Goal: Task Accomplishment & Management: Use online tool/utility

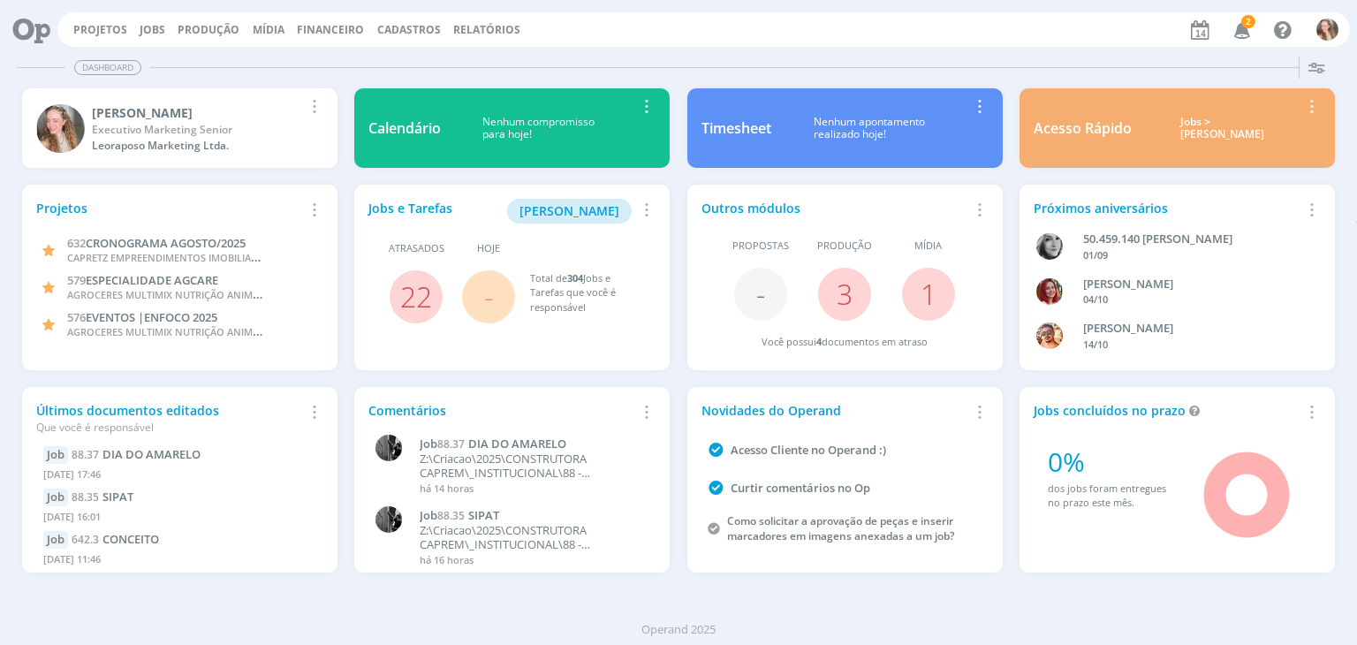
click at [1247, 29] on icon "button" at bounding box center [1242, 29] width 31 height 30
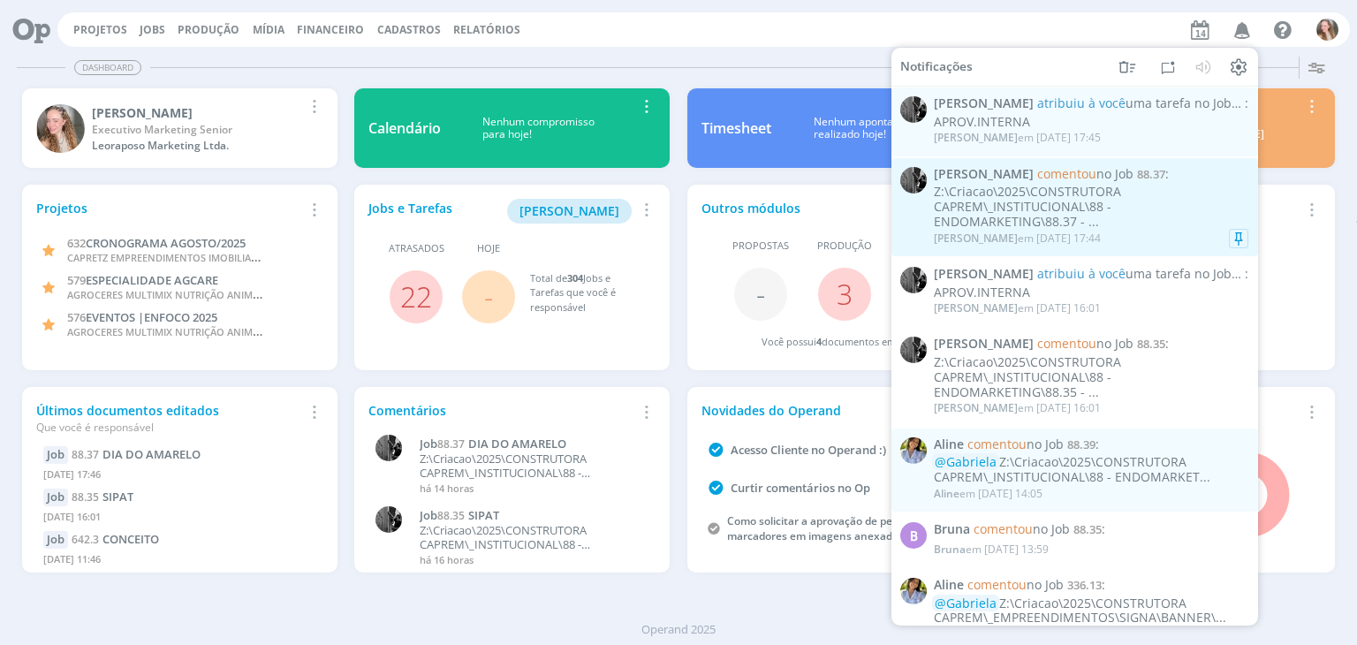
click at [1062, 200] on div "Z:\Criacao\2025\CONSTRUTORA CAPREM\_INSTITUCIONAL\88 - ENDOMARKETING\88.37 - ..." at bounding box center [1091, 207] width 314 height 44
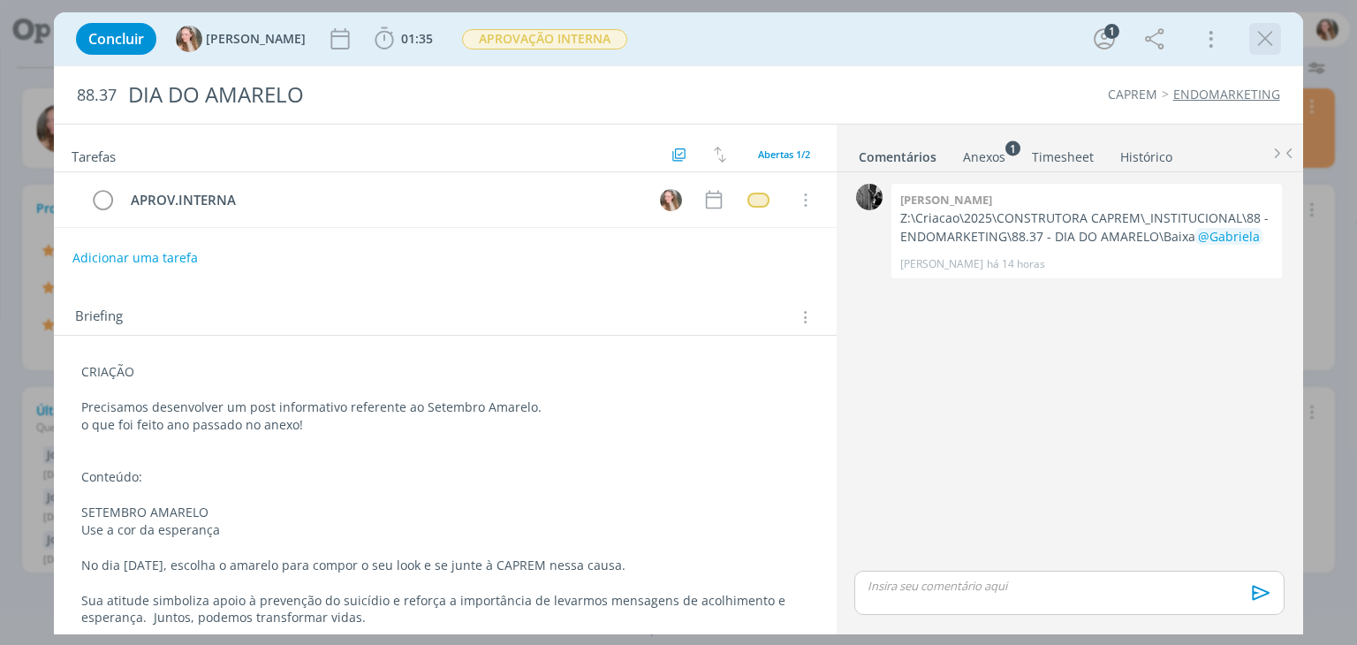
click at [1267, 42] on icon "dialog" at bounding box center [1265, 39] width 26 height 26
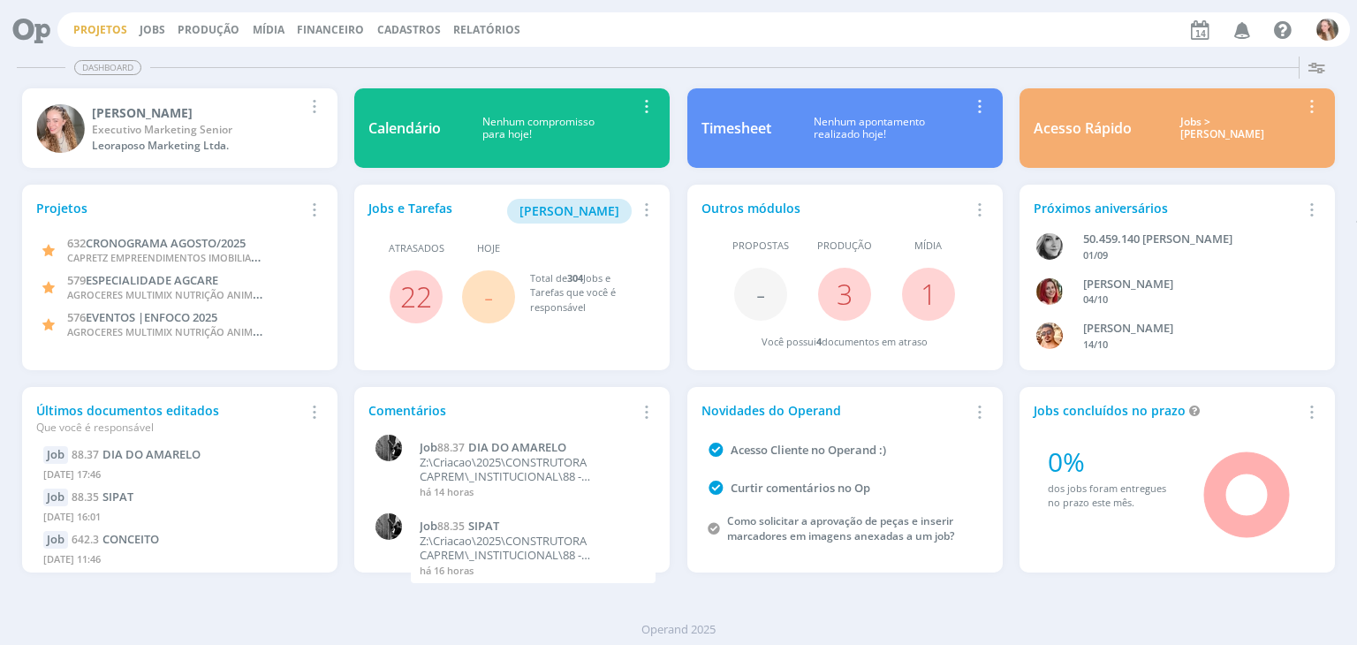
click at [85, 26] on link "Projetos" at bounding box center [100, 29] width 54 height 15
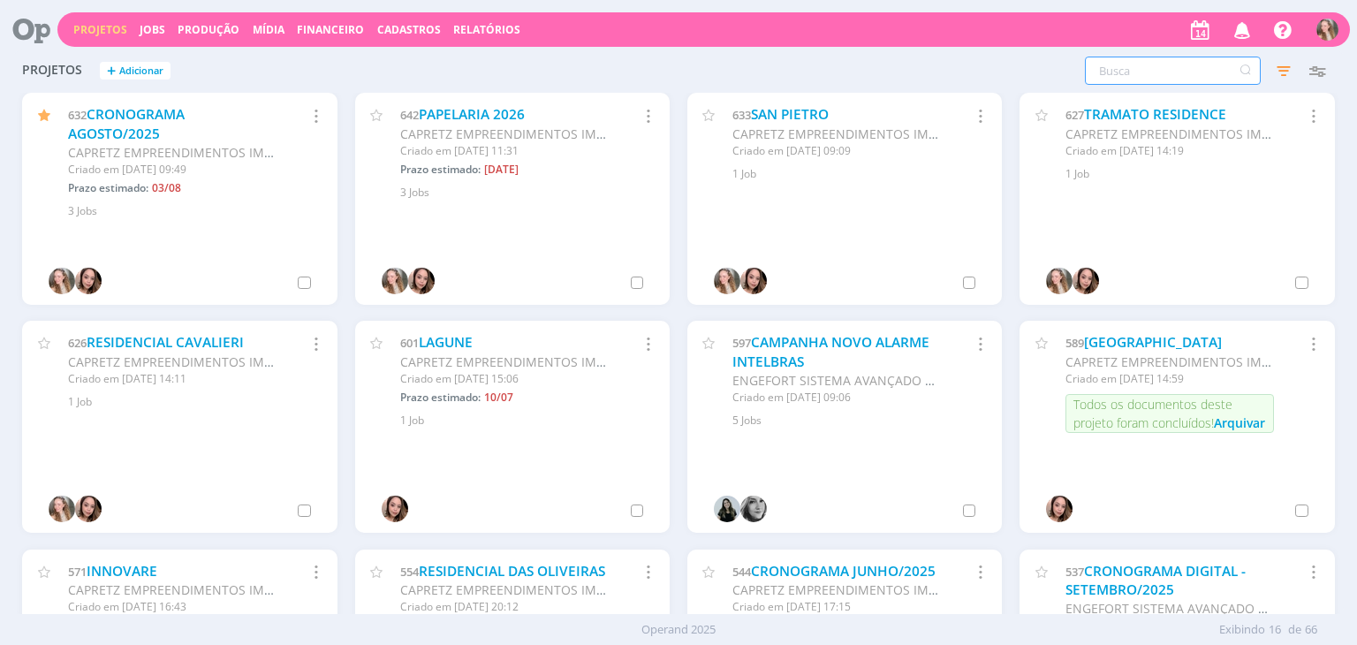
click at [1147, 72] on input "text" at bounding box center [1173, 71] width 176 height 28
type input "solicitações"
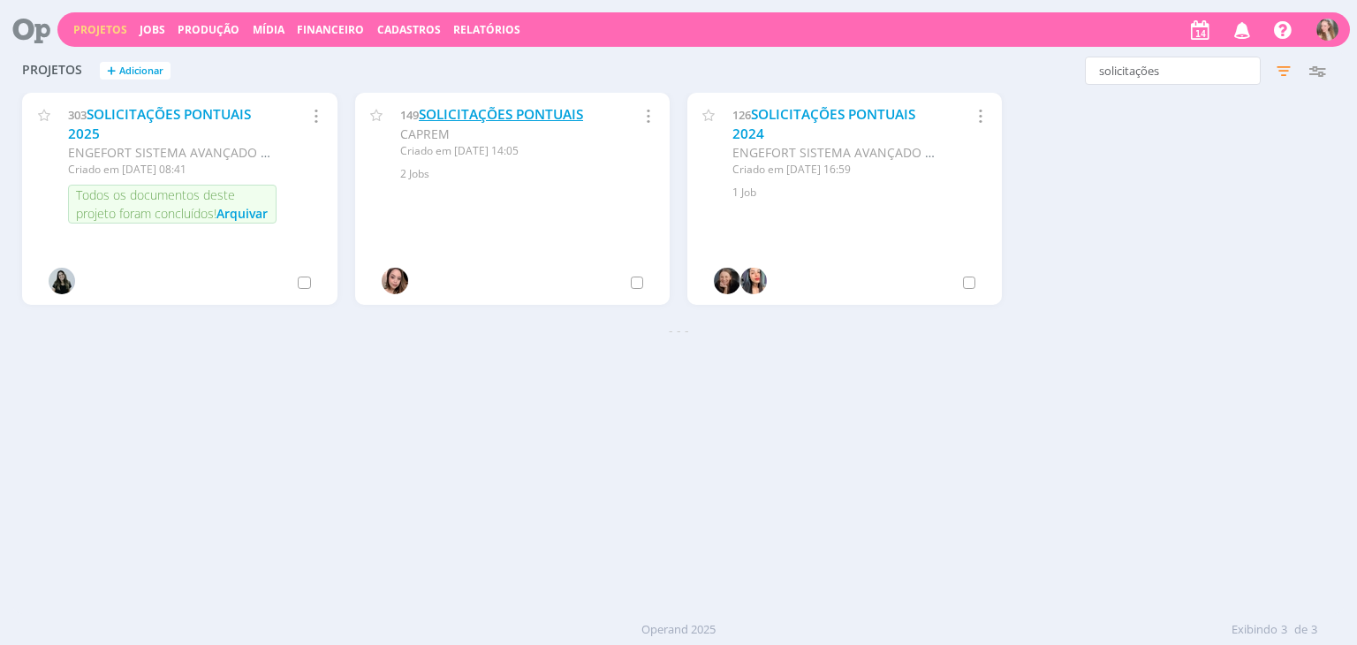
click at [480, 112] on link "SOLICITAÇÕES PONTUAIS" at bounding box center [501, 114] width 164 height 19
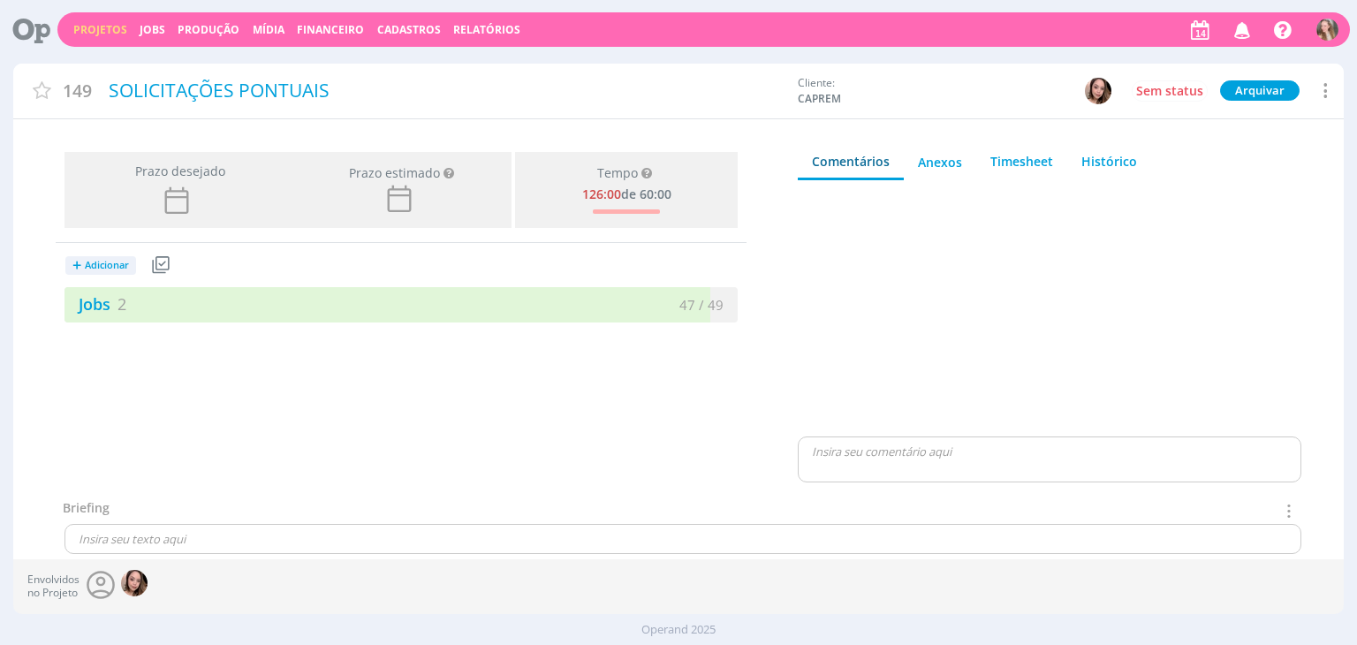
click at [1320, 81] on icon at bounding box center [1323, 91] width 21 height 24
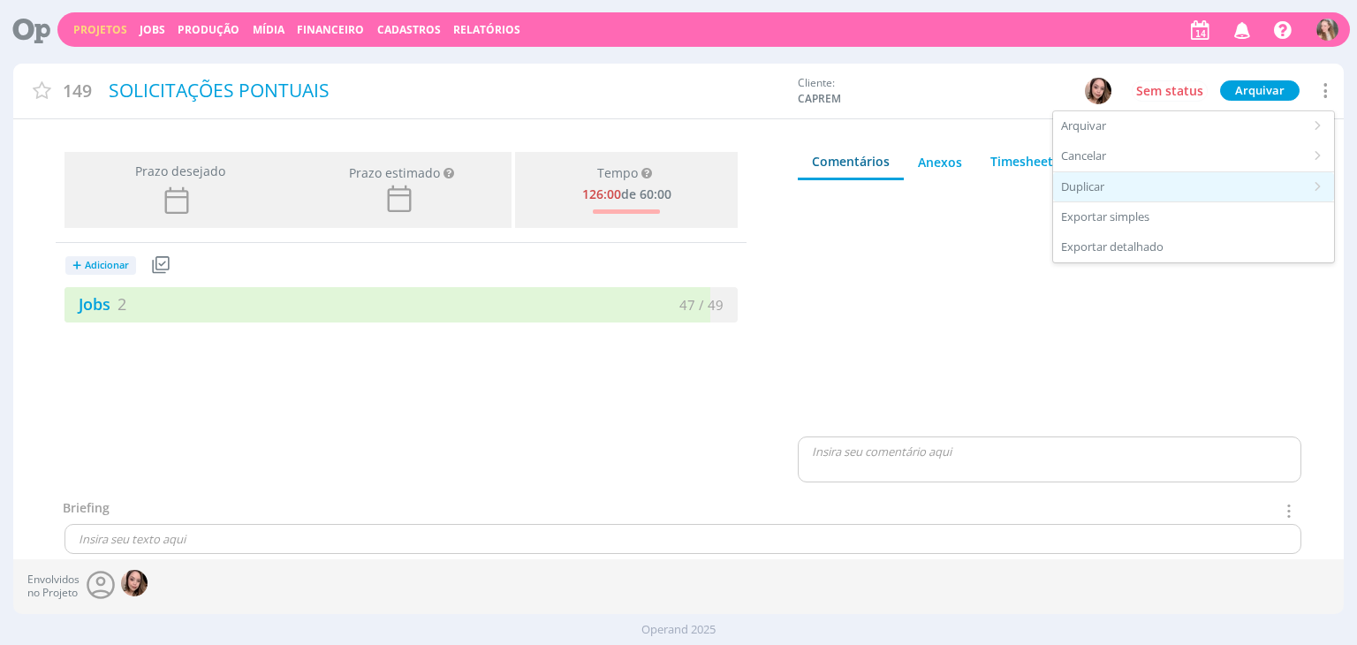
click at [1098, 192] on div "Duplicar" at bounding box center [1193, 187] width 281 height 30
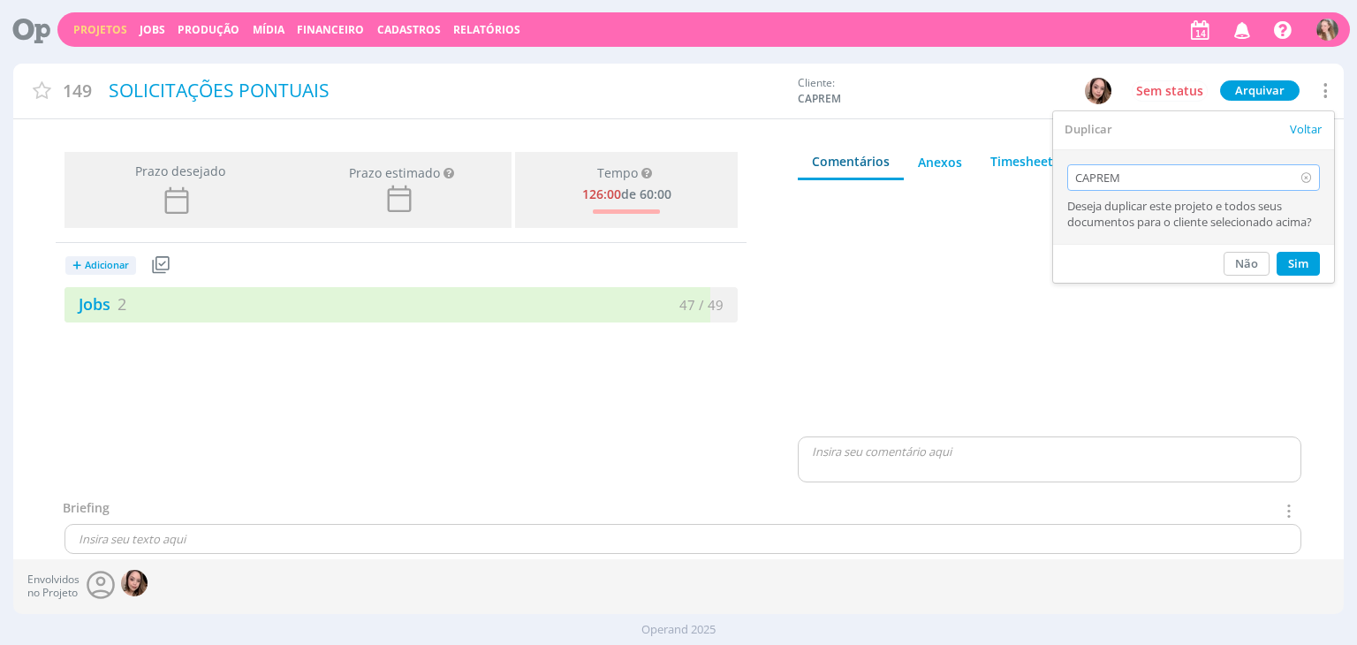
click at [1178, 185] on div "CAPREM" at bounding box center [1193, 177] width 253 height 26
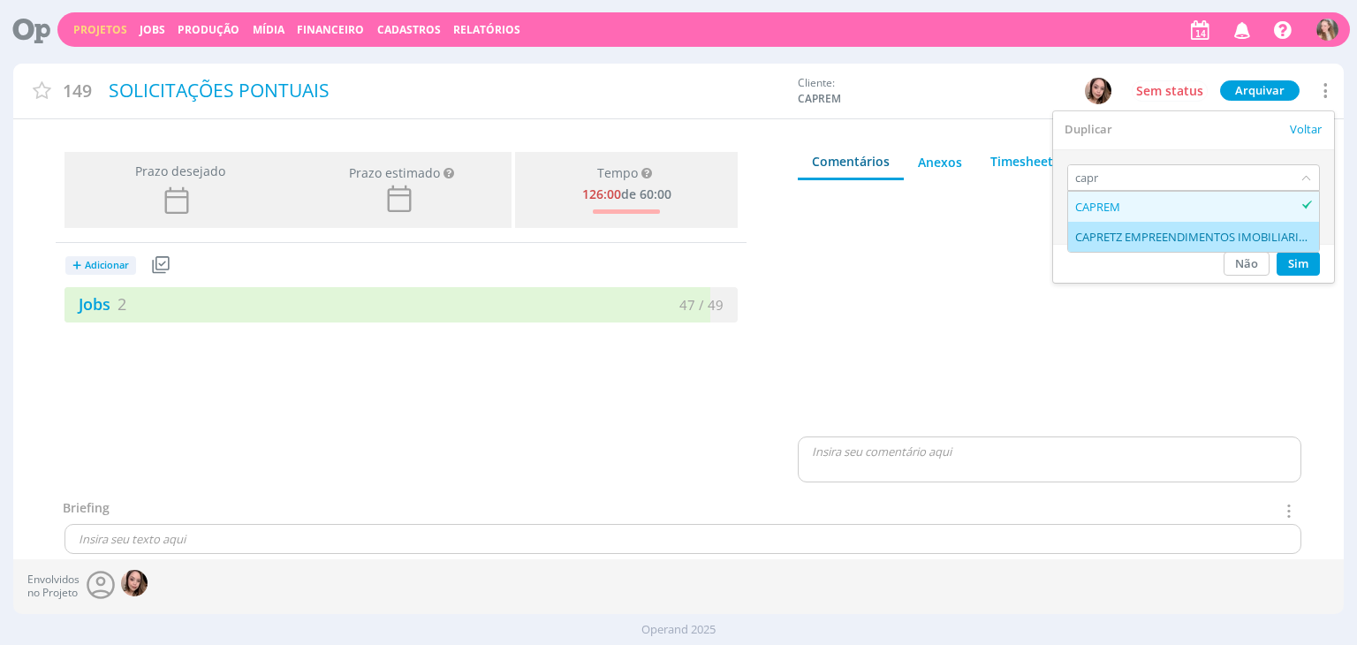
type input "capr"
click at [1148, 241] on div "CAPRETZ EMPREENDIMENTOS IMOBILIARIOS LTDA" at bounding box center [1193, 237] width 237 height 16
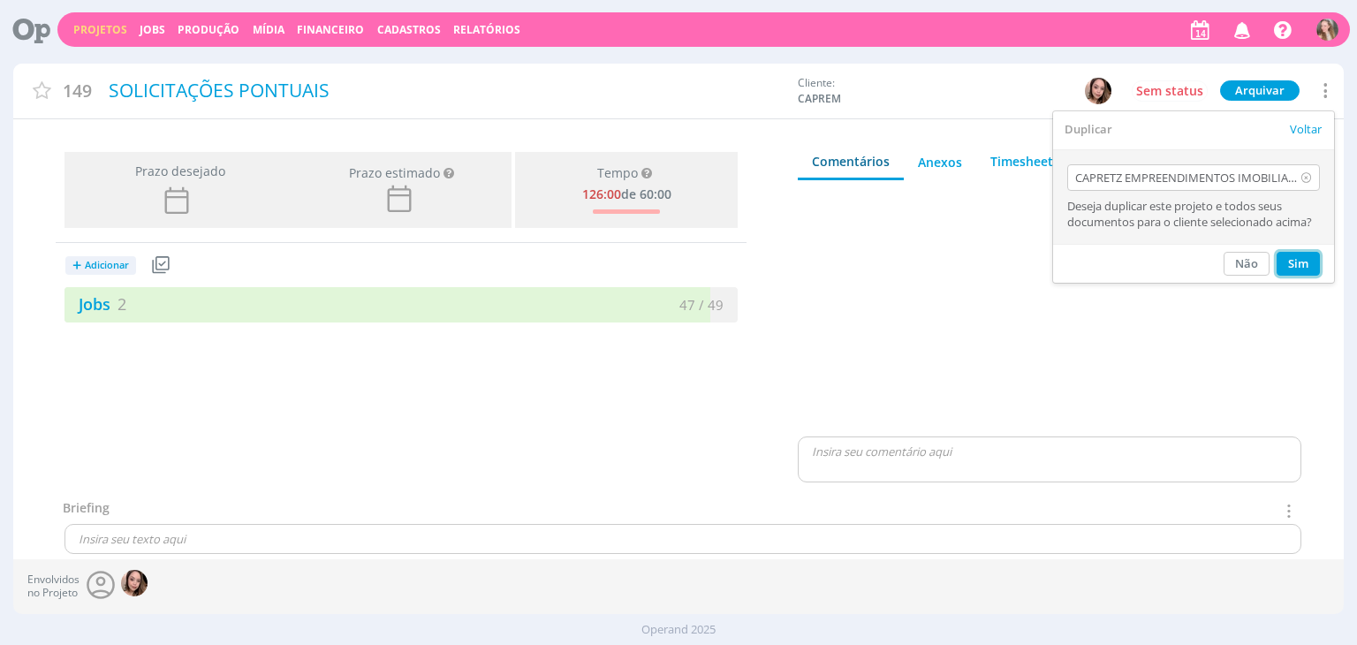
click at [1297, 269] on button "Sim" at bounding box center [1297, 264] width 43 height 24
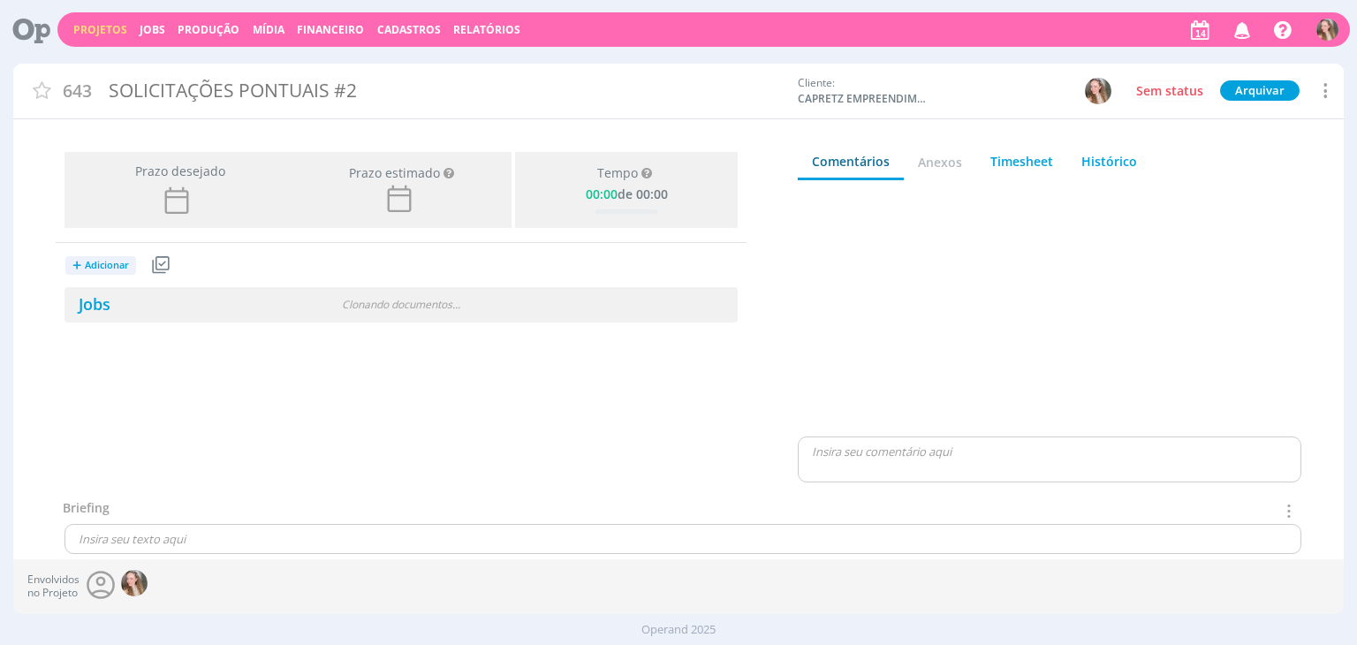
click at [339, 93] on div "SOLICITAÇÕES PONTUAIS #2" at bounding box center [445, 91] width 687 height 41
click at [339, 93] on div "SOLICITAÇÕES PONTUAIS #2" at bounding box center [445, 93] width 687 height 45
drag, startPoint x: 339, startPoint y: 93, endPoint x: 383, endPoint y: 98, distance: 44.5
click at [383, 98] on div "SOLICITAÇÕES PONTUAIS #2" at bounding box center [445, 93] width 687 height 45
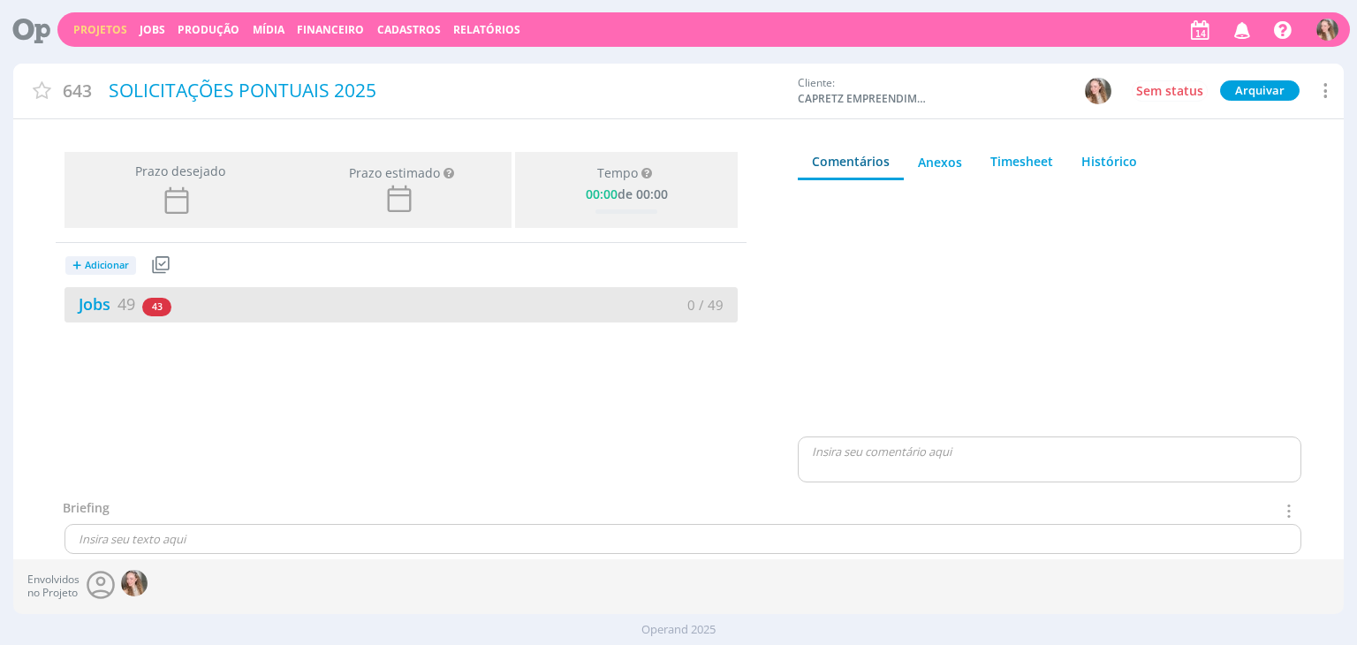
click at [358, 305] on div "Jobs 49 43 atrasados" at bounding box center [232, 304] width 337 height 24
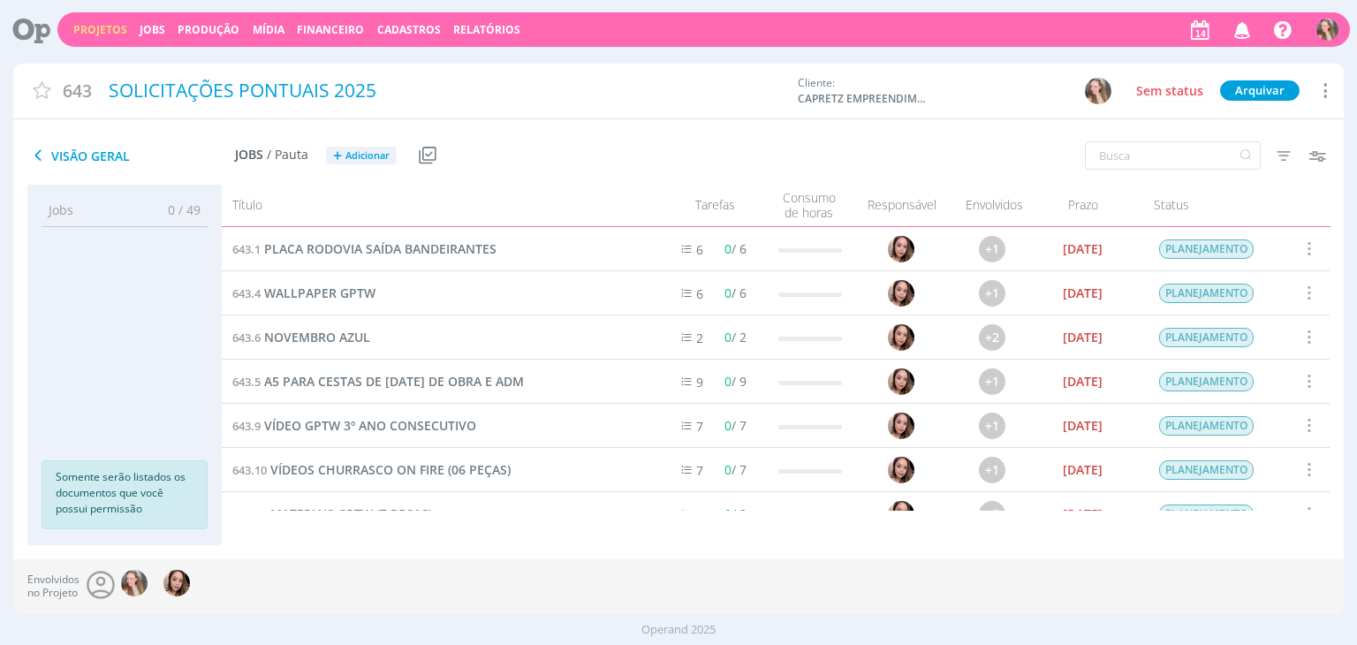
click at [1304, 252] on span at bounding box center [1307, 249] width 19 height 24
click at [1226, 156] on div "Concluir" at bounding box center [1263, 163] width 175 height 26
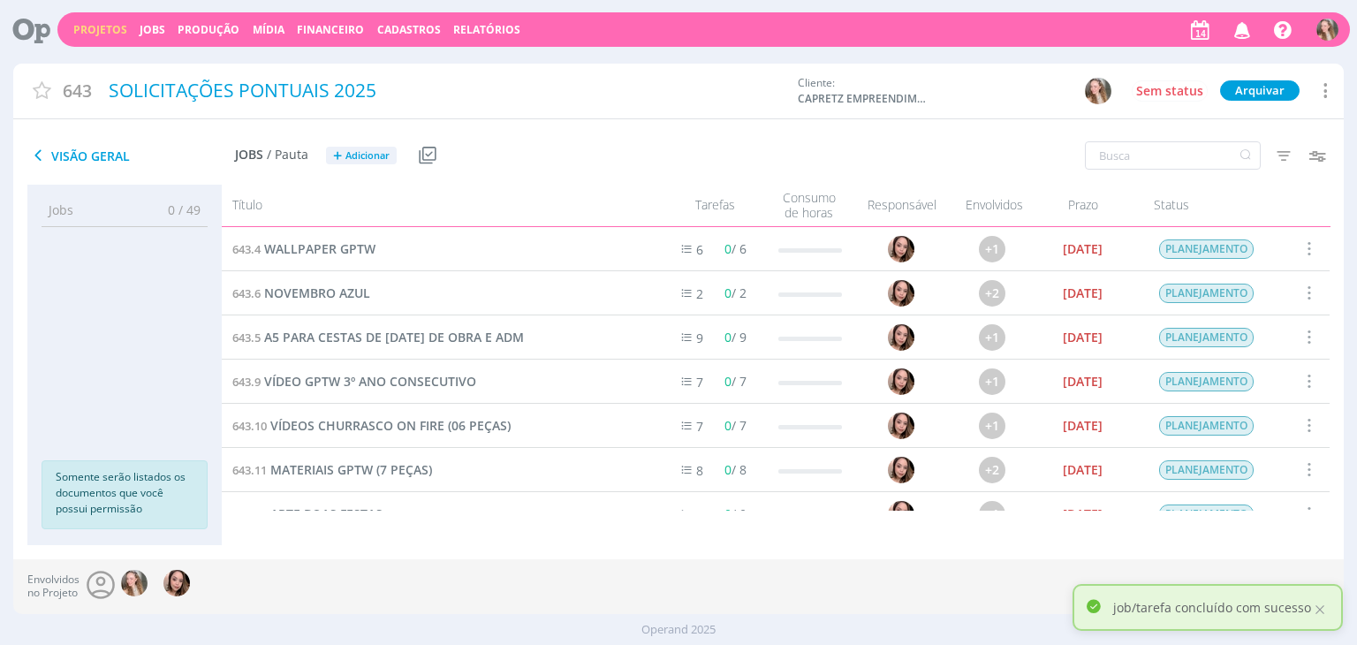
click at [1300, 250] on span at bounding box center [1307, 249] width 19 height 24
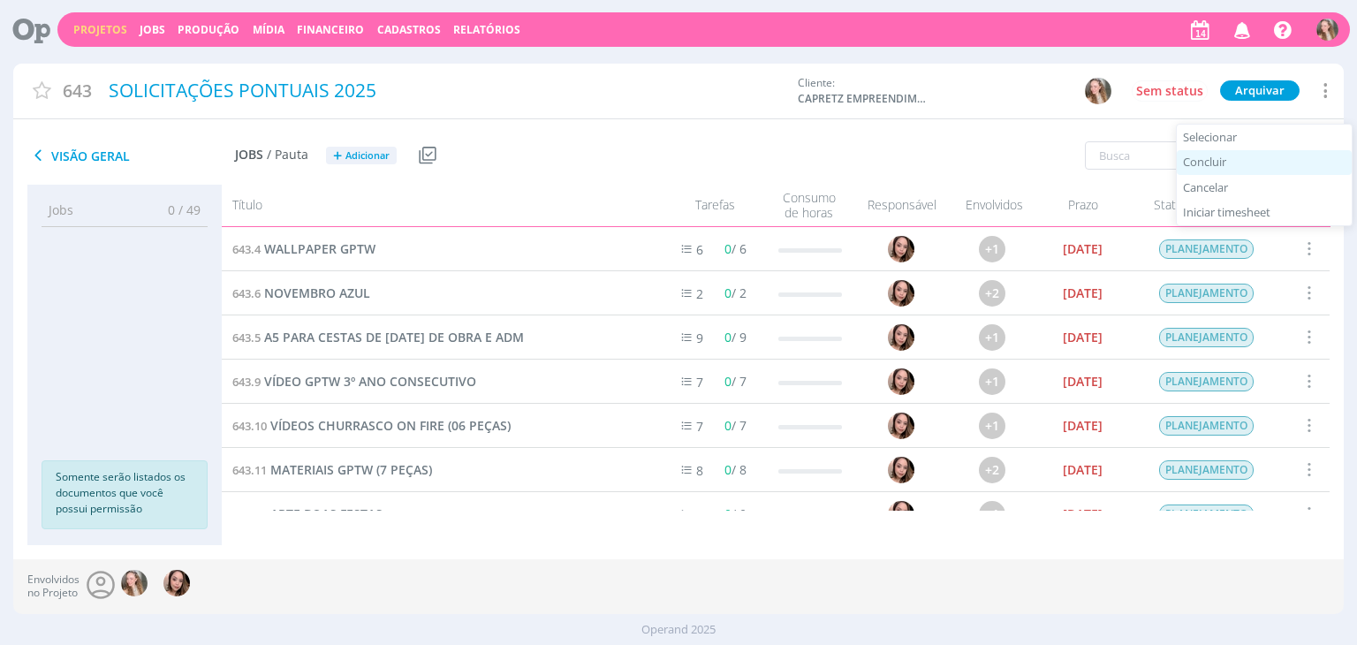
click at [1251, 166] on div "Concluir" at bounding box center [1263, 163] width 175 height 26
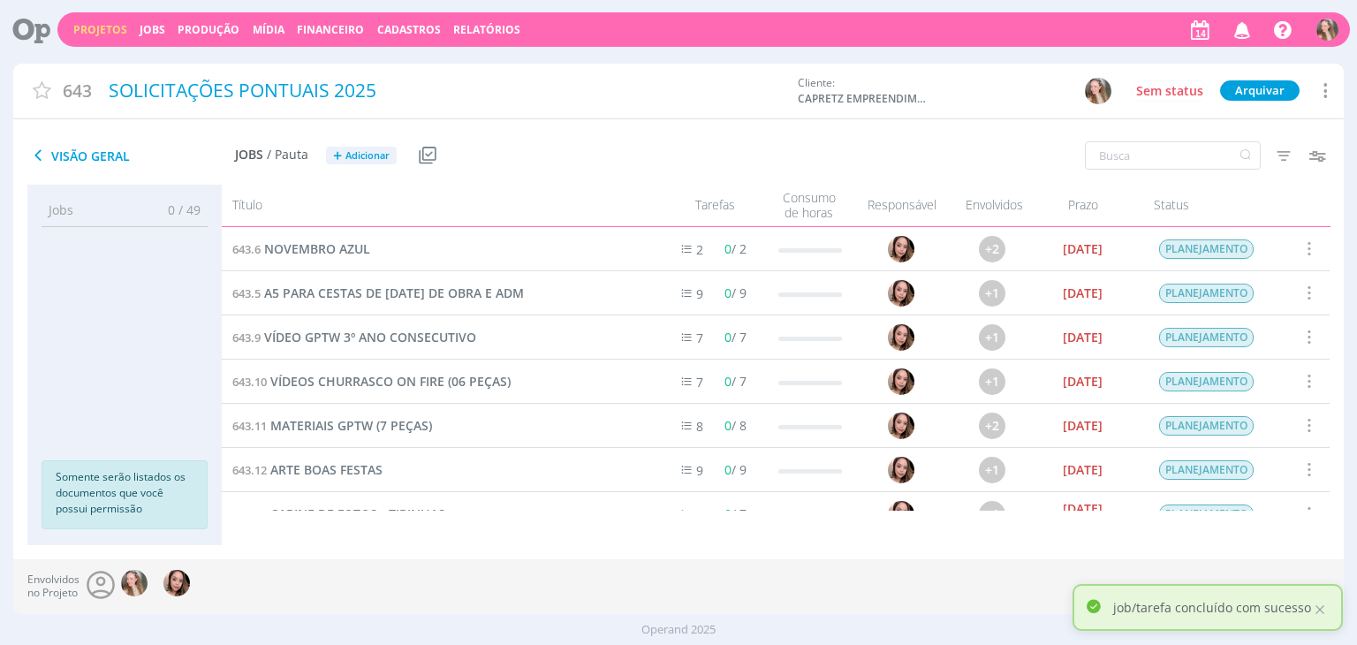
click at [1300, 251] on span at bounding box center [1307, 249] width 19 height 24
click at [1240, 155] on div "Concluir" at bounding box center [1263, 163] width 175 height 26
click at [1302, 253] on span at bounding box center [1307, 249] width 19 height 24
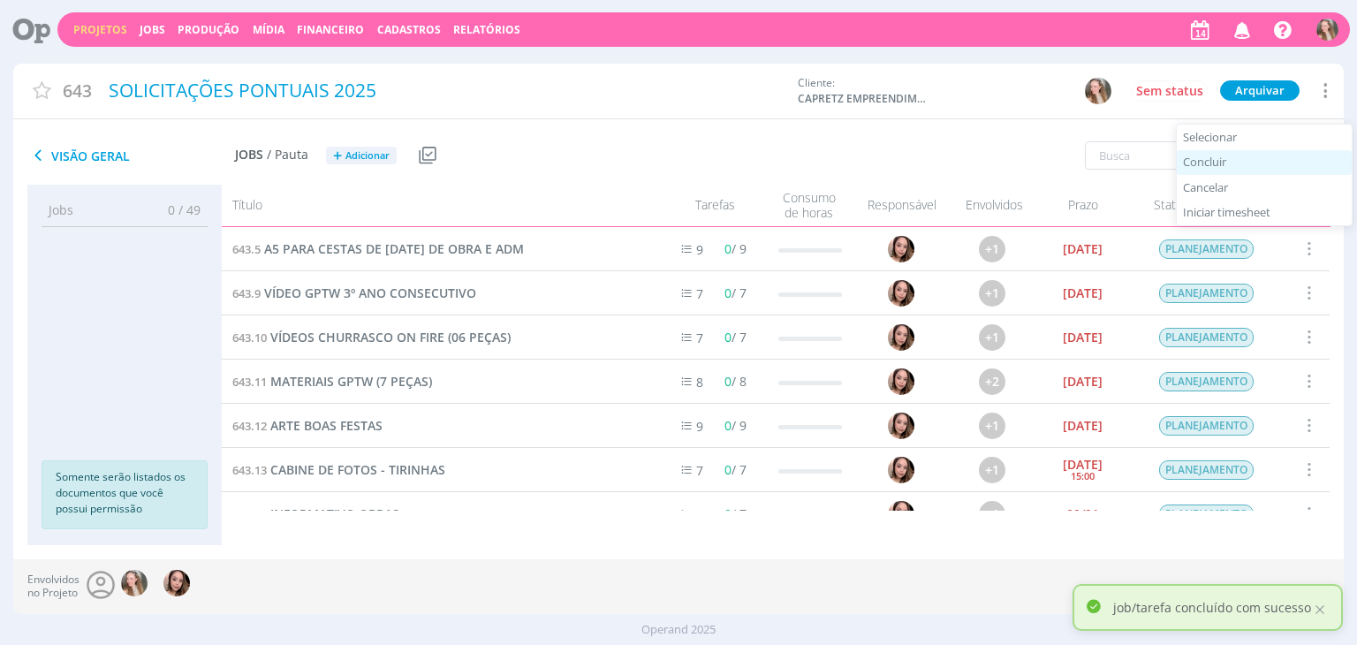
click at [1254, 168] on div "Concluir" at bounding box center [1263, 163] width 175 height 26
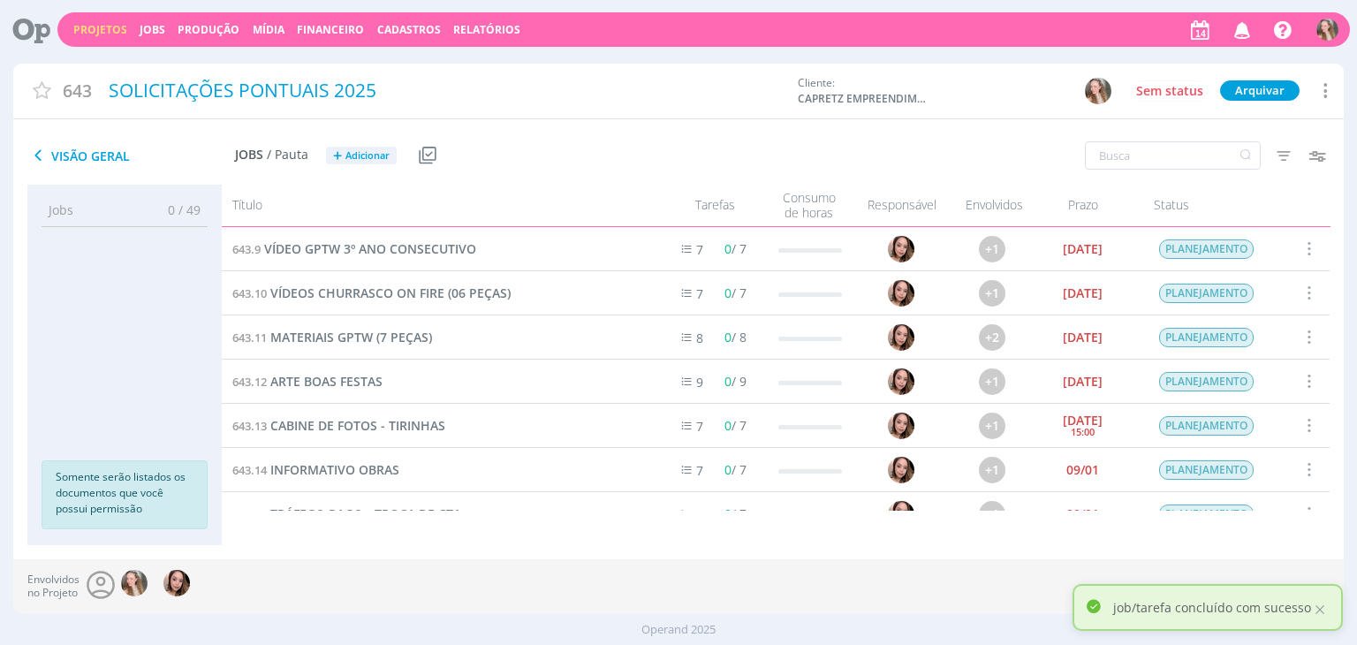
click at [1304, 253] on span at bounding box center [1307, 249] width 19 height 24
click at [1229, 164] on div "Concluir" at bounding box center [1263, 163] width 175 height 26
click at [1304, 252] on span at bounding box center [1307, 249] width 19 height 24
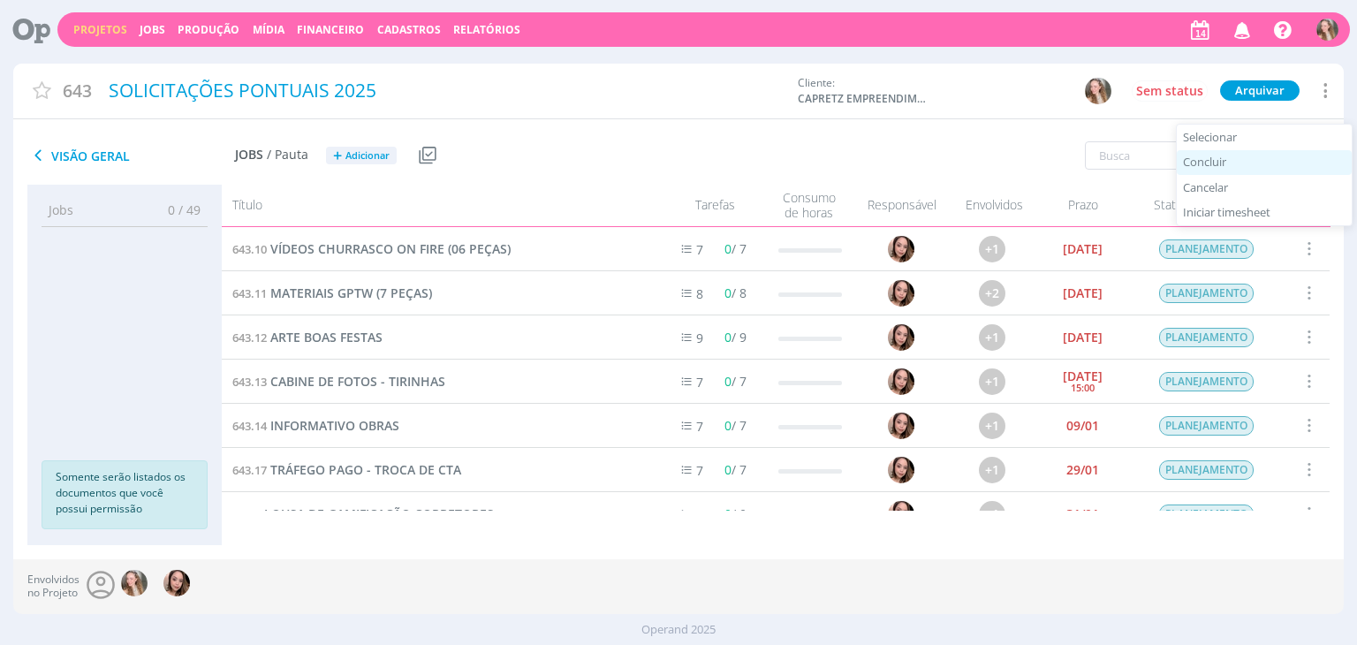
click at [1240, 163] on div "Concluir" at bounding box center [1263, 163] width 175 height 26
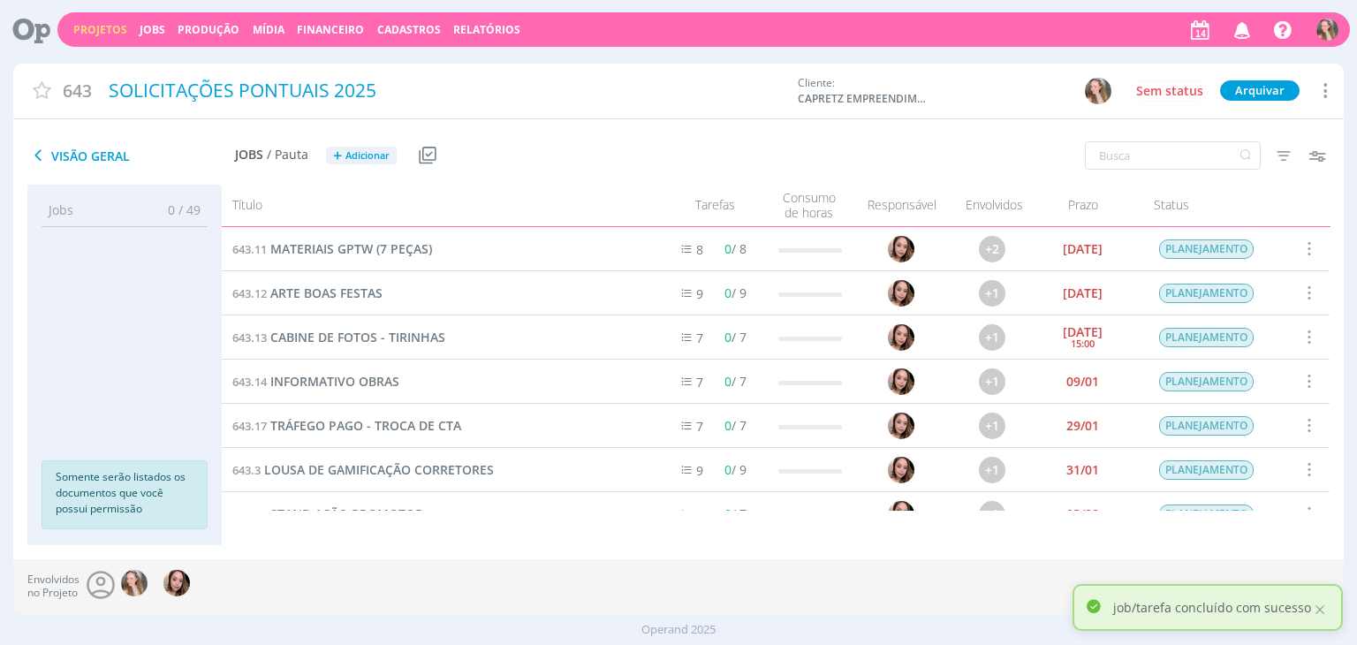
click at [1305, 254] on span at bounding box center [1307, 249] width 19 height 24
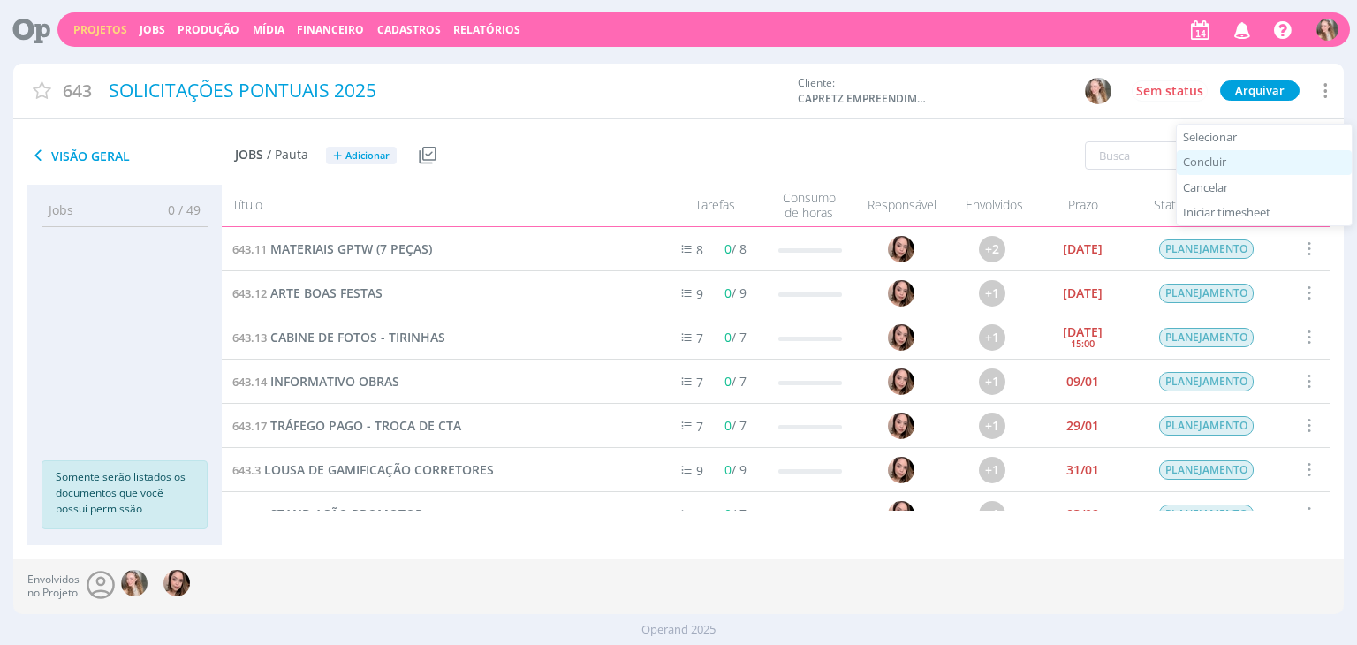
click at [1244, 170] on div "Concluir" at bounding box center [1263, 163] width 175 height 26
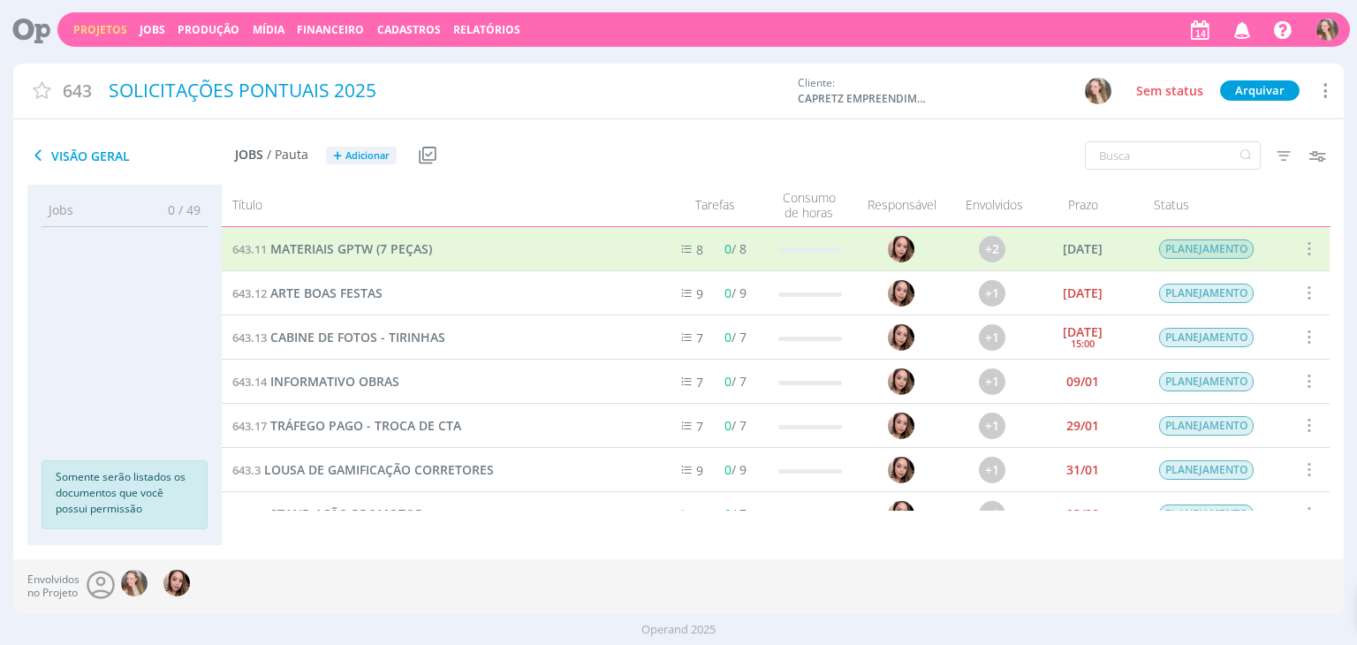
click at [1301, 281] on span at bounding box center [1307, 293] width 19 height 24
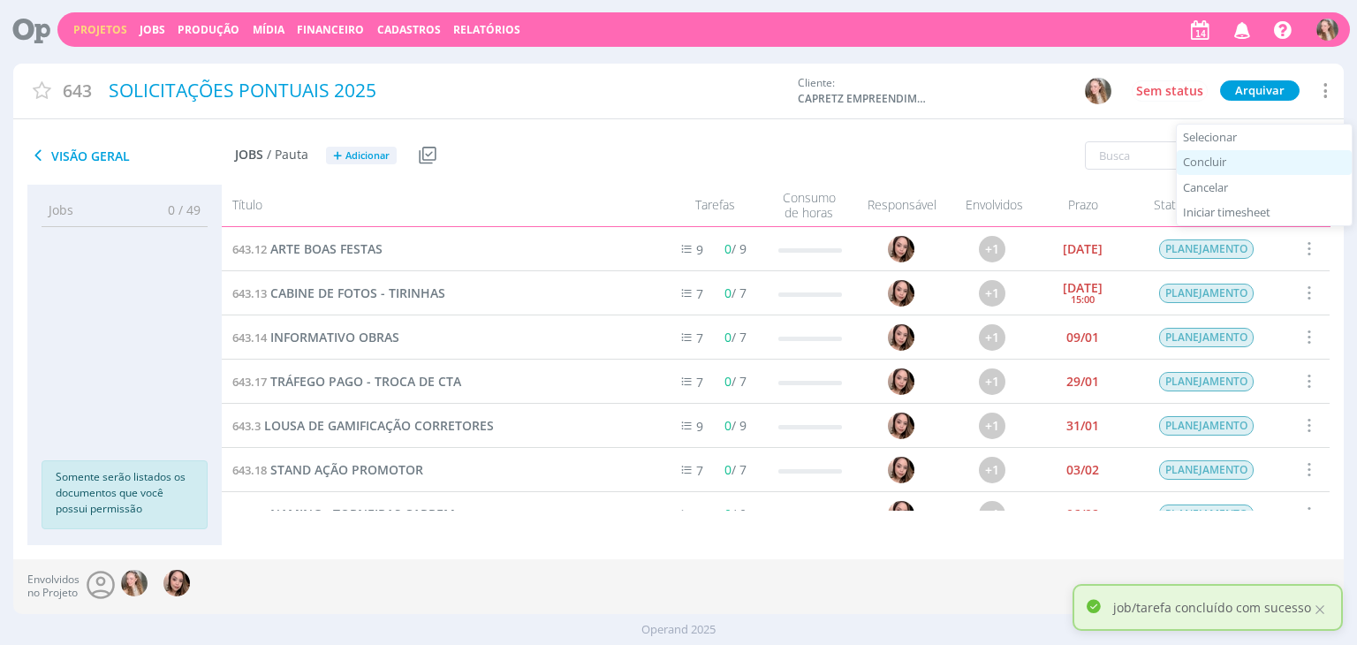
click at [1237, 167] on div "Concluir" at bounding box center [1263, 163] width 175 height 26
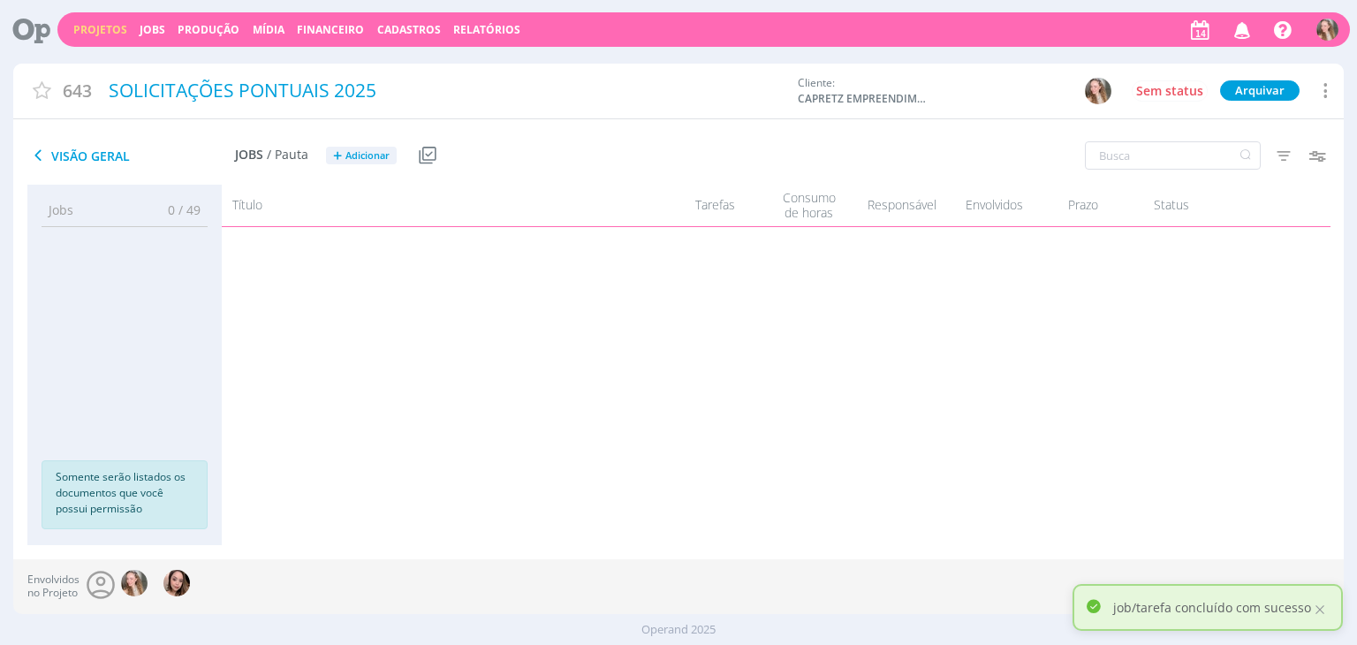
scroll to position [323, 0]
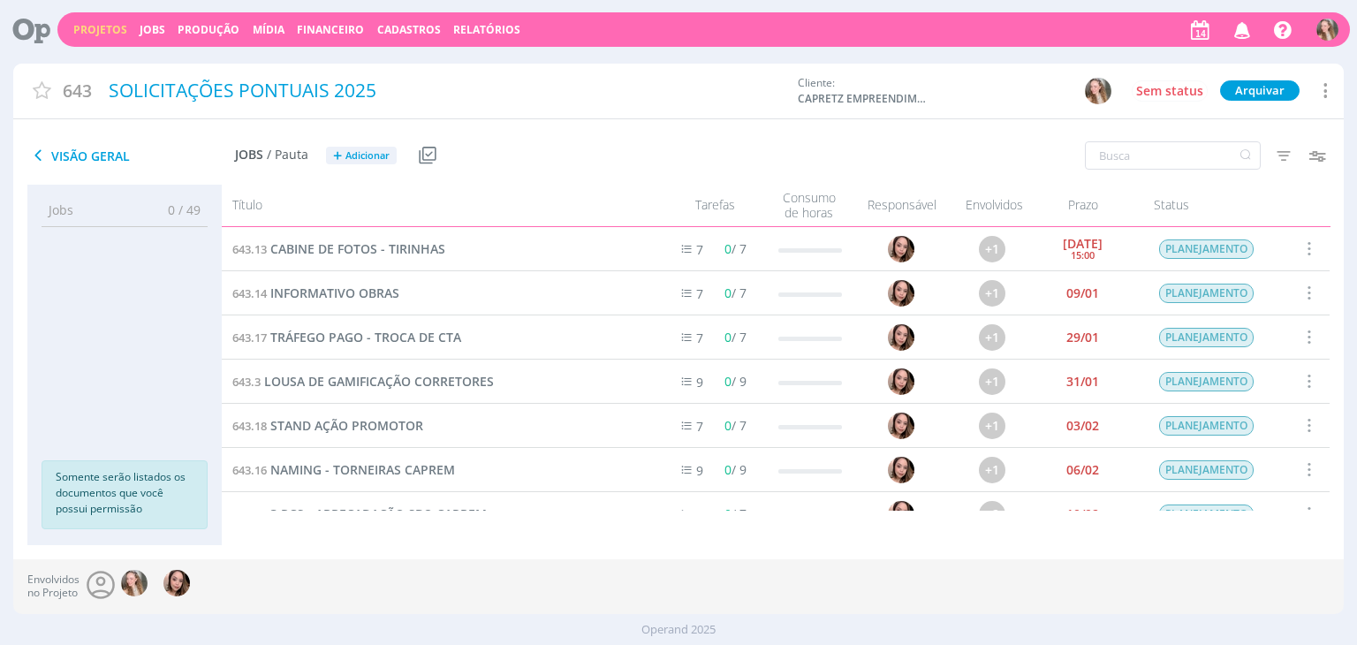
click at [1300, 246] on span at bounding box center [1307, 249] width 19 height 24
click at [1239, 167] on div "Concluir" at bounding box center [1263, 163] width 175 height 26
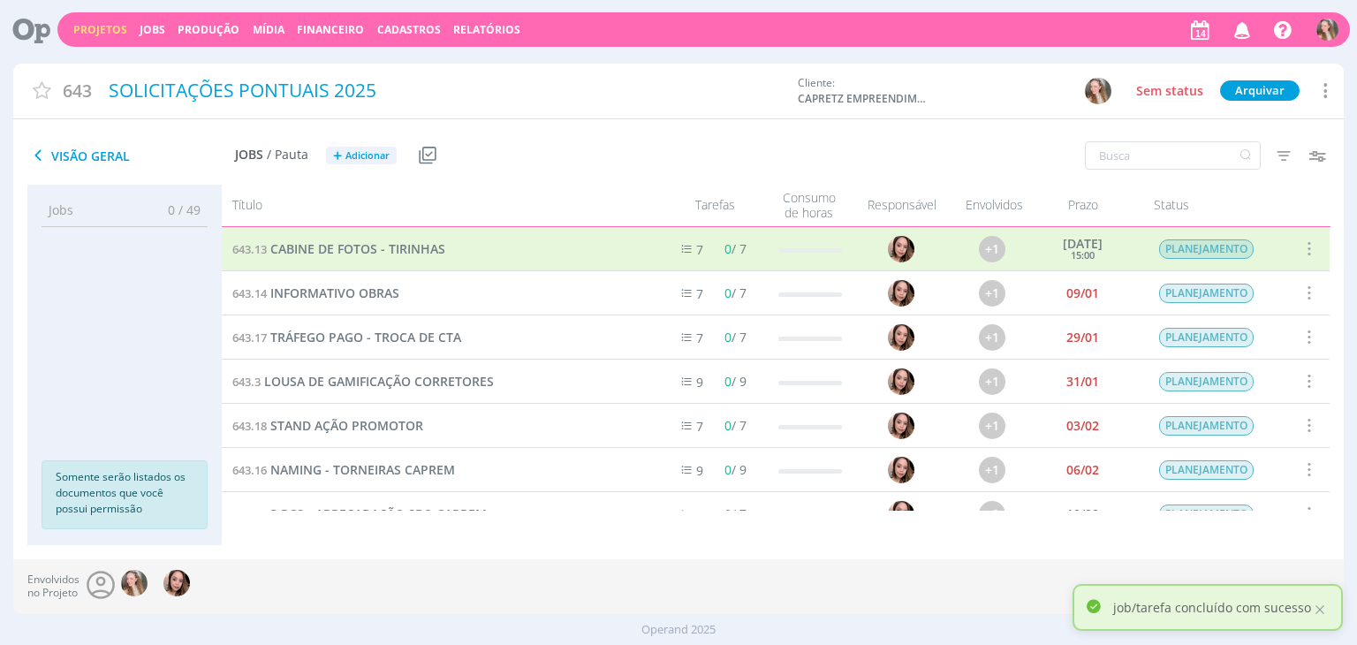
click at [1318, 147] on icon "button" at bounding box center [1317, 156] width 32 height 32
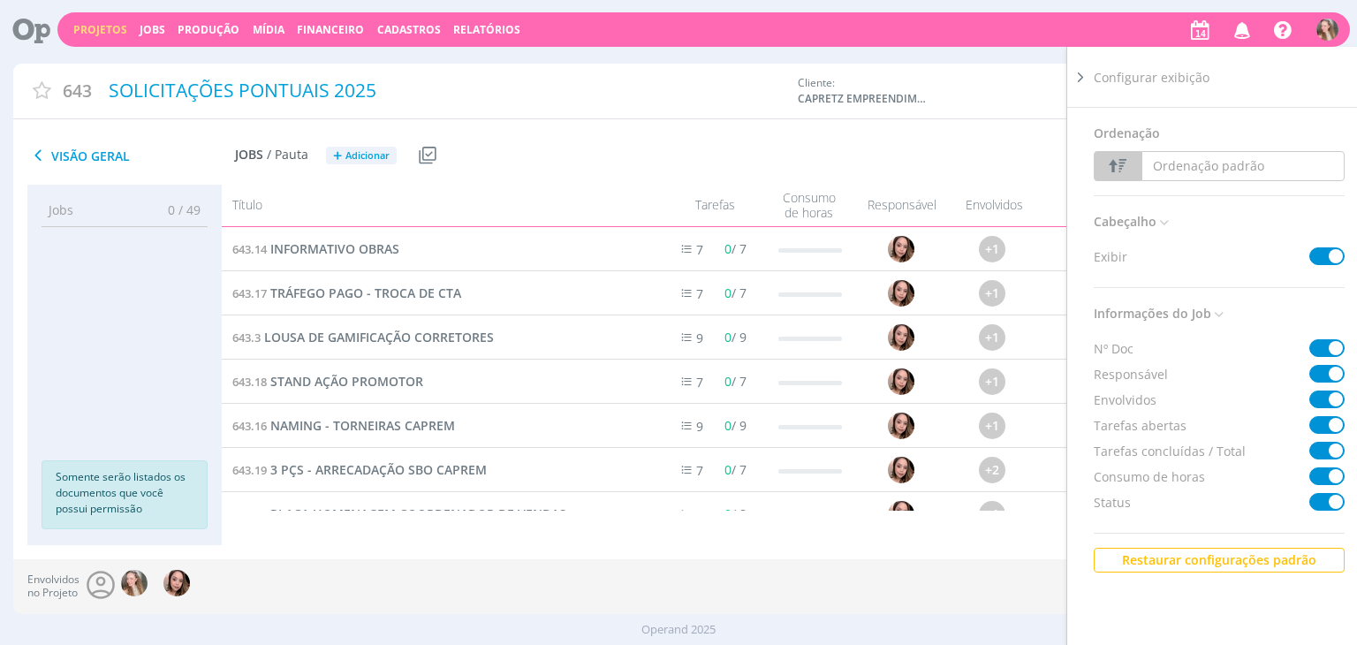
click at [1076, 75] on icon at bounding box center [1080, 77] width 18 height 19
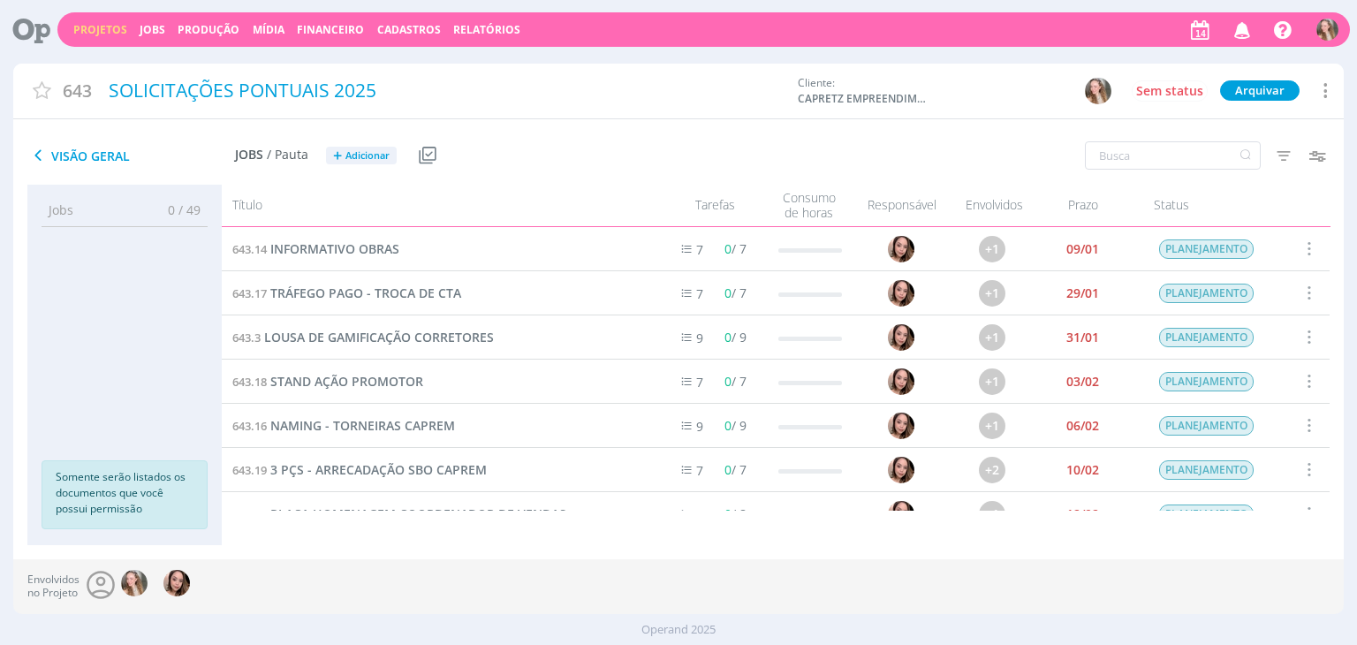
click at [1301, 252] on span at bounding box center [1307, 249] width 19 height 24
click at [1229, 163] on div "Concluir" at bounding box center [1263, 163] width 175 height 26
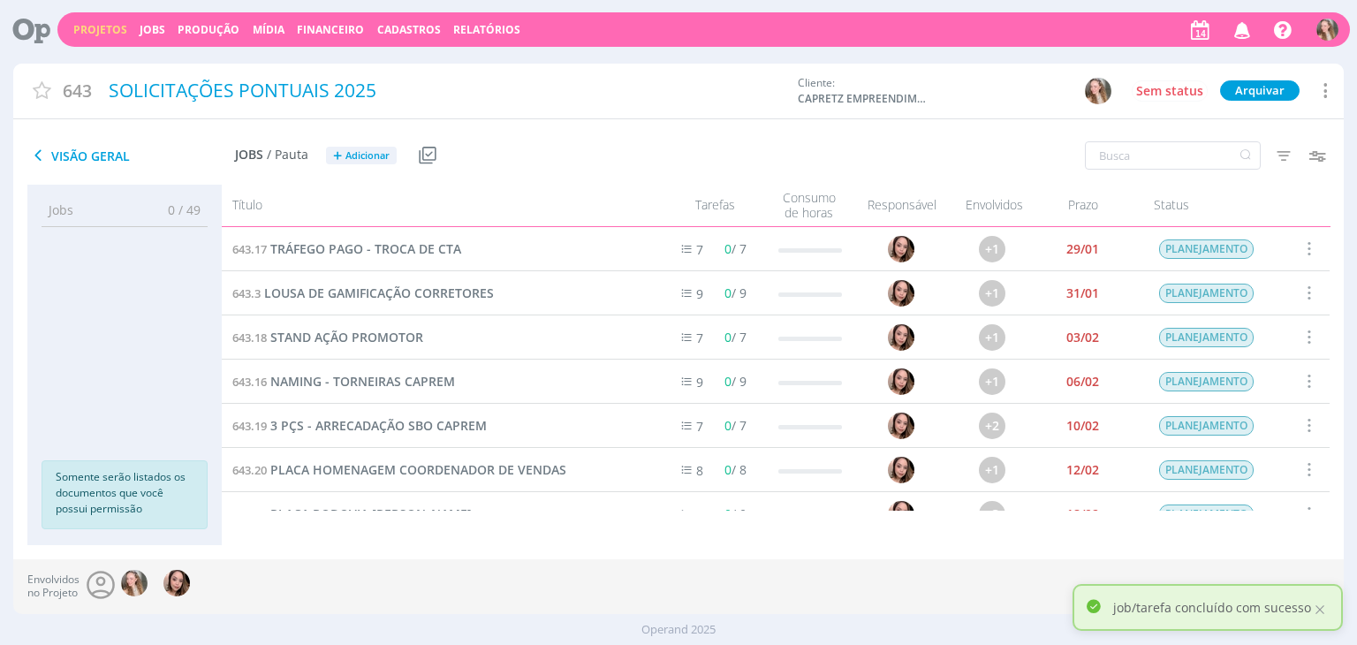
click at [1304, 259] on span at bounding box center [1307, 249] width 19 height 24
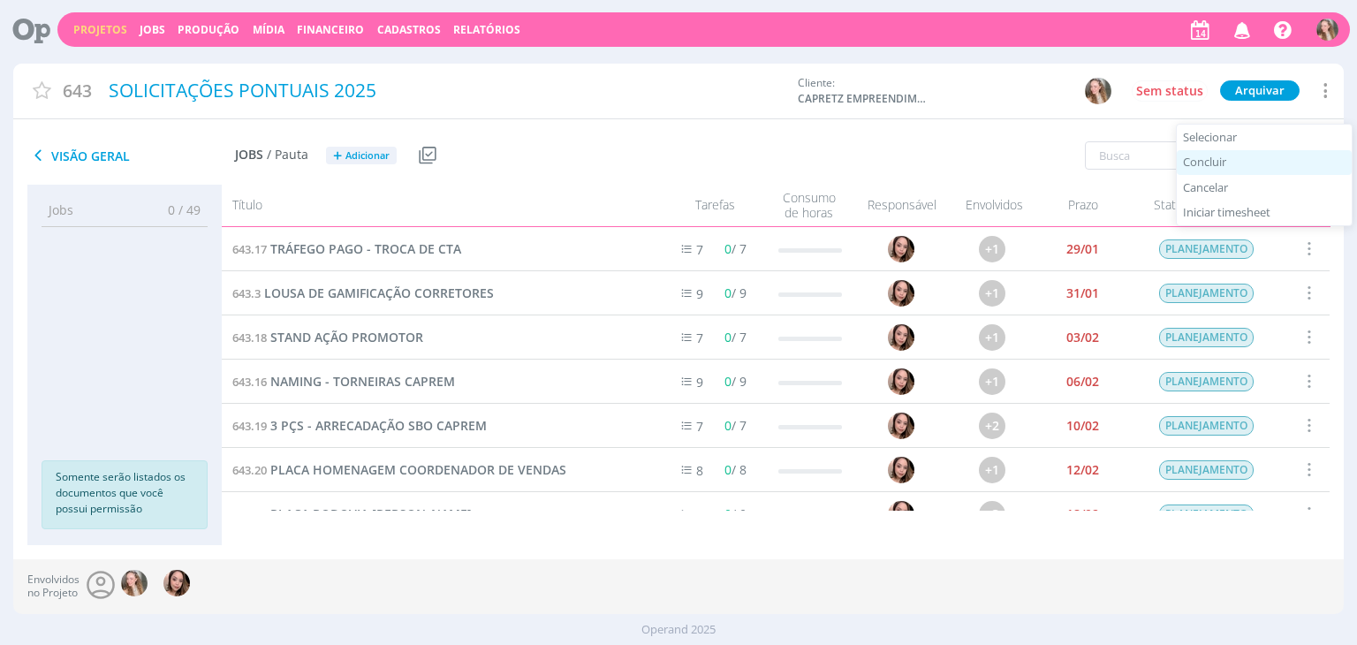
click at [1261, 155] on div "Concluir" at bounding box center [1263, 163] width 175 height 26
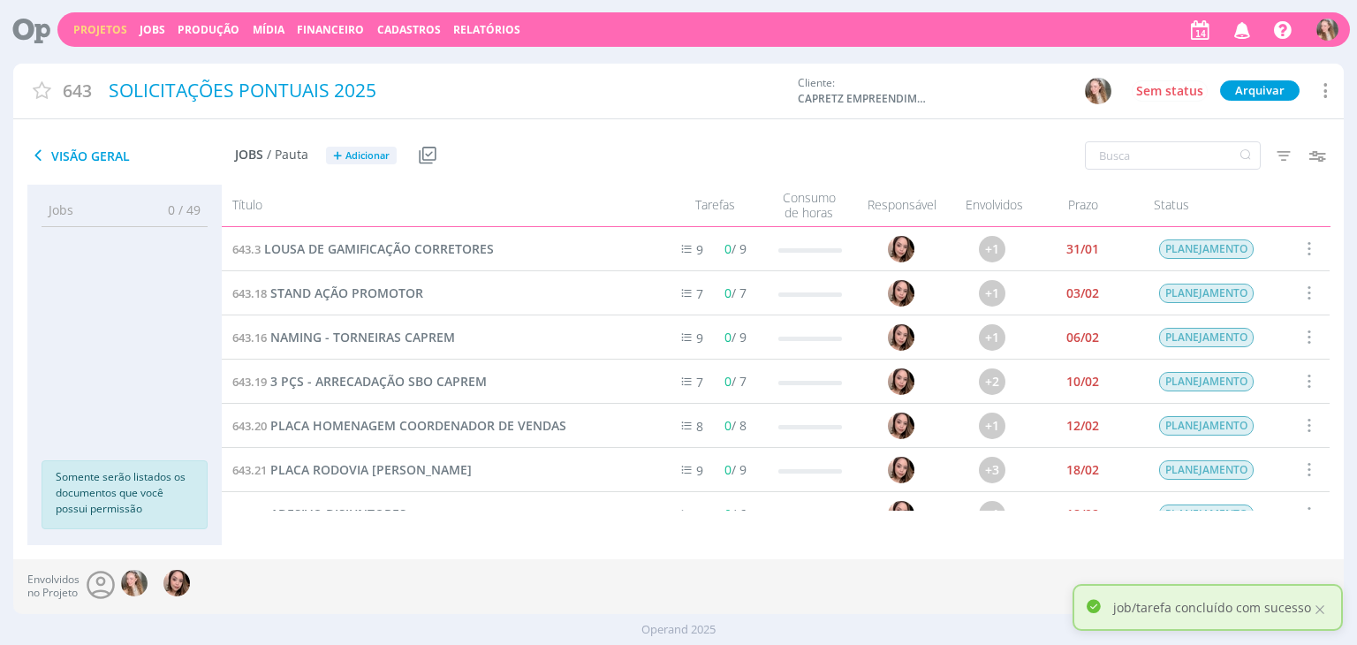
click at [1304, 247] on span at bounding box center [1307, 249] width 19 height 24
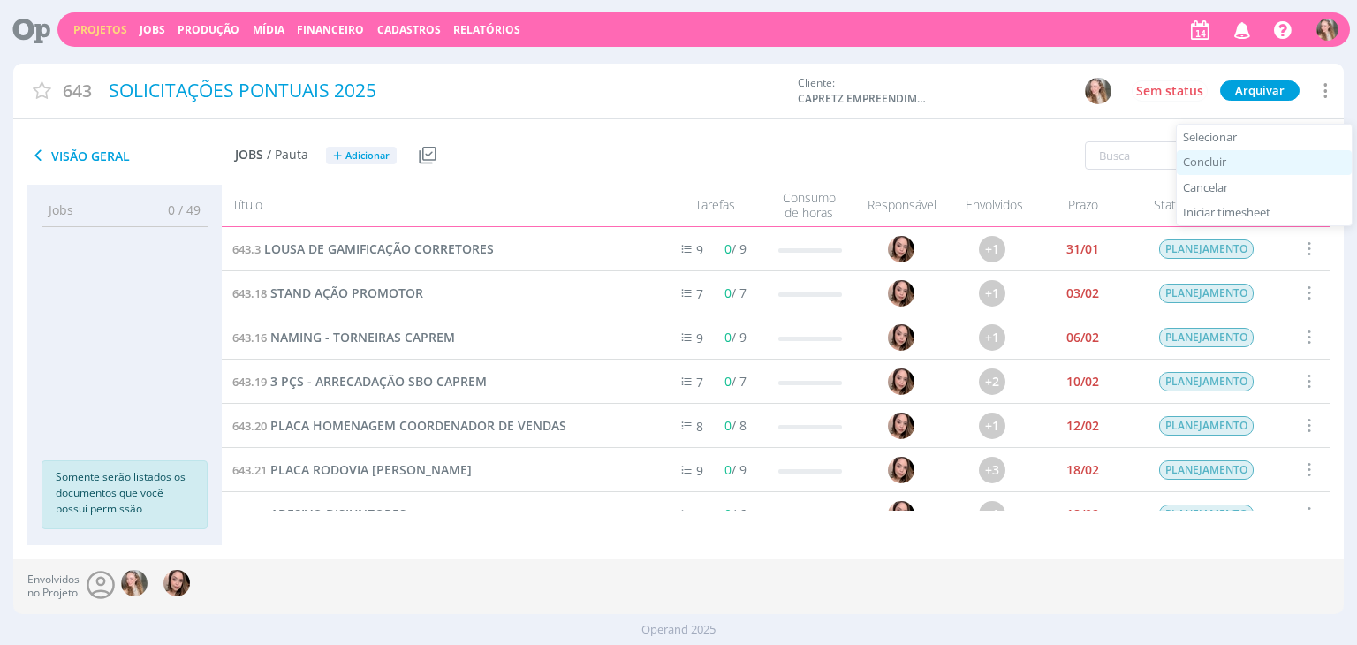
click at [1259, 163] on div "Concluir" at bounding box center [1263, 163] width 175 height 26
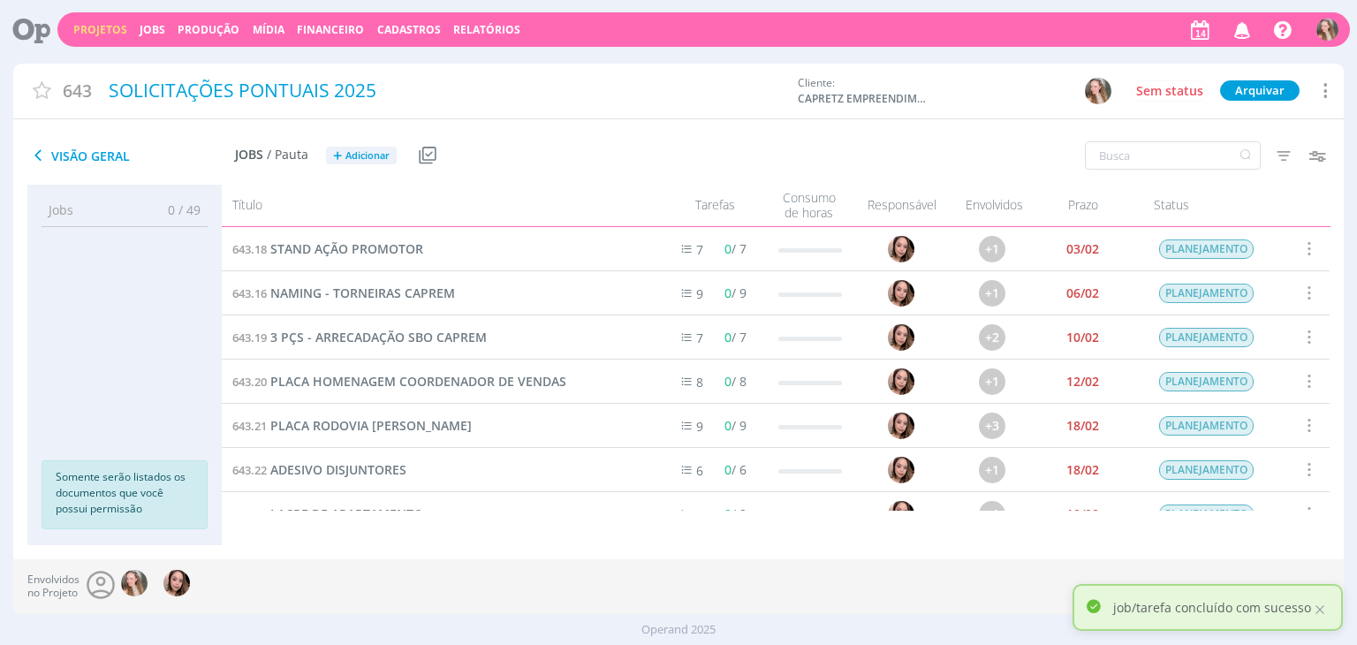
click at [1304, 251] on span at bounding box center [1307, 249] width 19 height 24
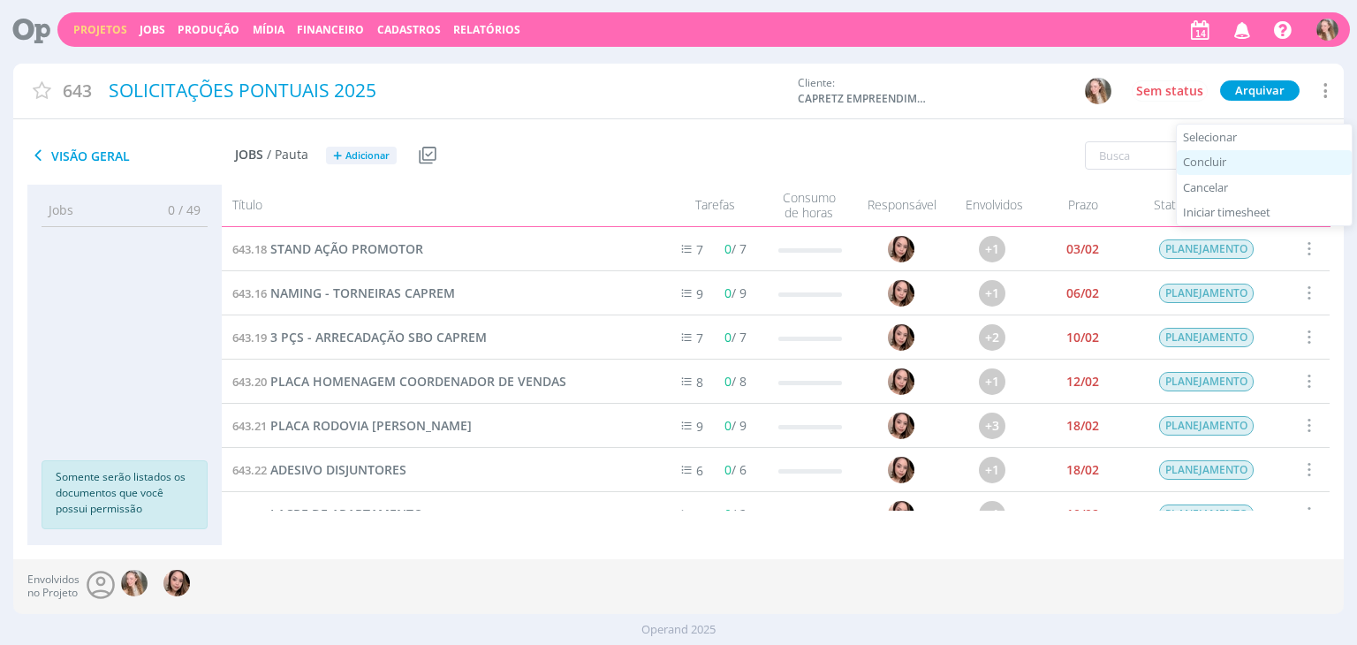
click at [1263, 163] on div "Concluir" at bounding box center [1263, 163] width 175 height 26
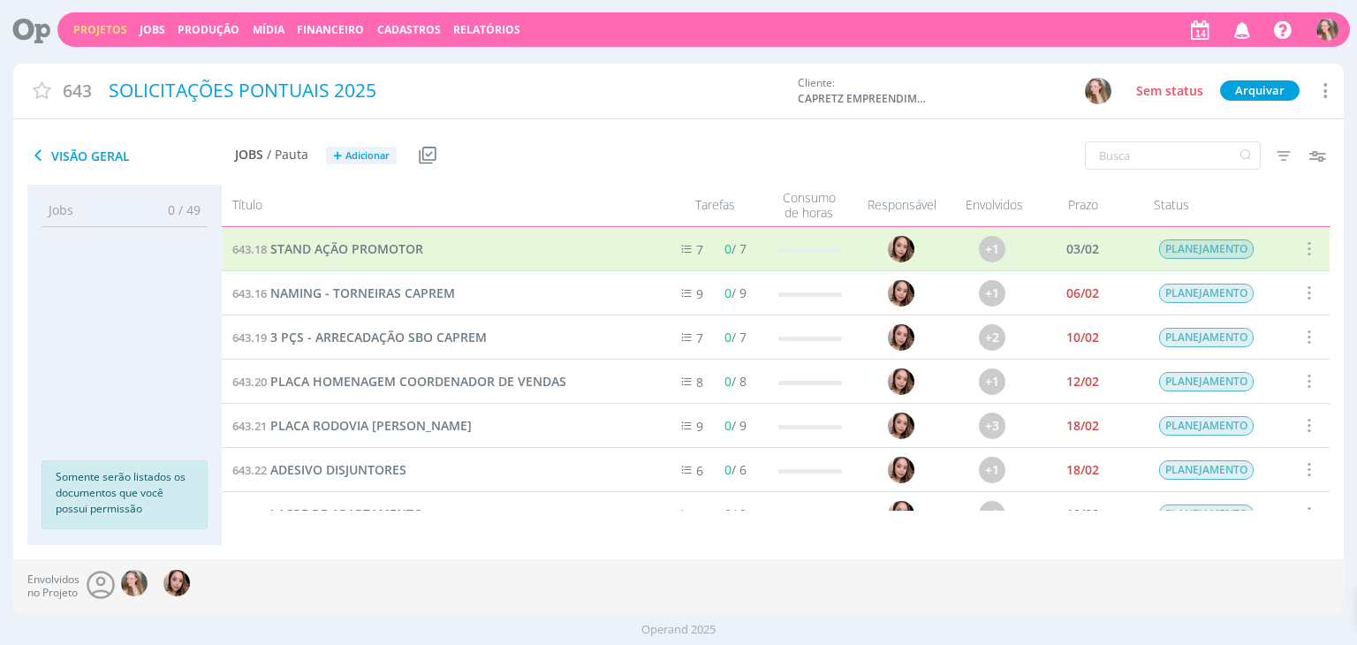
click at [1305, 291] on span at bounding box center [1307, 293] width 19 height 24
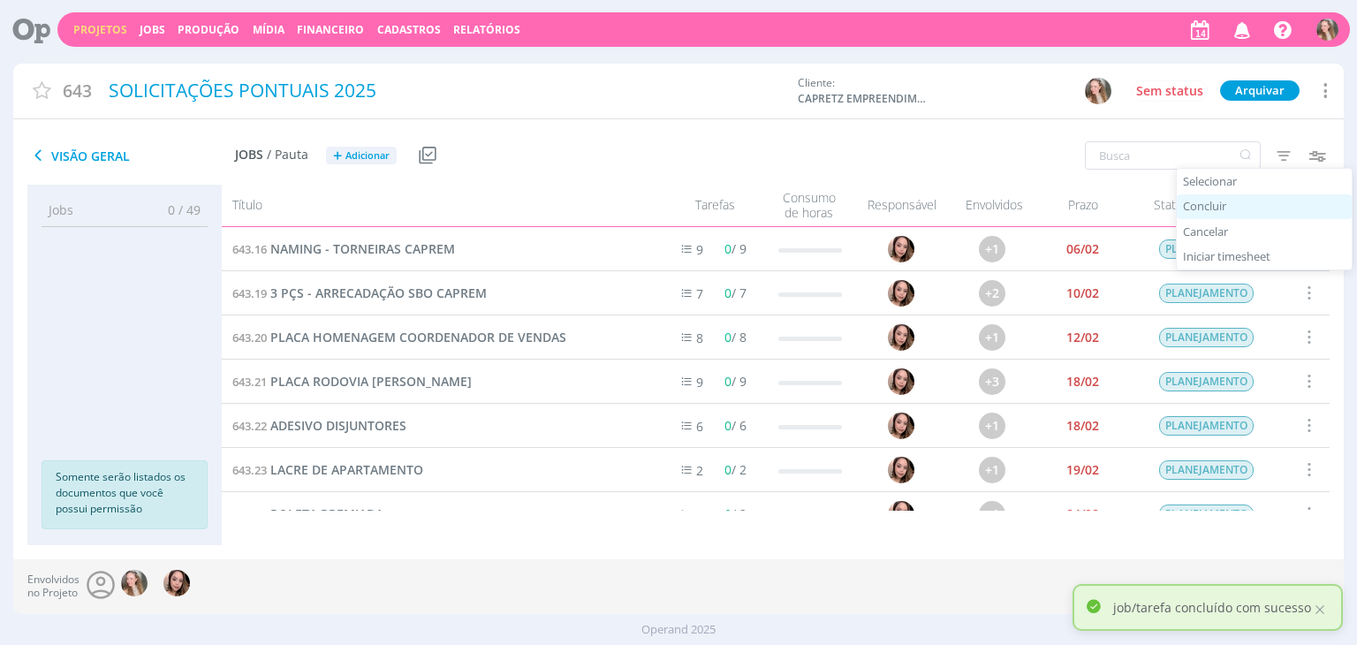
click at [1264, 213] on div "Concluir" at bounding box center [1263, 207] width 175 height 26
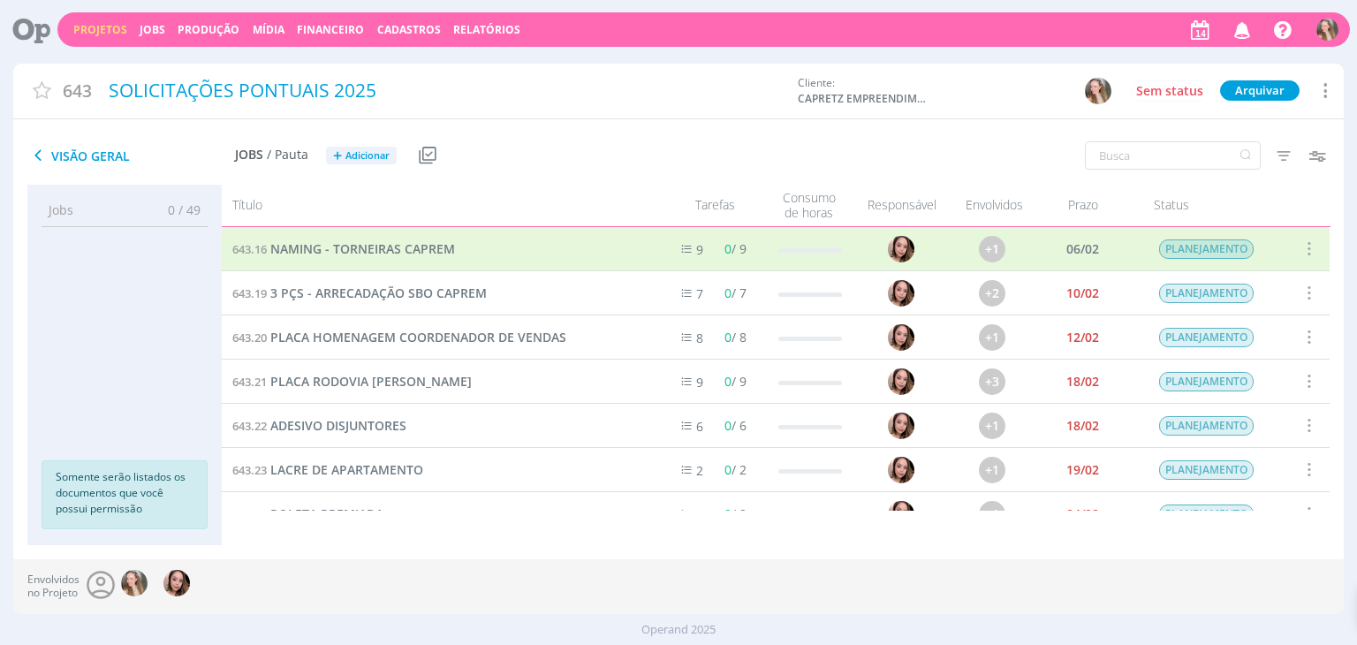
click at [1302, 250] on span at bounding box center [1307, 249] width 19 height 24
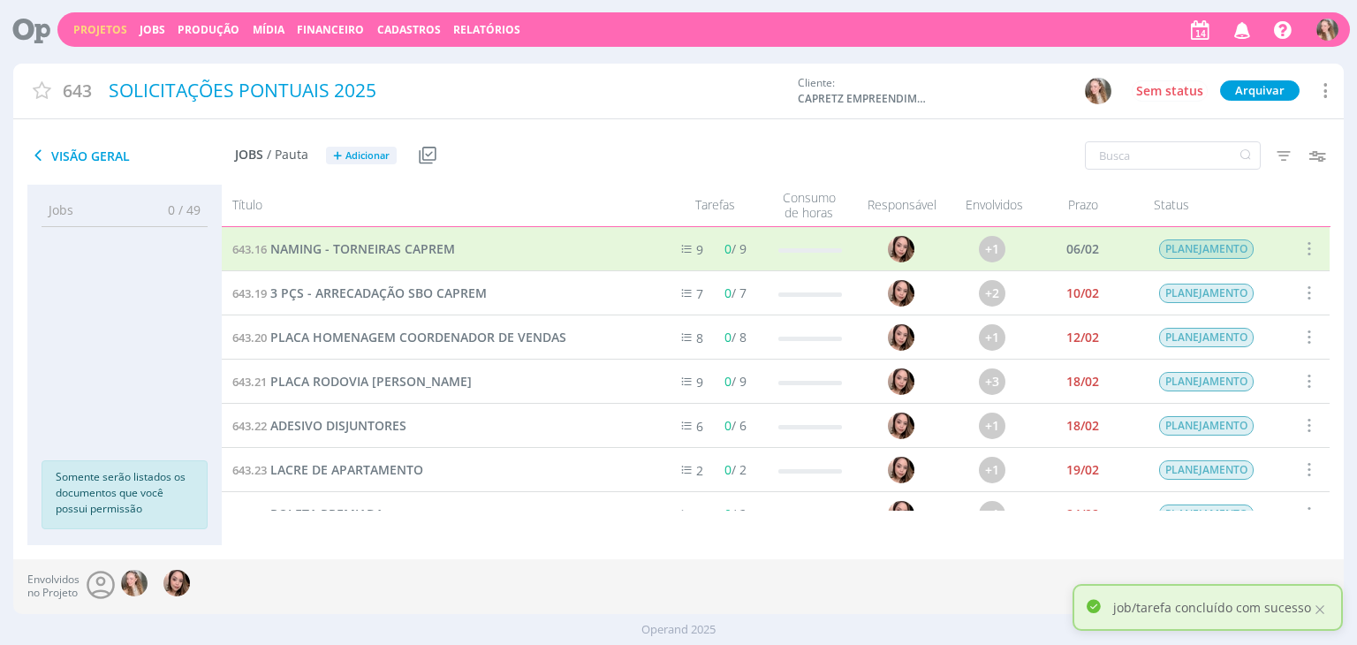
click at [1303, 288] on span at bounding box center [1307, 293] width 19 height 24
click at [1301, 325] on span at bounding box center [1307, 337] width 19 height 24
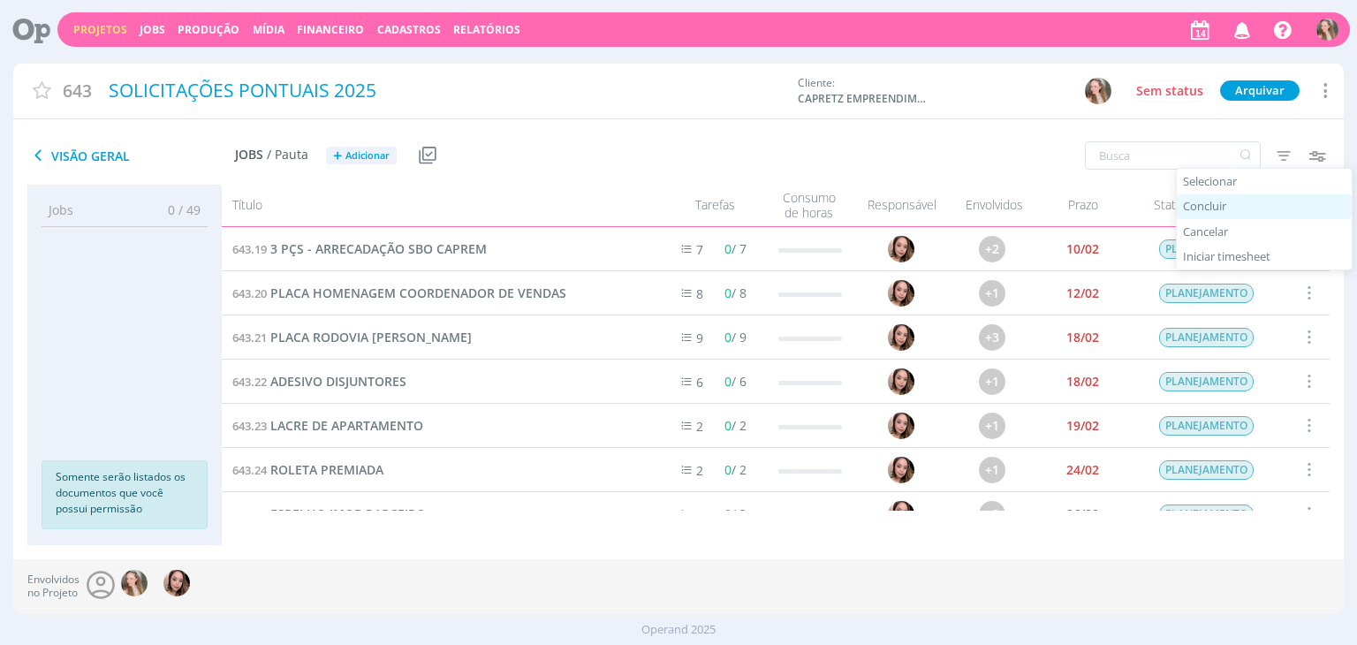
click at [1262, 208] on div "Concluir" at bounding box center [1263, 207] width 175 height 26
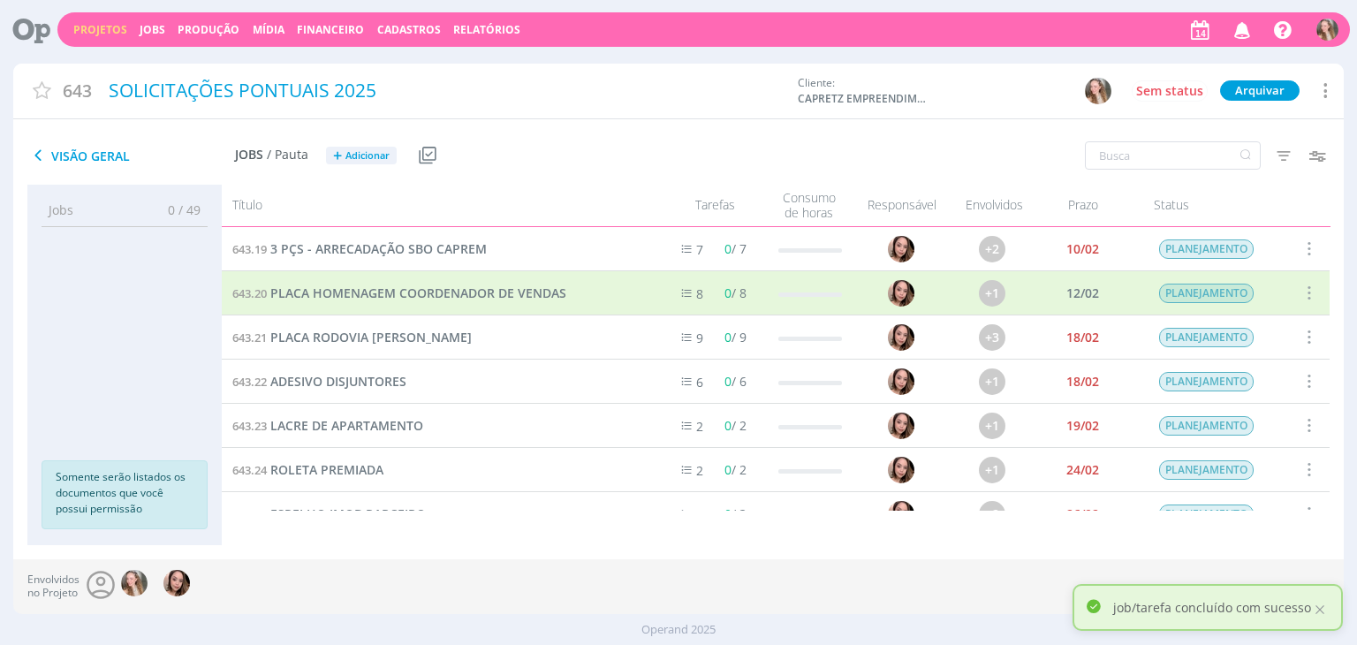
click at [1305, 252] on span at bounding box center [1307, 249] width 19 height 24
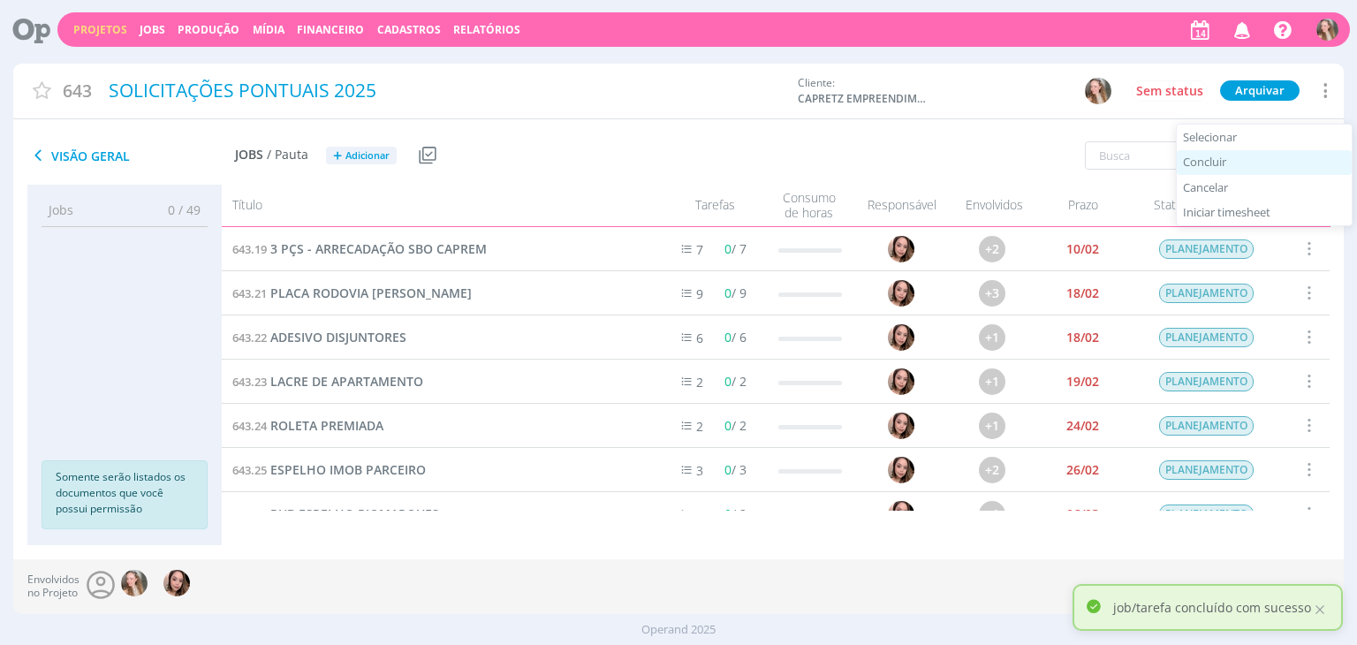
click at [1269, 166] on div "Concluir" at bounding box center [1263, 163] width 175 height 26
click at [1300, 300] on span at bounding box center [1307, 293] width 19 height 24
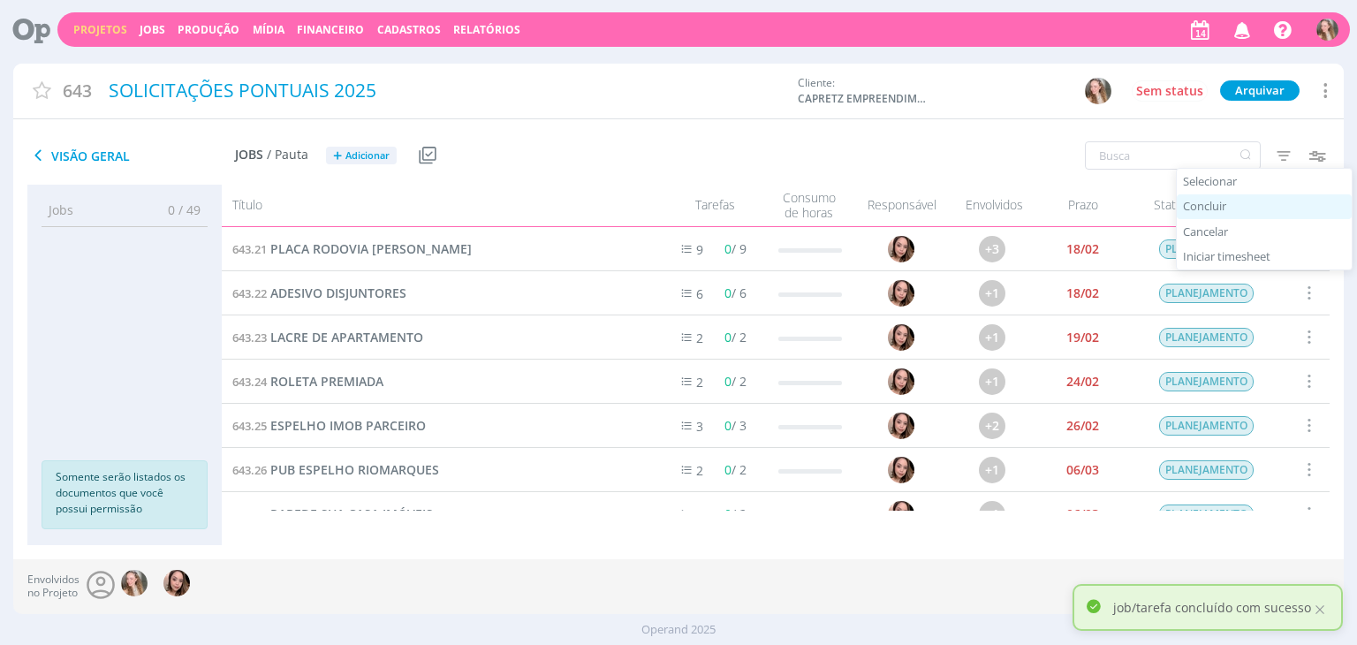
click at [1265, 209] on div "Concluir" at bounding box center [1263, 207] width 175 height 26
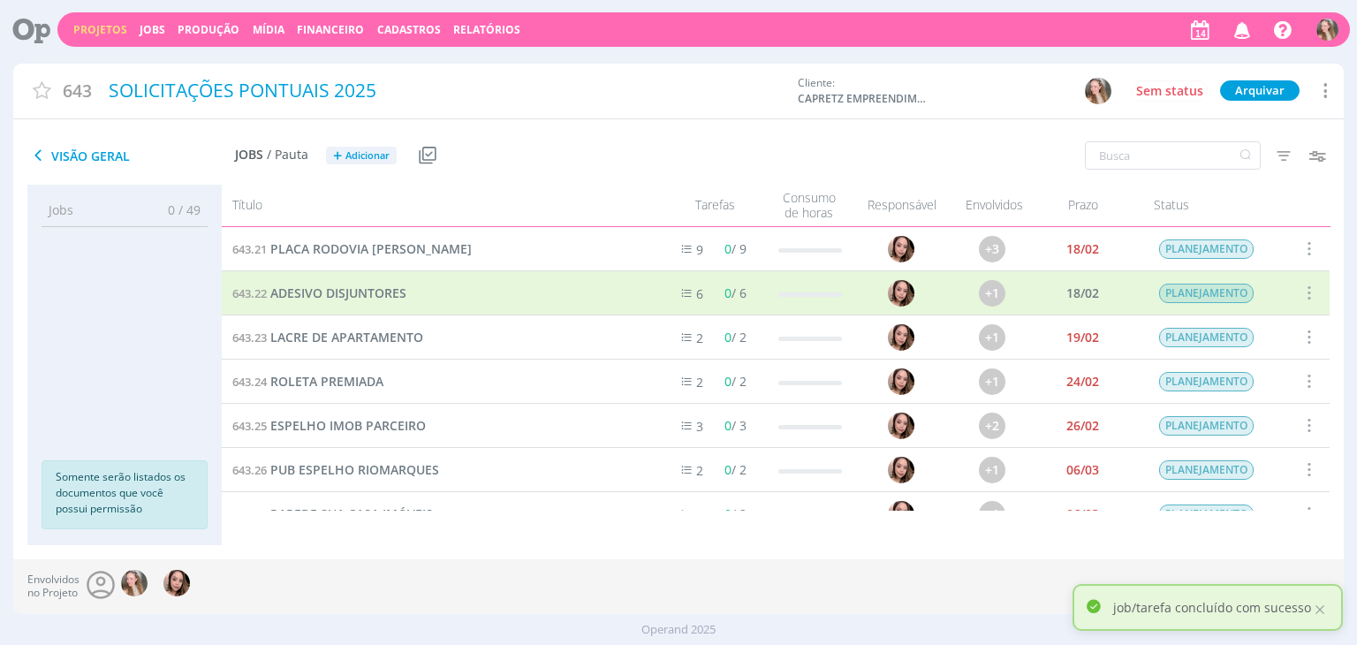
click at [1303, 250] on span at bounding box center [1307, 249] width 19 height 24
click at [1225, 159] on div "Concluir" at bounding box center [1263, 163] width 175 height 26
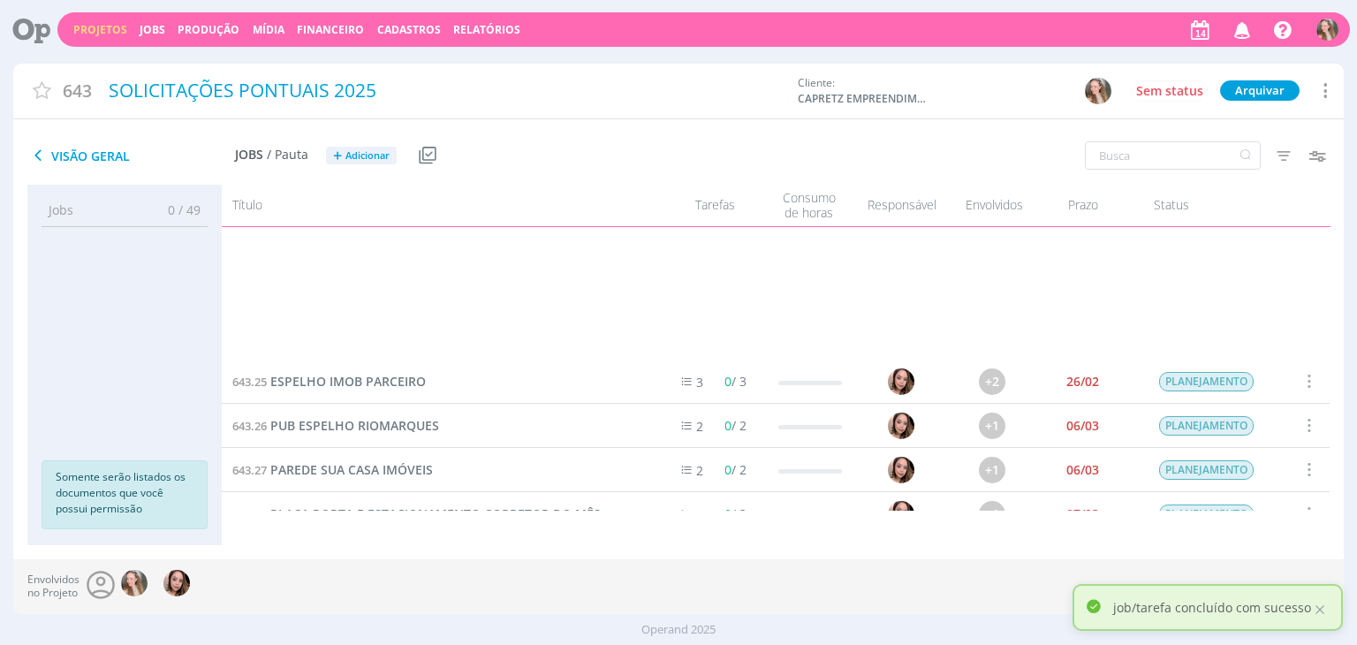
click at [1280, 152] on icon "button" at bounding box center [1283, 156] width 32 height 32
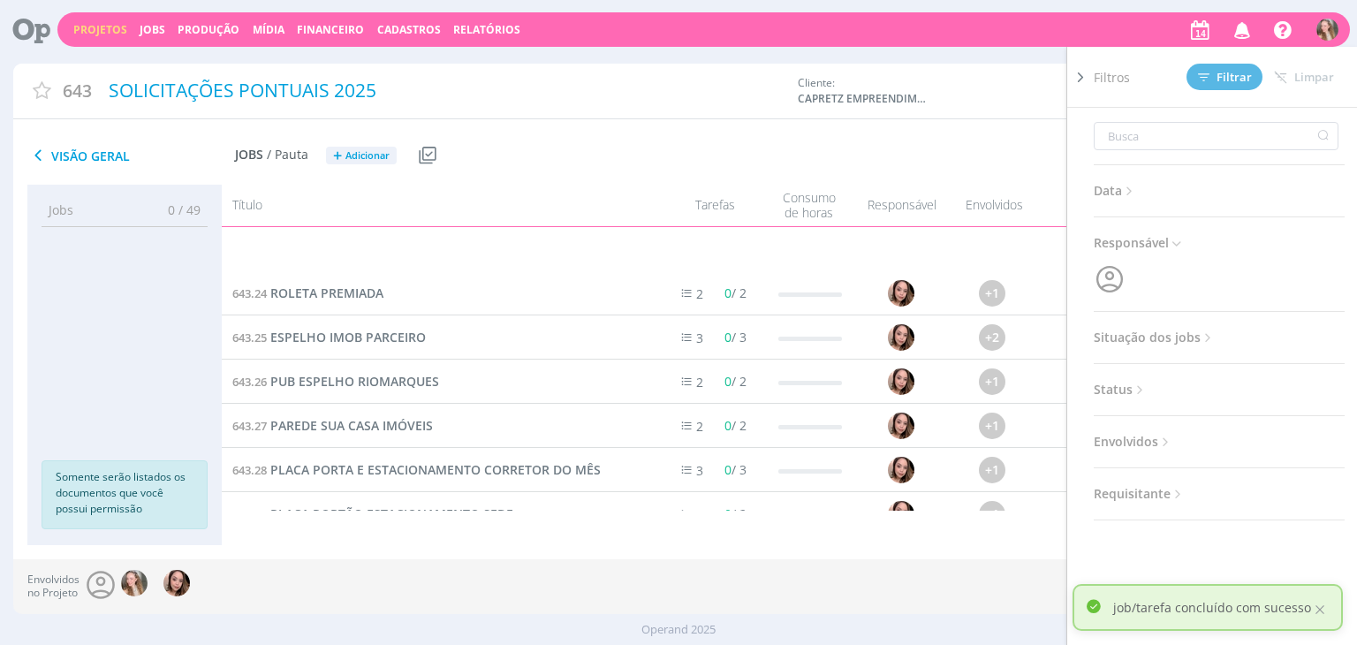
scroll to position [442, 0]
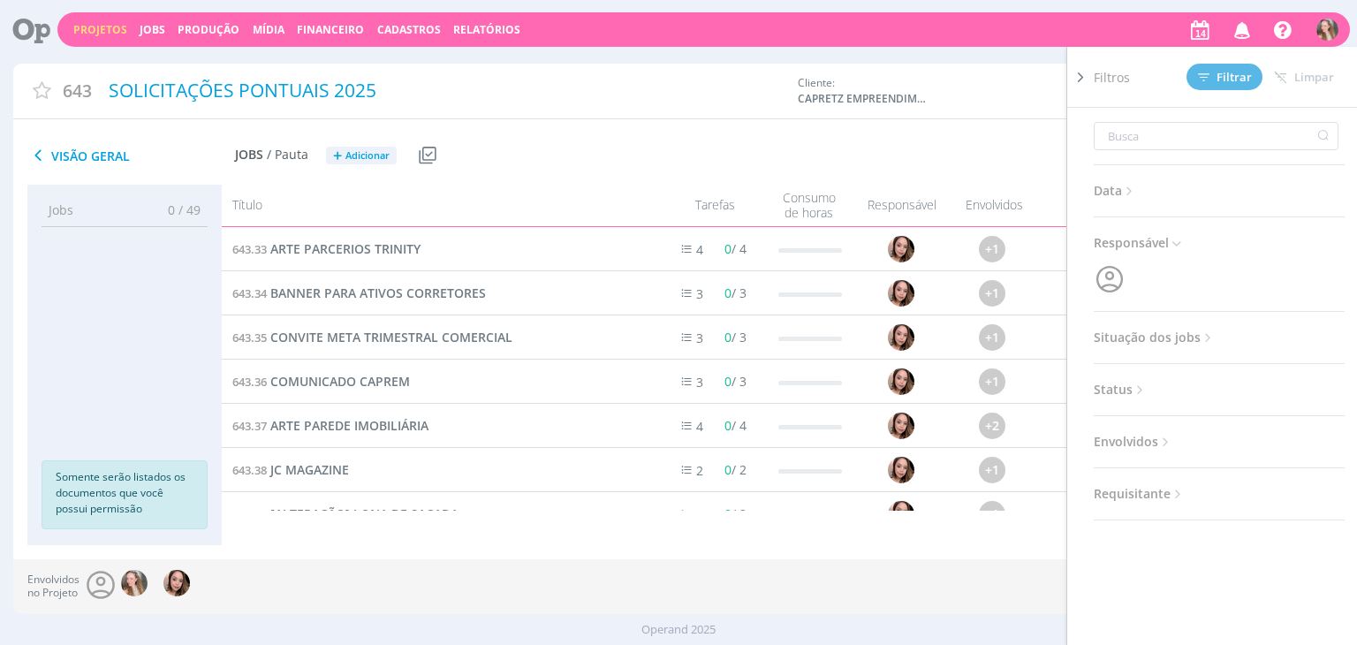
click at [1085, 77] on icon at bounding box center [1080, 77] width 18 height 19
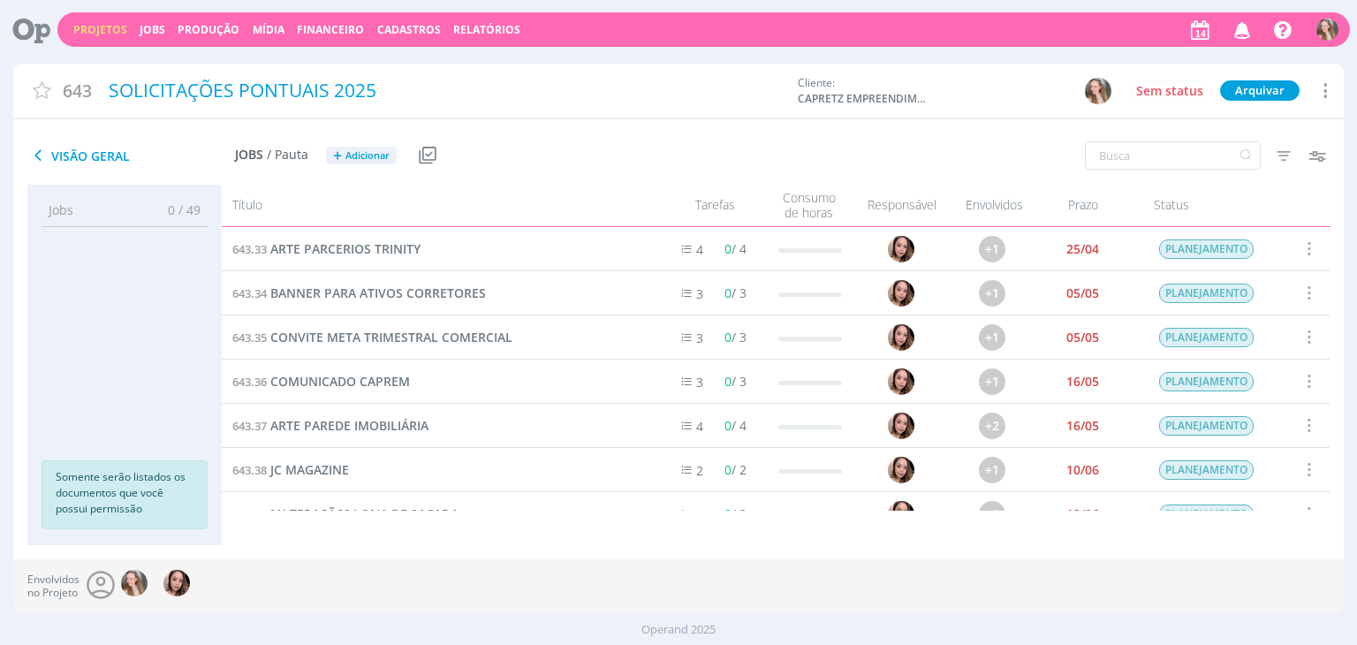
click at [1305, 245] on span at bounding box center [1307, 249] width 19 height 24
click at [1226, 132] on div "Selecionar" at bounding box center [1263, 138] width 175 height 26
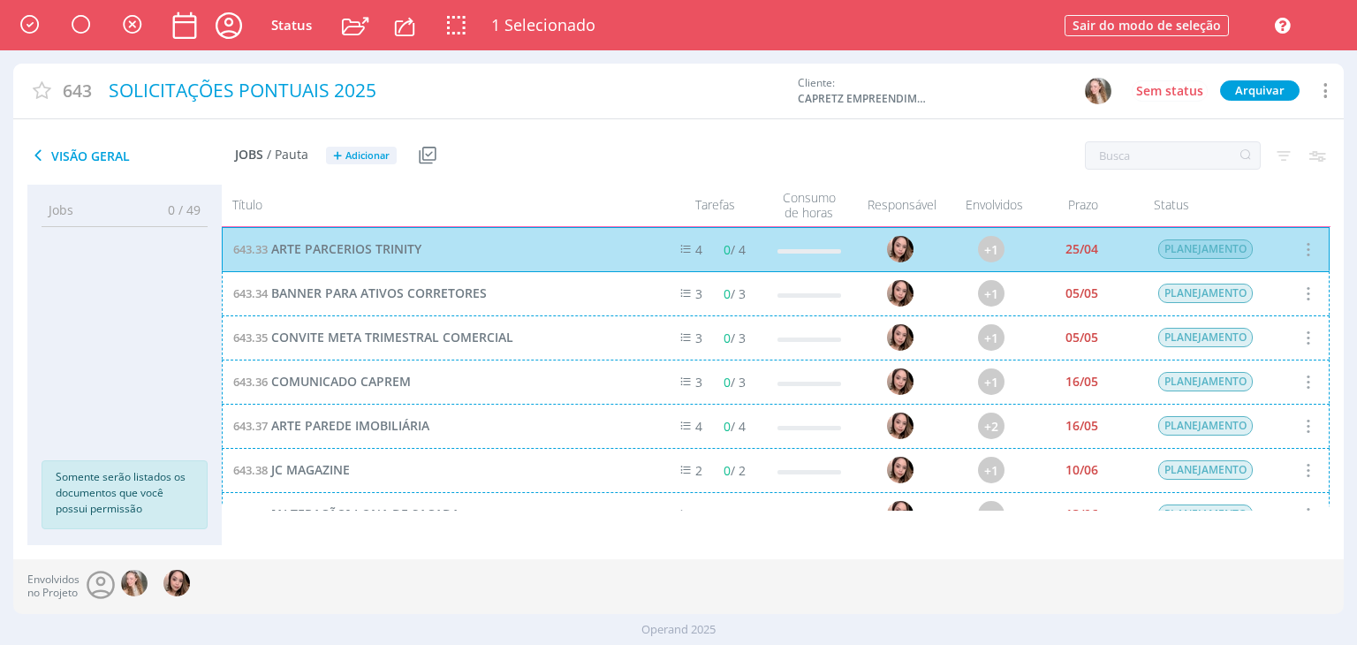
click at [555, 290] on div "643.34 BANNER PARA ATIVOS CORRETORES 3 0 / 3 +1 05/05 PLANEJAMENTO" at bounding box center [776, 293] width 1108 height 44
click at [541, 338] on div "643.35 CONVITE META TRIMESTRAL COMERCIAL 3 0 / 3 +1 05/05 PLANEJAMENTO" at bounding box center [776, 337] width 1108 height 44
click at [547, 401] on div "643.36 COMUNICADO CAPREM 3 0 / 3 +1 16/05 PLANEJAMENTO" at bounding box center [776, 381] width 1108 height 44
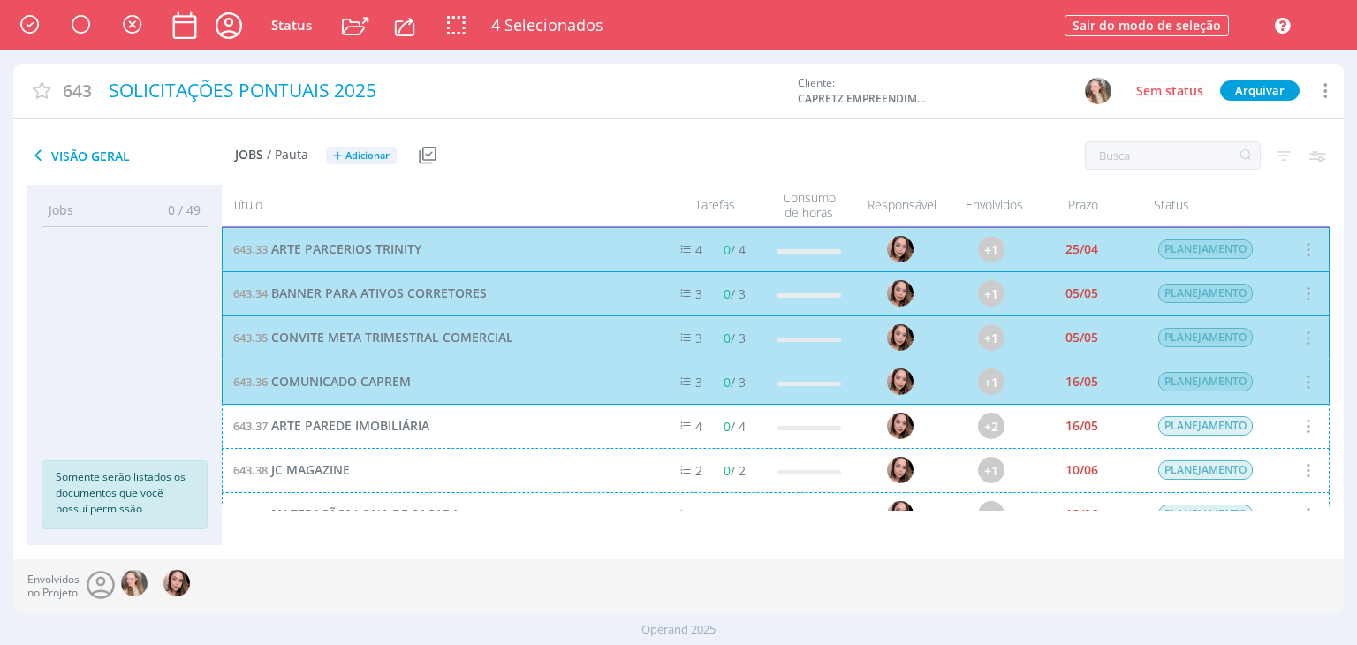
click at [1266, 312] on div "643.34 BANNER PARA ATIVOS CORRETORES 3 0 / 3 +1 05/05 PLANEJAMENTO" at bounding box center [776, 293] width 1108 height 44
click at [1268, 347] on div "643.35 CONVITE META TRIMESTRAL COMERCIAL 3 0 / 3 +1 05/05 PLANEJAMENTO" at bounding box center [776, 337] width 1108 height 44
click at [1267, 382] on div "643.36 COMUNICADO CAPREM 3 0 / 3 +1 16/05 PLANEJAMENTO" at bounding box center [776, 381] width 1108 height 44
click at [1255, 436] on div "643.37 ARTE PAREDE IMOBILIÁRIA 4 0 / 4 +2 16/05 PLANEJAMENTO" at bounding box center [776, 426] width 1108 height 44
click at [1096, 404] on div "643.37 ARTE PAREDE IMOBILIÁRIA 4 0 / 4 +2 16/05 PLANEJAMENTO" at bounding box center [776, 426] width 1108 height 44
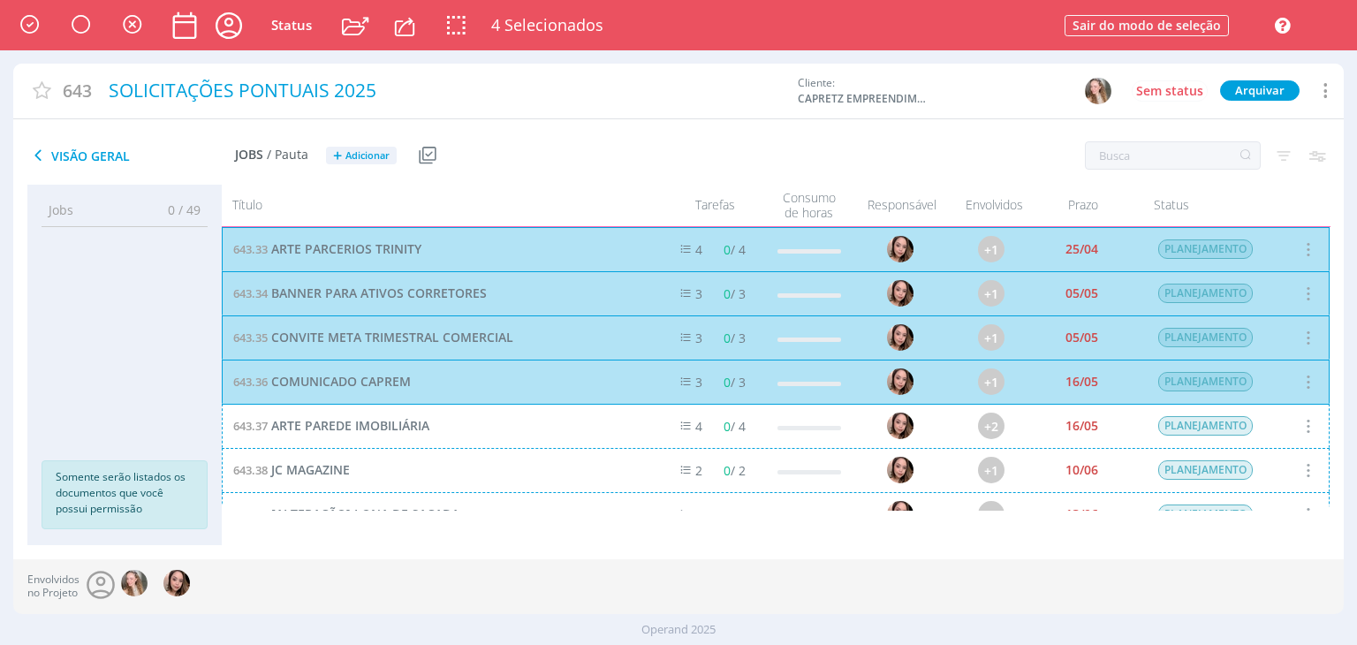
click at [1098, 444] on div "643.37 ARTE PAREDE IMOBILIÁRIA 4 0 / 4 +2 16/05 PLANEJAMENTO" at bounding box center [776, 426] width 1108 height 44
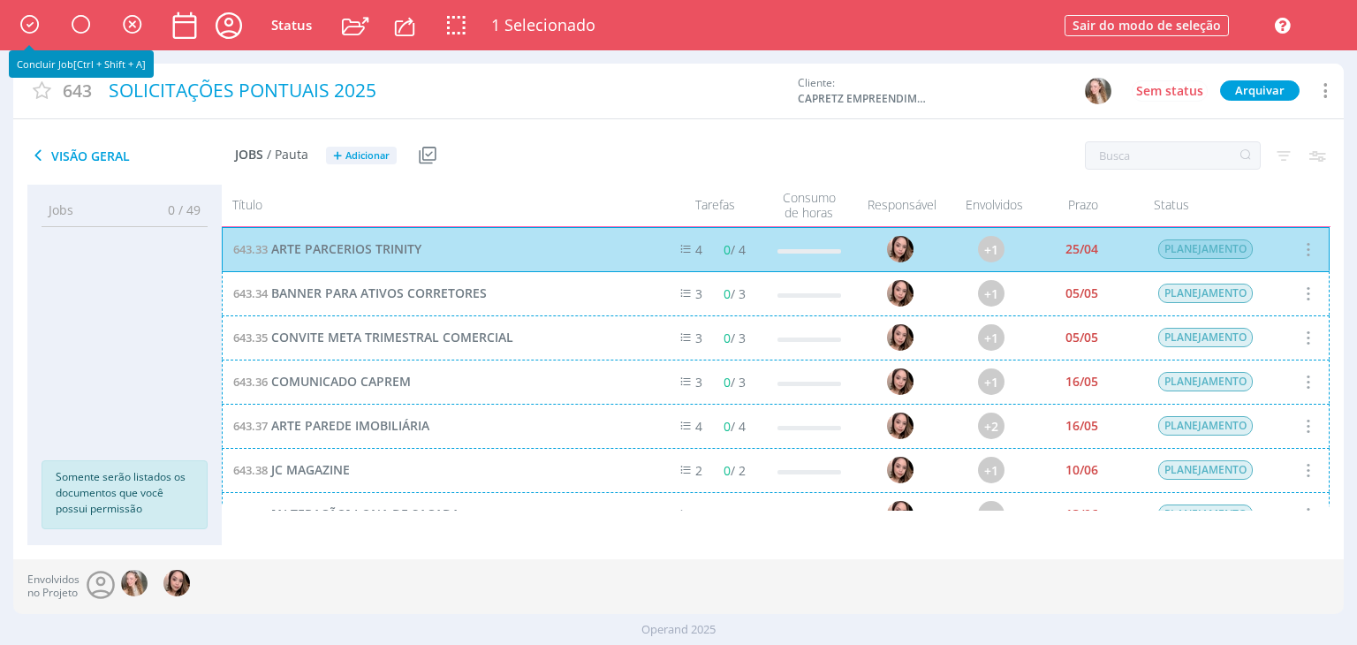
click at [26, 19] on icon "button" at bounding box center [29, 24] width 28 height 27
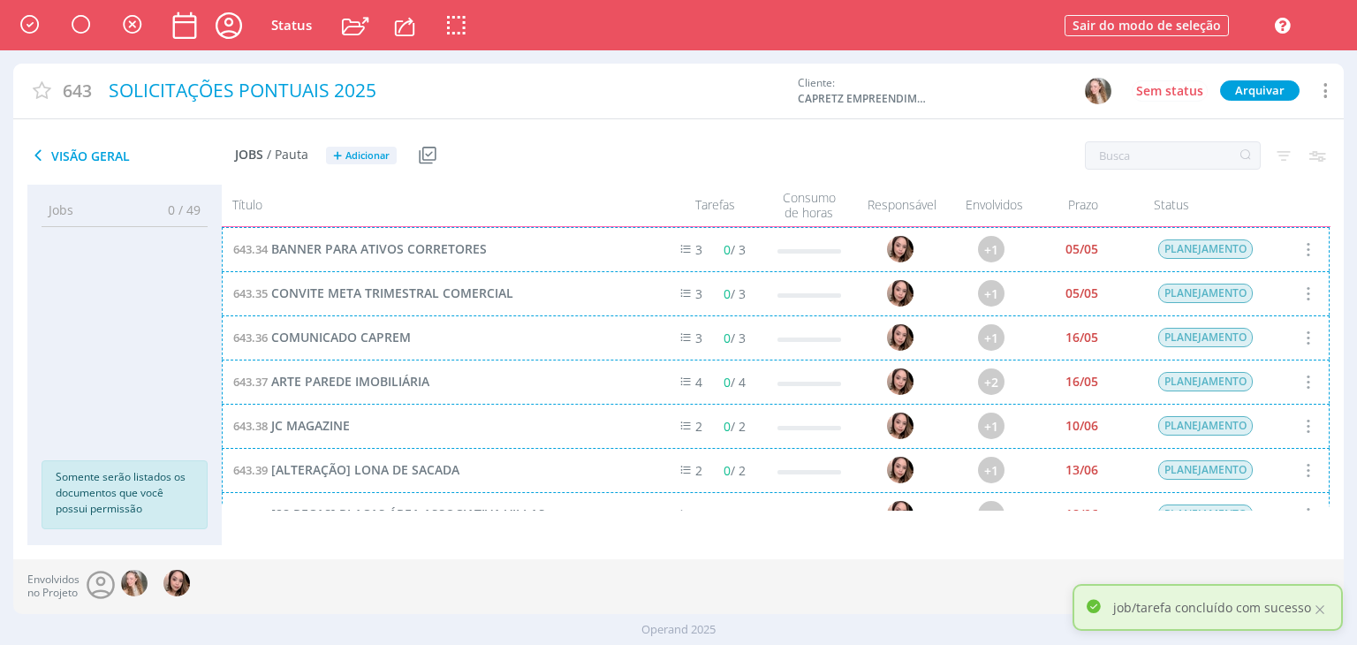
click at [1305, 244] on div "643.34 BANNER PARA ATIVOS CORRETORES 3 0 / 3 +1 05/05 PLANEJAMENTO" at bounding box center [776, 249] width 1108 height 44
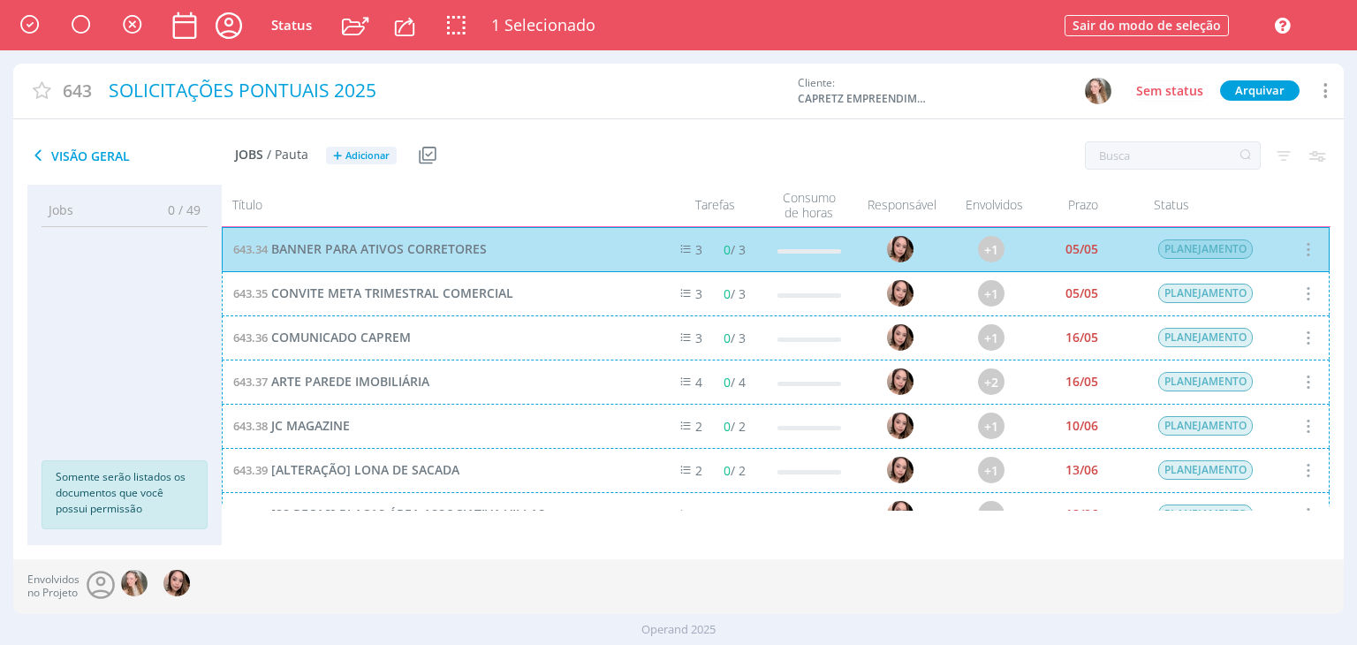
click at [597, 294] on div "643.35 CONVITE META TRIMESTRAL COMERCIAL 3 0 / 3 +1 05/05 PLANEJAMENTO" at bounding box center [776, 293] width 1108 height 44
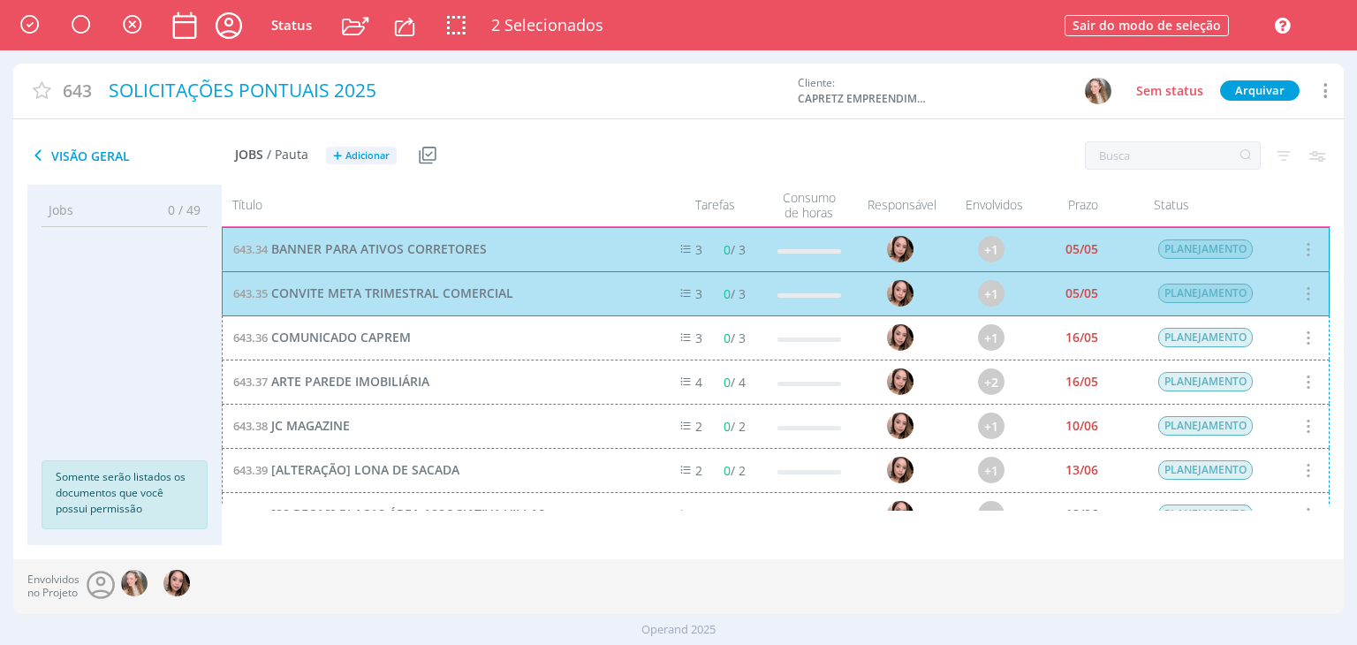
click at [586, 344] on div "643.36 COMUNICADO CAPREM 3 0 / 3 +1 16/05 PLANEJAMENTO" at bounding box center [776, 337] width 1108 height 44
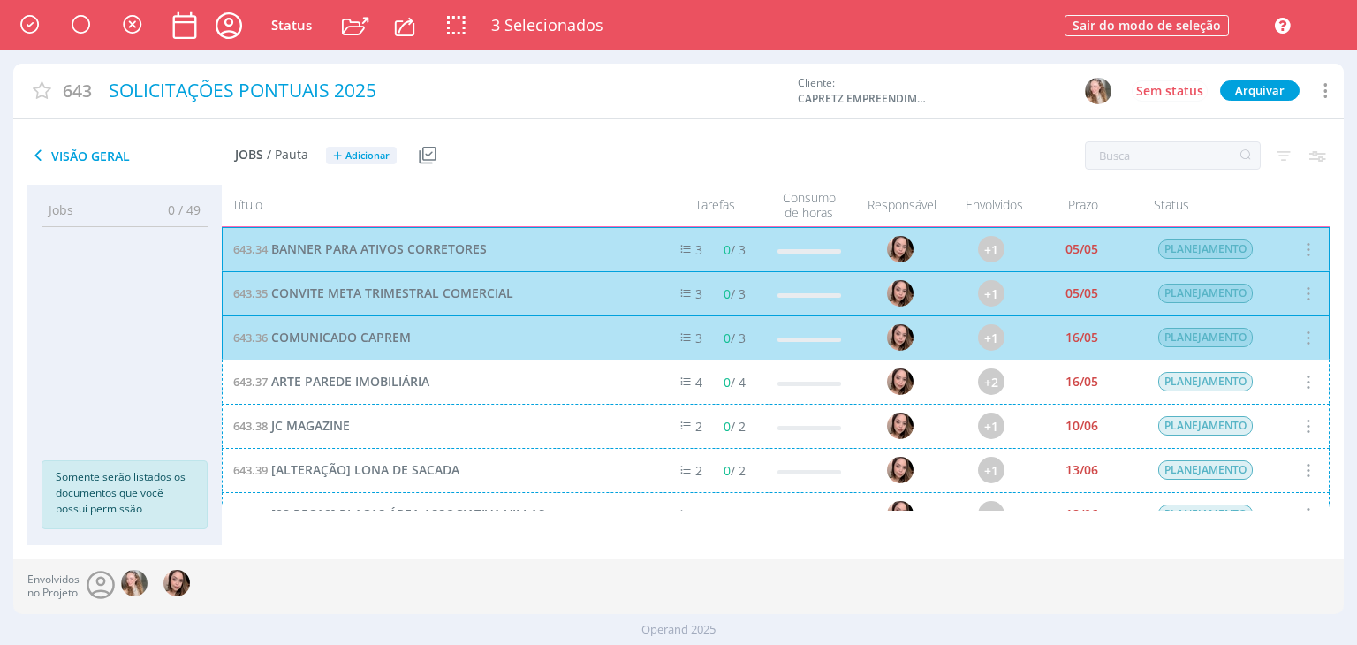
click at [579, 395] on div "643.37 ARTE PAREDE IMOBILIÁRIA 4 0 / 4 +2 16/05 PLANEJAMENTO" at bounding box center [776, 381] width 1108 height 44
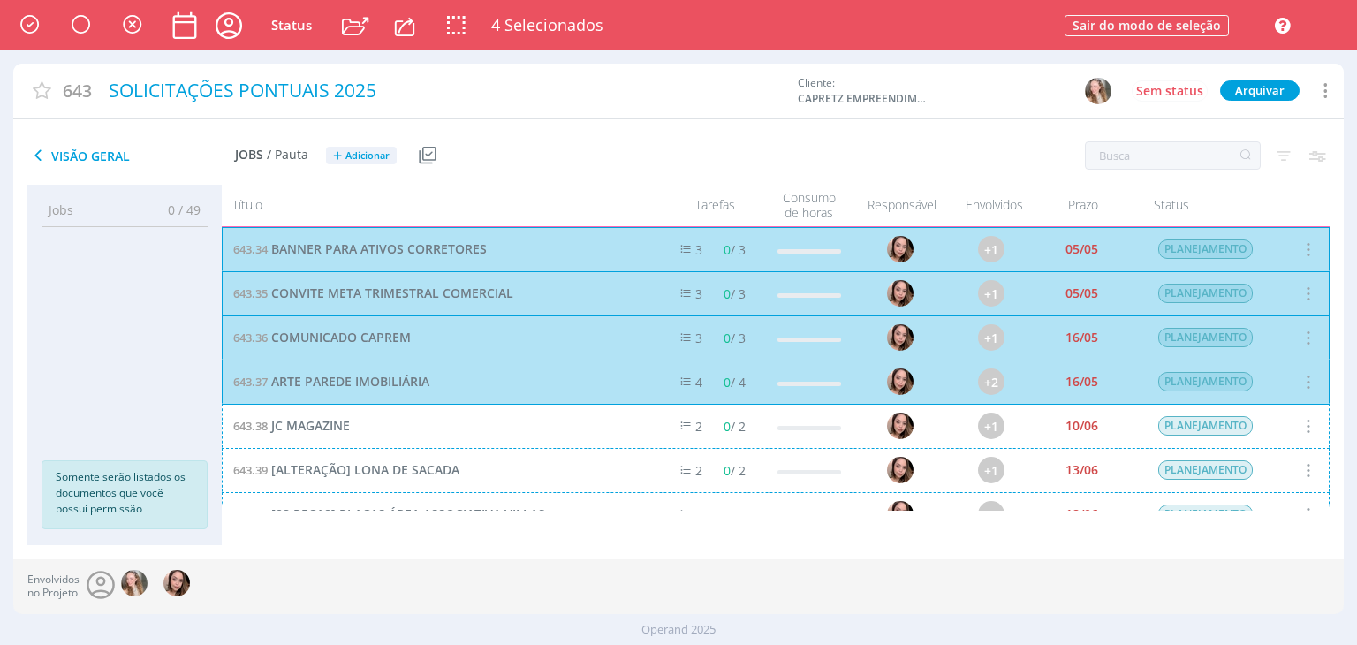
click at [583, 432] on div "643.38 JC MAGAZINE 2 0 / 2 +1 10/06 PLANEJAMENTO" at bounding box center [776, 426] width 1108 height 44
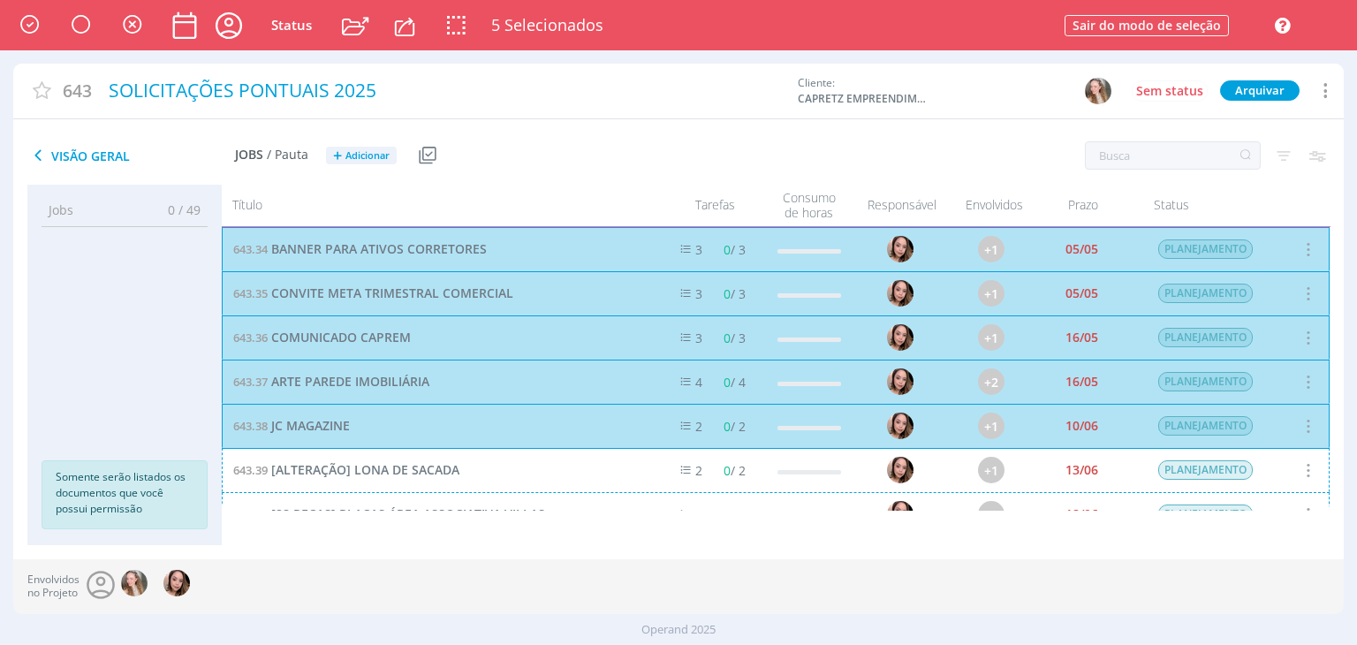
click at [589, 467] on div "643.39 [ALTERAÇÃO] LONA DE SACADA 2 0 / 2 +1 13/06 PLANEJAMENTO" at bounding box center [776, 470] width 1108 height 44
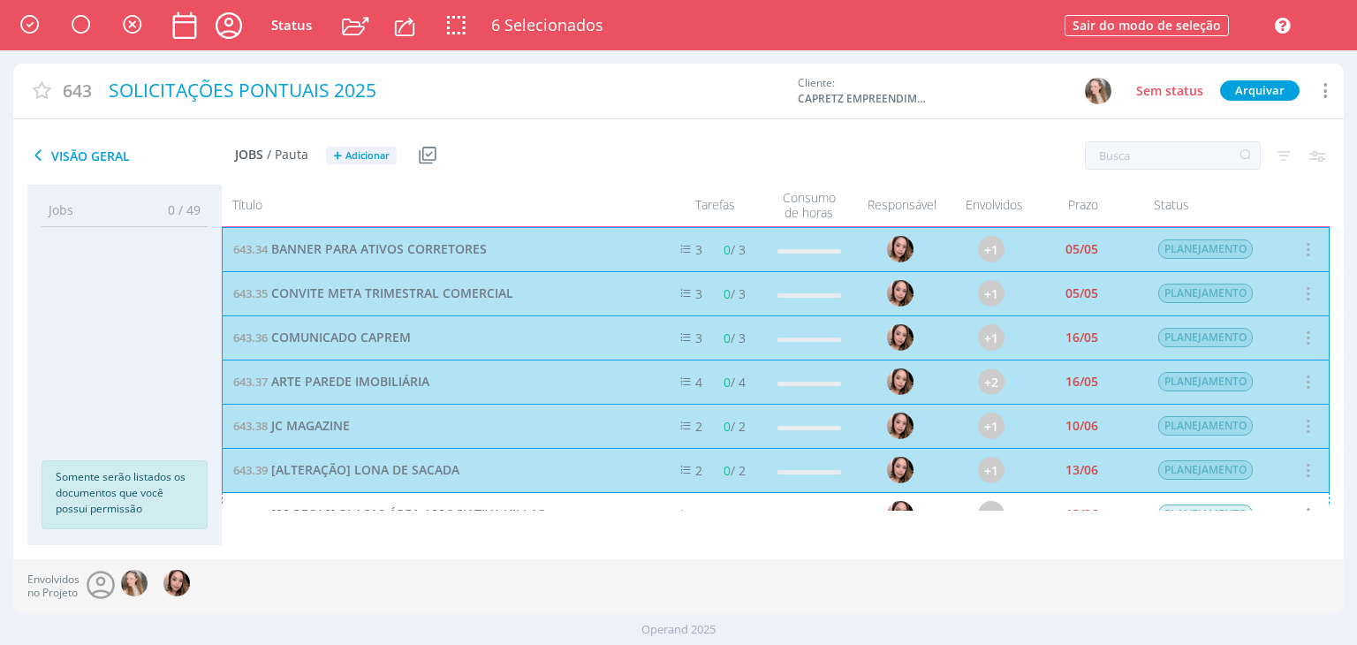
click at [570, 492] on div "643.40 [28 PEÇAS] PLACAS ÁREA ASSOCIATIVA VILLAS 3 0 / 3 +1 18/06 PLANEJAMENTO …" at bounding box center [776, 514] width 1108 height 44
click at [562, 536] on div "643.41 JC MAGAZINE ANIVERSÁRIO DE RIO CLARO 2 0 / 2 +1 20/06 PLANEJAMENTO Selec…" at bounding box center [776, 558] width 1108 height 44
click at [555, 580] on div "643.43 [TEMPLATE] SORTEIO IPHONE 3 0 / 3 +1 26/06 PLANEJAMENTO Selecionar Concl…" at bounding box center [776, 602] width 1108 height 44
click at [549, 624] on div "643.42 [4 PEÇAS] CONVITE QUEIJOS E VINHOS 3 0 / 3 +1 27/06 PLANEJAMENTO Selecio…" at bounding box center [776, 646] width 1108 height 44
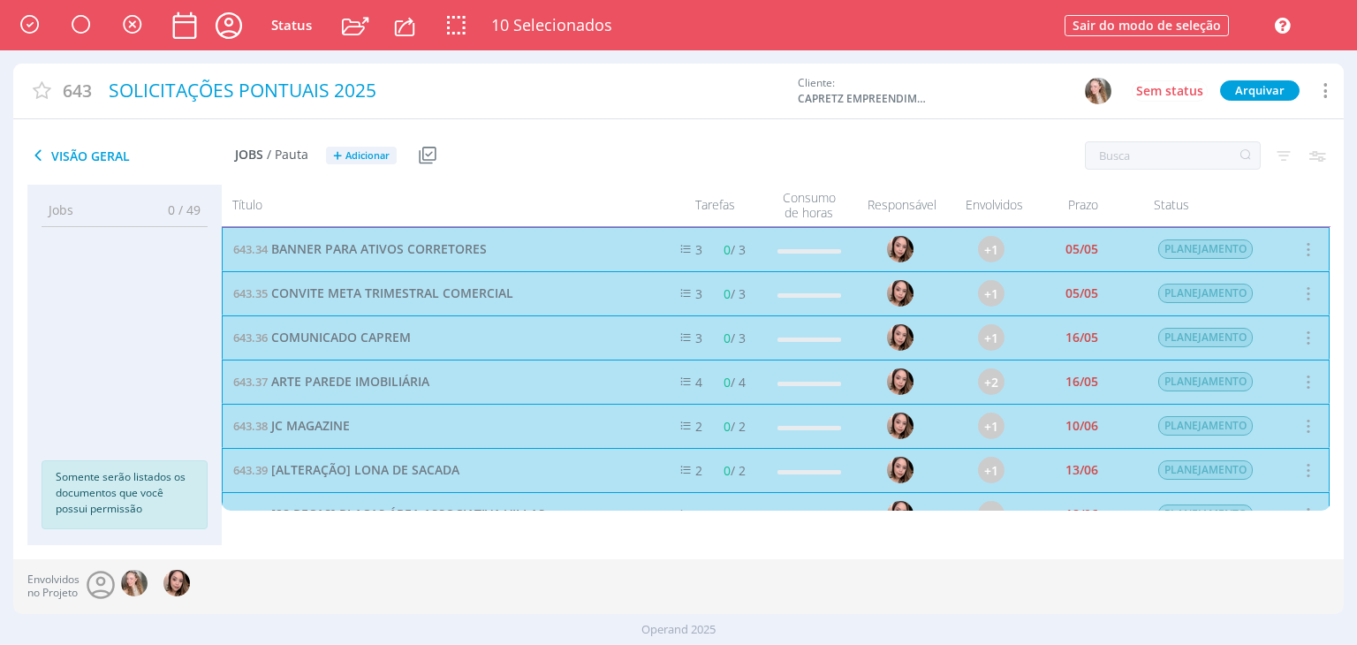
click at [596, 536] on div "643.41 JC MAGAZINE ANIVERSÁRIO DE RIO CLARO 2 0 / 2 +1 20/06 PLANEJAMENTO Selec…" at bounding box center [776, 558] width 1108 height 44
click at [628, 492] on div "643.40 [28 PEÇAS] PLACAS ÁREA ASSOCIATIVA VILLAS 3 0 / 3 +1 18/06 PLANEJAMENTO …" at bounding box center [776, 514] width 1108 height 44
click at [25, 26] on icon "button" at bounding box center [29, 24] width 28 height 27
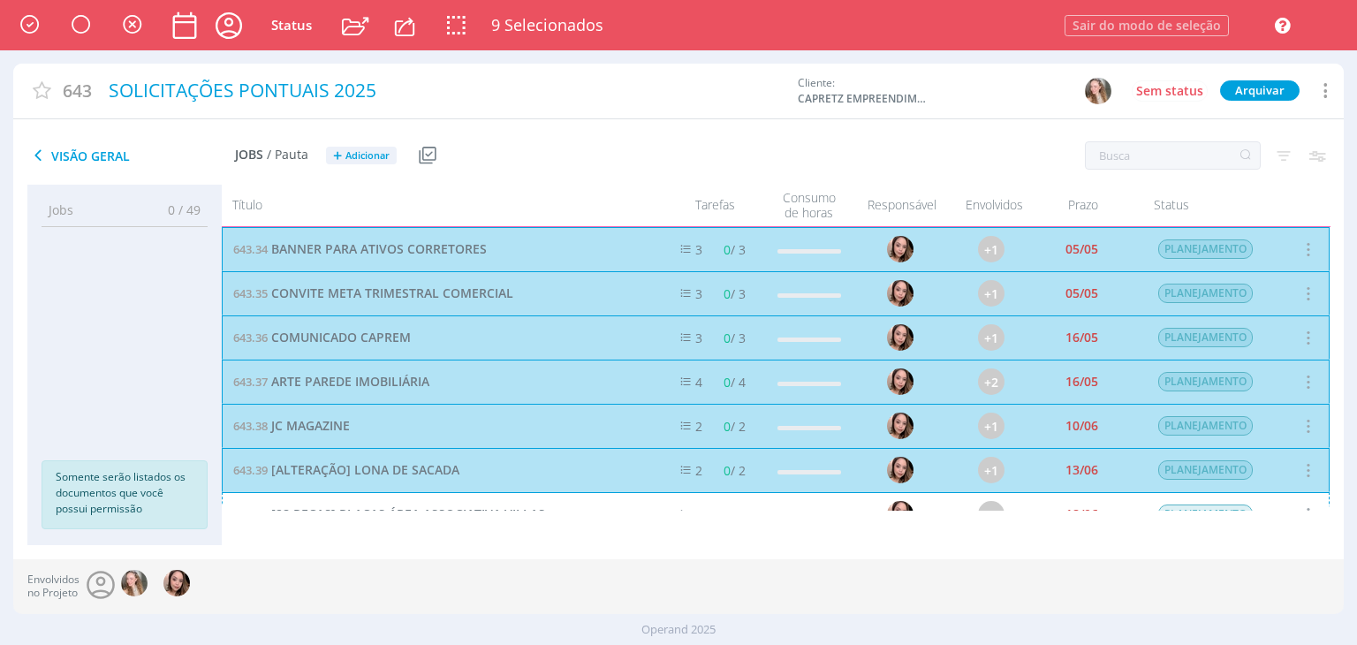
scroll to position [913, 0]
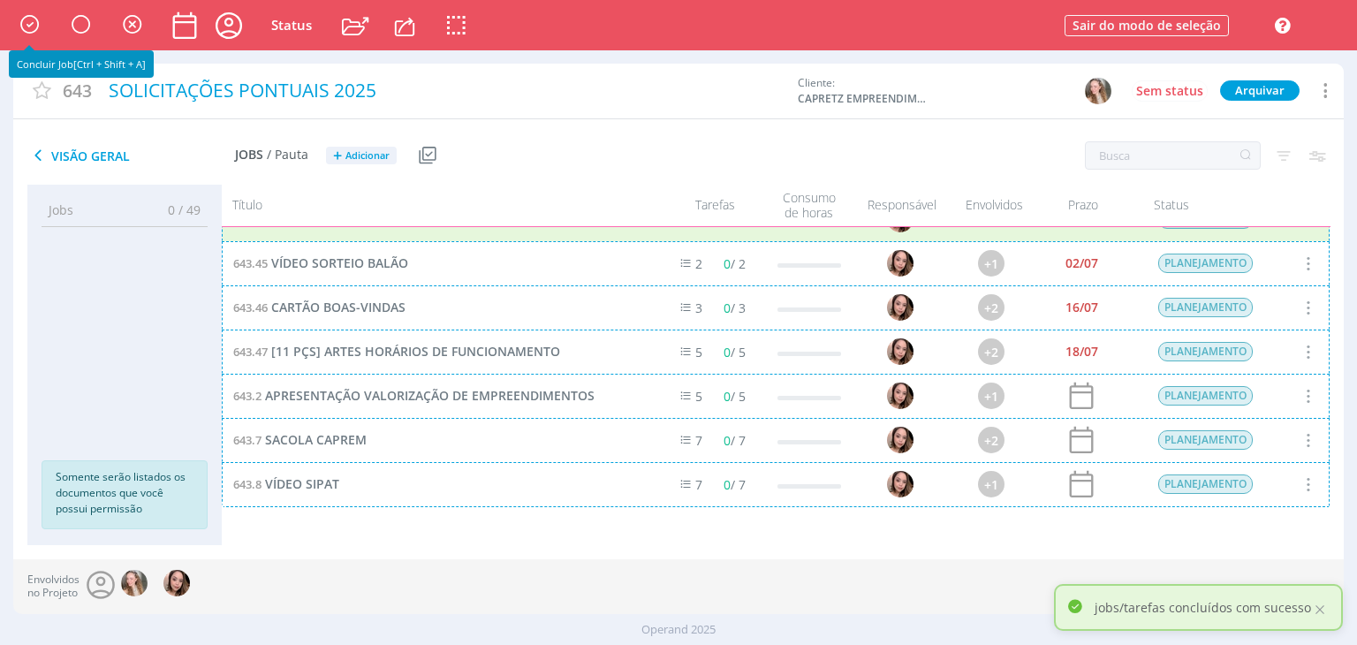
click at [464, 273] on div "643.45 VÍDEO SORTEIO BALÃO 2 0 / 2 +1 02/07 PLANEJAMENTO Selecionar Concluir Ca…" at bounding box center [776, 263] width 1108 height 44
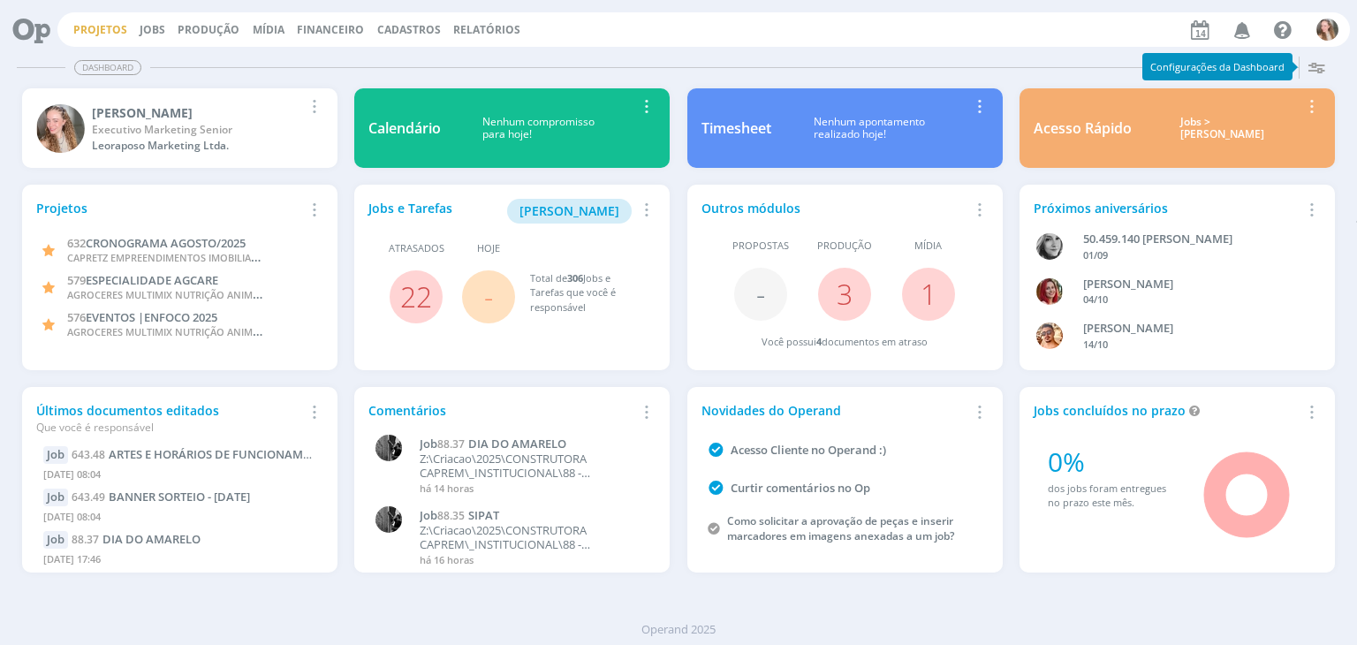
click at [94, 29] on link "Projetos" at bounding box center [100, 29] width 54 height 15
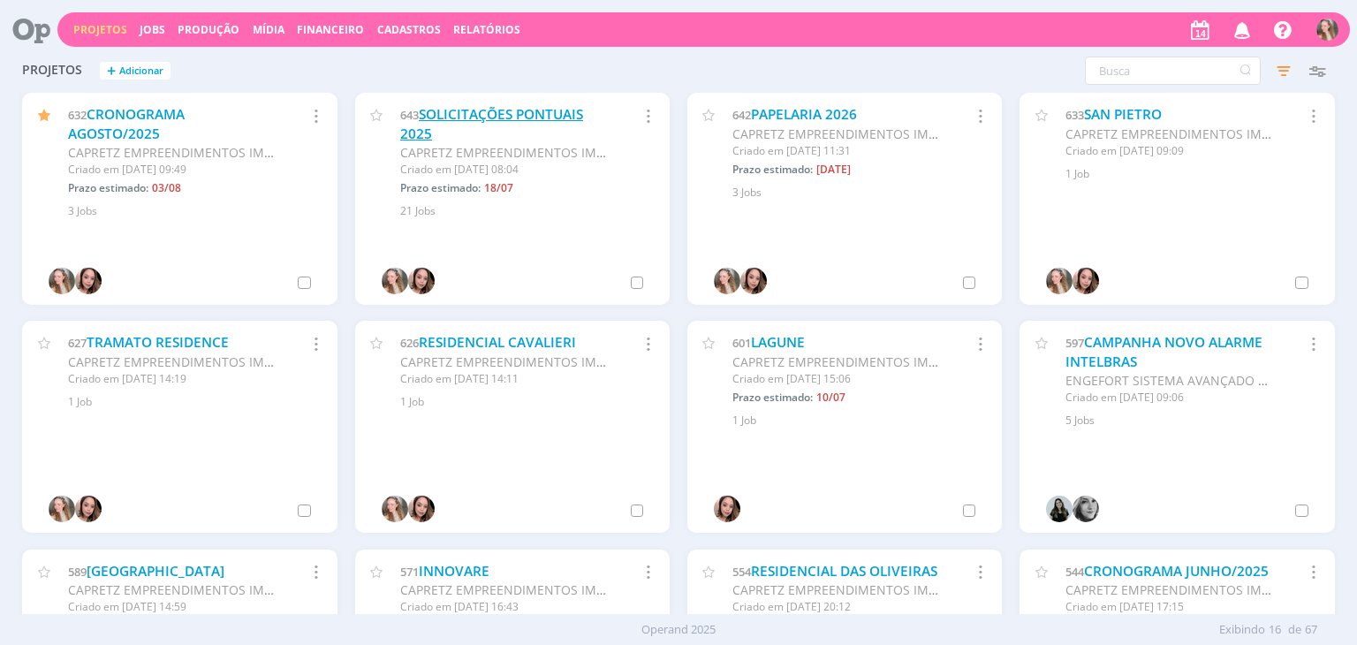
click at [503, 114] on link "SOLICITAÇÕES PONTUAIS 2025" at bounding box center [491, 124] width 183 height 38
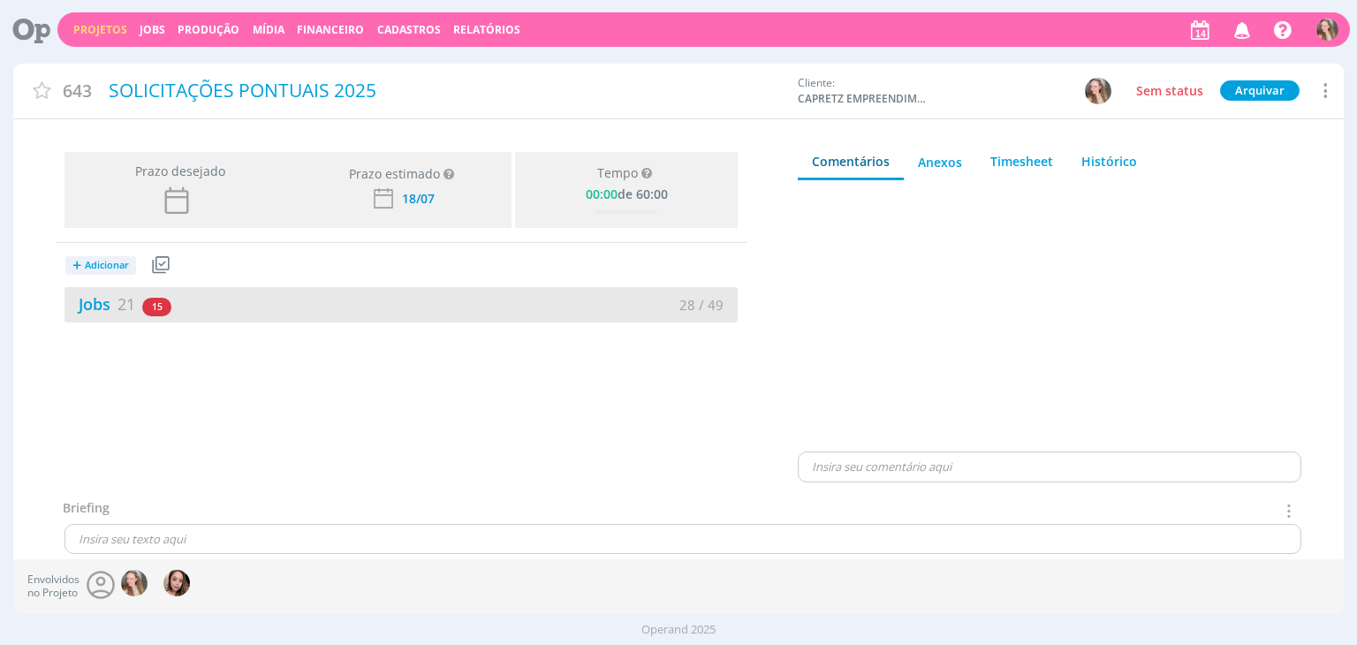
click at [359, 297] on div "Jobs 21 15 atrasados" at bounding box center [232, 304] width 337 height 24
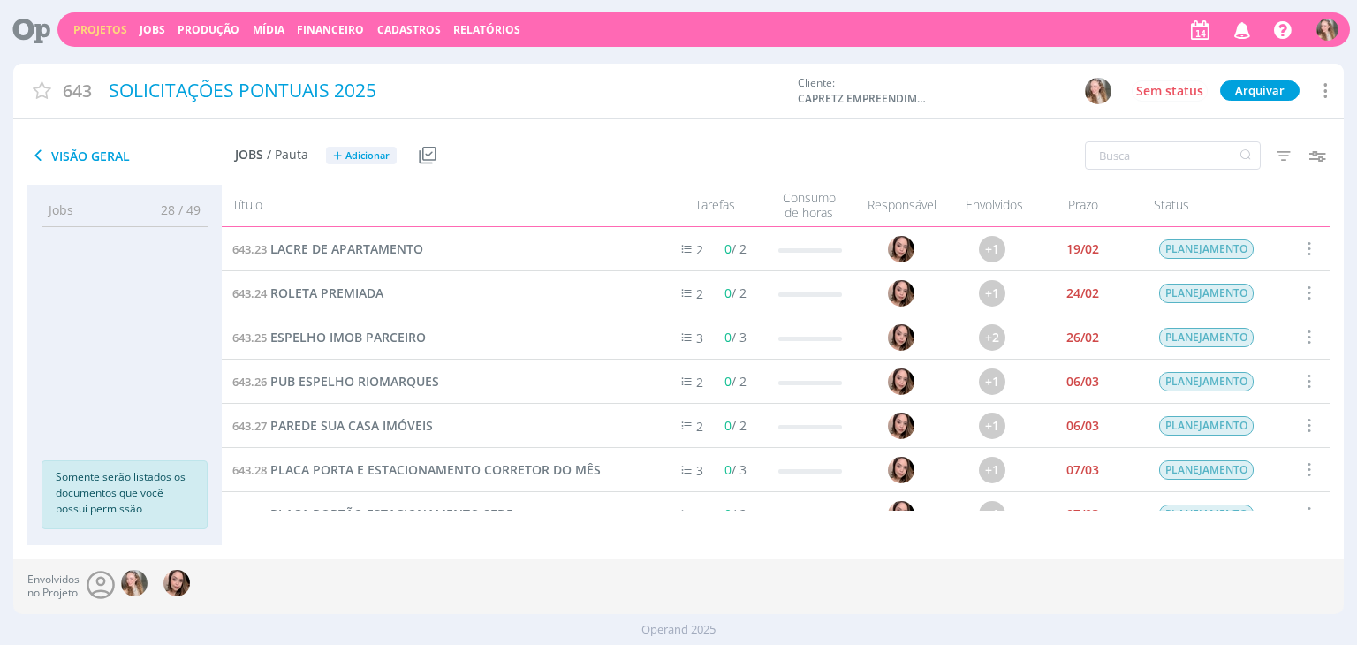
click at [1300, 249] on span at bounding box center [1307, 249] width 19 height 24
click at [1224, 139] on div "Selecionar" at bounding box center [1263, 138] width 175 height 26
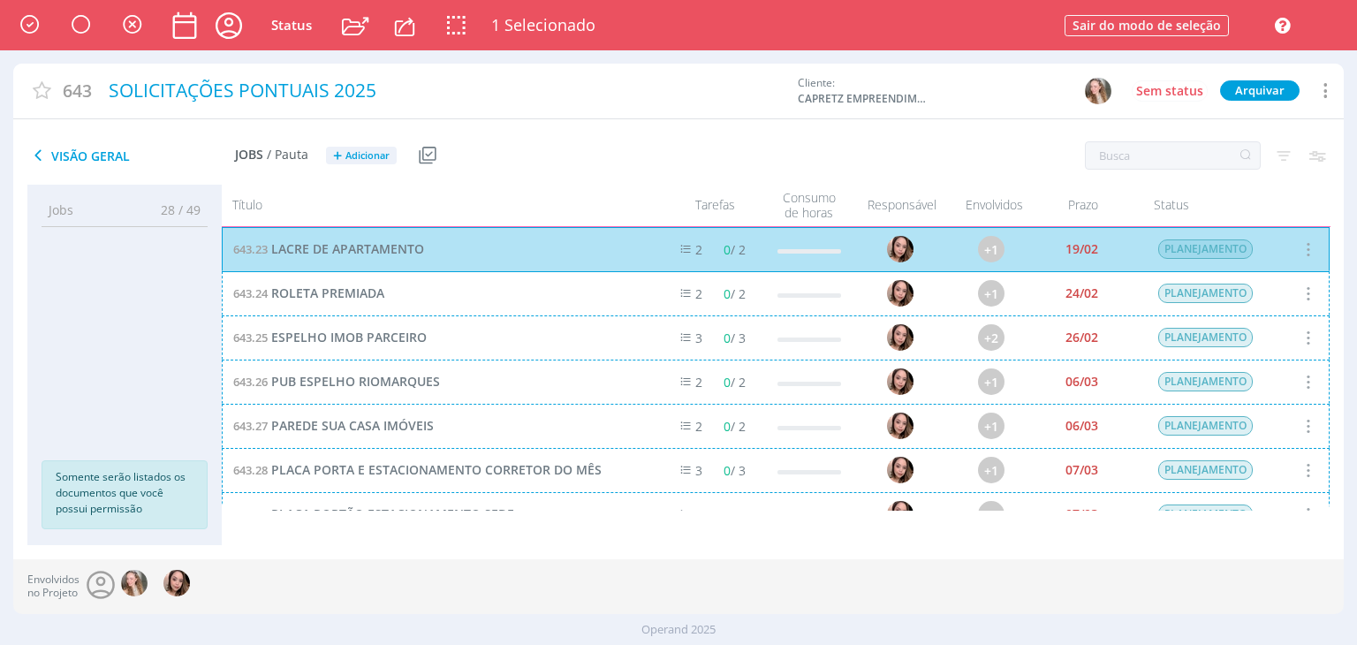
click at [632, 284] on div "643.24 ROLETA PREMIADA 2 0 / 2 +1 24/02 PLANEJAMENTO Selecionar Concluir Cancel…" at bounding box center [776, 293] width 1108 height 44
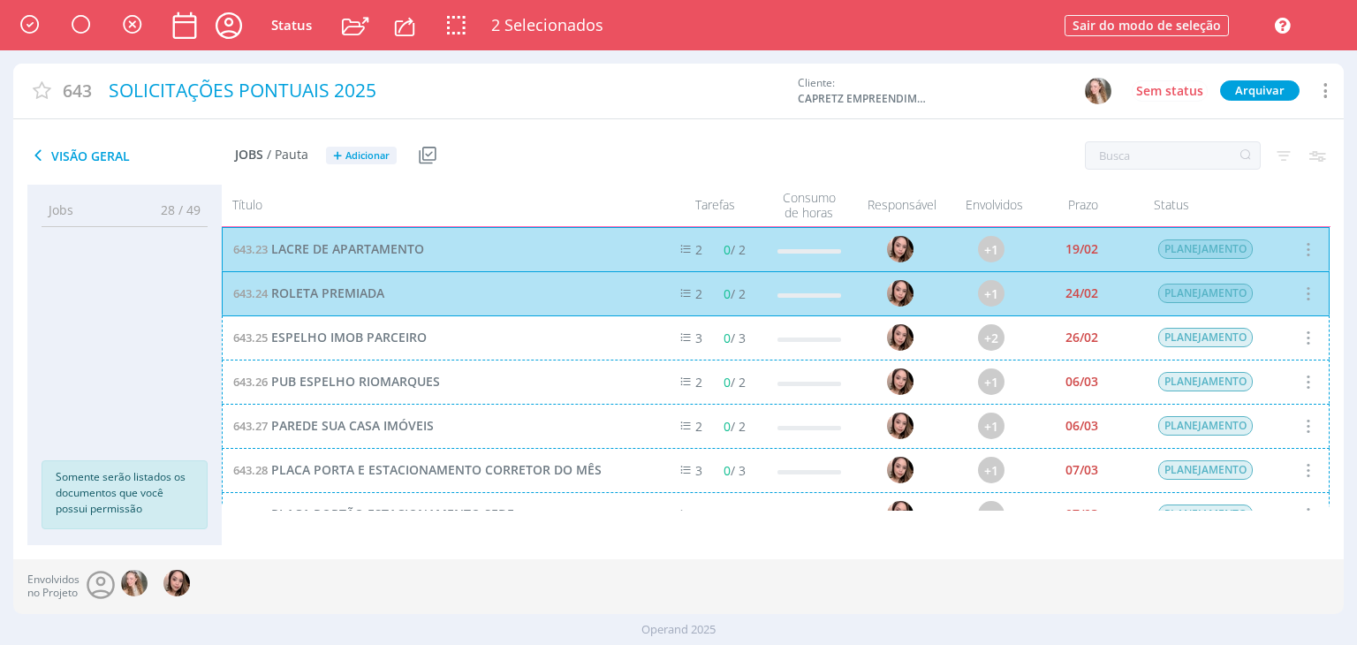
click at [613, 342] on div "643.25 ESPELHO IMOB PARCEIRO 3 0 / 3 +2 26/02 PLANEJAMENTO Selecionar Concluir …" at bounding box center [776, 337] width 1108 height 44
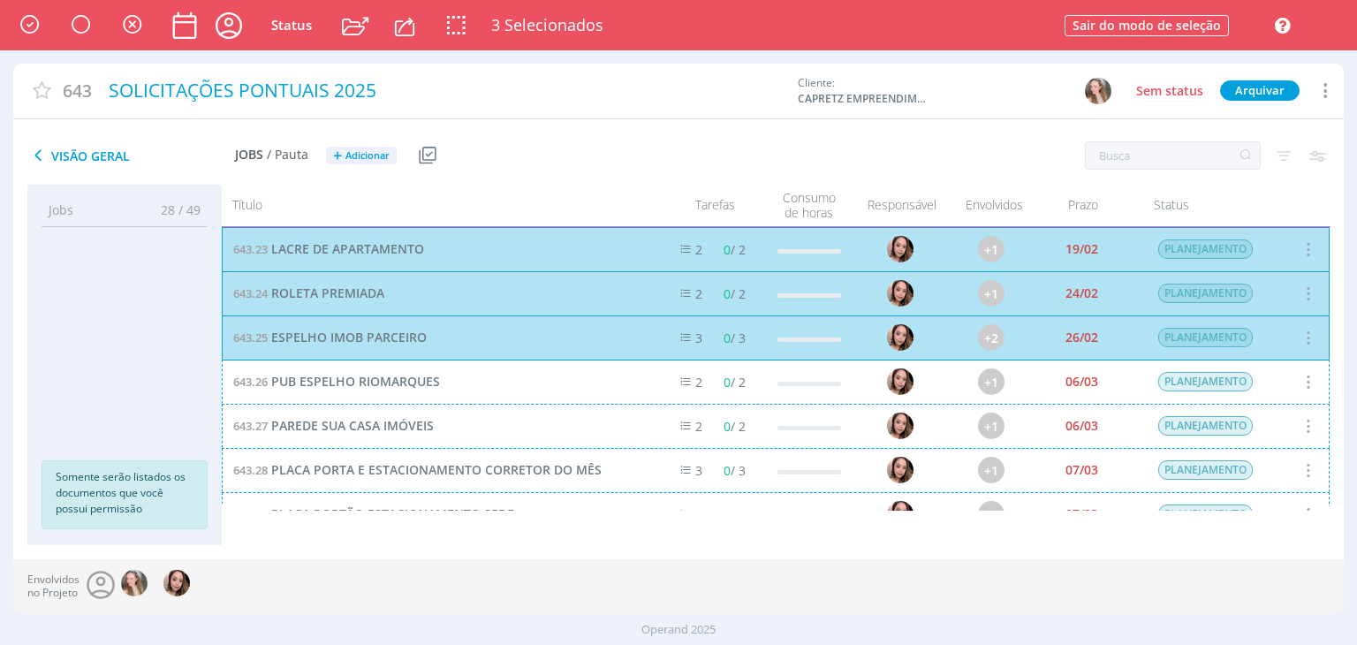
click at [611, 382] on div "643.26 PUB ESPELHO RIOMARQUES 2 0 / 2 +1 06/03 PLANEJAMENTO Selecionar Concluir…" at bounding box center [776, 381] width 1108 height 44
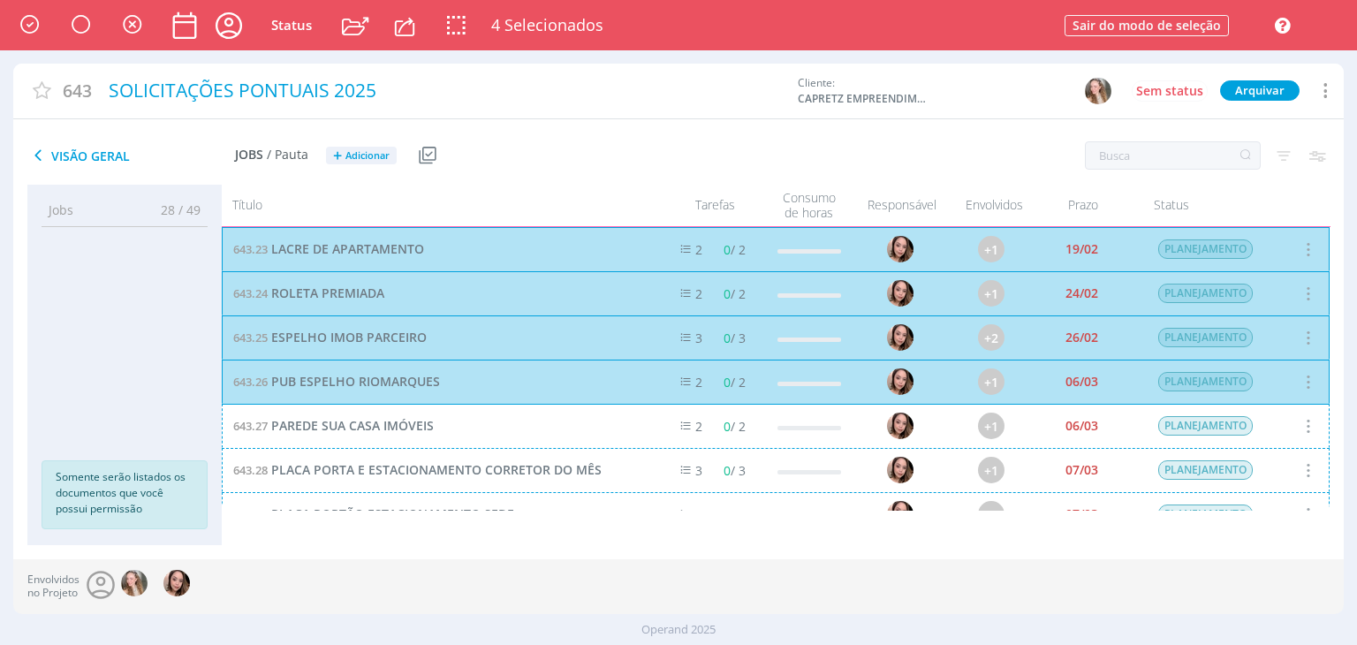
click at [609, 426] on div "643.27 PAREDE SUA CASA IMÓVEIS 2 0 / 2 +1 06/03 PLANEJAMENTO Selecionar Conclui…" at bounding box center [776, 426] width 1108 height 44
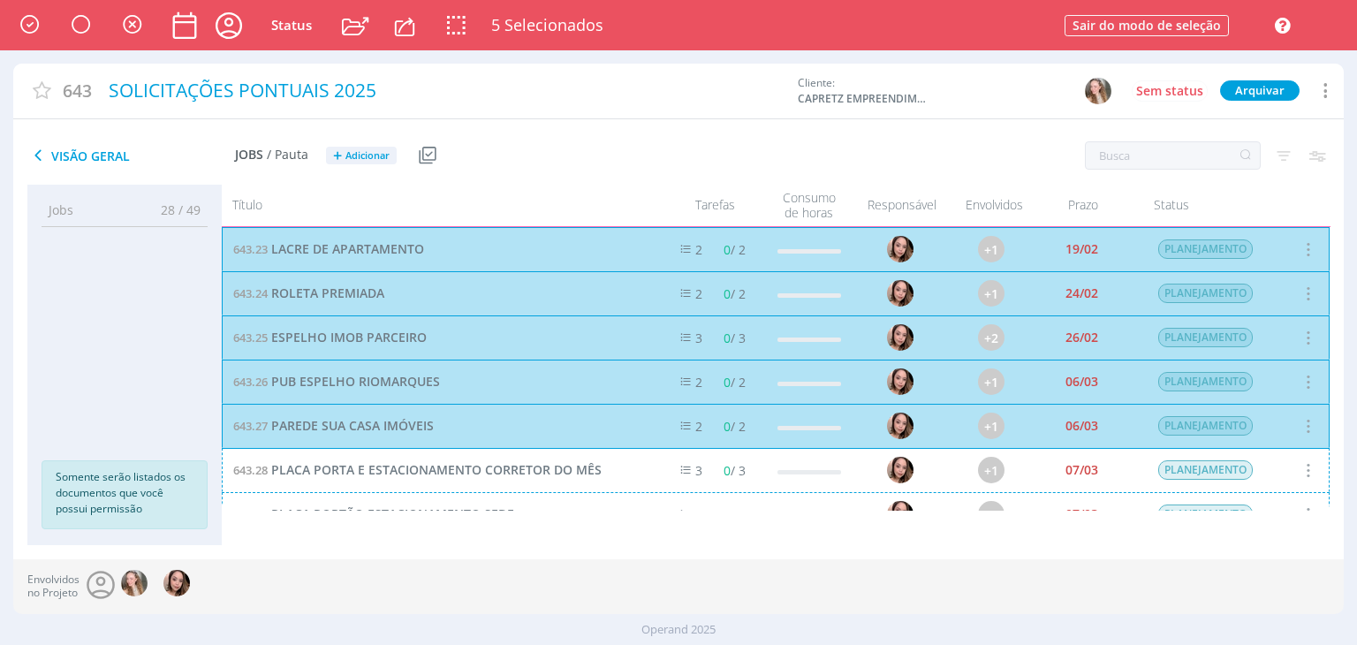
click at [604, 448] on div "643.28 PLACA PORTA E ESTACIONAMENTO CORRETOR DO MÊS 3 0 / 3 +1 07/03 PLANEJAMEN…" at bounding box center [776, 470] width 1108 height 44
click at [599, 492] on div "643.29 PLACA PORTÃO ESTACIONAMENTO SEDE 2 0 / 2 +1 07/03 PLANEJAMENTO Seleciona…" at bounding box center [776, 514] width 1108 height 44
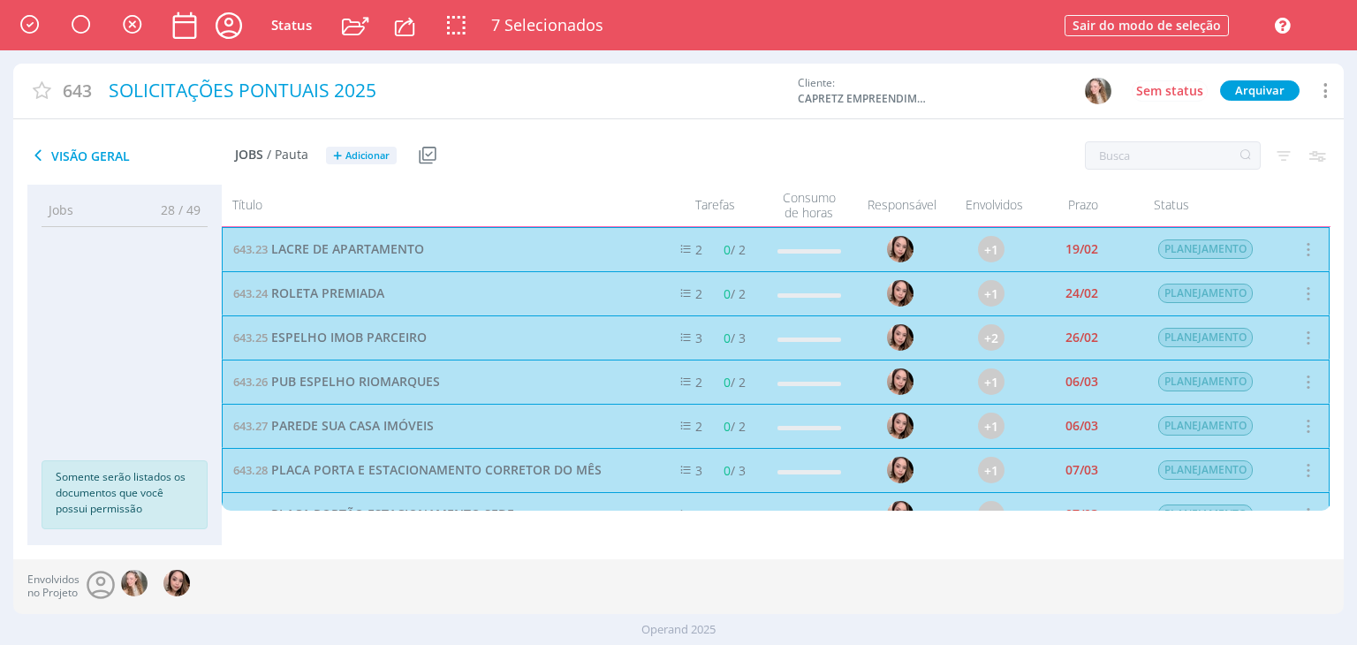
click at [579, 448] on div "643.28 PLACA PORTA E ESTACIONAMENTO CORRETOR DO MÊS 3 0 / 3 +1 07/03 PLANEJAMEN…" at bounding box center [776, 470] width 1108 height 44
click at [583, 492] on div "643.29 PLACA PORTÃO ESTACIONAMENTO SEDE 2 0 / 2 +1 07/03 PLANEJAMENTO Seleciona…" at bounding box center [776, 514] width 1108 height 44
click at [577, 536] on div "643.30 MOTION AMICI 5 0 / 5 +1 19/03 PLANEJAMENTO Selecionar Concluir Cancelar …" at bounding box center [776, 558] width 1108 height 44
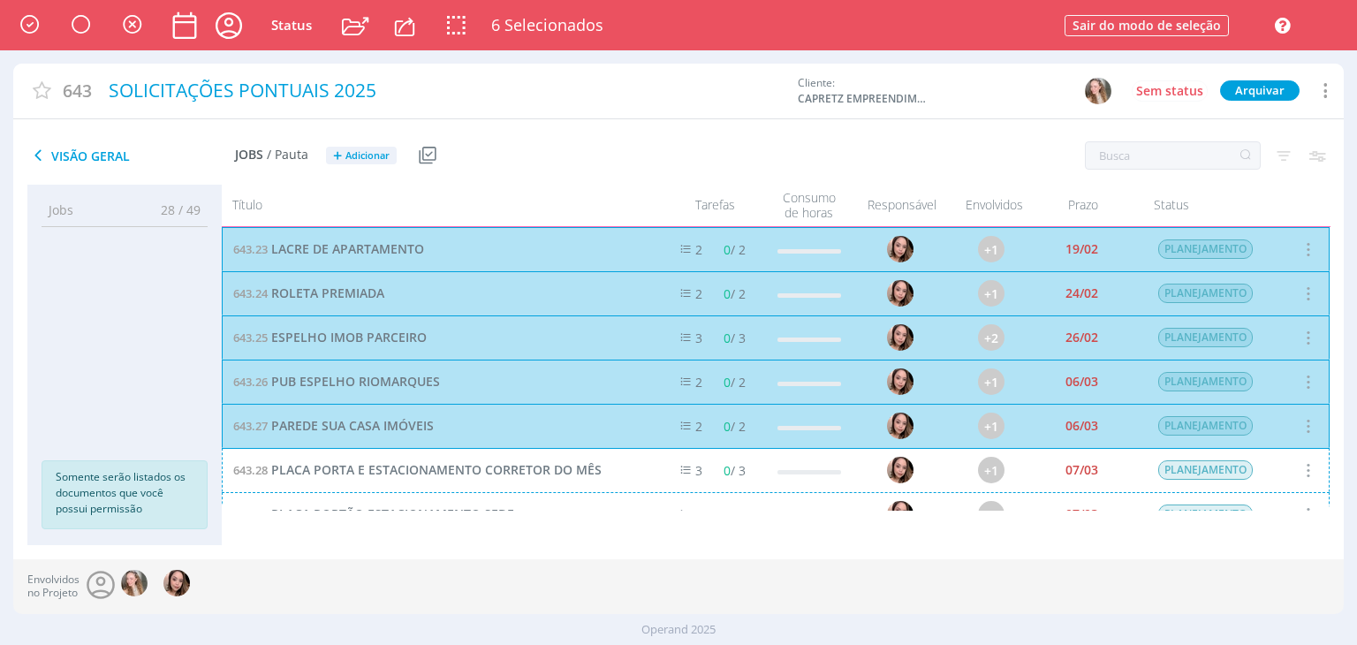
scroll to position [314, 0]
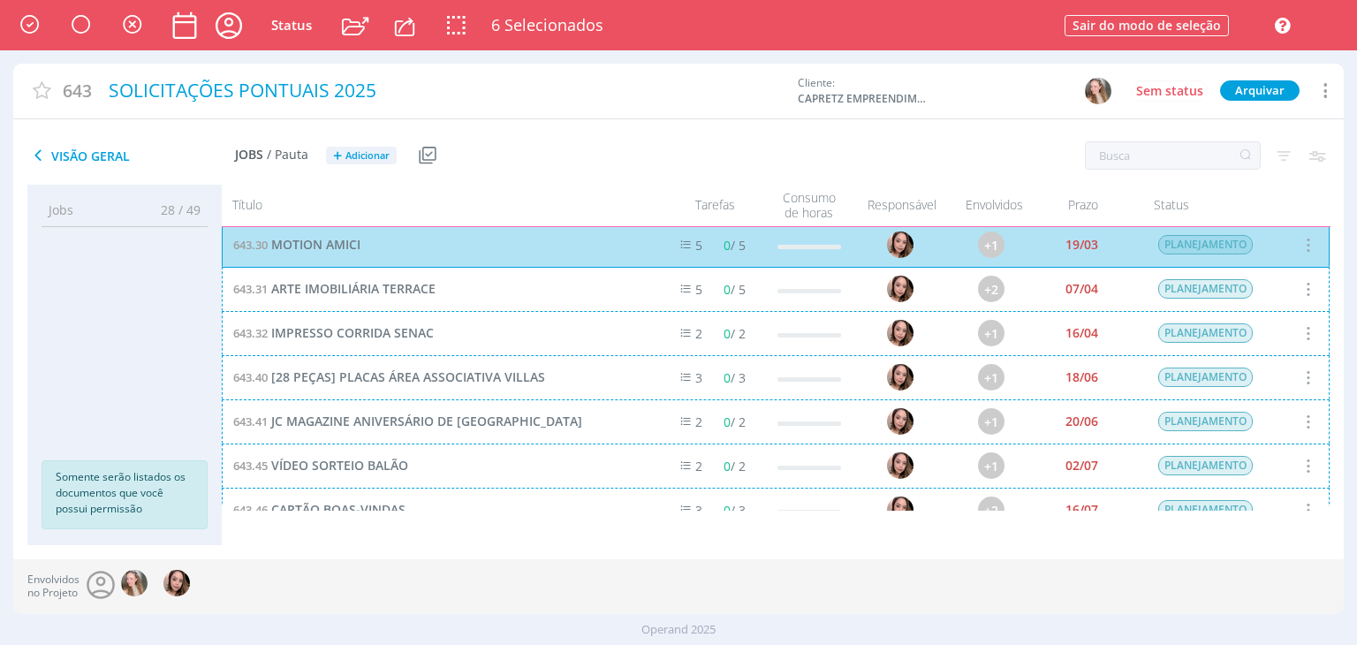
click at [416, 291] on div "643.31 ARTE IMOBILIÁRIA TERRACE 5 0 / 5 +2 07/04 PLANEJAMENTO Selecionar Conclu…" at bounding box center [776, 289] width 1108 height 44
click at [468, 337] on div "643.32 IMPRESSO CORRIDA SENAC 2 0 / 2 +1 16/04 PLANEJAMENTO Selecionar Concluir…" at bounding box center [776, 333] width 1108 height 44
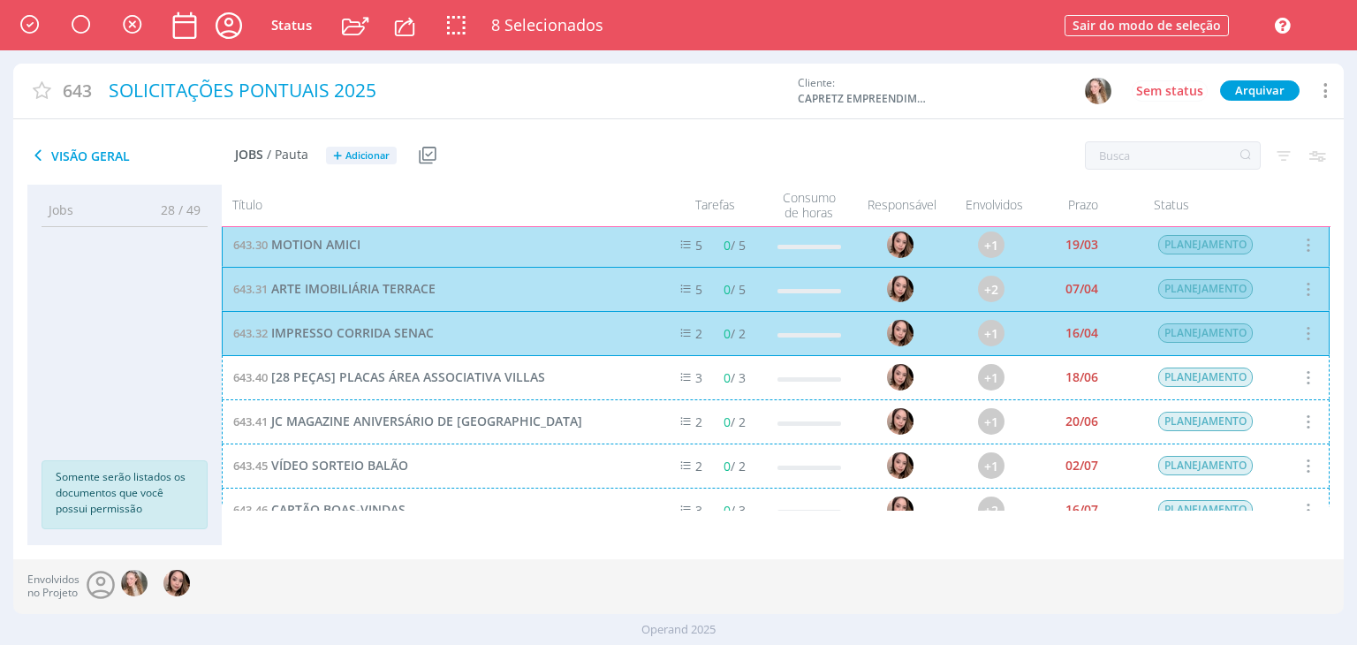
click at [505, 377] on div "643.40 [28 PEÇAS] PLACAS ÁREA ASSOCIATIVA VILLAS 3 0 / 3 +1 18/06 PLANEJAMENTO …" at bounding box center [776, 377] width 1108 height 44
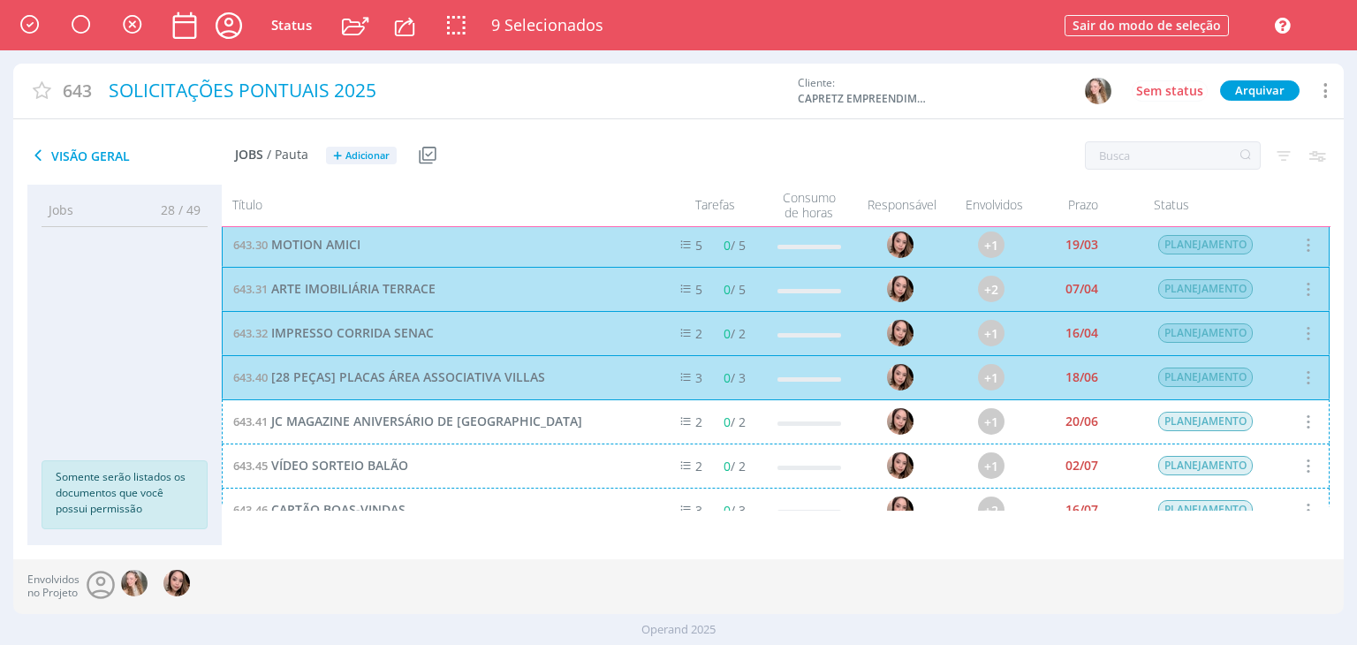
click at [505, 429] on div "643.41 JC MAGAZINE ANIVERSÁRIO DE RIO CLARO 2 0 / 2 +1 20/06 PLANEJAMENTO Selec…" at bounding box center [776, 421] width 1108 height 44
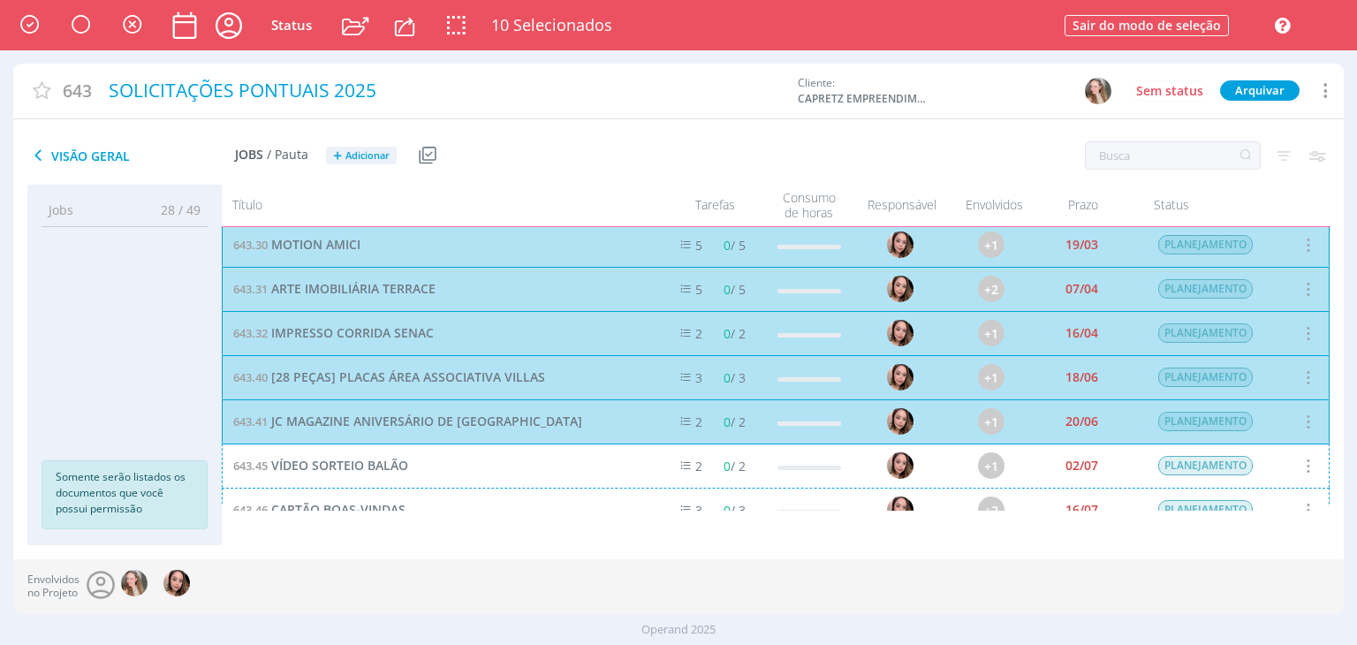
click at [480, 443] on div "643.45 VÍDEO SORTEIO BALÃO 2 0 / 2 +1 02/07 PLANEJAMENTO Selecionar Concluir Ca…" at bounding box center [776, 465] width 1108 height 44
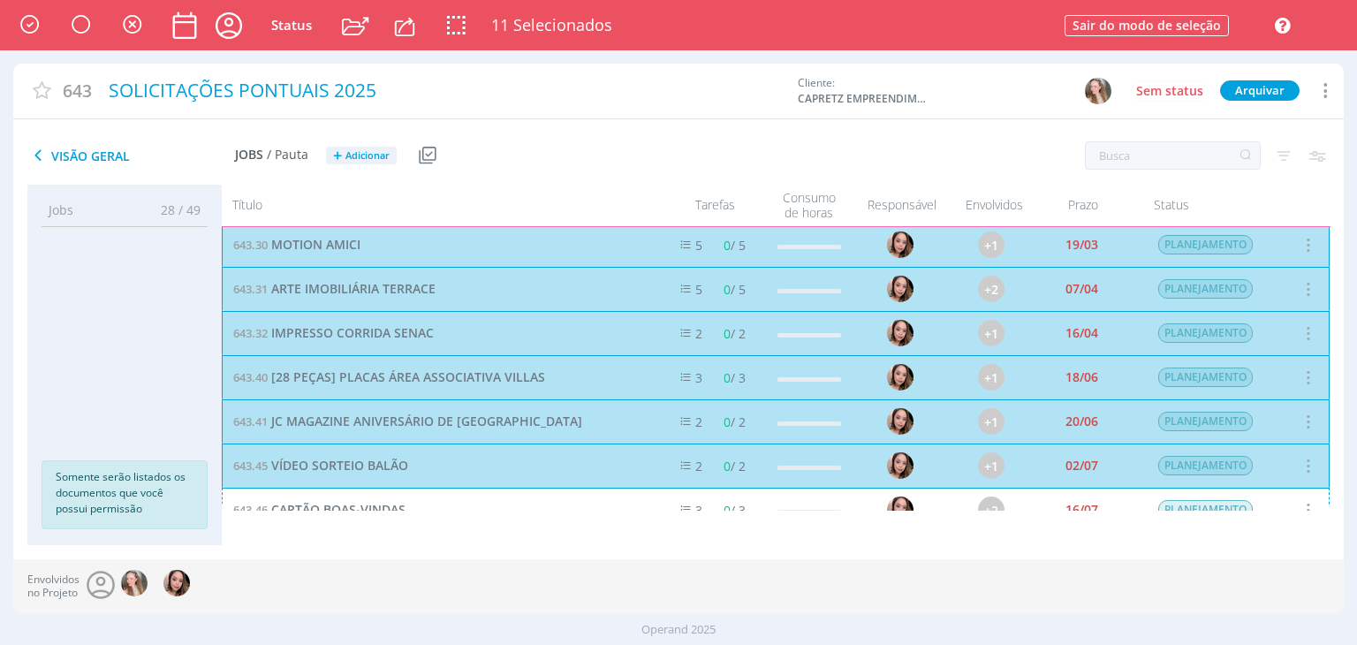
click at [477, 488] on div "643.46 CARTÃO BOAS-VINDAS 3 0 / 3 +2 16/07 PLANEJAMENTO Selecionar Concluir Can…" at bounding box center [776, 510] width 1108 height 44
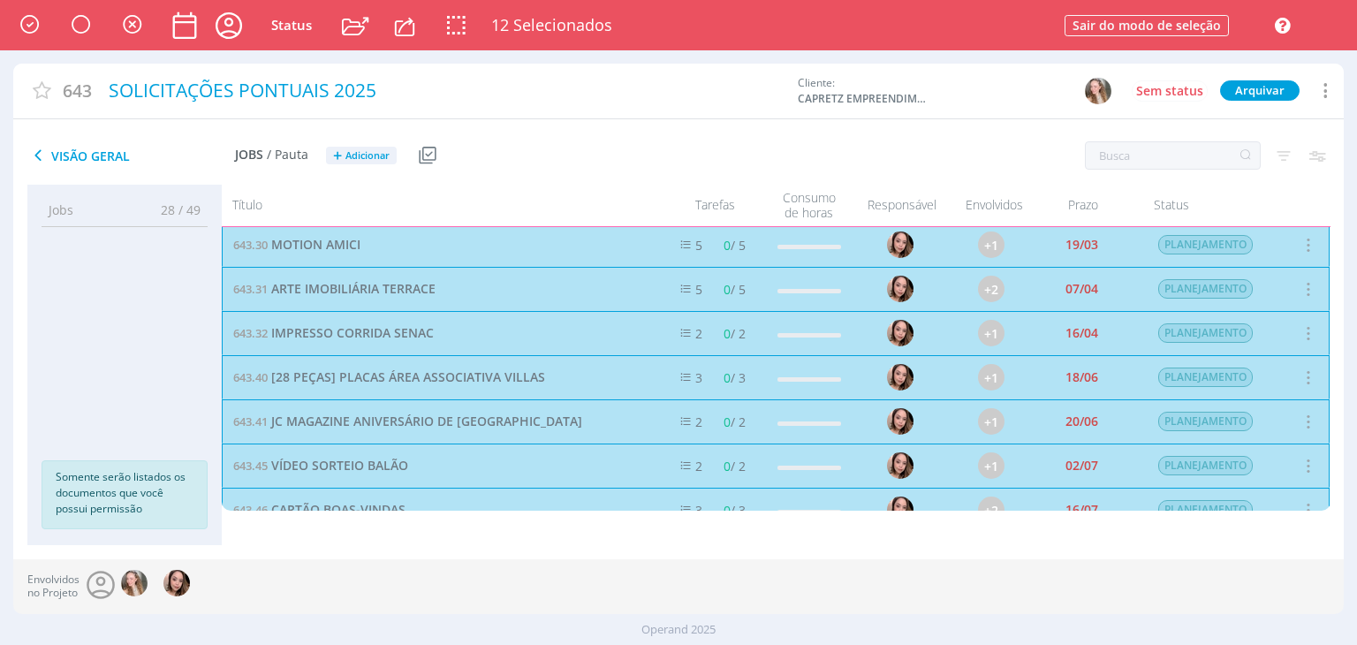
click at [511, 532] on div "643.47 [11 PÇS] ARTES HORÁRIOS DE FUNCIONAMENTO 5 0 / 5 +2 18/07 PLANEJAMENTO S…" at bounding box center [776, 554] width 1108 height 44
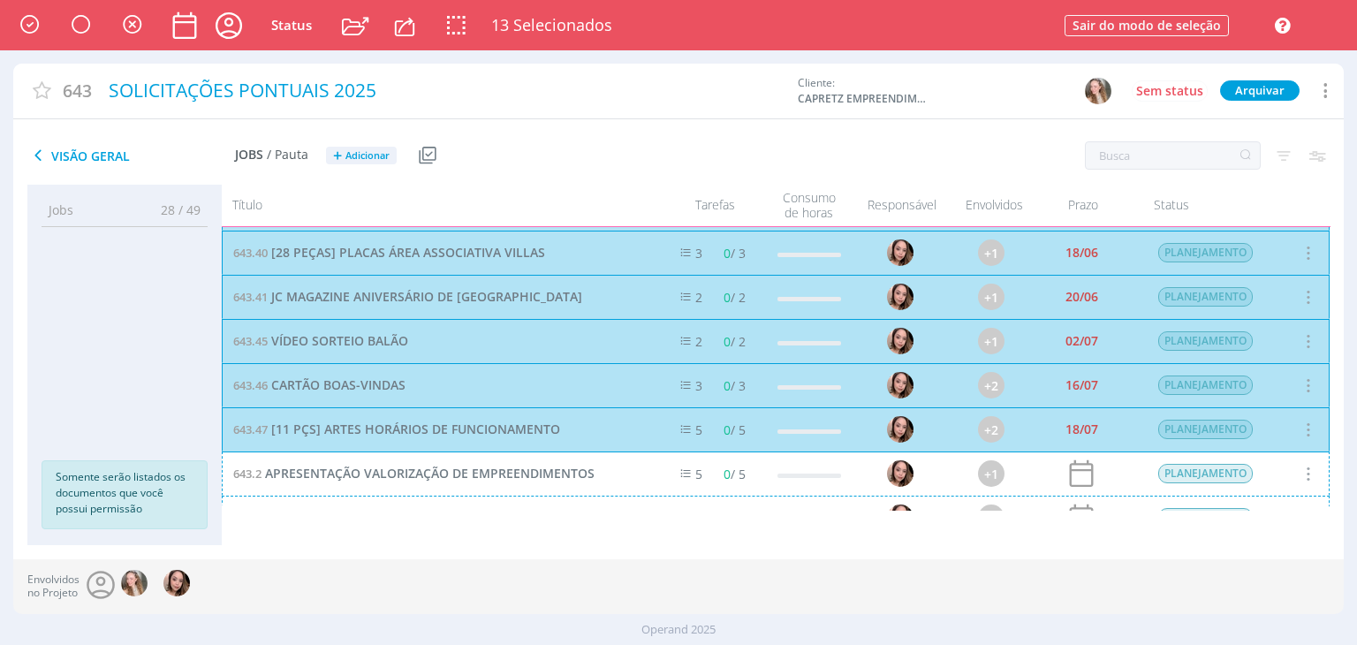
click at [490, 451] on div "643.2 APRESENTAÇÃO VALORIZAÇÃO DE EMPREENDIMENTOS 5 0 / 5 +1 PLANEJAMENTO Selec…" at bounding box center [776, 473] width 1108 height 44
click at [487, 495] on div "643.7 SACOLA CAPREM 7 0 / 7 +2 PLANEJAMENTO Selecionar Concluir Cancelar Inicia…" at bounding box center [776, 517] width 1108 height 44
click at [491, 540] on div "643.8 VÍDEO SIPAT 7 0 / 7 +1 PLANEJAMENTO Selecionar Concluir Cancelar Iniciar …" at bounding box center [776, 562] width 1108 height 44
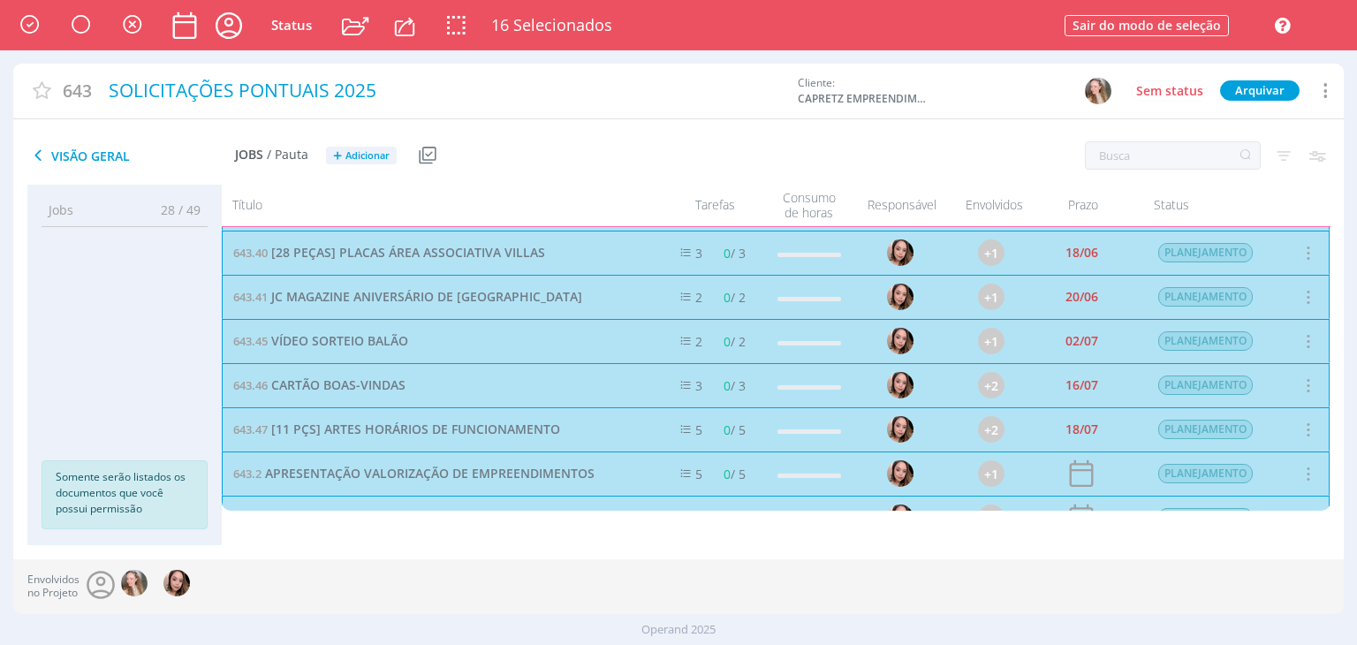
click at [456, 540] on div "643.8 VÍDEO SIPAT 7 0 / 7 +1 PLANEJAMENTO Selecionar Concluir Cancelar Iniciar …" at bounding box center [776, 562] width 1108 height 44
click at [459, 584] on div "643.15 Story - Gerente de Parceiros 2 0 / 2 +1 PLANEJAMENTO Selecionar Concluir…" at bounding box center [776, 606] width 1108 height 44
click at [488, 628] on div "643.48 ARTES E HORÁRIOS DE FUNCIONAMENTO 1 0 / 1 +1 PLANEJAMENTO Selecionar Con…" at bounding box center [776, 650] width 1108 height 44
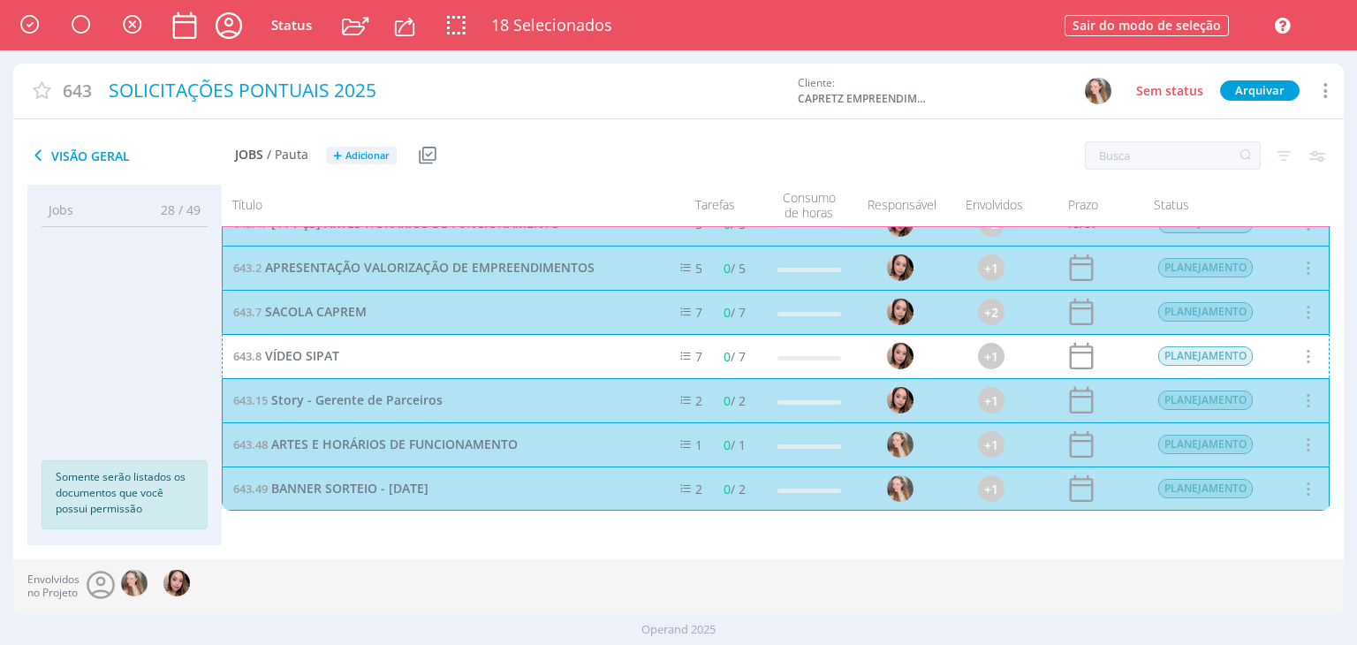
click at [465, 365] on div "643.8 VÍDEO SIPAT 7 0 / 7 +1 PLANEJAMENTO Selecionar Concluir Cancelar Iniciar …" at bounding box center [776, 356] width 1108 height 44
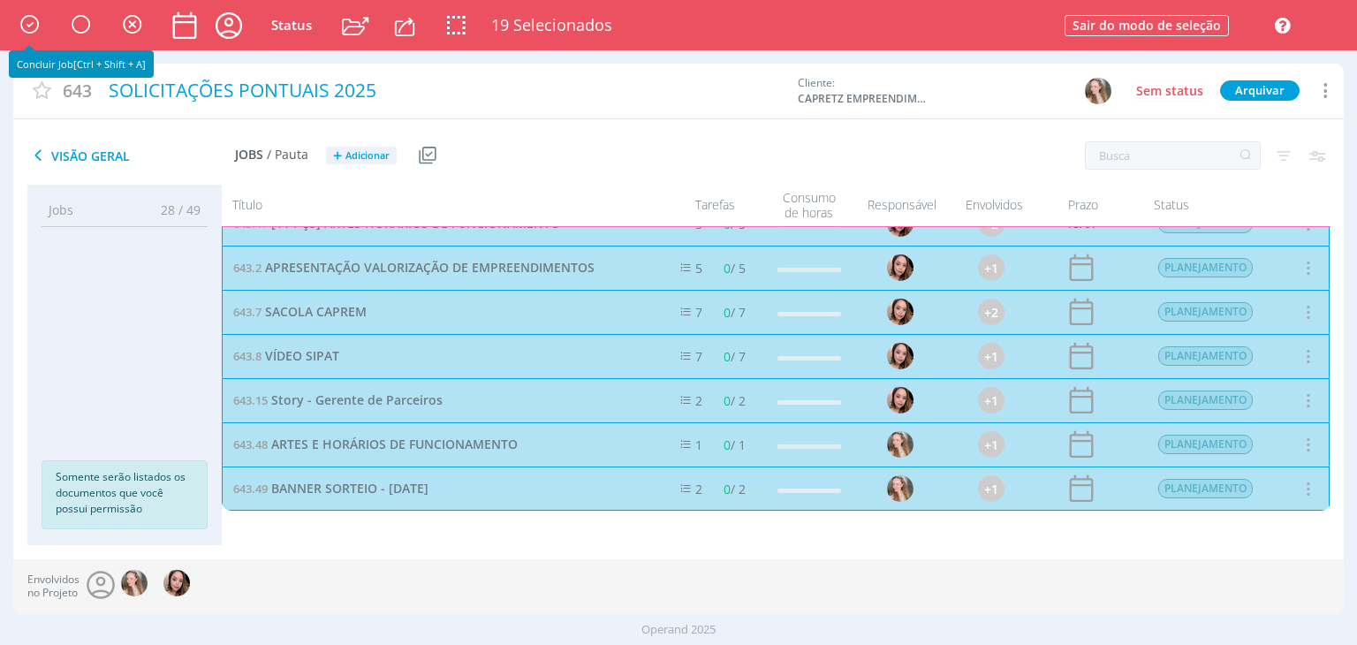
click at [17, 23] on icon "button" at bounding box center [29, 24] width 28 height 27
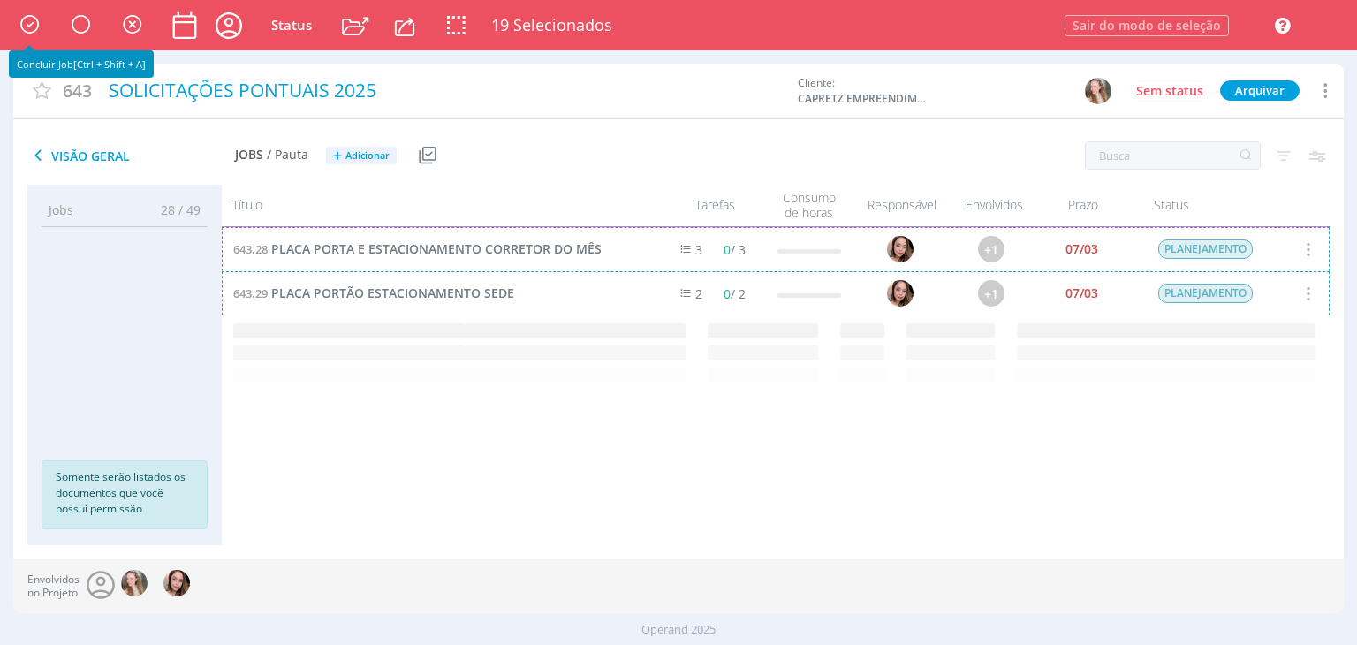
scroll to position [0, 0]
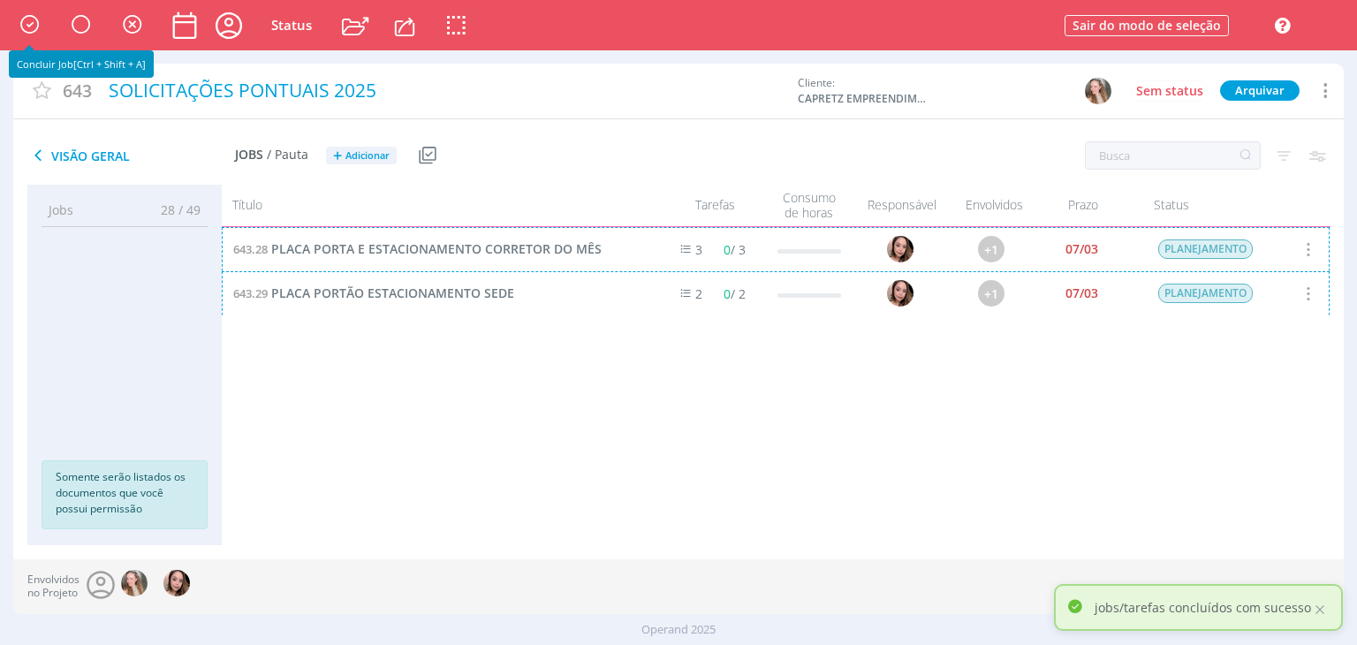
click at [432, 246] on div "643.28 PLACA PORTA E ESTACIONAMENTO CORRETOR DO MÊS 3 0 / 3 +1 07/03 PLANEJAMEN…" at bounding box center [776, 249] width 1108 height 44
click at [435, 286] on div "643.29 PLACA PORTÃO ESTACIONAMENTO SEDE 2 0 / 2 +1 07/03 PLANEJAMENTO Seleciona…" at bounding box center [776, 293] width 1108 height 44
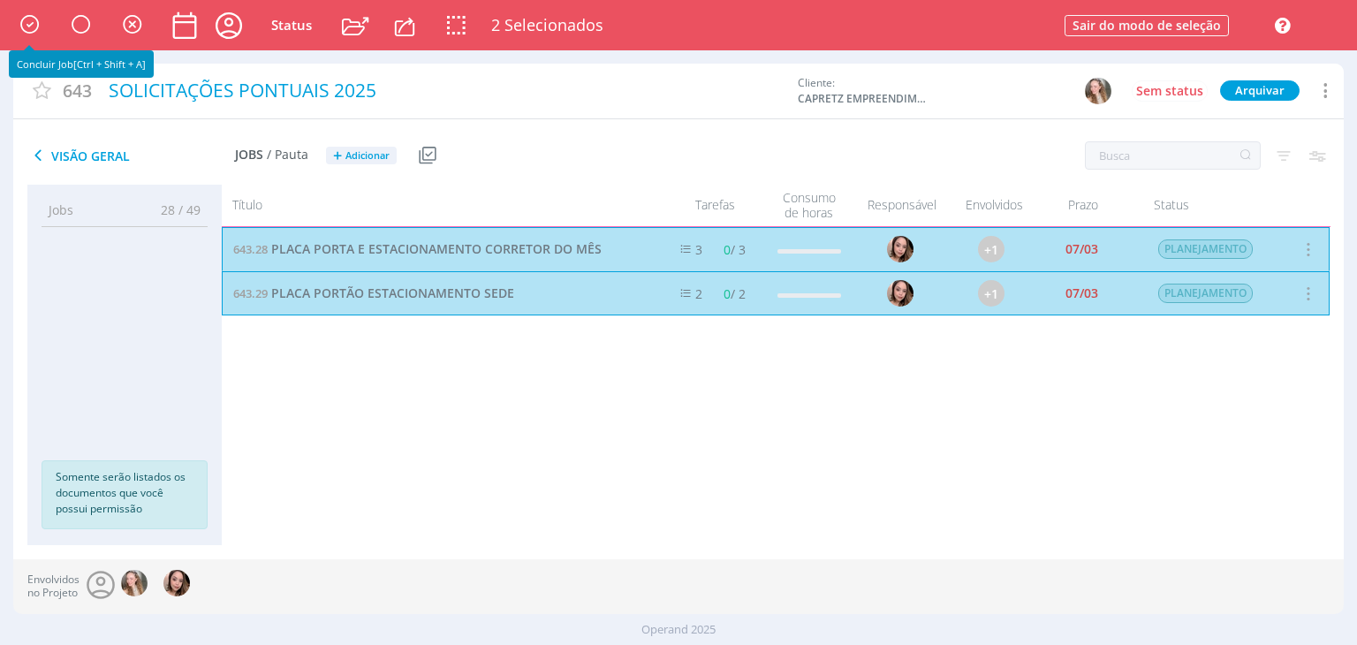
click at [32, 22] on icon "button" at bounding box center [29, 24] width 28 height 27
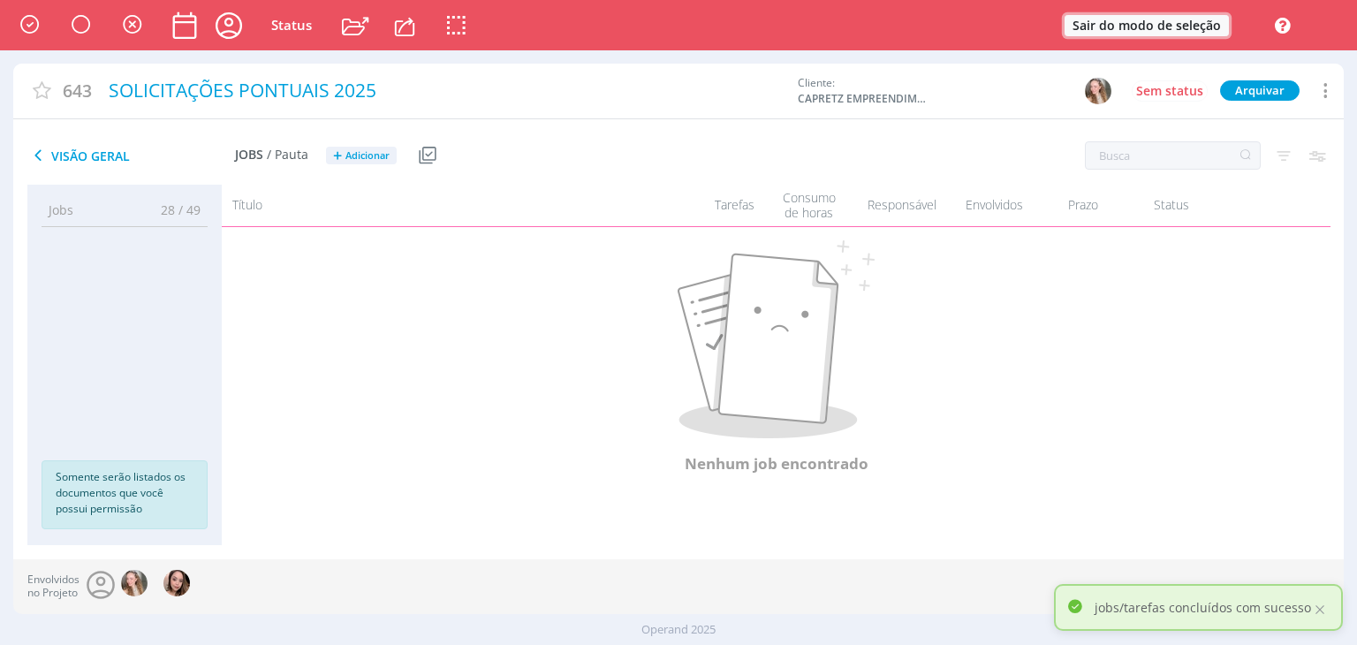
click at [1205, 20] on button "Sair do modo de seleção" at bounding box center [1146, 25] width 164 height 21
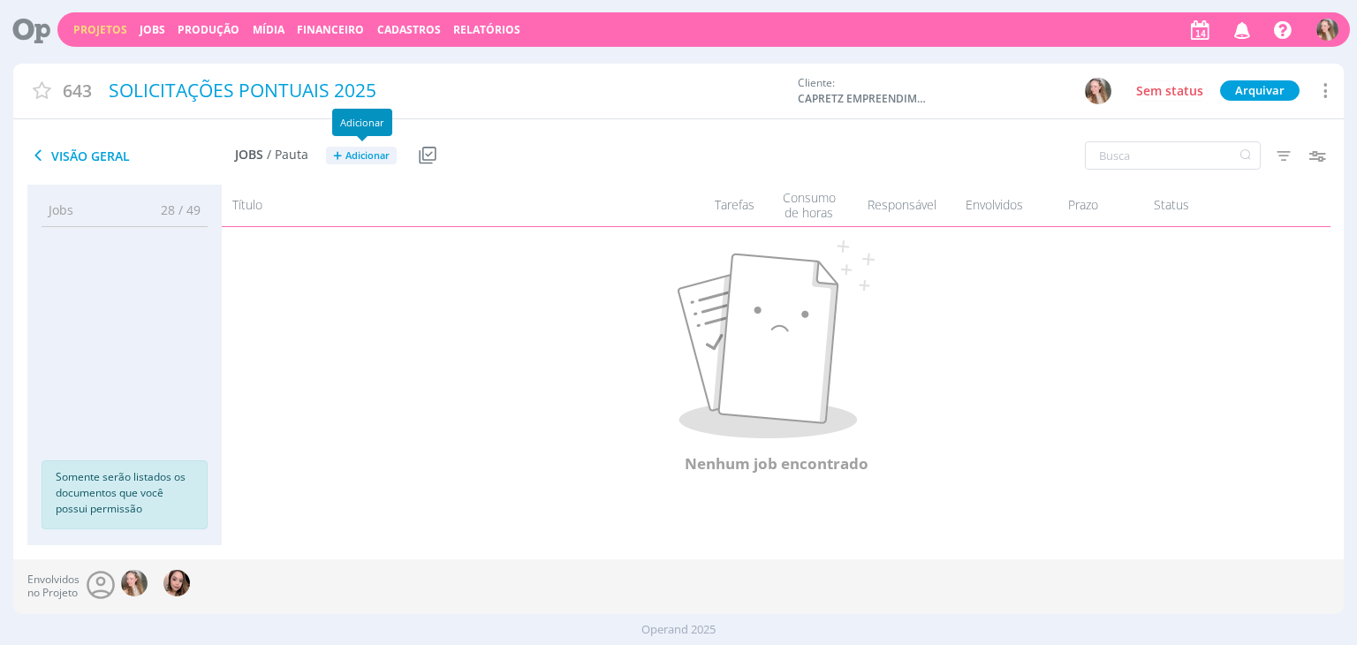
click at [362, 152] on span "Adicionar" at bounding box center [367, 155] width 44 height 11
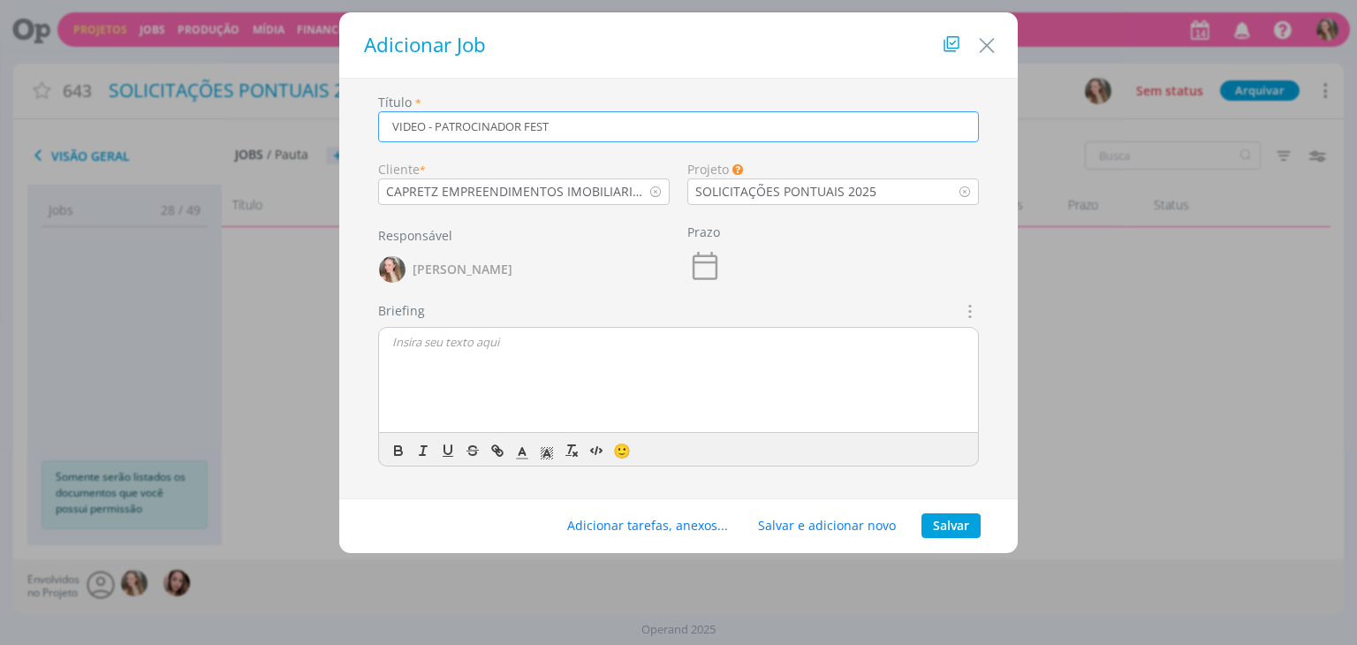
click at [524, 127] on input "VIDEO - PATROCINADOR FEST" at bounding box center [678, 126] width 601 height 31
drag, startPoint x: 523, startPoint y: 125, endPoint x: 434, endPoint y: 140, distance: 90.5
click at [434, 140] on input "VIDEO - PATROCINADOR FEST" at bounding box center [678, 126] width 601 height 31
click at [501, 132] on input "VIDEO - FEST" at bounding box center [678, 126] width 601 height 31
paste input "PATROCINADOR"
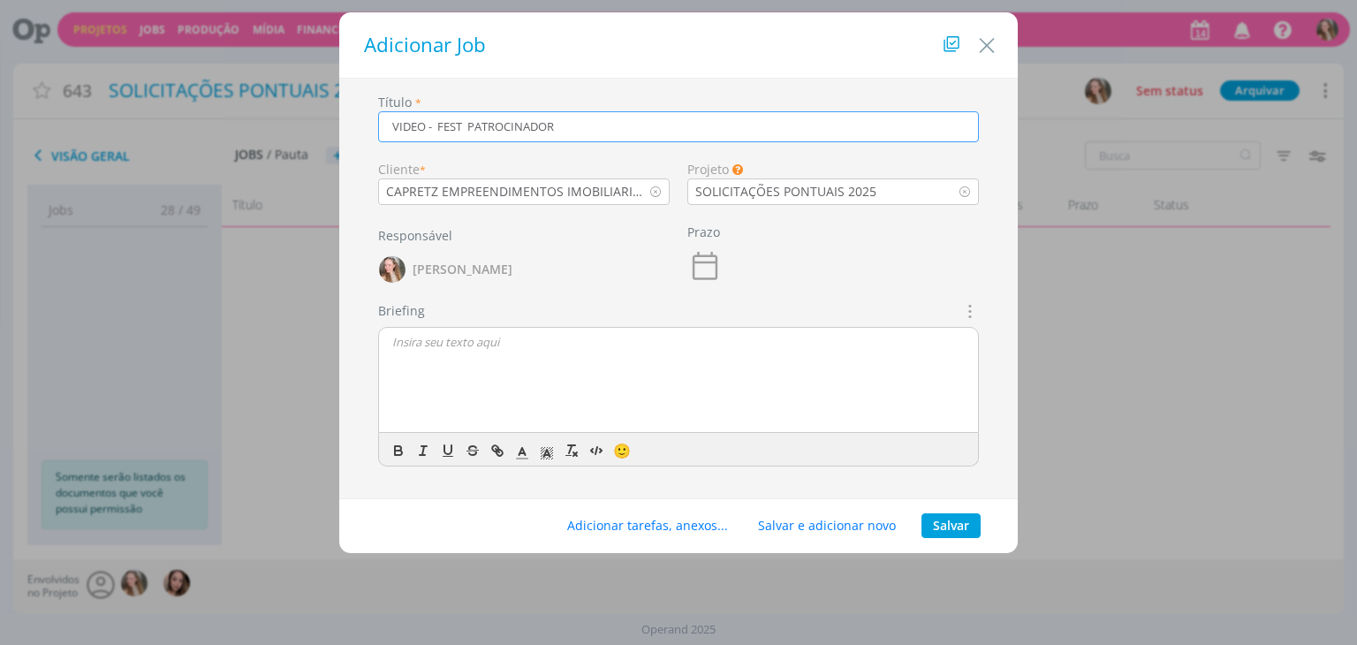
type input "VIDEO - FEST PATROCINADOR"
click at [460, 349] on p "dialog" at bounding box center [678, 342] width 572 height 16
click at [941, 527] on button "Salvar" at bounding box center [950, 525] width 59 height 25
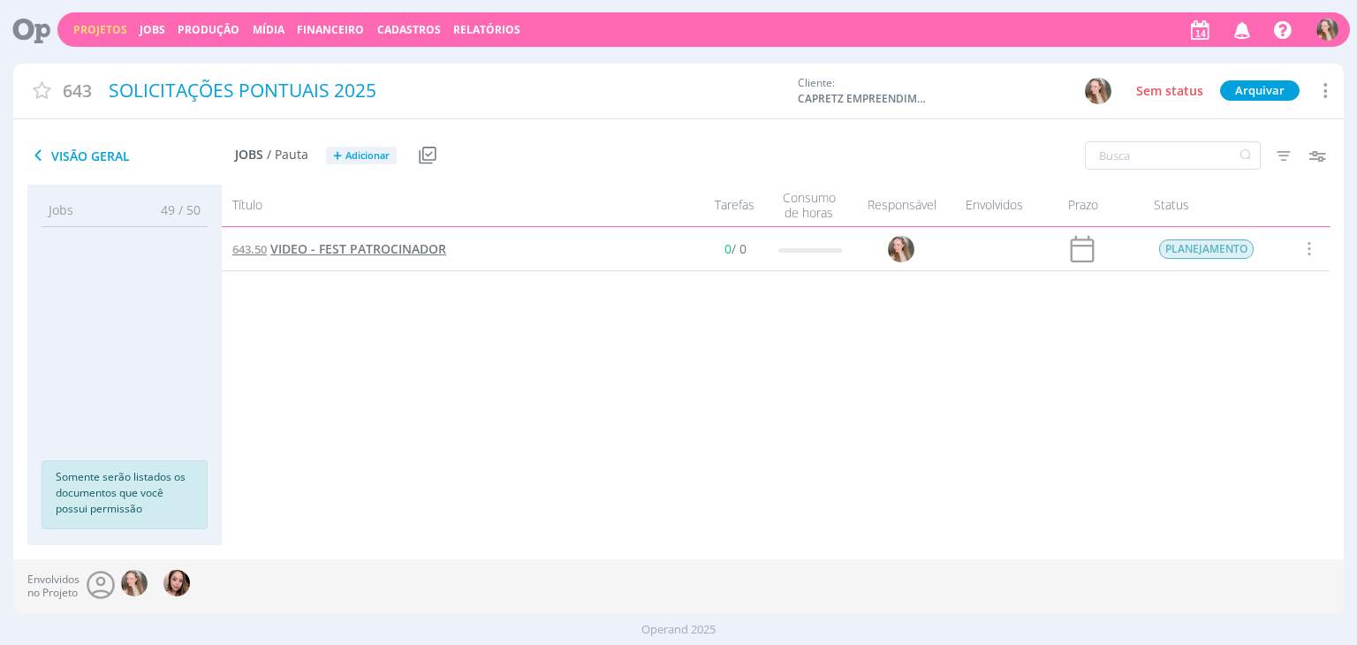
click at [391, 250] on span "VIDEO - FEST PATROCINADOR" at bounding box center [358, 248] width 176 height 17
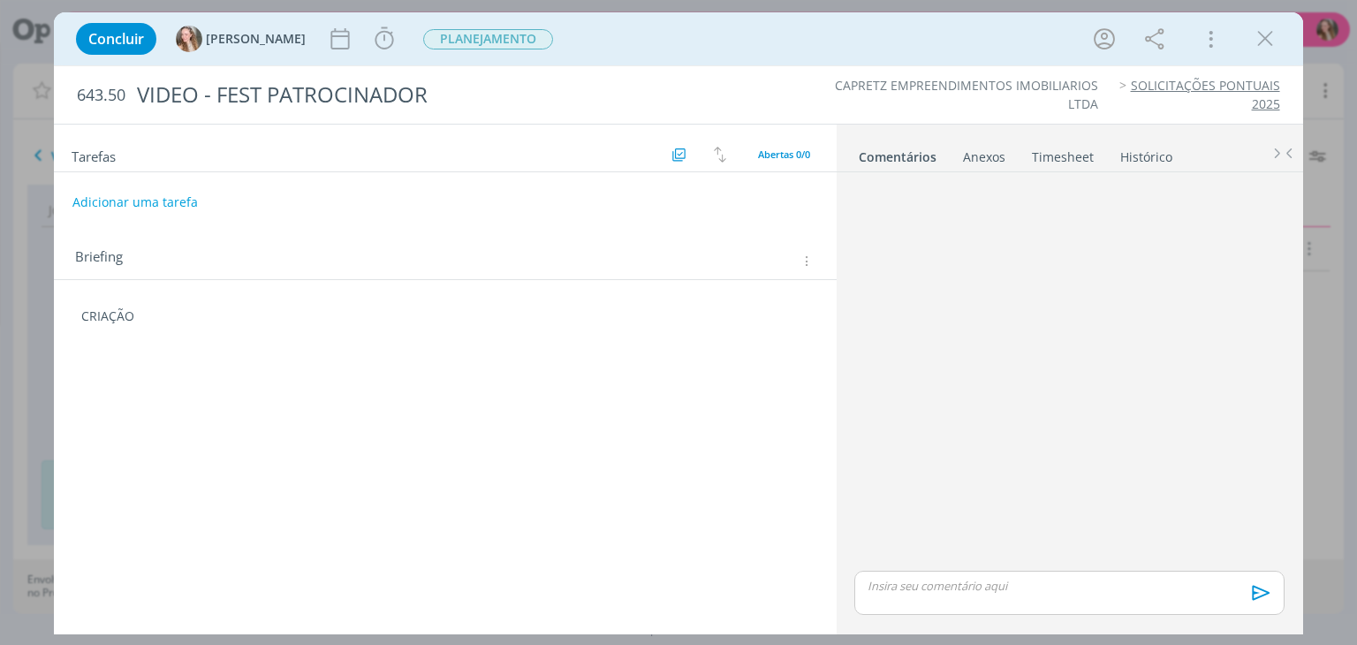
click at [339, 271] on div "Briefing Briefings Predefinidos Versões do Briefing Ver Briefing do Projeto" at bounding box center [447, 261] width 744 height 23
click at [193, 326] on div "CRIAÇÃO" at bounding box center [444, 316] width 753 height 30
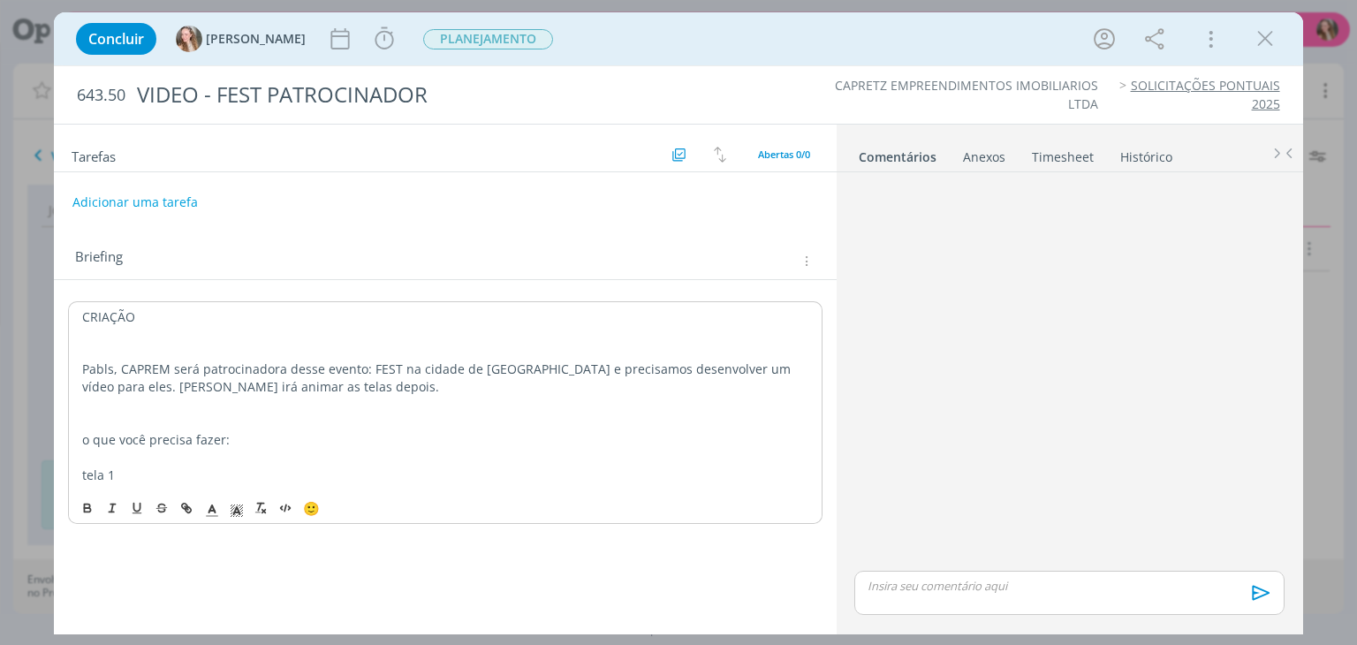
click at [182, 418] on p "dialog" at bounding box center [444, 422] width 725 height 18
click at [166, 427] on p "FORMATO:" at bounding box center [444, 422] width 725 height 18
click at [90, 435] on p ": o que você precisa fazer:" at bounding box center [444, 440] width 725 height 18
click at [123, 474] on p "tela 1" at bounding box center [444, 475] width 725 height 18
click at [131, 470] on p "tela 1" at bounding box center [444, 474] width 727 height 18
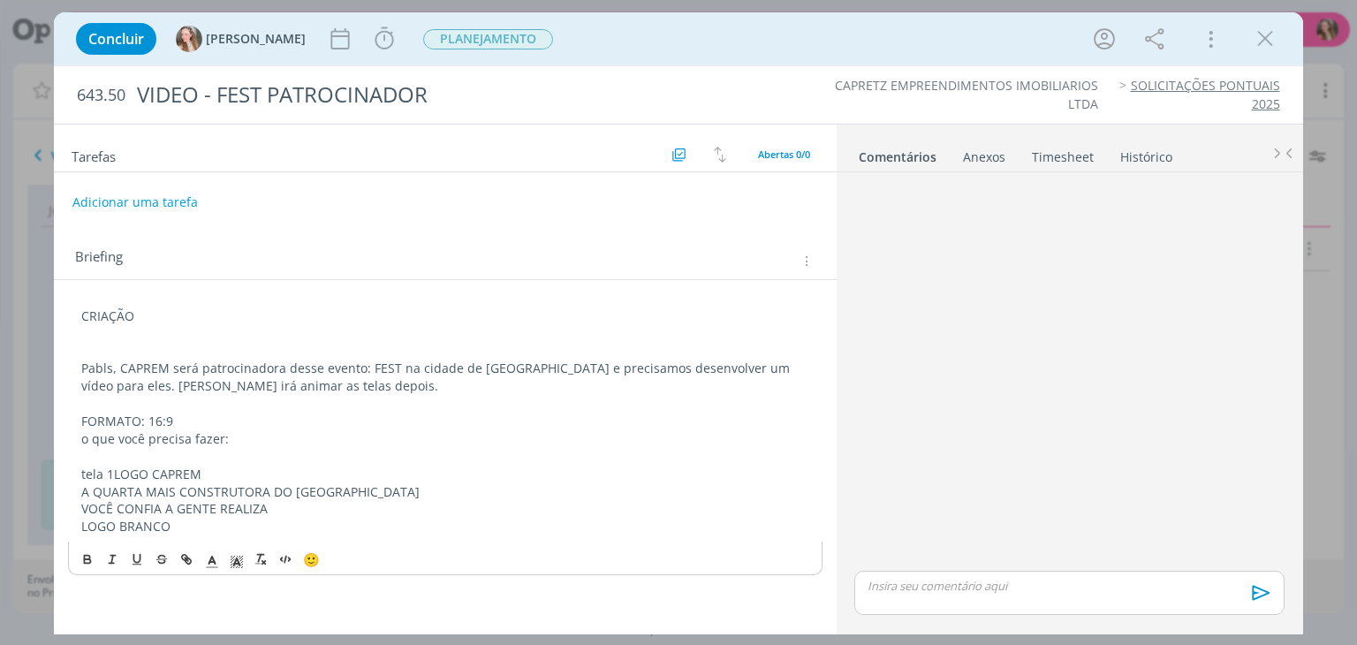
click at [113, 473] on p "tela 1LOGO CAPREM" at bounding box center [444, 474] width 727 height 18
click at [208, 475] on p "tela 1:LOGO CAPREM" at bounding box center [444, 474] width 727 height 18
click at [83, 492] on p "A QUARTA MAIS CONSTRUTORA DO [GEOGRAPHIC_DATA]" at bounding box center [444, 492] width 727 height 18
click at [541, 476] on p "tela 1:LOGO CAPREM (fundo branco, pois a marca precisa ficar na cor original)" at bounding box center [444, 474] width 727 height 18
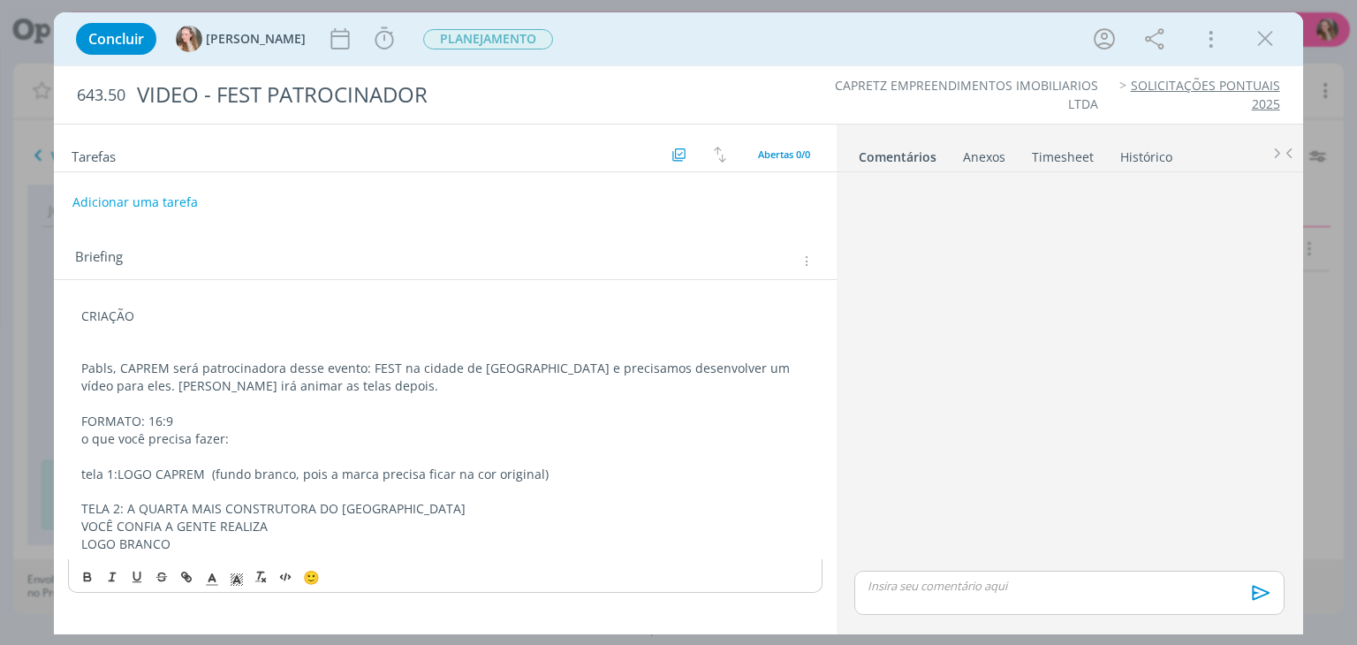
click at [484, 508] on p "TELA 2: A QUARTA MAIS CONSTRUTORA DO [GEOGRAPHIC_DATA]" at bounding box center [444, 509] width 727 height 18
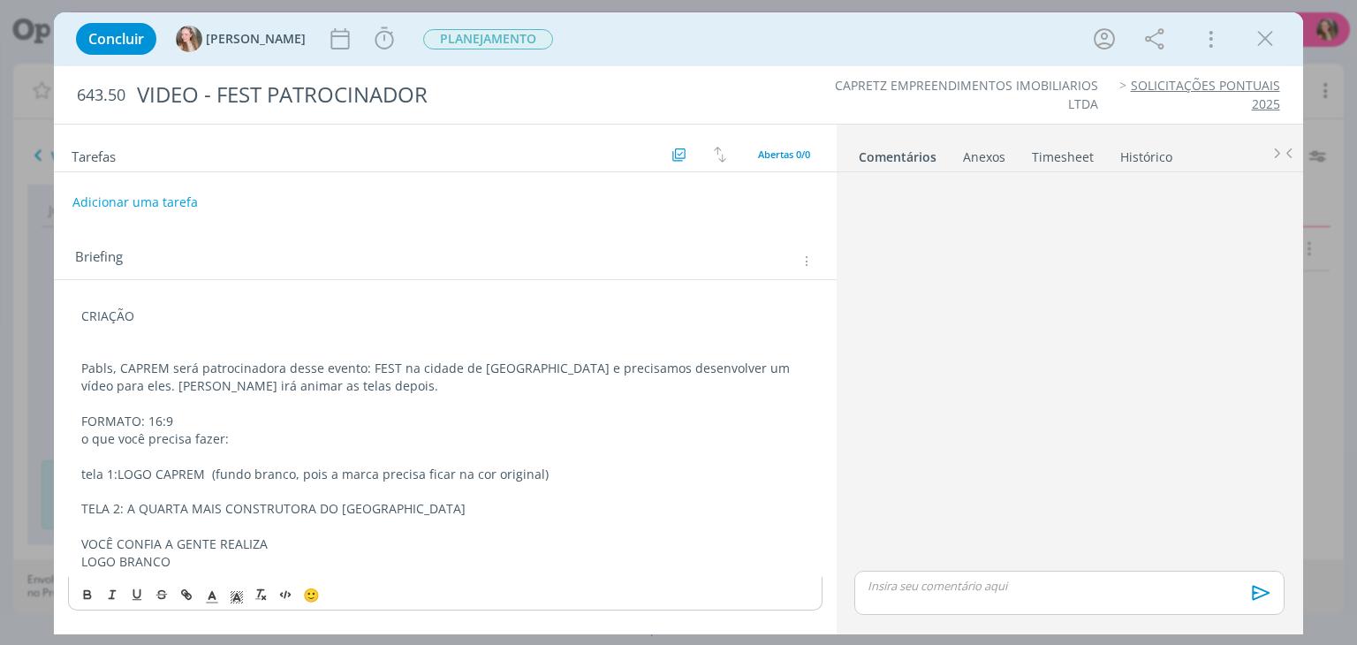
click at [219, 506] on p "TELA 2: A QUARTA MAIS CONSTRUTORA DO [GEOGRAPHIC_DATA]" at bounding box center [444, 509] width 727 height 18
click at [80, 544] on div "CRIAÇÃO Pabls, CAPREM será patrocinadora desse evento: FEST na cidade de [GEOGR…" at bounding box center [444, 439] width 753 height 276
click at [316, 543] on p "TELA 3: VOCÊ CONFIA A GENTE REALIZA" at bounding box center [444, 544] width 727 height 18
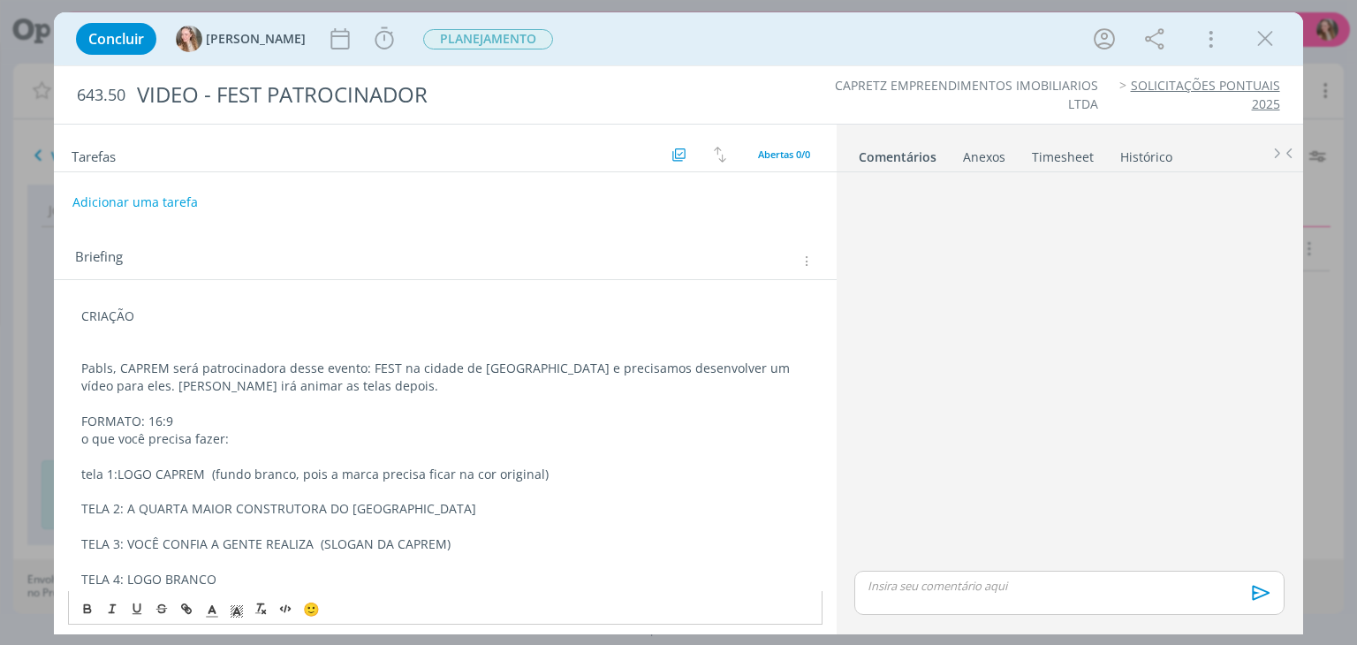
click at [267, 571] on p "TELA 4: LOGO BRANCO" at bounding box center [444, 580] width 727 height 18
drag, startPoint x: 561, startPoint y: 471, endPoint x: 117, endPoint y: 467, distance: 443.4
click at [117, 467] on p "tela 1:LOGO CAPREM (fundo branco, pois a marca precisa ficar na cor original)" at bounding box center [444, 474] width 727 height 18
copy p "LOGO CAPREM (fundo branco, pois a marca precisa ficar na cor original)"
drag, startPoint x: 226, startPoint y: 578, endPoint x: 131, endPoint y: 577, distance: 95.4
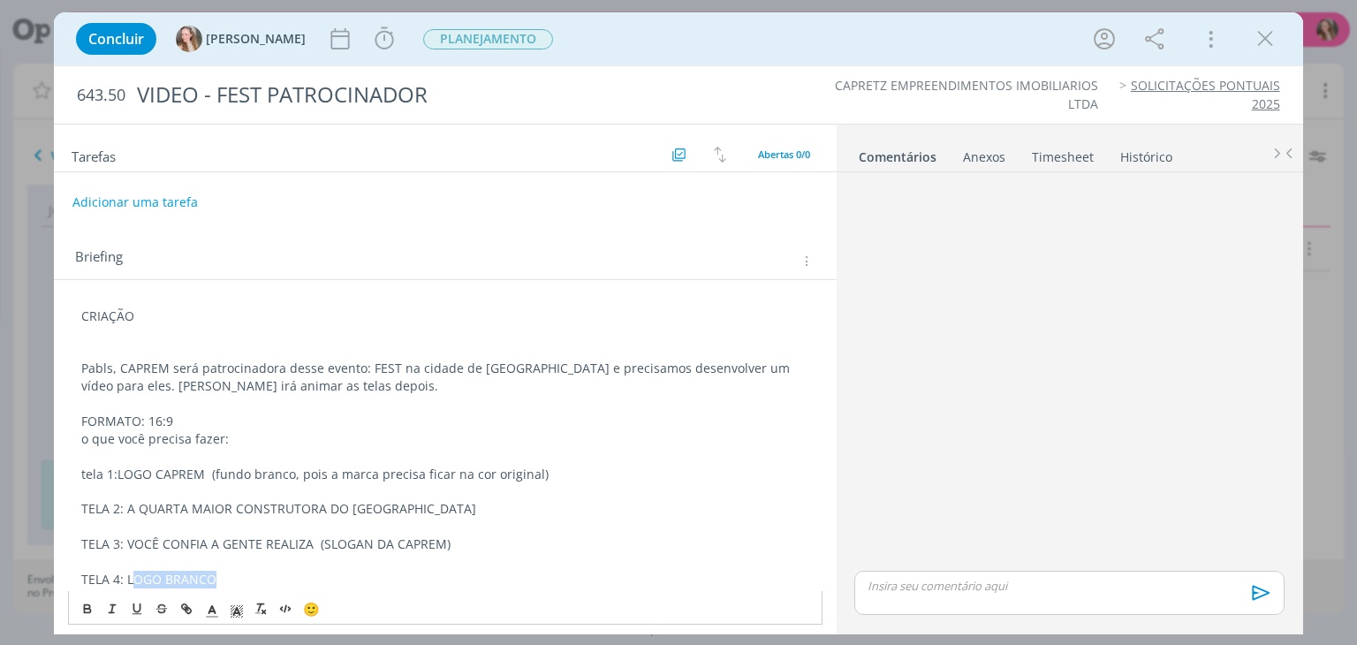
click at [131, 577] on p "TELA 4: LOGO BRANCO" at bounding box center [444, 580] width 727 height 18
click at [130, 500] on p "TELA 2: A QUARTA MAIOR CONSTRUTORA DO [GEOGRAPHIC_DATA]" at bounding box center [444, 509] width 727 height 18
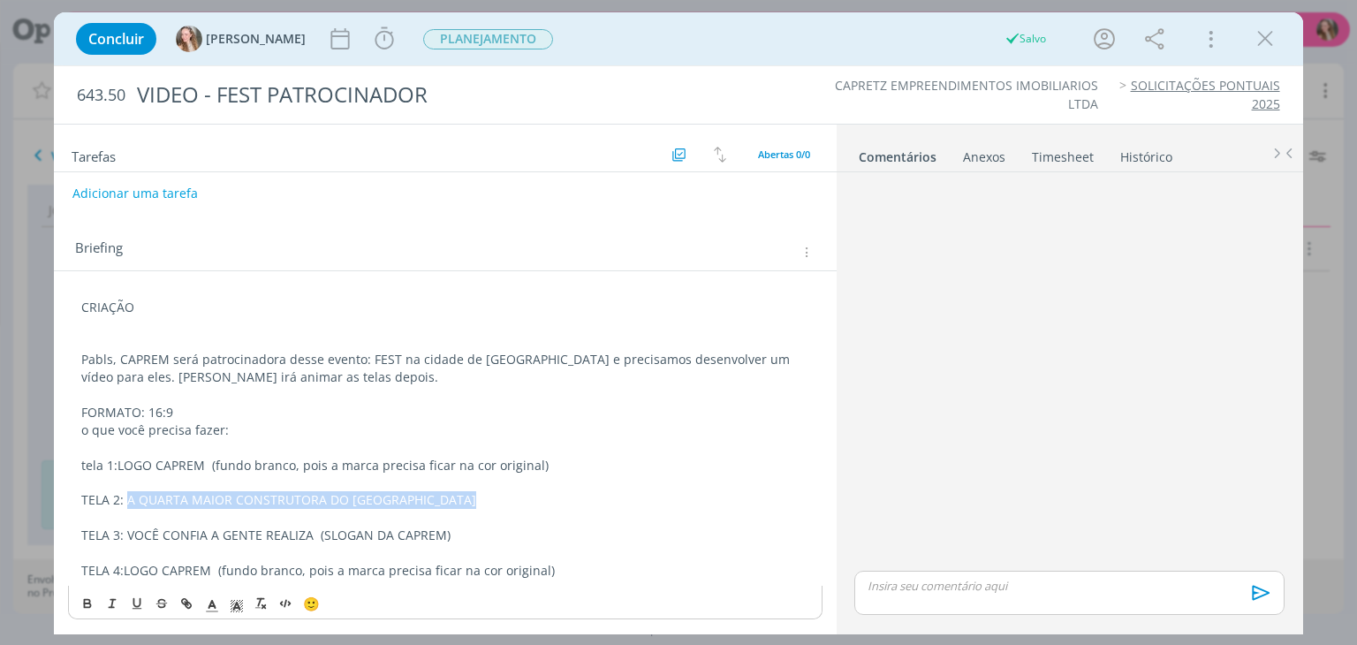
copy p "A QUARTA MAIOR CONSTRUTORA DO [GEOGRAPHIC_DATA]"
click at [483, 248] on div "Briefing Briefings Predefinidos Versões do Briefing Ver Briefing do Projeto" at bounding box center [447, 252] width 744 height 23
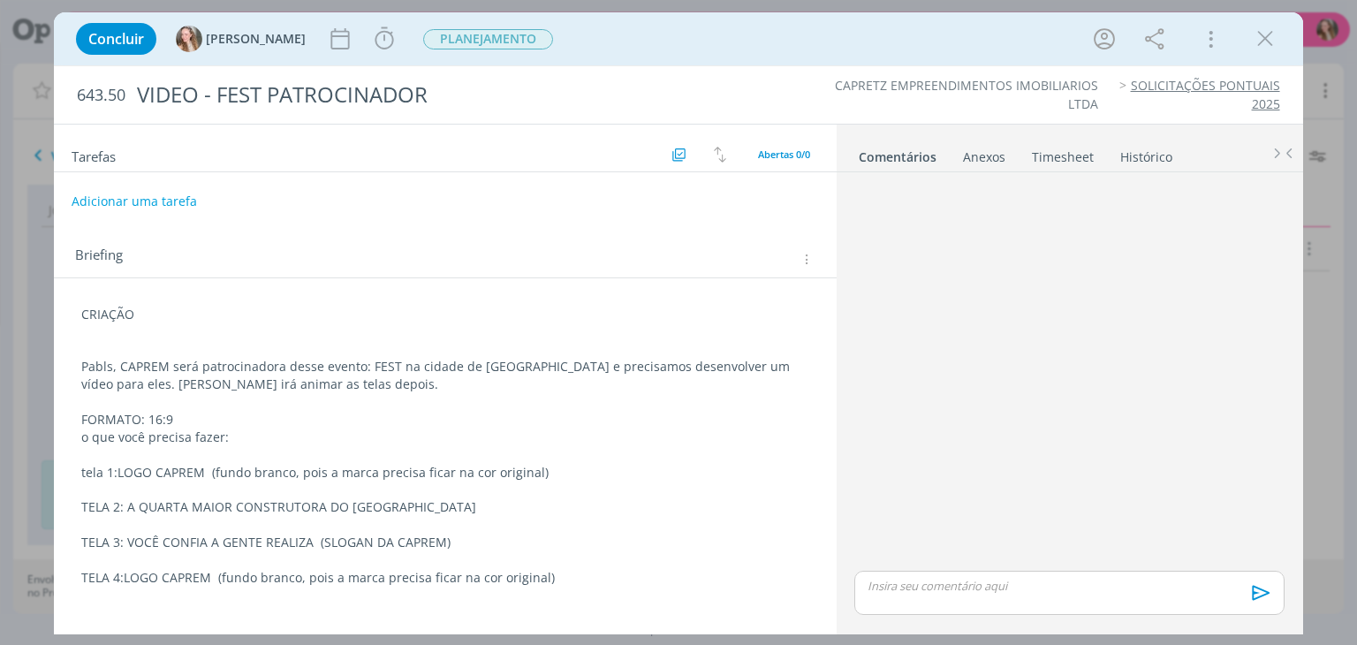
scroll to position [0, 0]
click at [140, 196] on button "Adicionar uma tarefa" at bounding box center [134, 201] width 125 height 30
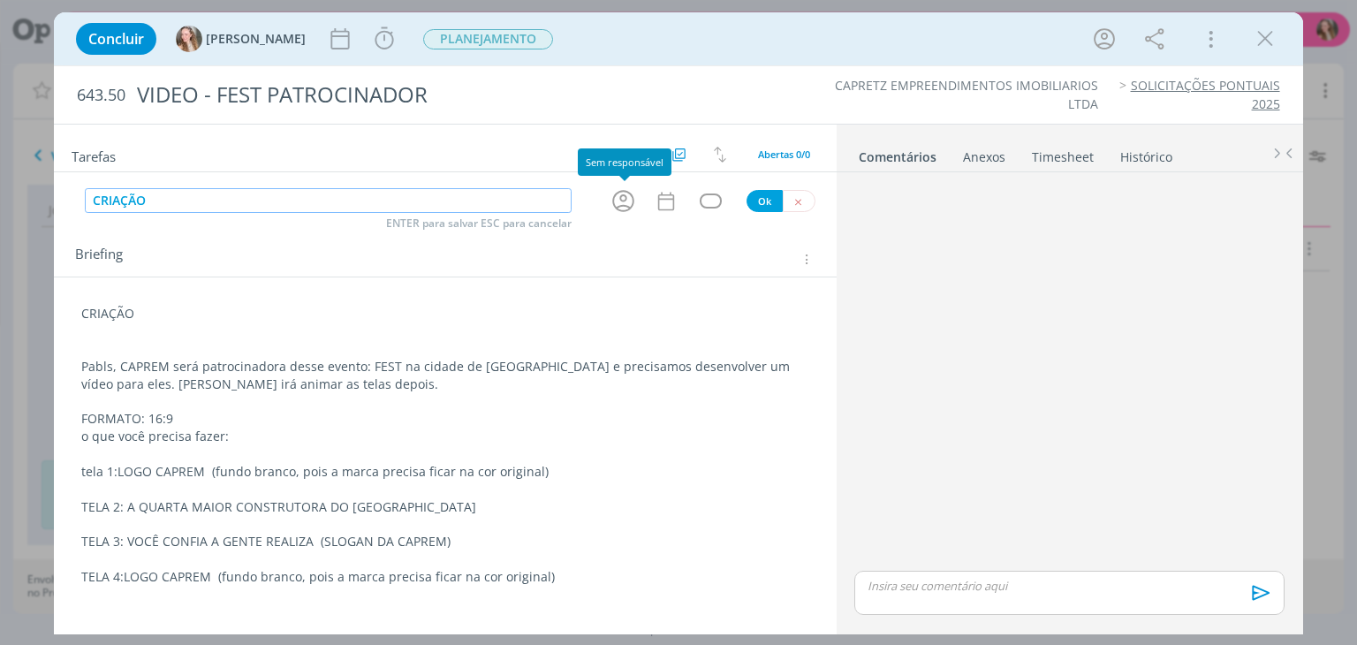
click at [625, 192] on icon "dialog" at bounding box center [622, 200] width 27 height 27
type input "CRIAÇÃO"
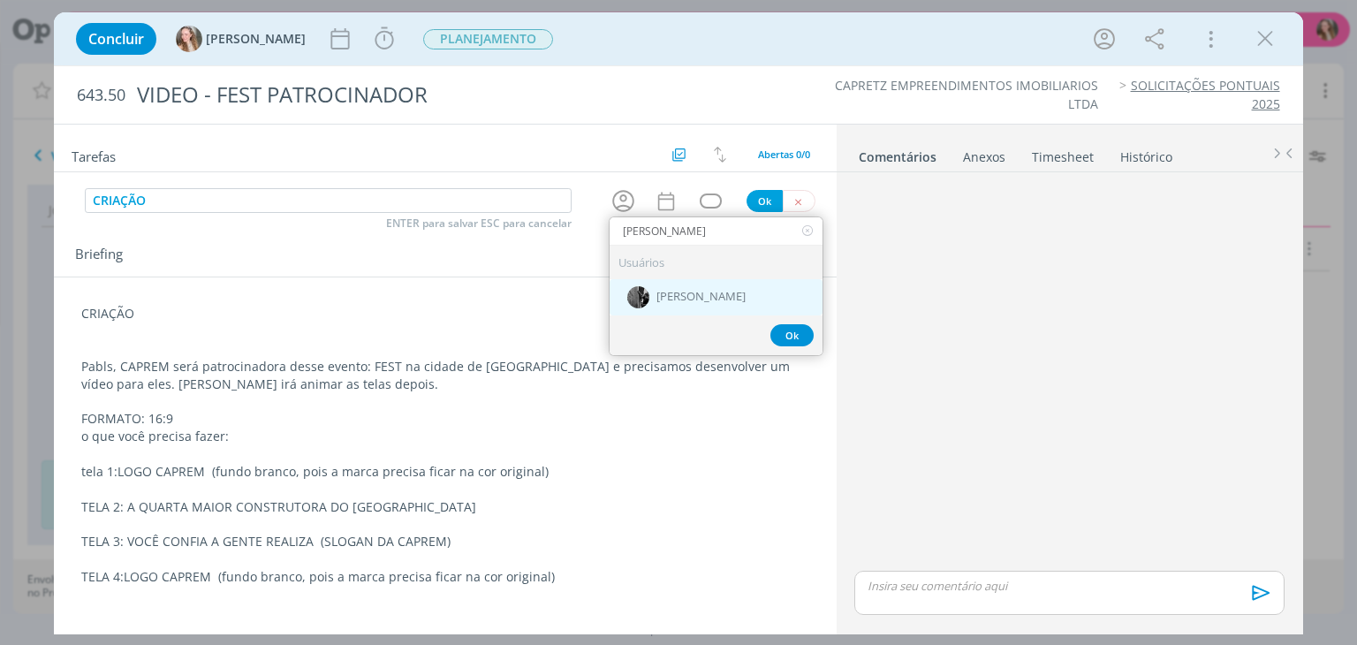
type input "[PERSON_NAME]"
click at [700, 301] on div "[PERSON_NAME]" at bounding box center [715, 297] width 213 height 36
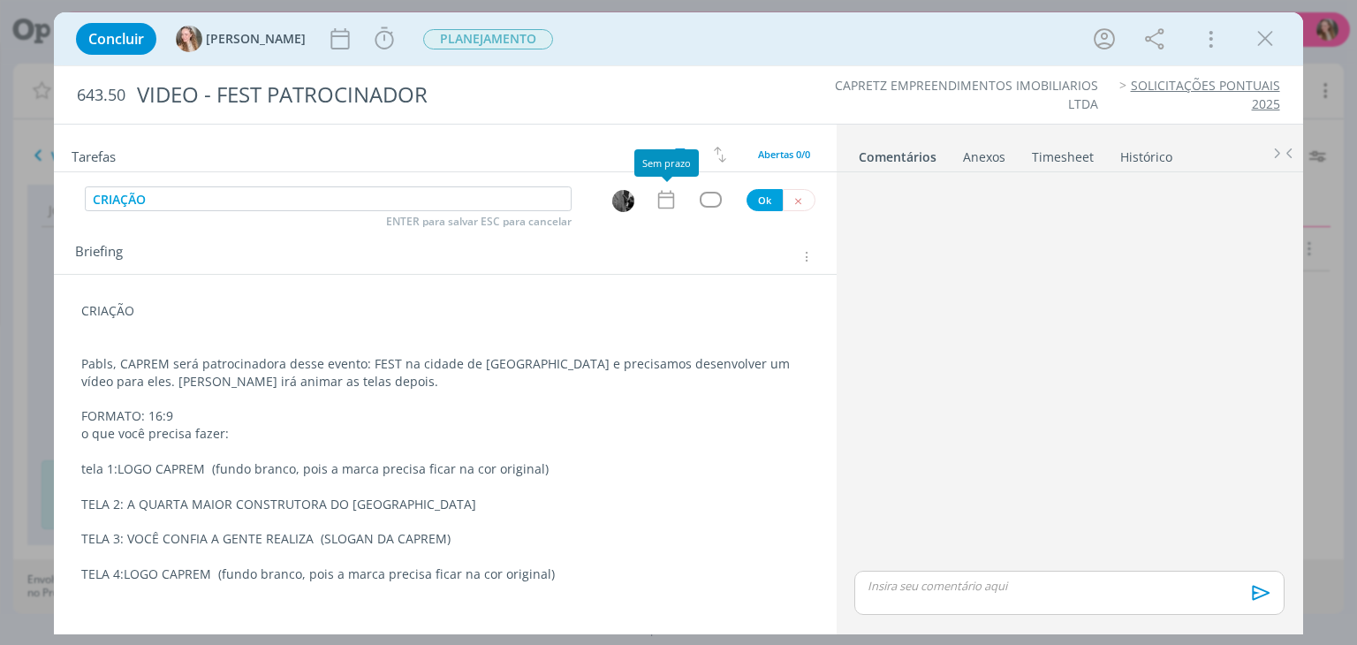
click at [664, 206] on icon "dialog" at bounding box center [665, 199] width 23 height 23
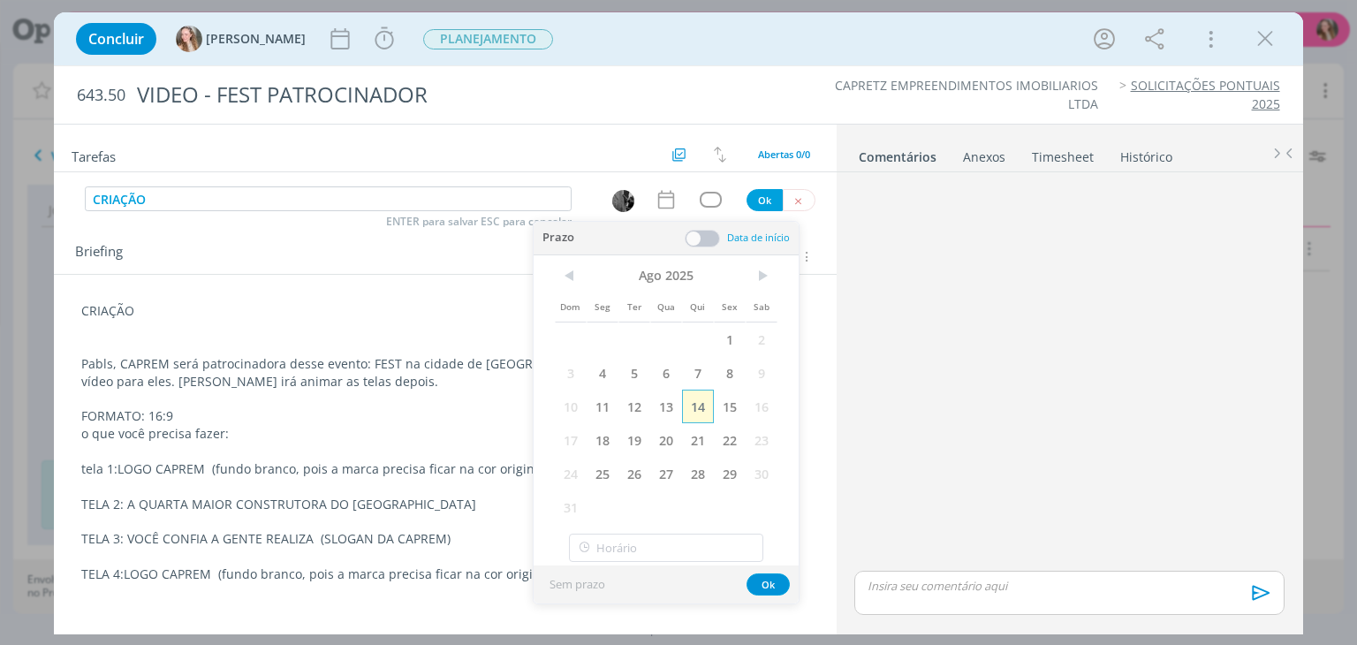
click at [691, 390] on span "14" at bounding box center [698, 407] width 32 height 34
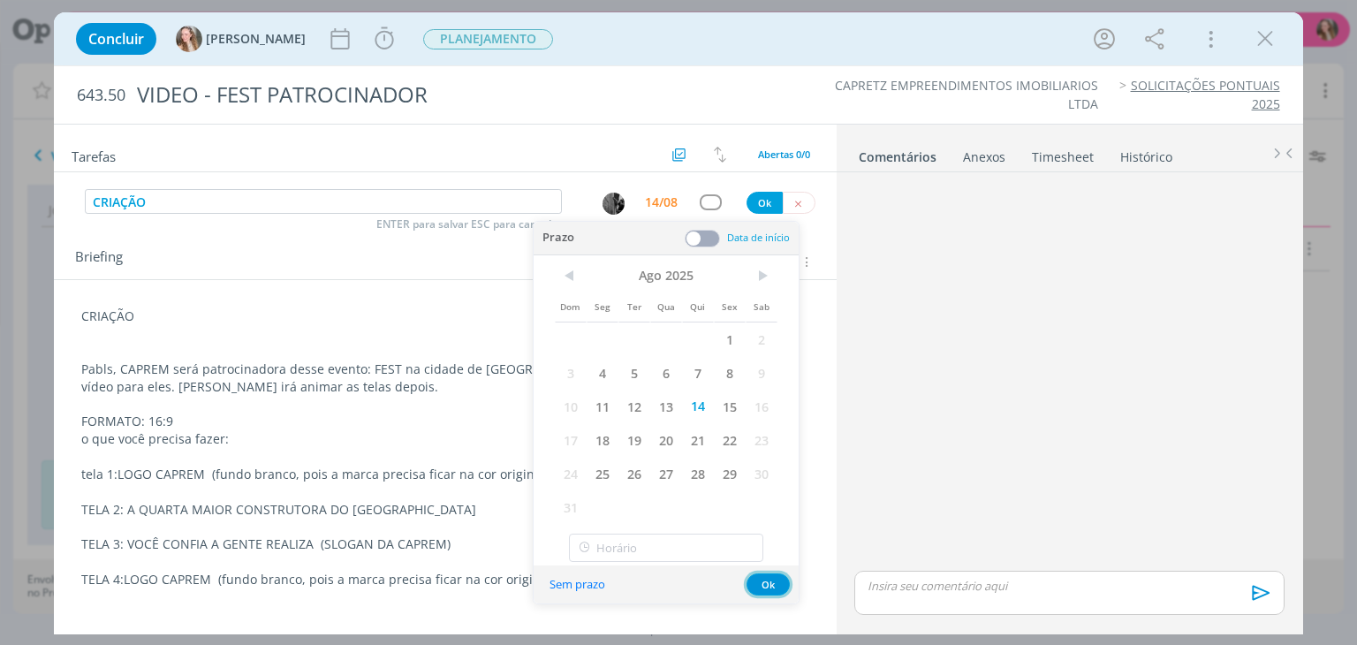
click at [759, 585] on button "Ok" at bounding box center [767, 584] width 43 height 22
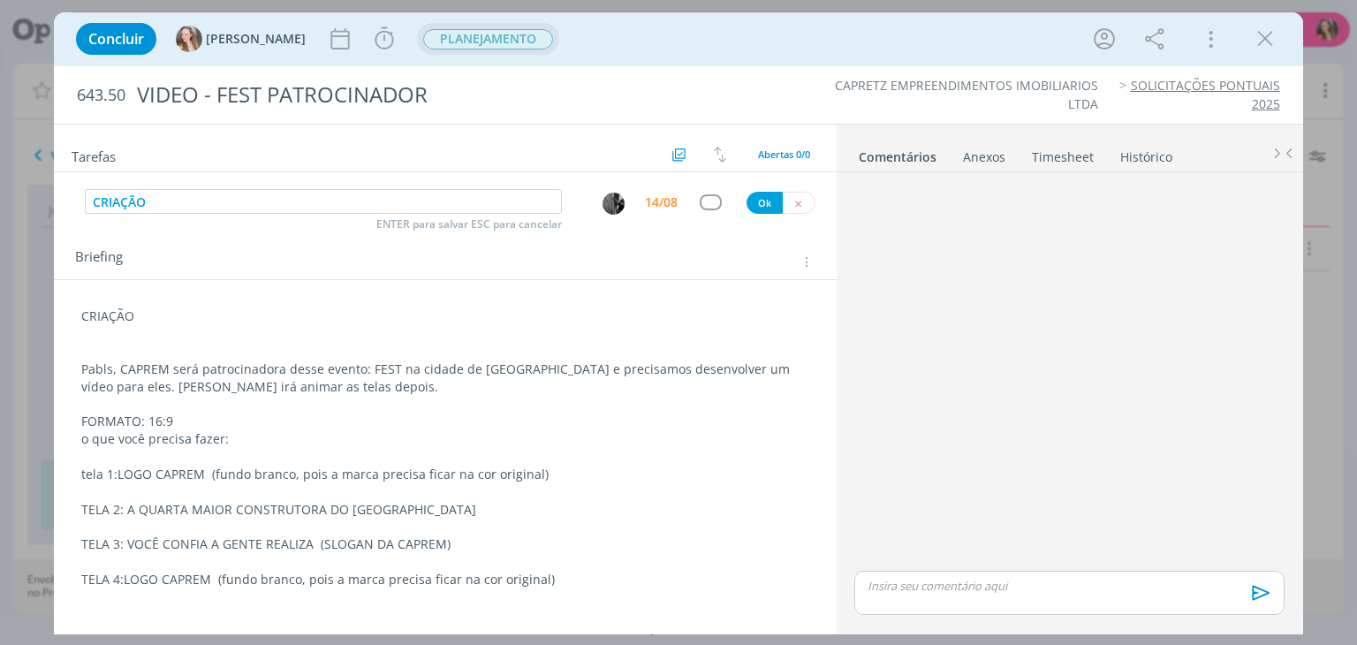
click at [424, 40] on span "PLANEJAMENTO" at bounding box center [488, 39] width 130 height 20
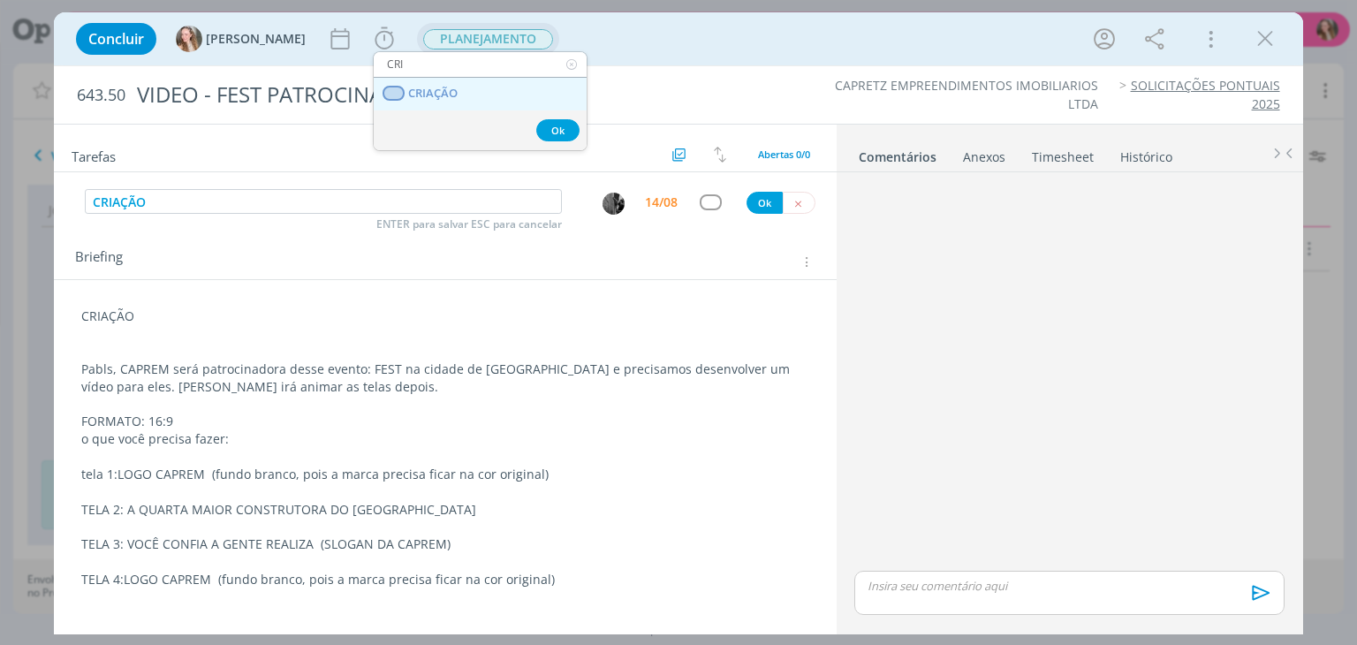
type input "CRI"
click at [436, 90] on span "CRIAÇÃO" at bounding box center [433, 94] width 49 height 14
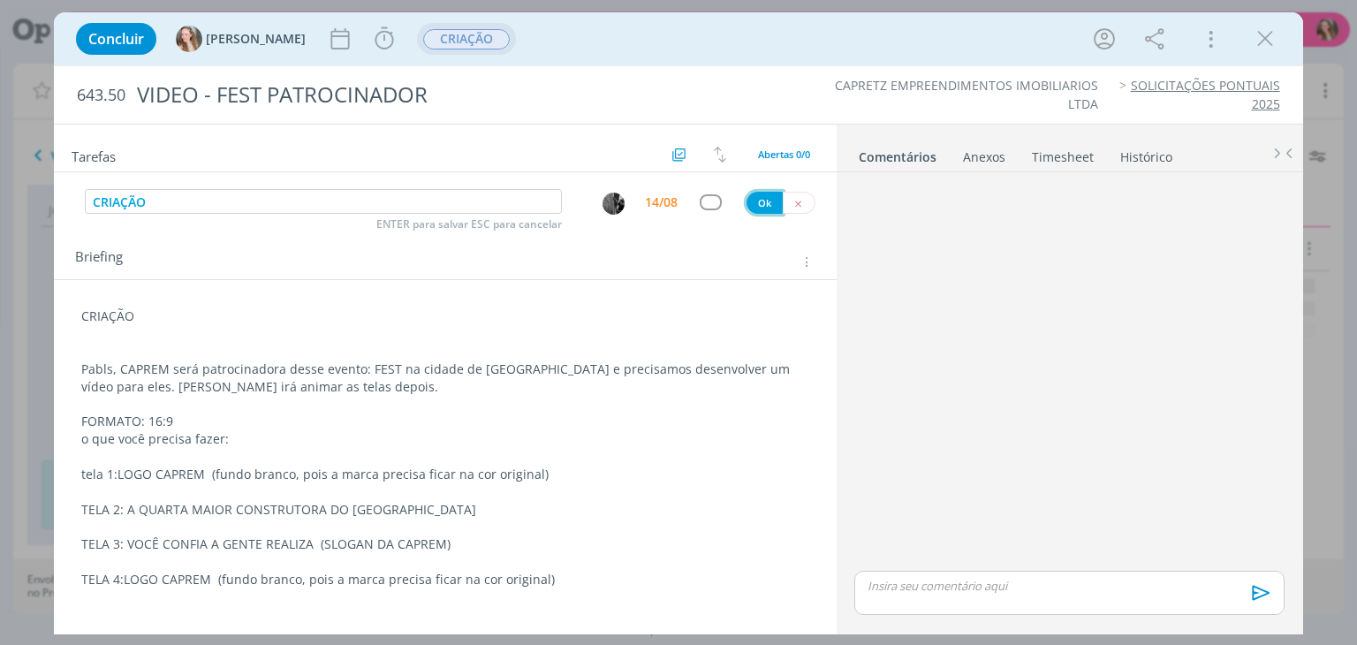
click at [754, 202] on button "Ok" at bounding box center [764, 203] width 36 height 22
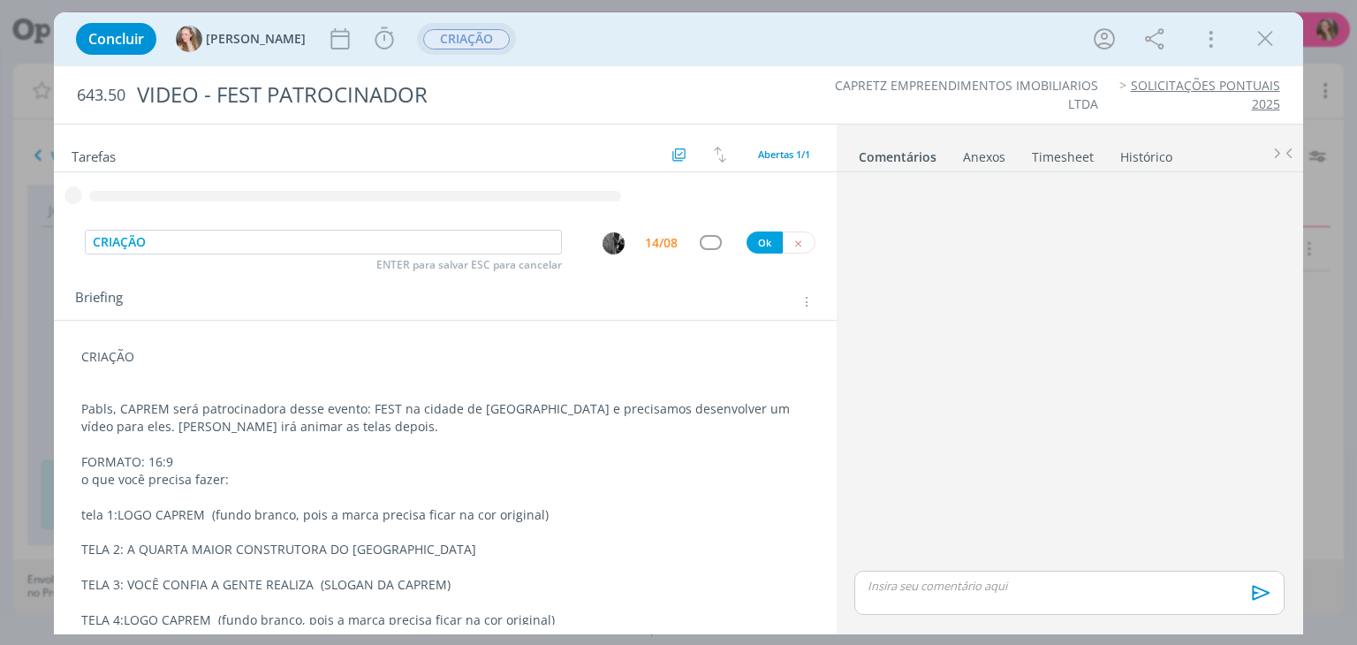
click at [763, 205] on icon "dialog" at bounding box center [445, 193] width 782 height 31
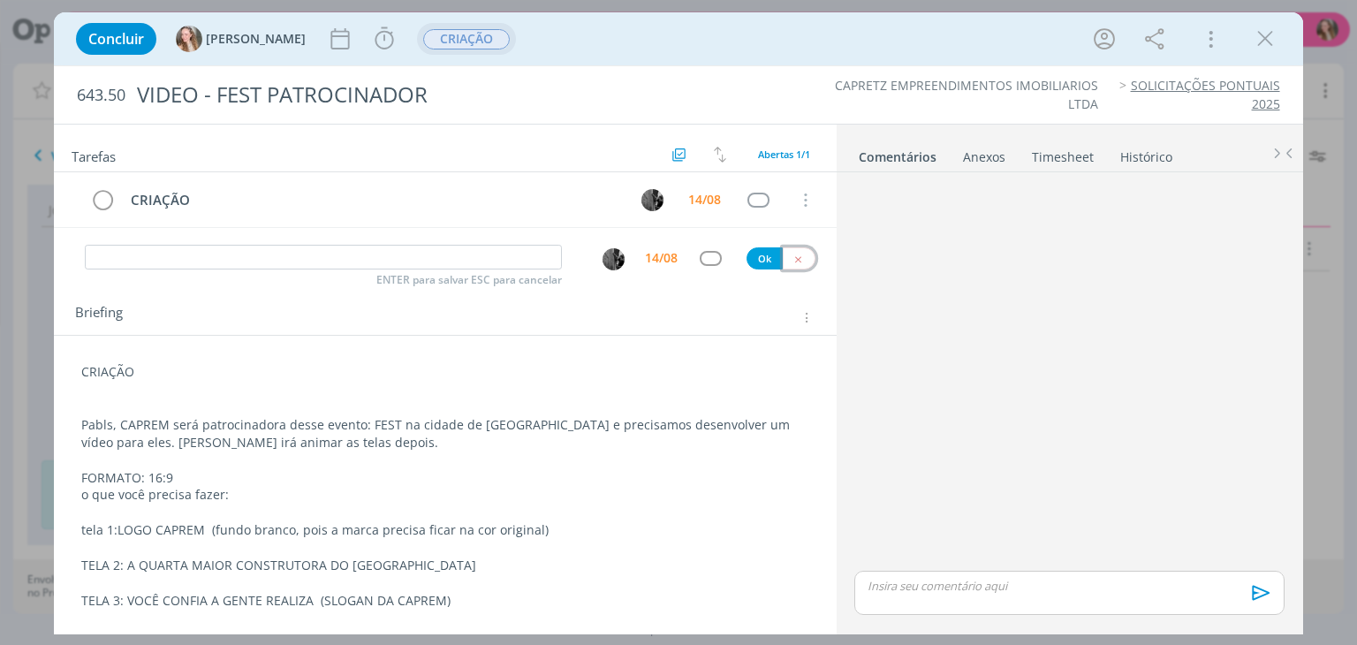
click at [792, 256] on icon "dialog" at bounding box center [797, 258] width 11 height 11
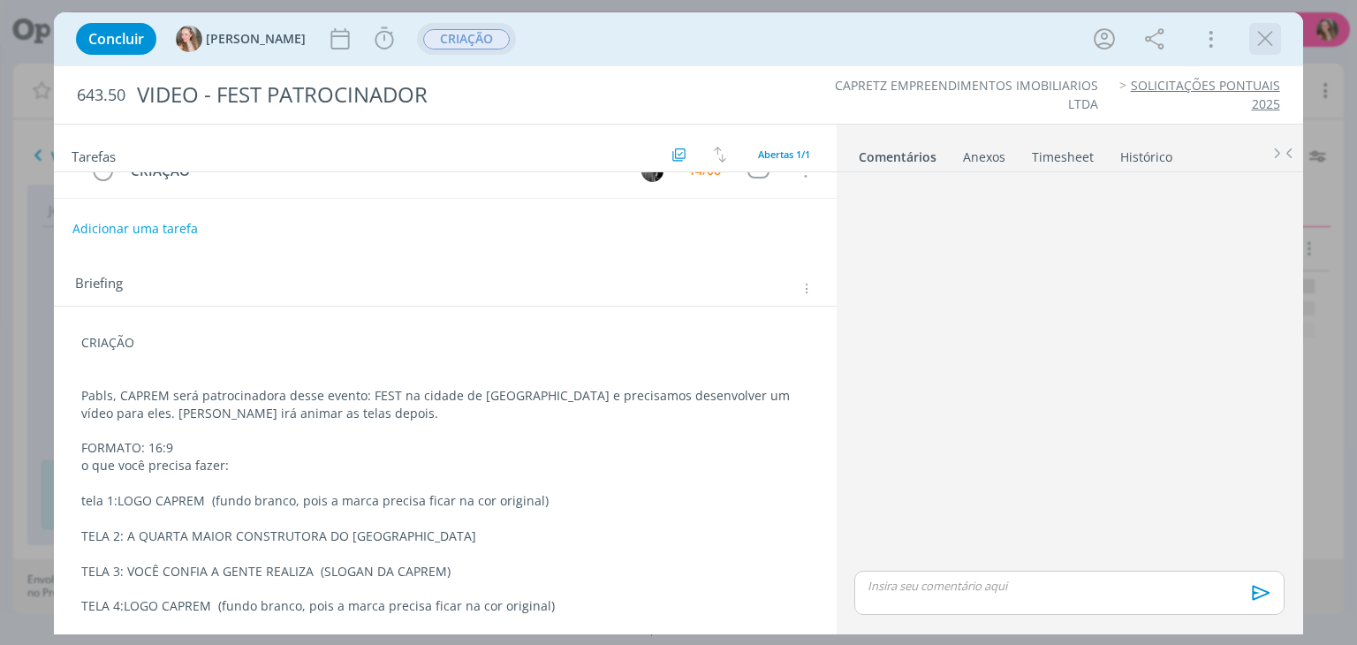
click at [1270, 34] on icon "dialog" at bounding box center [1265, 39] width 26 height 26
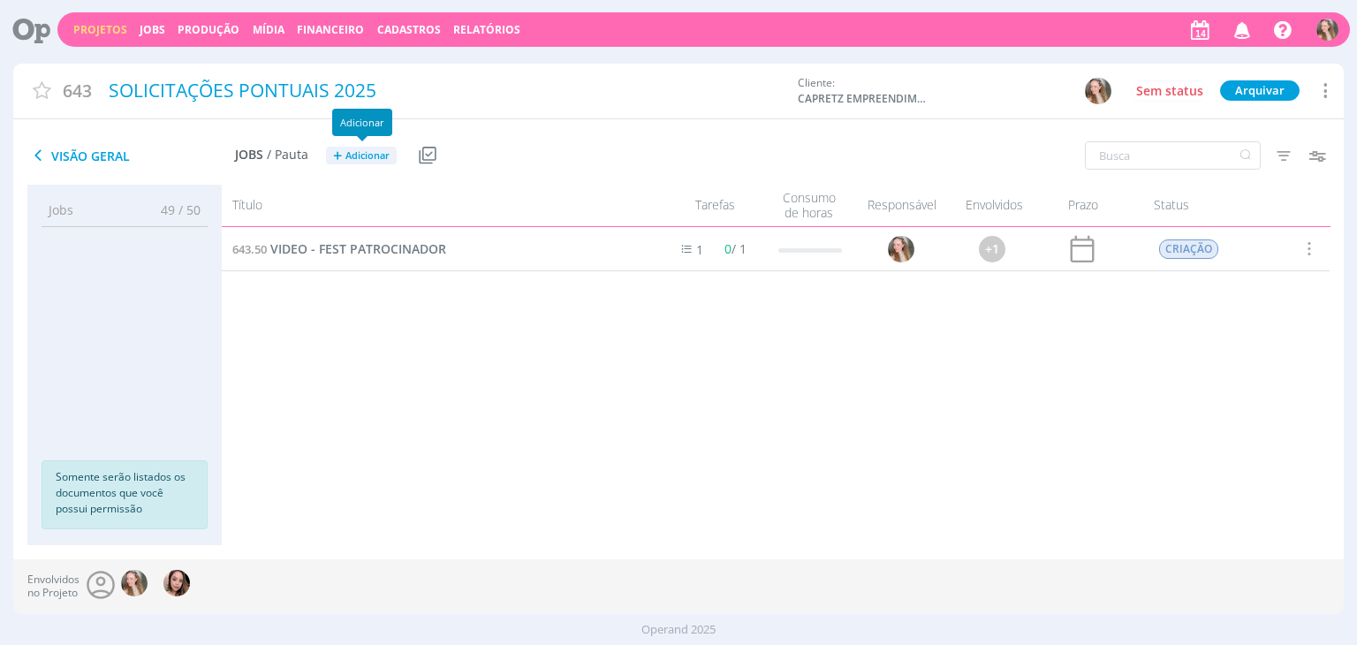
click at [368, 153] on span "Adicionar" at bounding box center [367, 155] width 44 height 11
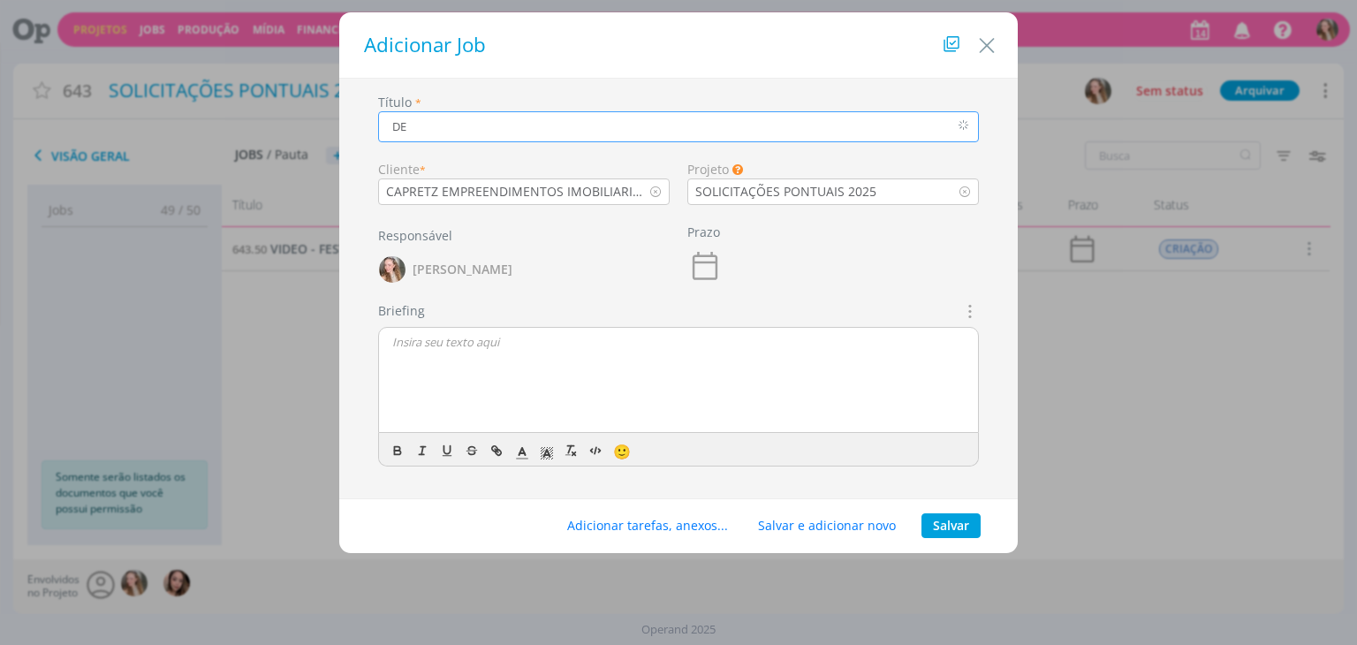
type input "D"
type input "VIDEO - TRINITY - TORNEIO DE BEACH TENIS"
click at [736, 383] on div "dialog" at bounding box center [678, 381] width 599 height 106
click at [959, 524] on button "Salvar" at bounding box center [950, 525] width 59 height 25
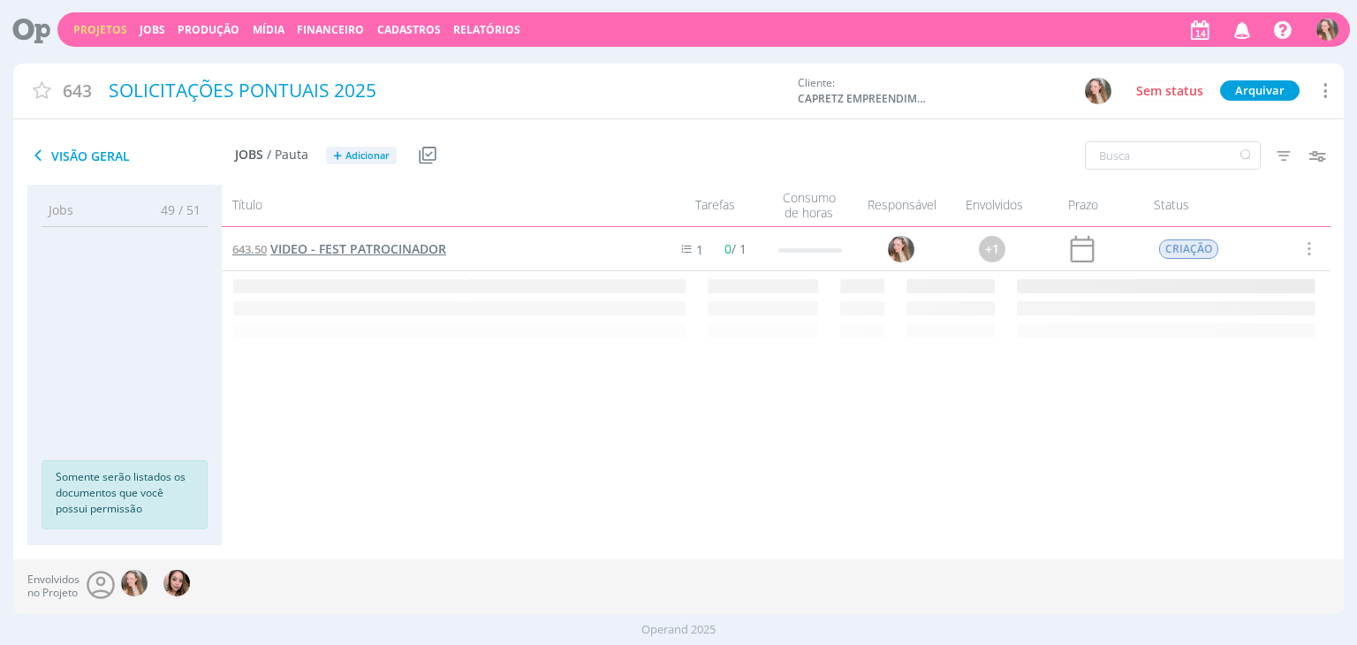
click at [345, 248] on span "VIDEO - FEST PATROCINADOR" at bounding box center [358, 248] width 176 height 17
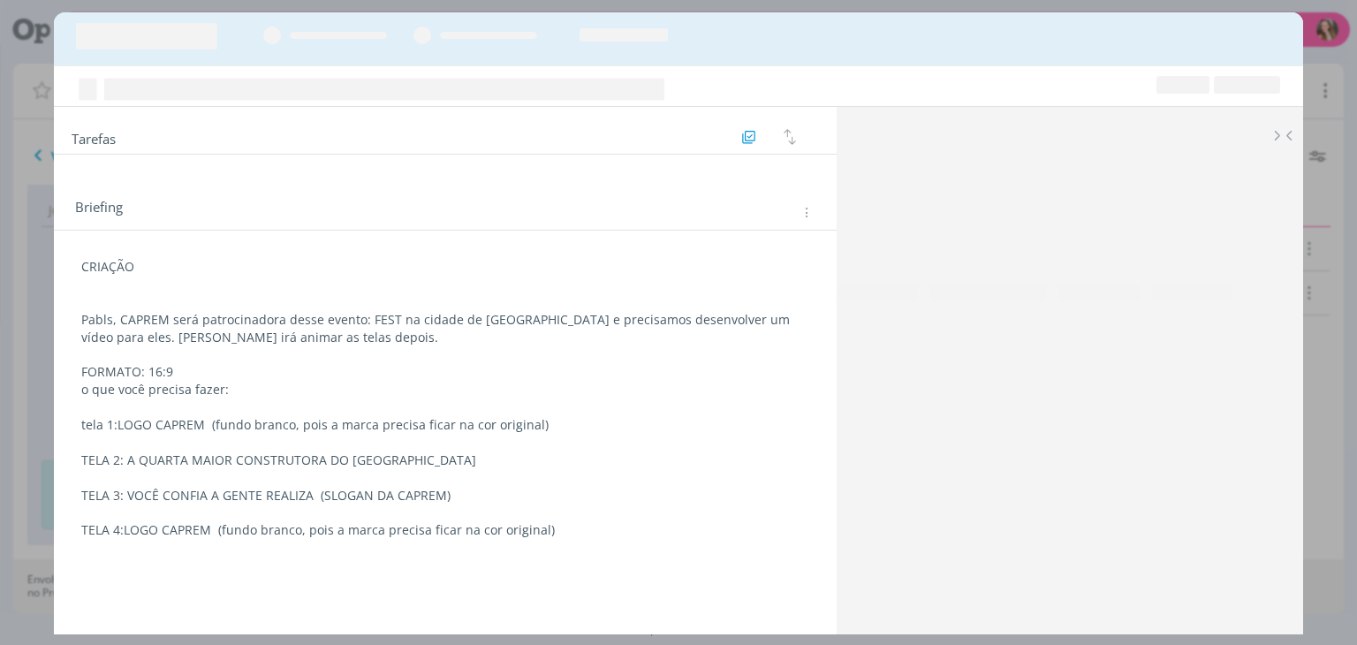
click at [339, 247] on div "Briefing Briefings Predefinidos Versões do Briefing Ver Briefing do Projeto CRI…" at bounding box center [445, 434] width 782 height 502
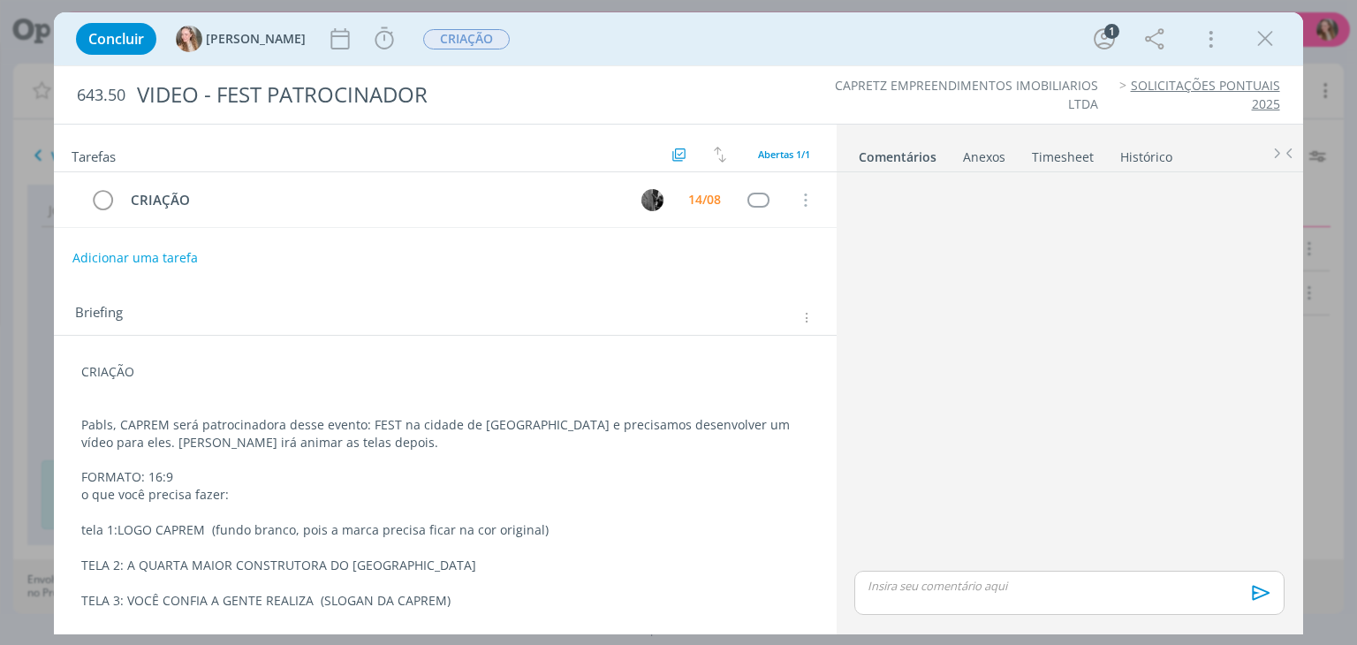
scroll to position [31, 0]
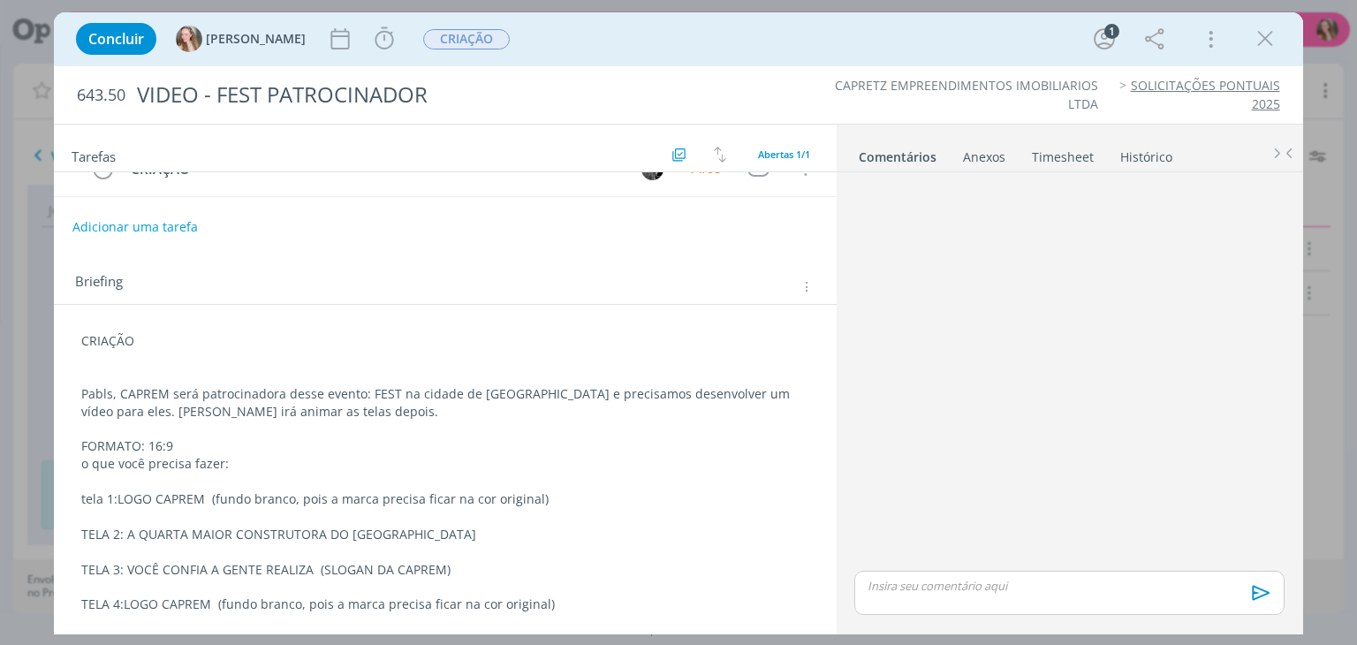
click at [548, 599] on p "TELA 4: LOGO CAPREM (fundo branco, pois a marca precisa ficar na cor original)" at bounding box center [444, 604] width 727 height 18
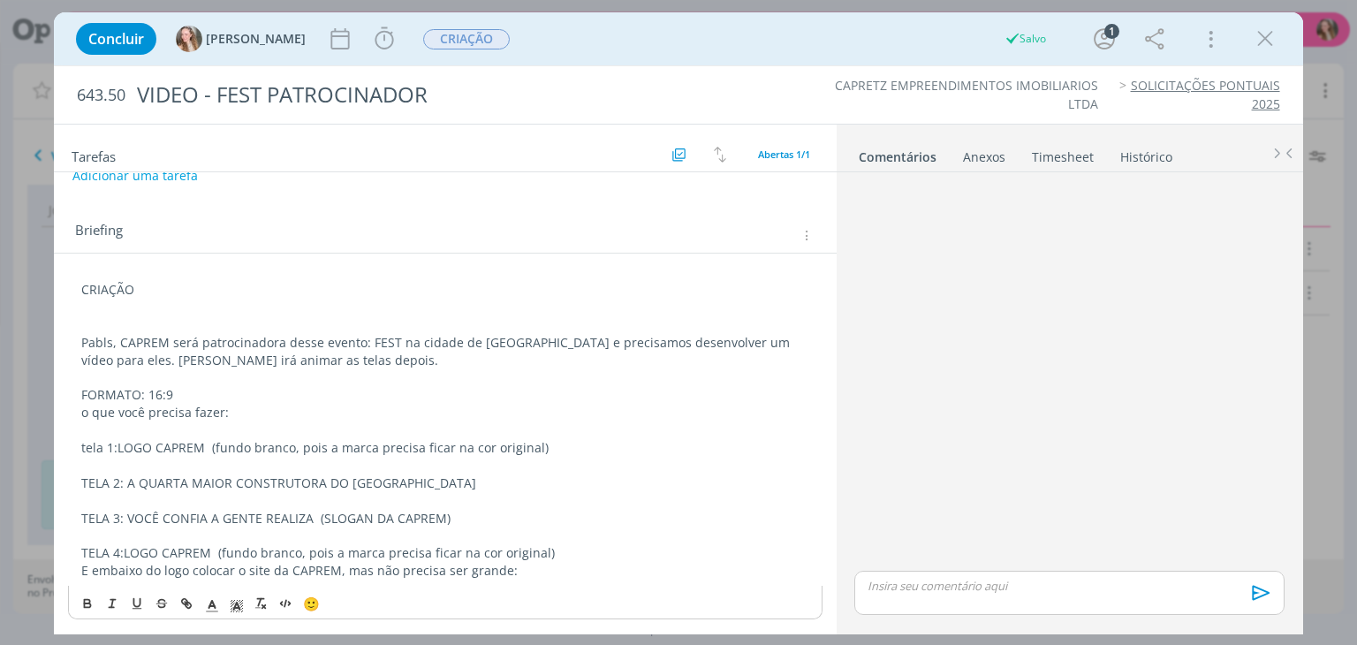
scroll to position [81, 0]
click at [513, 577] on p "E embaixo do logo colocar o site da CAPREM, mas não precisa ser grande:" at bounding box center [444, 572] width 727 height 18
drag, startPoint x: 551, startPoint y: 567, endPoint x: 511, endPoint y: 568, distance: 40.6
click at [511, 568] on p "E embaixo do logo colocar o site da CAPREM, mas não precisa ser grande: [URL][D…" at bounding box center [444, 572] width 727 height 18
click at [640, 568] on p "E embaixo do logo colocar o site da CAPREM, mas não precisa ser grande: [DOMAIN…" at bounding box center [444, 572] width 727 height 18
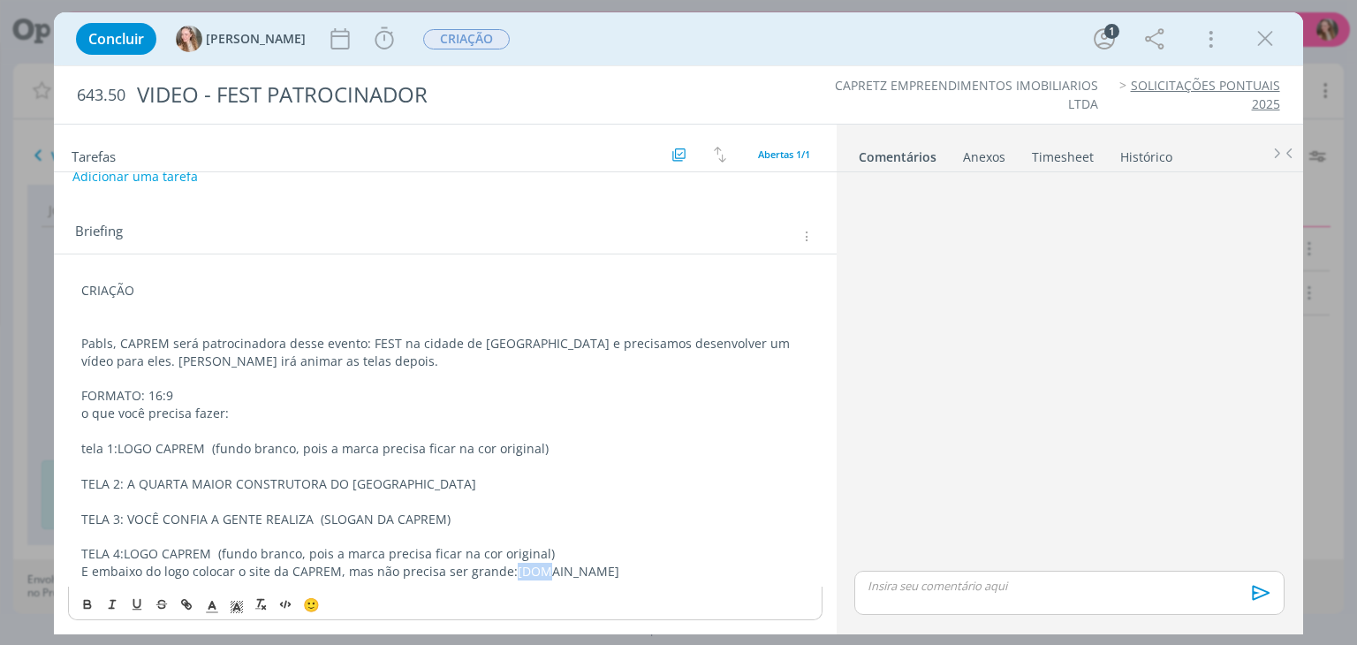
drag, startPoint x: 539, startPoint y: 569, endPoint x: 510, endPoint y: 567, distance: 29.2
click at [510, 567] on p "E embaixo do logo colocar o site da CAPREM, mas não precisa ser grande: [DOMAIN…" at bounding box center [444, 572] width 727 height 18
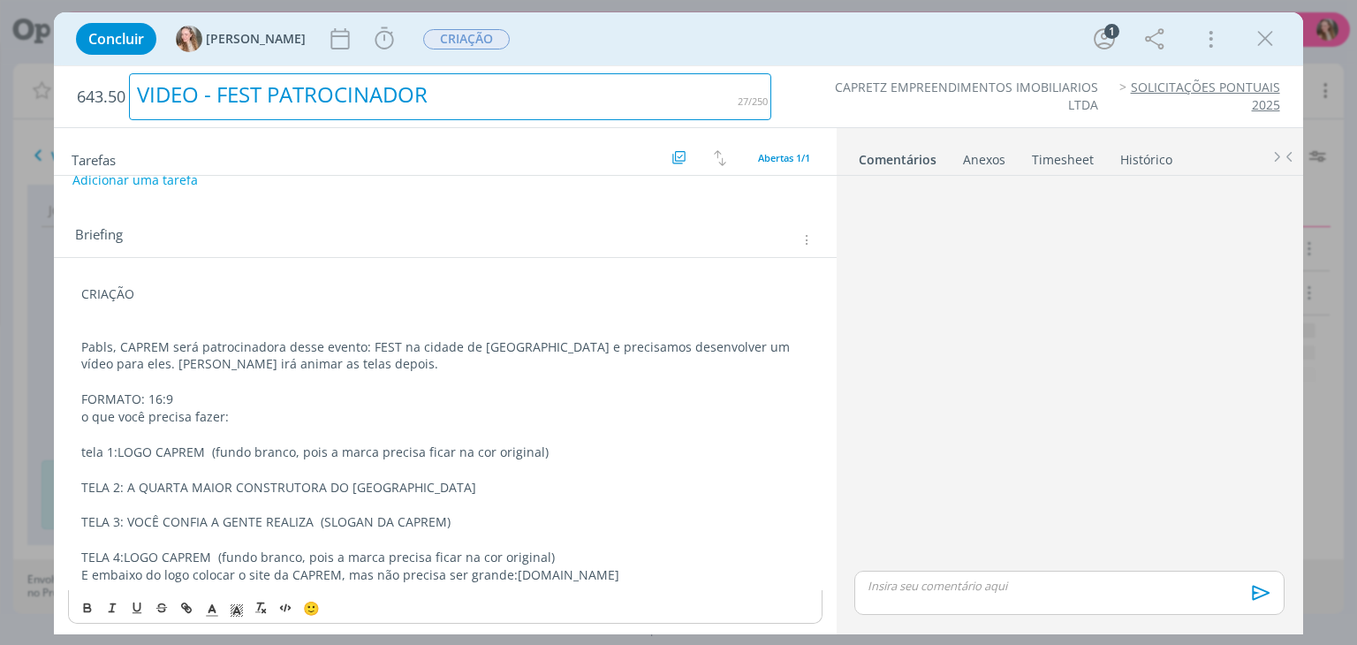
click at [474, 88] on div "VIDEO - FEST PATROCINADOR" at bounding box center [450, 96] width 642 height 47
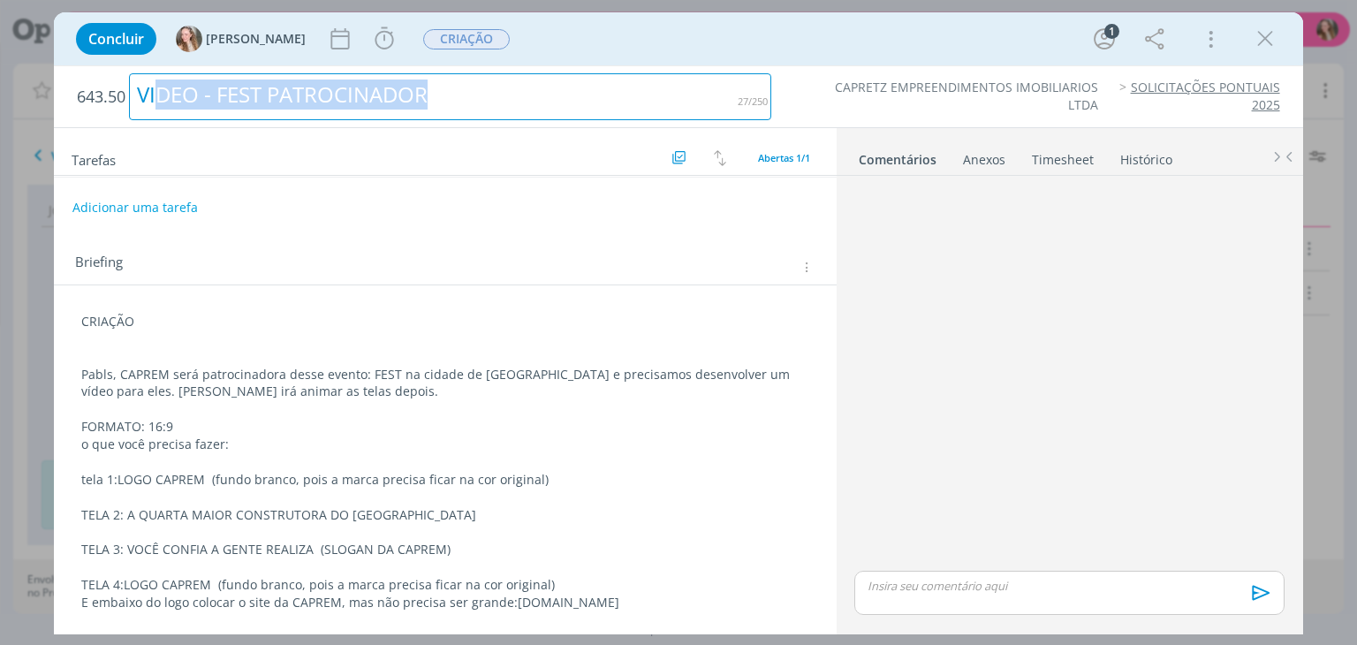
scroll to position [52, 0]
drag, startPoint x: 416, startPoint y: 100, endPoint x: 138, endPoint y: 100, distance: 278.2
click at [138, 100] on div "VIDEO - FEST PATROCINADOR" at bounding box center [450, 96] width 642 height 47
copy div "VIDEO - FEST PATROCINADOR"
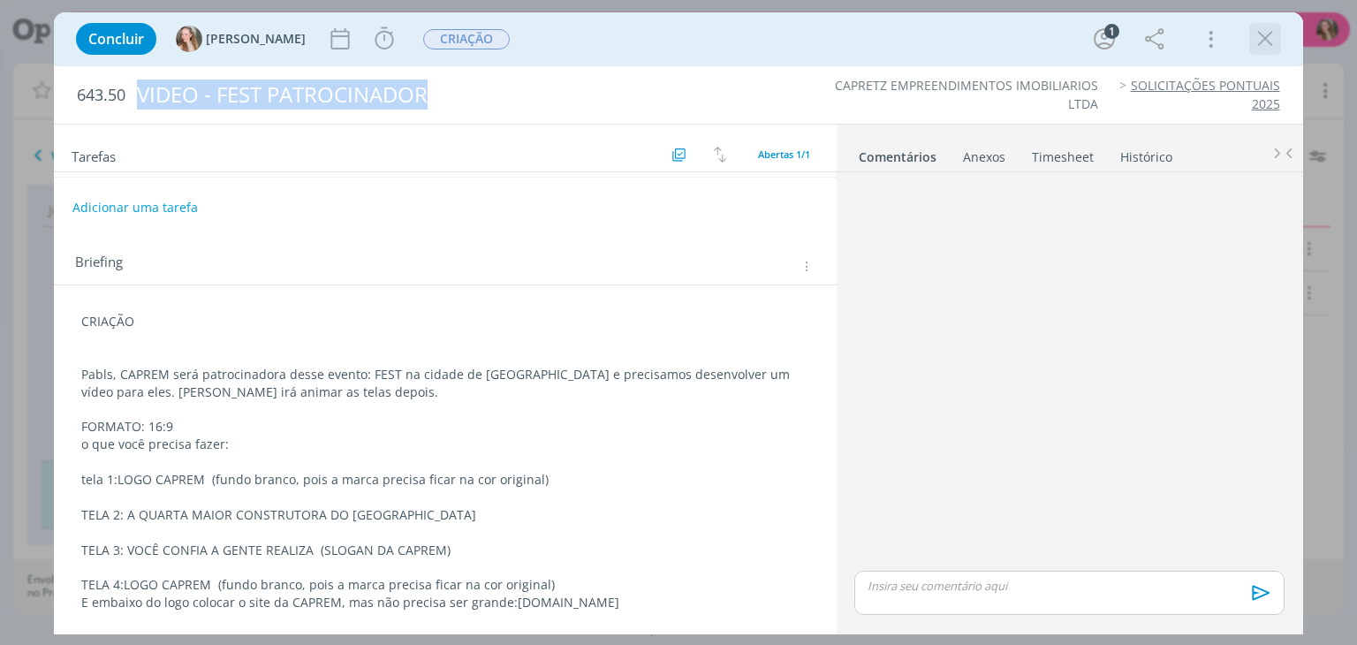
scroll to position [49, 0]
click at [1255, 48] on icon "dialog" at bounding box center [1265, 39] width 26 height 26
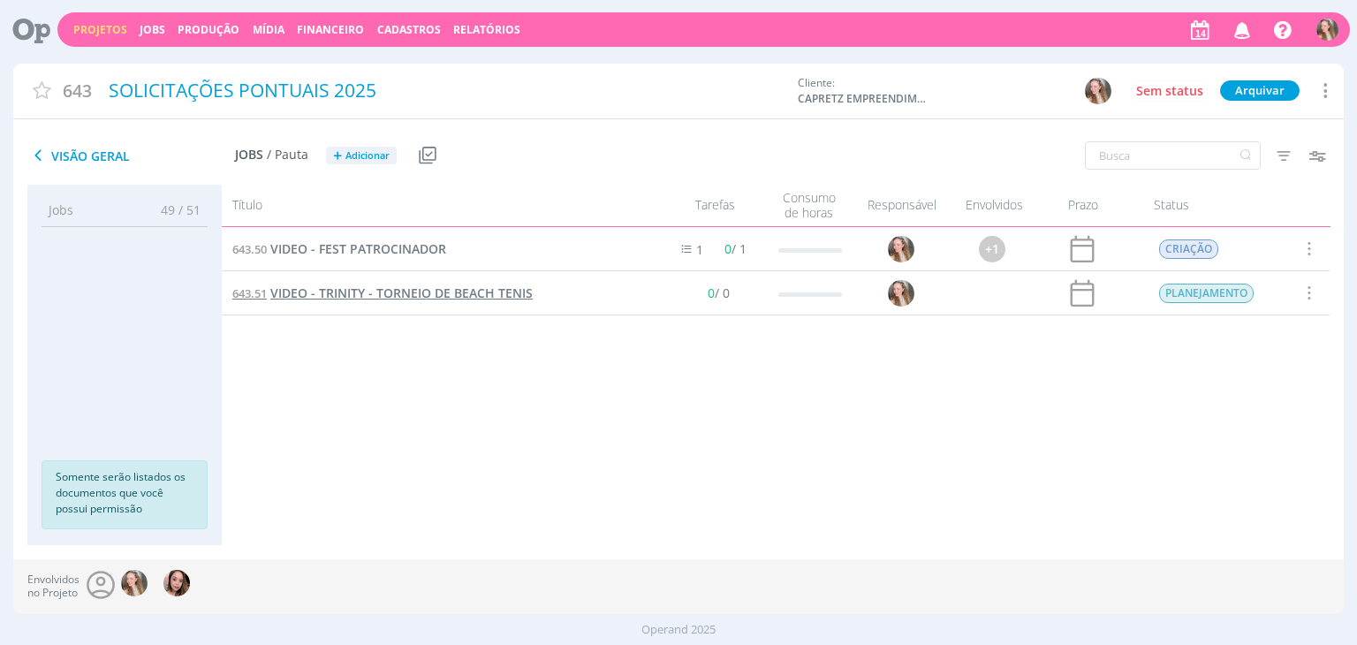
click at [390, 301] on span "VIDEO - TRINITY - TORNEIO DE BEACH TENIS" at bounding box center [401, 292] width 262 height 17
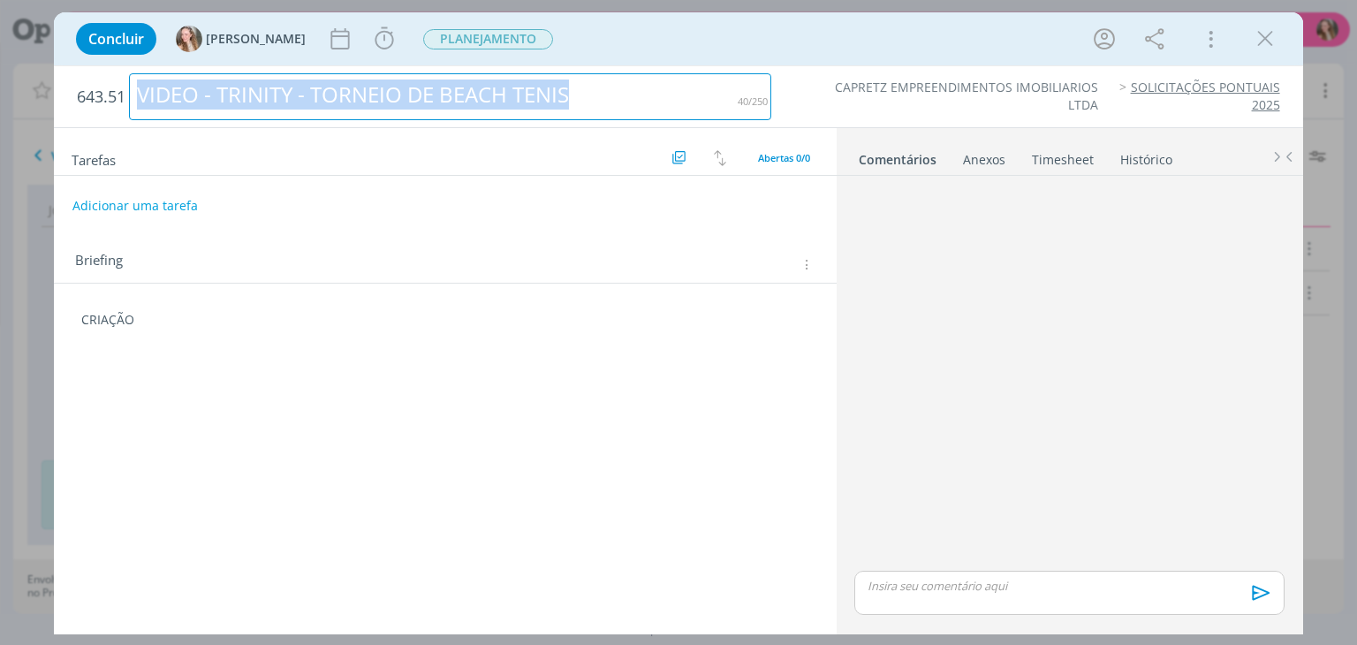
drag, startPoint x: 575, startPoint y: 91, endPoint x: 123, endPoint y: 101, distance: 452.3
click at [123, 101] on h2 "643.51 VIDEO - TRINITY - TORNEIO DE BEACH TENIS" at bounding box center [424, 96] width 694 height 61
copy div "VIDEO - TRINITY - TORNEIO DE BEACH TENIS"
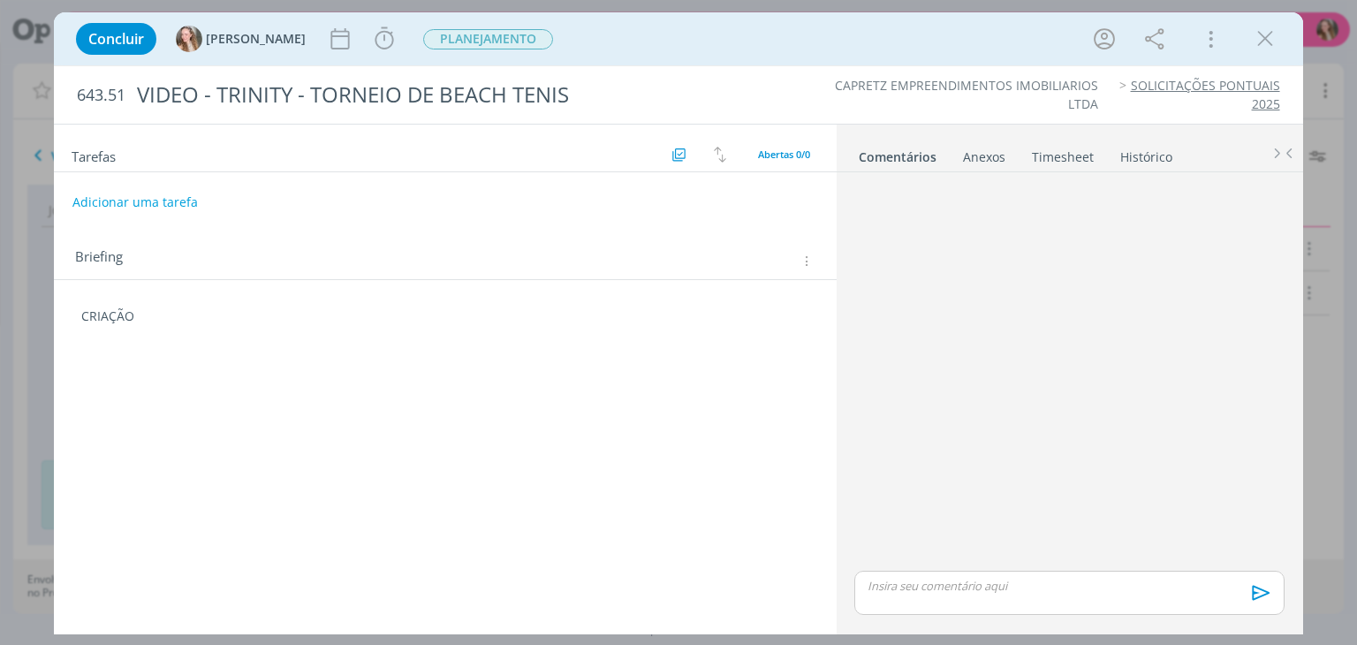
click at [210, 365] on div "Tarefas Usar Job de template Criar template a partir deste job Visualizar Templ…" at bounding box center [445, 375] width 782 height 500
click at [193, 348] on div "Tarefas Usar Job de template Criar template a partir deste job Visualizar Templ…" at bounding box center [445, 375] width 782 height 500
click at [179, 326] on div "CRIAÇÃO" at bounding box center [444, 316] width 753 height 30
click at [229, 344] on p "dialog" at bounding box center [444, 352] width 727 height 18
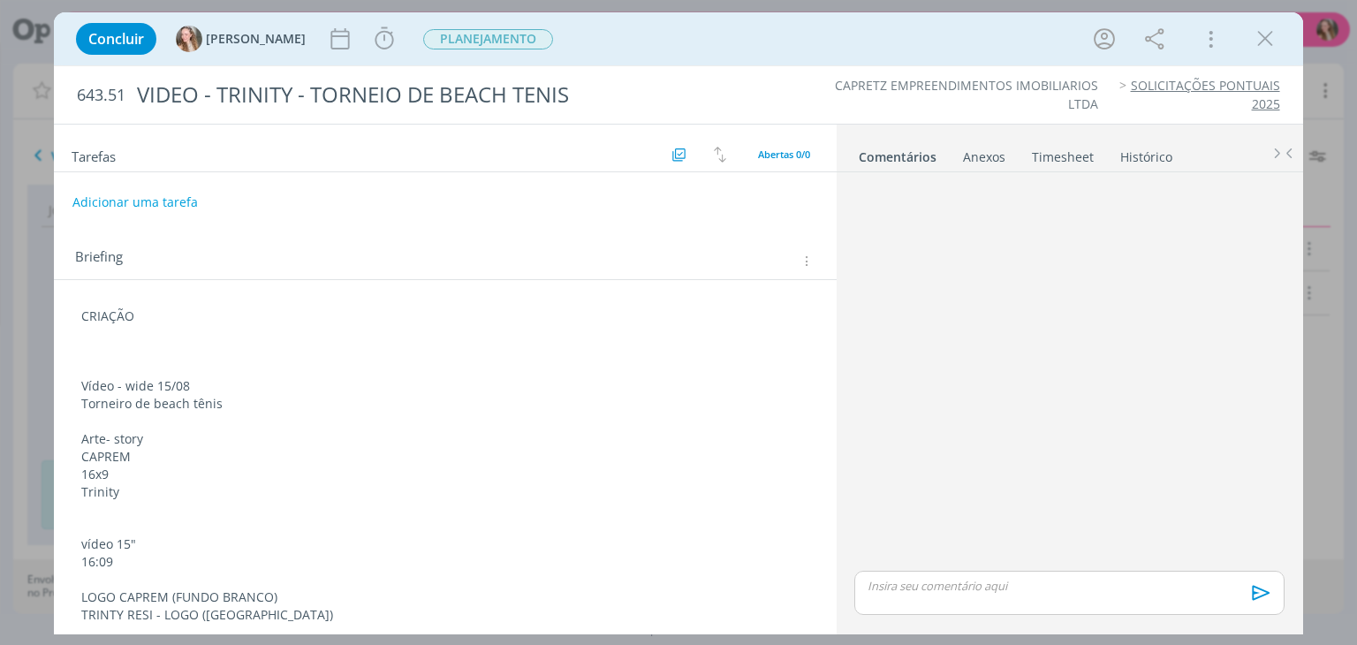
scroll to position [102, 0]
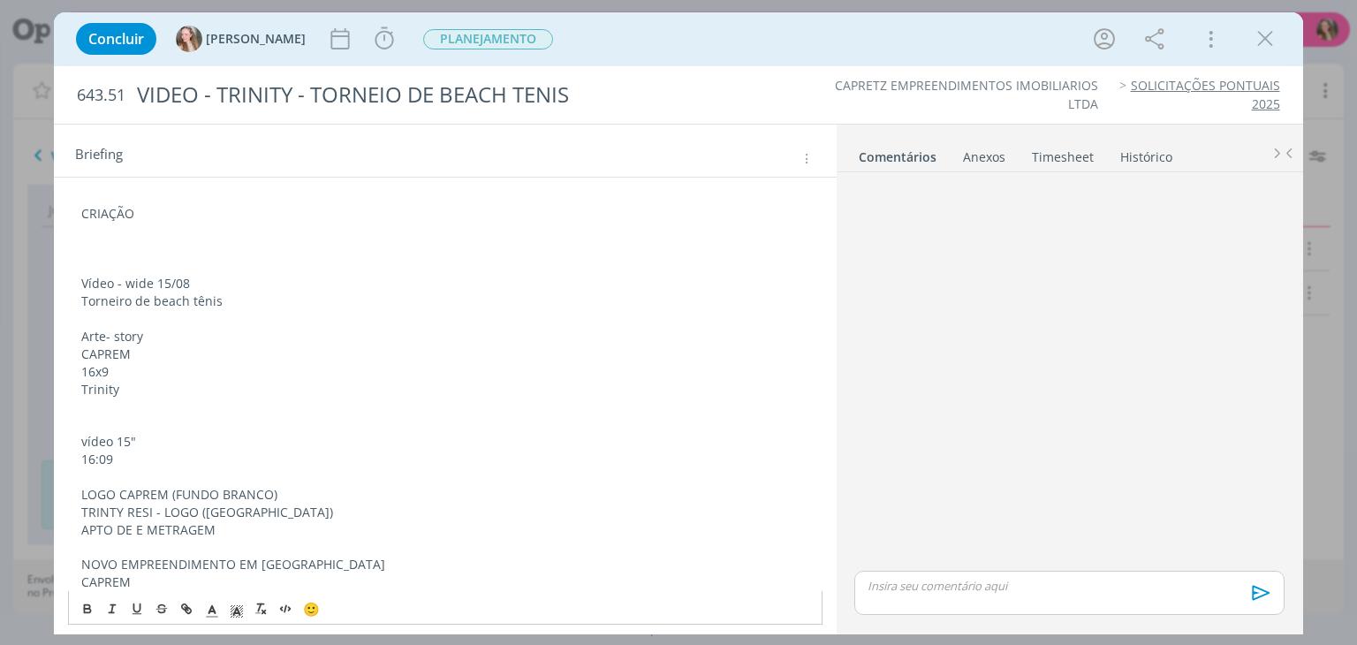
click at [158, 246] on p "dialog" at bounding box center [444, 249] width 727 height 18
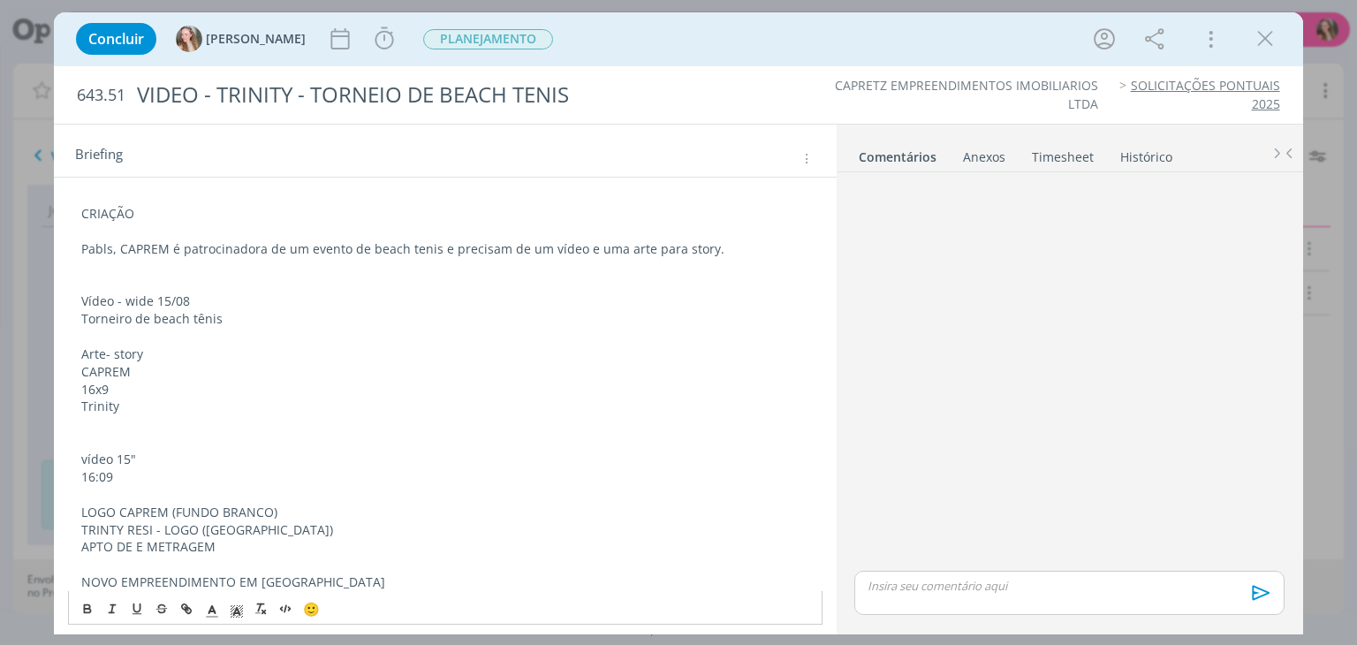
click at [201, 296] on p "Vídeo - wide 15/08" at bounding box center [444, 301] width 727 height 18
drag, startPoint x: 223, startPoint y: 318, endPoint x: 57, endPoint y: 295, distance: 168.5
click at [57, 295] on div "CRIAÇÃO Pabls, CAPREM é patrocinadora de um evento de beach tenis e precisam de…" at bounding box center [445, 443] width 782 height 531
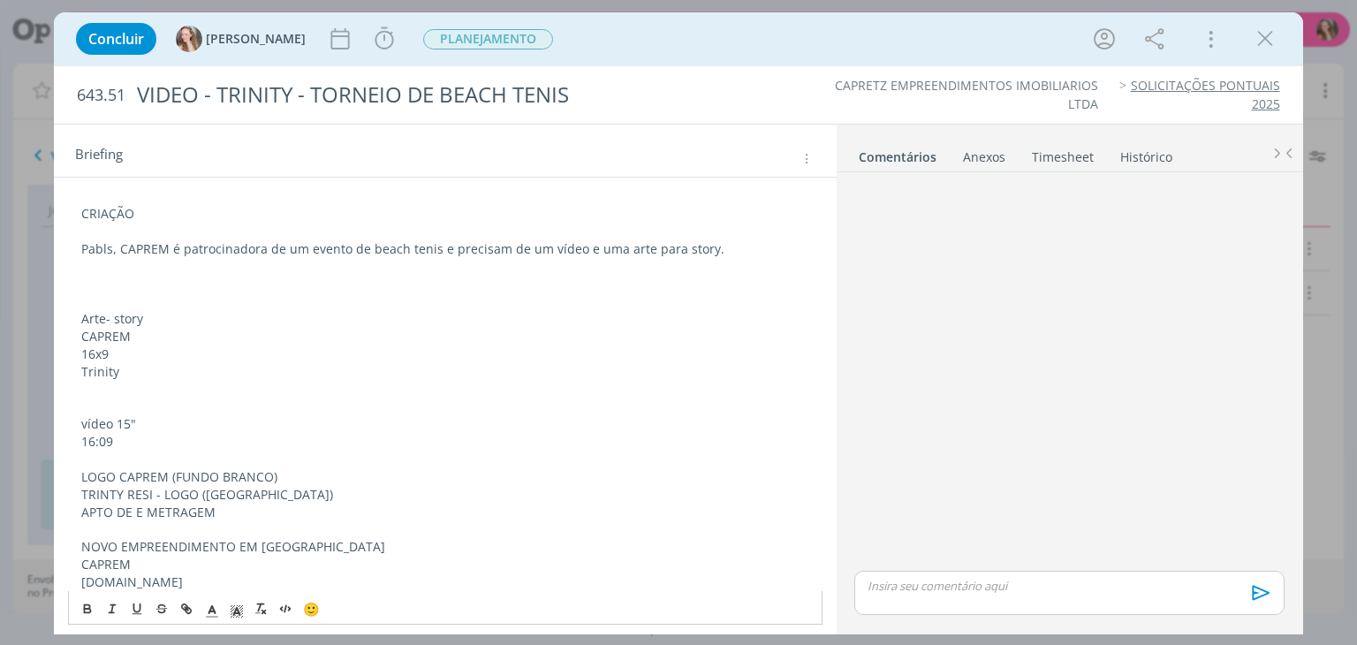
click at [57, 295] on div "CRIAÇÃO Pabls, CAPREM é patrocinadora de um evento de beach tenis e precisam de…" at bounding box center [445, 425] width 782 height 495
click at [85, 310] on p "Arte- story" at bounding box center [444, 319] width 727 height 18
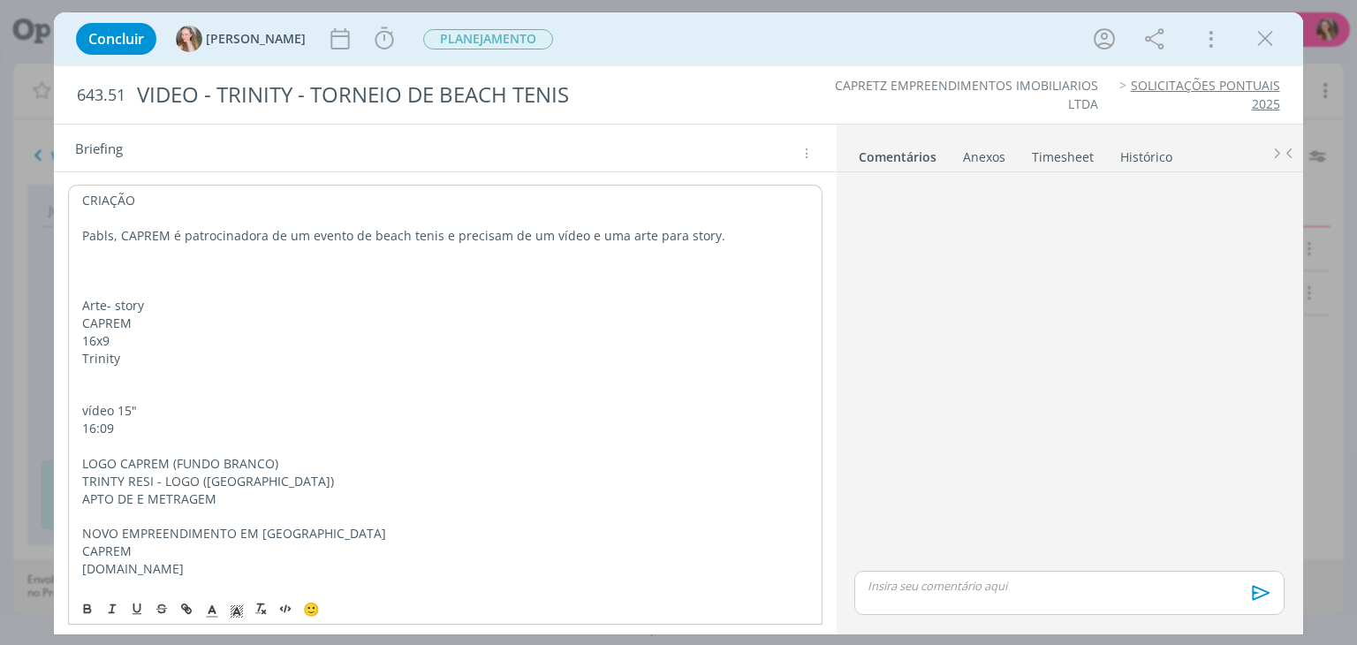
click at [85, 298] on p "Arte- story" at bounding box center [444, 306] width 725 height 18
click at [135, 337] on p "16x9" at bounding box center [444, 341] width 725 height 18
click at [172, 314] on p "CAPREM" at bounding box center [444, 323] width 725 height 18
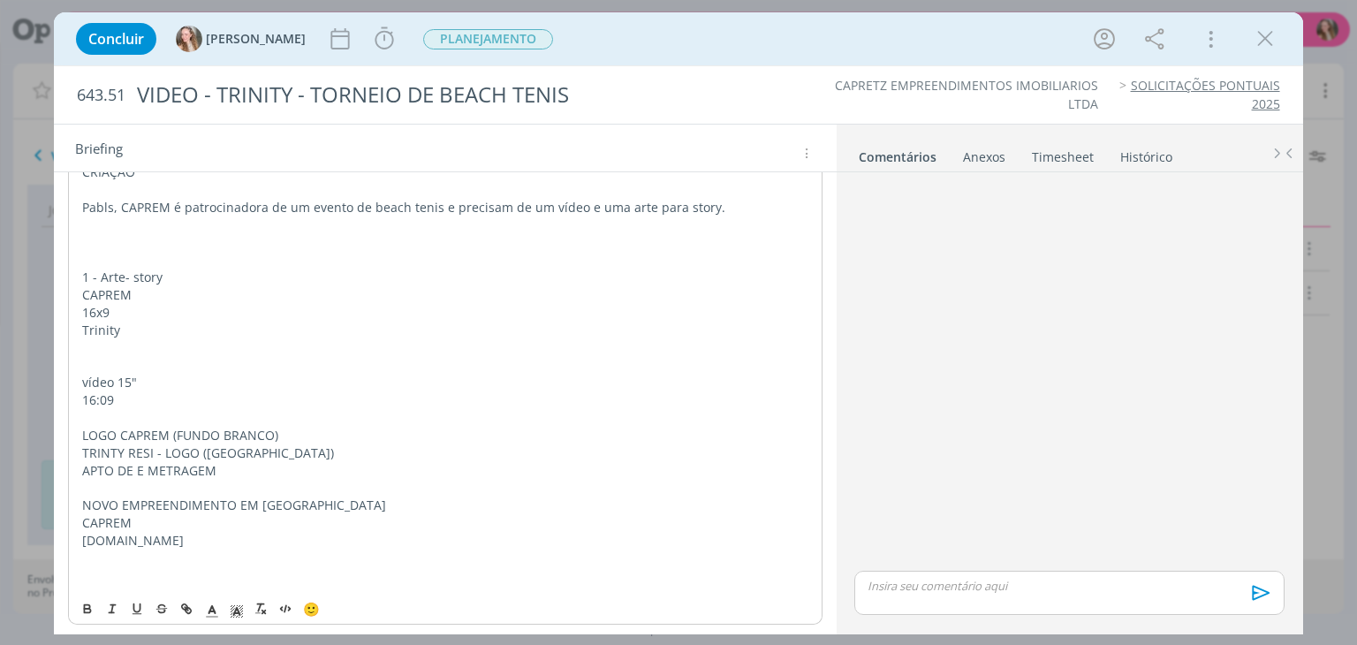
scroll to position [147, 0]
click at [79, 377] on div "CRIAÇÃO Pabls, CAPREM é patrocinadora de um evento de beach tenis e precisam de…" at bounding box center [444, 372] width 753 height 435
click at [102, 375] on p "2 - vídeo 15"" at bounding box center [444, 380] width 727 height 18
click at [81, 397] on p "16:09" at bounding box center [444, 398] width 727 height 18
click at [208, 399] on p "FORMATO: 16:09" at bounding box center [444, 398] width 727 height 18
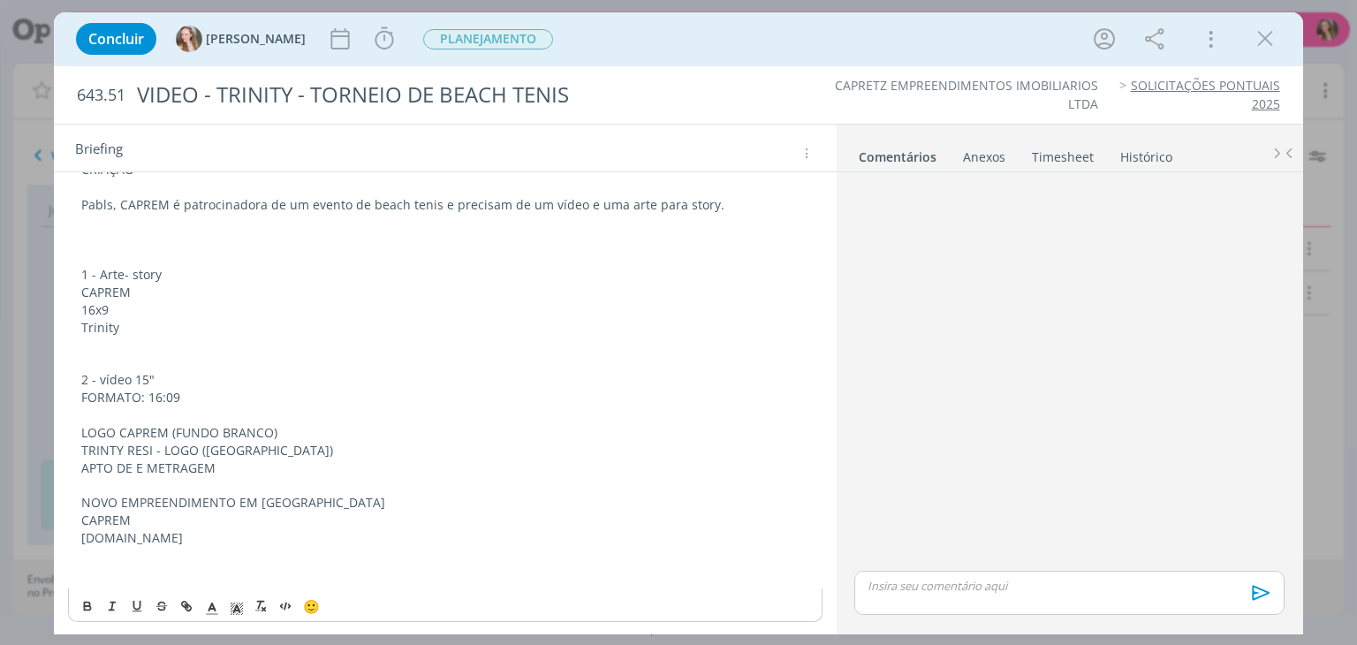
drag, startPoint x: 96, startPoint y: 381, endPoint x: 181, endPoint y: 374, distance: 85.1
click at [181, 374] on p "2 - vídeo 15"" at bounding box center [444, 380] width 727 height 18
click at [149, 443] on p "TRINTY RESI - LOGO ([GEOGRAPHIC_DATA])" at bounding box center [444, 448] width 727 height 18
click at [198, 446] on p "TRINTY RESI - LOGO ([GEOGRAPHIC_DATA])" at bounding box center [444, 448] width 727 height 18
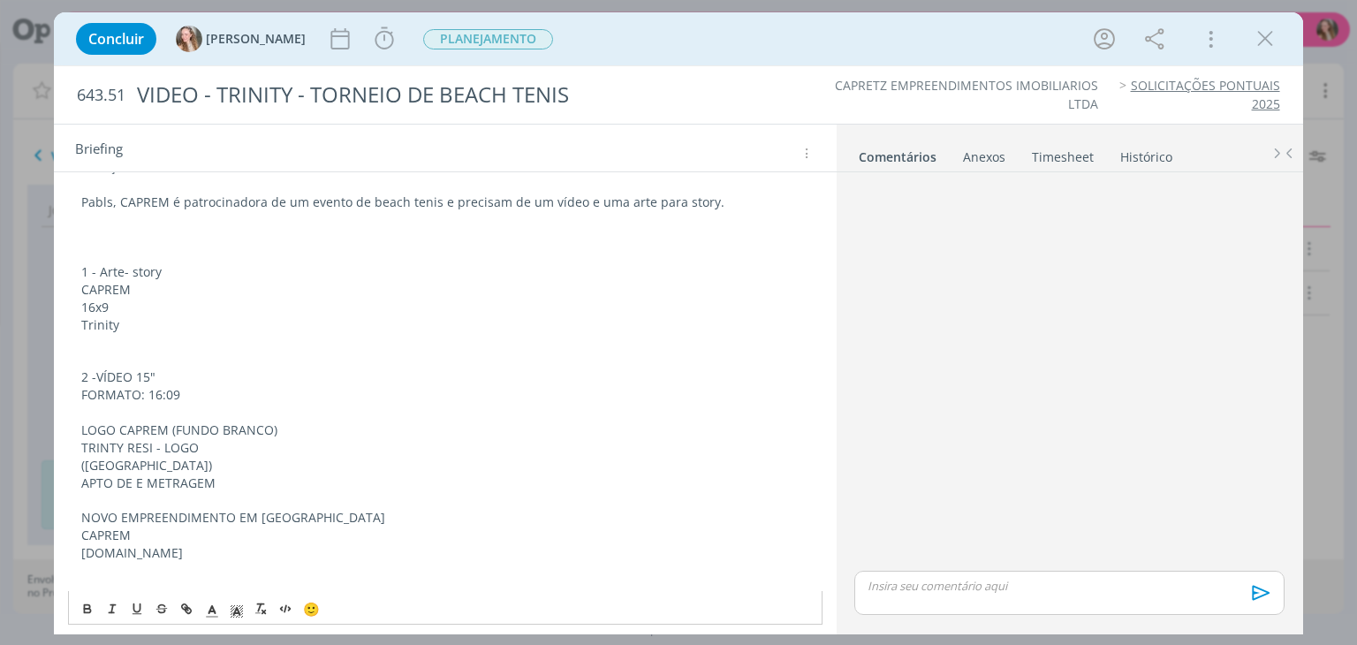
click at [231, 481] on p "APTO DE E METRAGEM" at bounding box center [444, 483] width 727 height 18
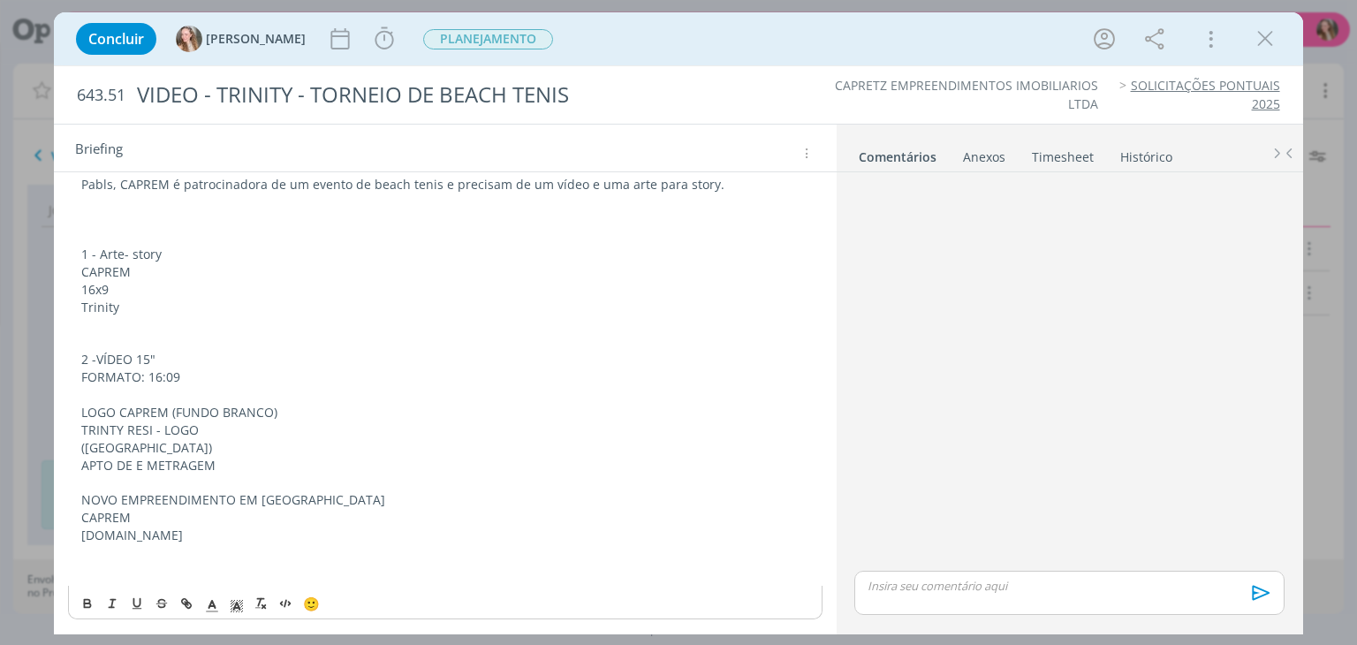
click at [138, 517] on p "CAPREM" at bounding box center [444, 518] width 727 height 18
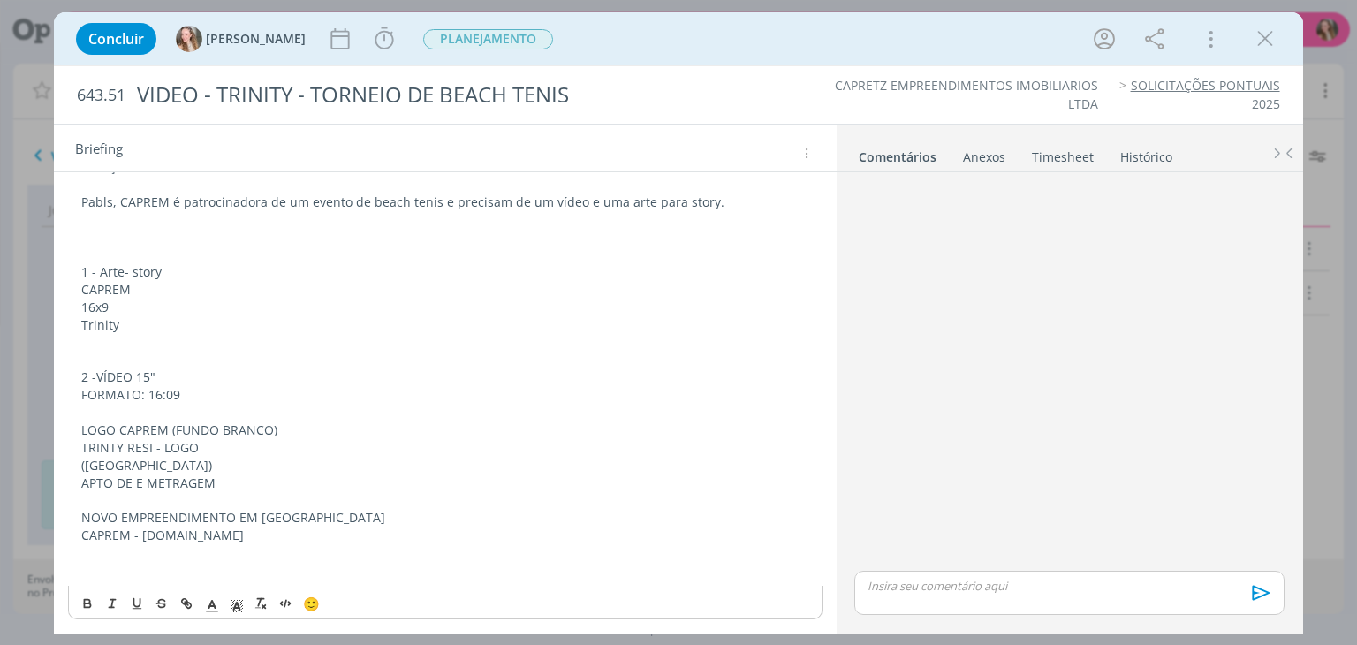
click at [198, 390] on p "FORMATO: 16:09" at bounding box center [444, 395] width 727 height 18
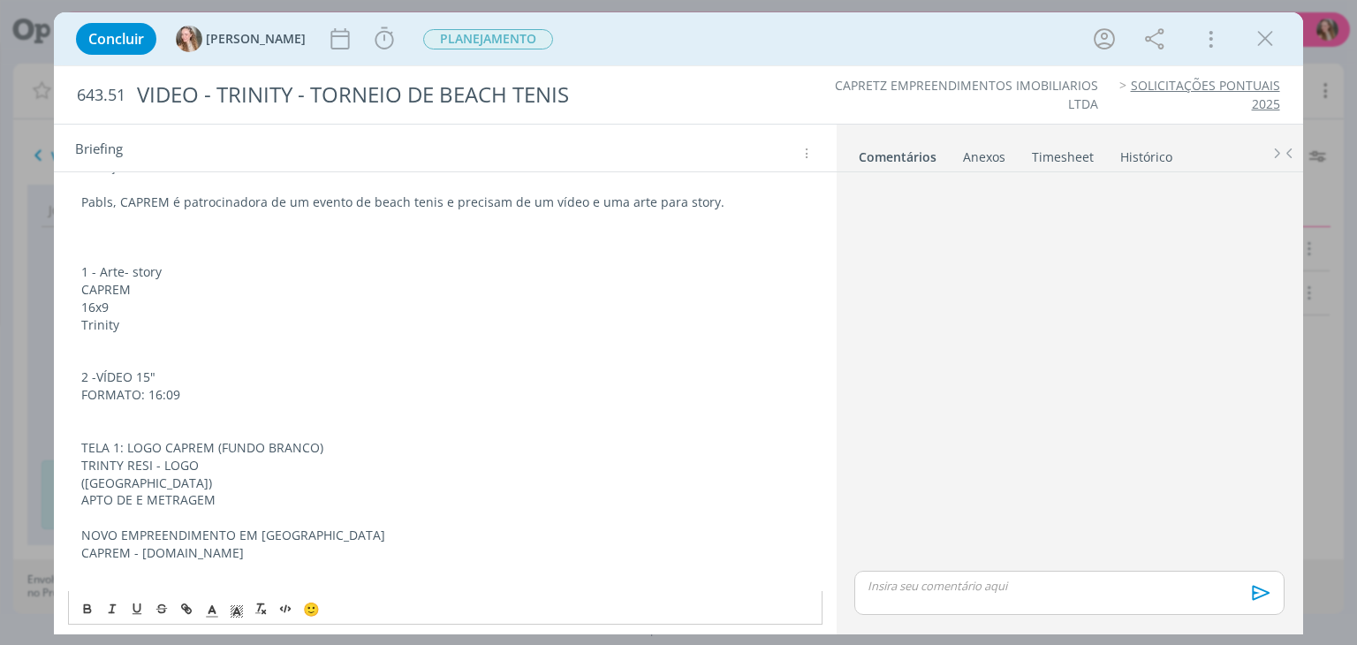
click at [84, 461] on p "TRINTY RESI - LOGO" at bounding box center [444, 466] width 727 height 18
click at [72, 483] on div "CRIAÇÃO Pabls, CAPREM é patrocinadora de um evento de beach tenis e precisam de…" at bounding box center [444, 377] width 753 height 451
click at [269, 482] on p "TELA 3 : ([GEOGRAPHIC_DATA])" at bounding box center [444, 483] width 727 height 18
click at [235, 505] on p "APTO DE E METRAGEM" at bounding box center [444, 500] width 727 height 18
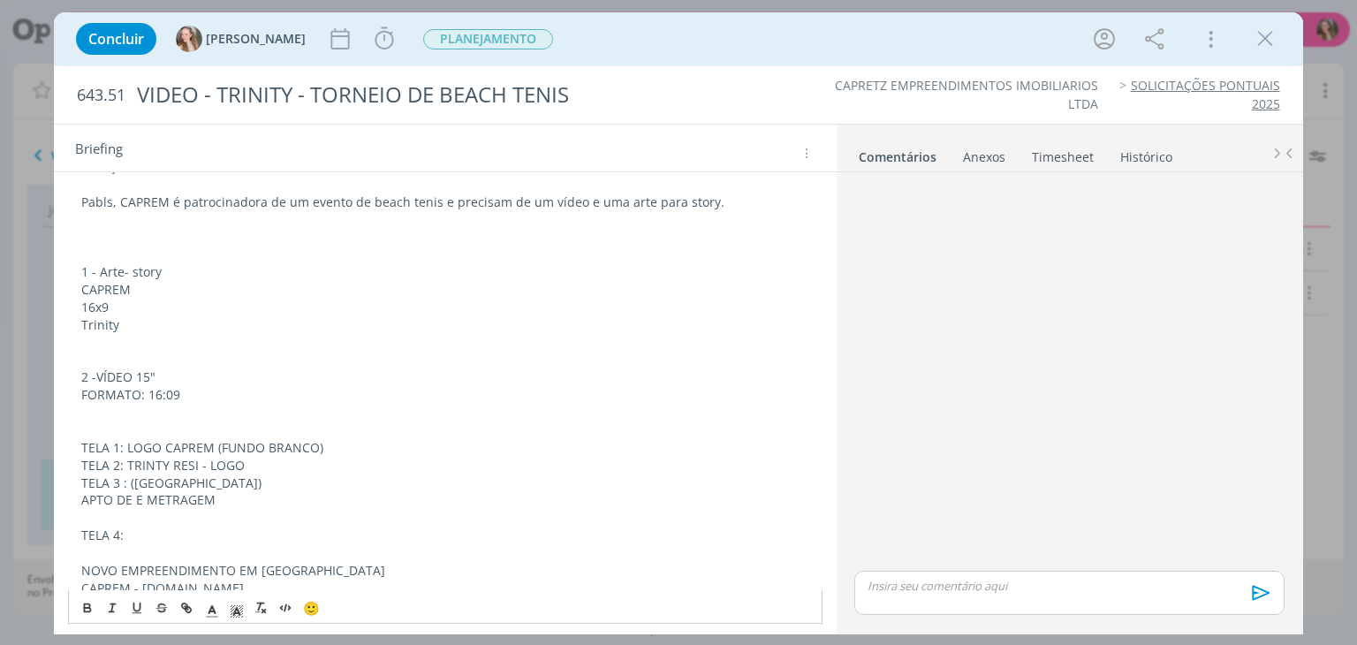
drag, startPoint x: 147, startPoint y: 530, endPoint x: 49, endPoint y: 517, distance: 98.1
click at [49, 517] on div "Concluir [PERSON_NAME] Iniciar Apontar Data * [DATE] Horas * 00:00 Tarefa Selec…" at bounding box center [678, 322] width 1357 height 645
click at [131, 481] on p "TELA 3 : ([GEOGRAPHIC_DATA])" at bounding box center [444, 483] width 727 height 18
click at [141, 544] on p "dialog" at bounding box center [444, 553] width 727 height 18
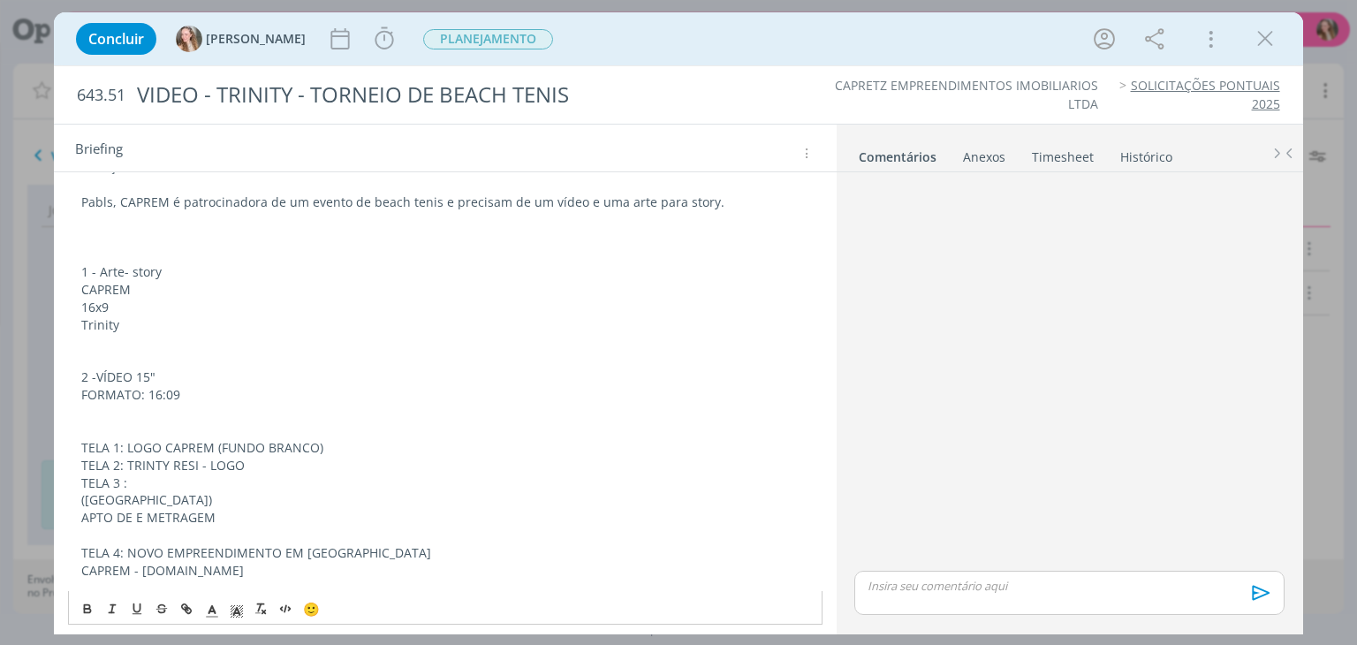
scroll to position [185, 0]
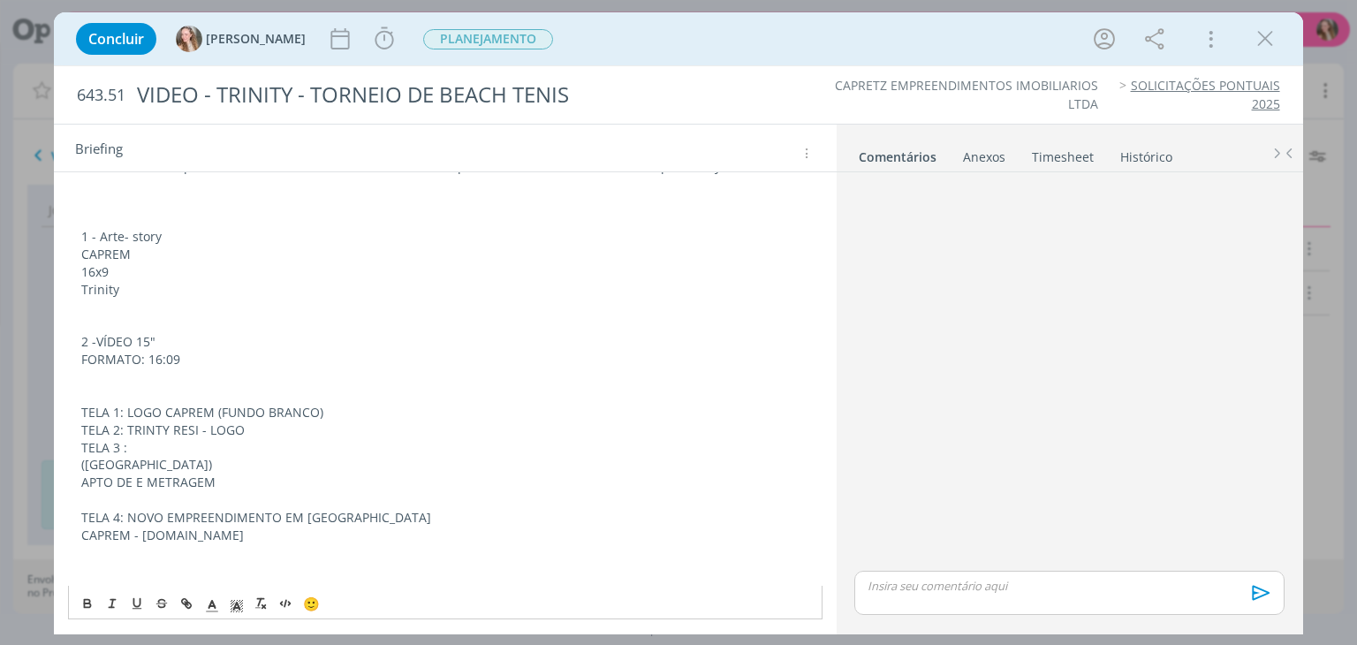
click at [389, 520] on p "TELA 4: NOVO EMPREENDIMENTO EM [GEOGRAPHIC_DATA]" at bounding box center [444, 518] width 727 height 18
click at [382, 548] on p "TELA 5: CAPREM - [DOMAIN_NAME]" at bounding box center [444, 553] width 727 height 18
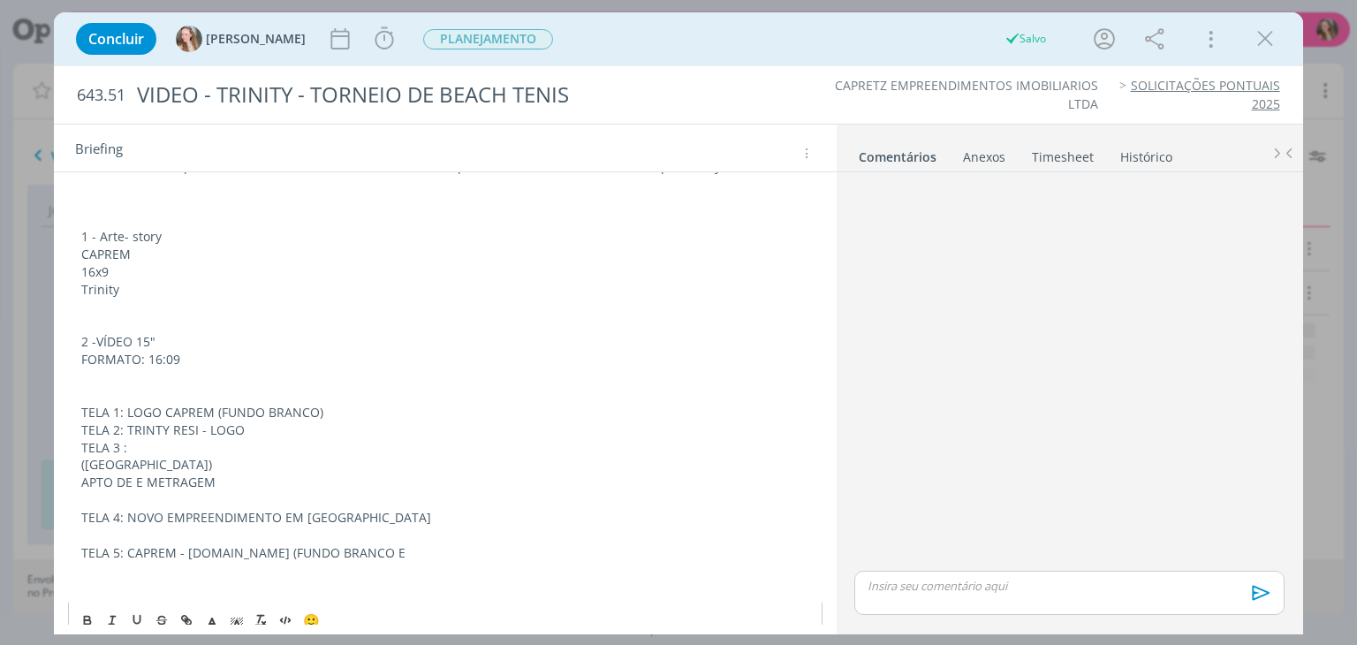
click at [262, 555] on p "TELA 5: CAPREM - [DOMAIN_NAME] (FUNDO BRANCO E" at bounding box center [444, 553] width 727 height 18
drag, startPoint x: 244, startPoint y: 553, endPoint x: 282, endPoint y: 558, distance: 38.3
click at [282, 558] on p "TELA 5: CAPREM - [DOMAIN_NAME] (FUNDO BRANCO E" at bounding box center [444, 553] width 727 height 18
click at [469, 549] on p "TELA 5: CAPREM - [DOMAIN_NAME] (FUNDO BRANCO E" at bounding box center [444, 553] width 727 height 18
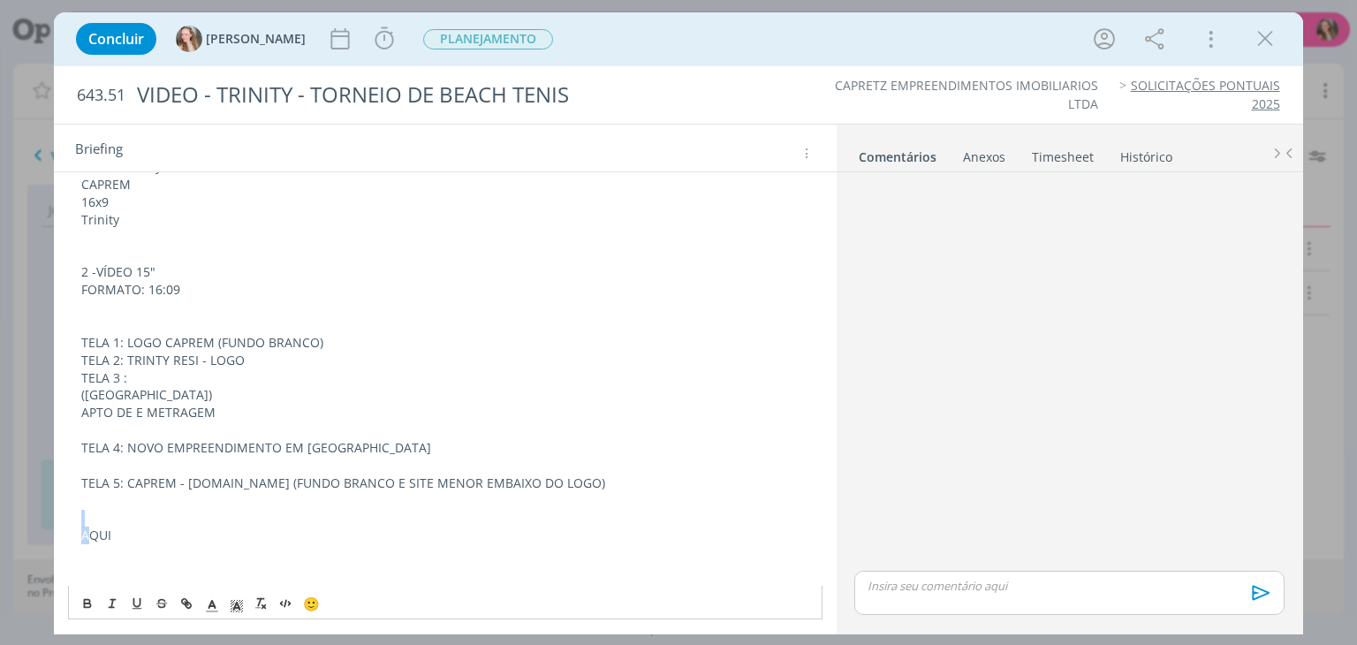
drag, startPoint x: 164, startPoint y: 524, endPoint x: 87, endPoint y: 528, distance: 77.8
click at [87, 528] on div "CRIAÇÃO Pabls, CAPREM é patrocinadora de um evento de beach tenis e precisam de…" at bounding box center [444, 316] width 753 height 539
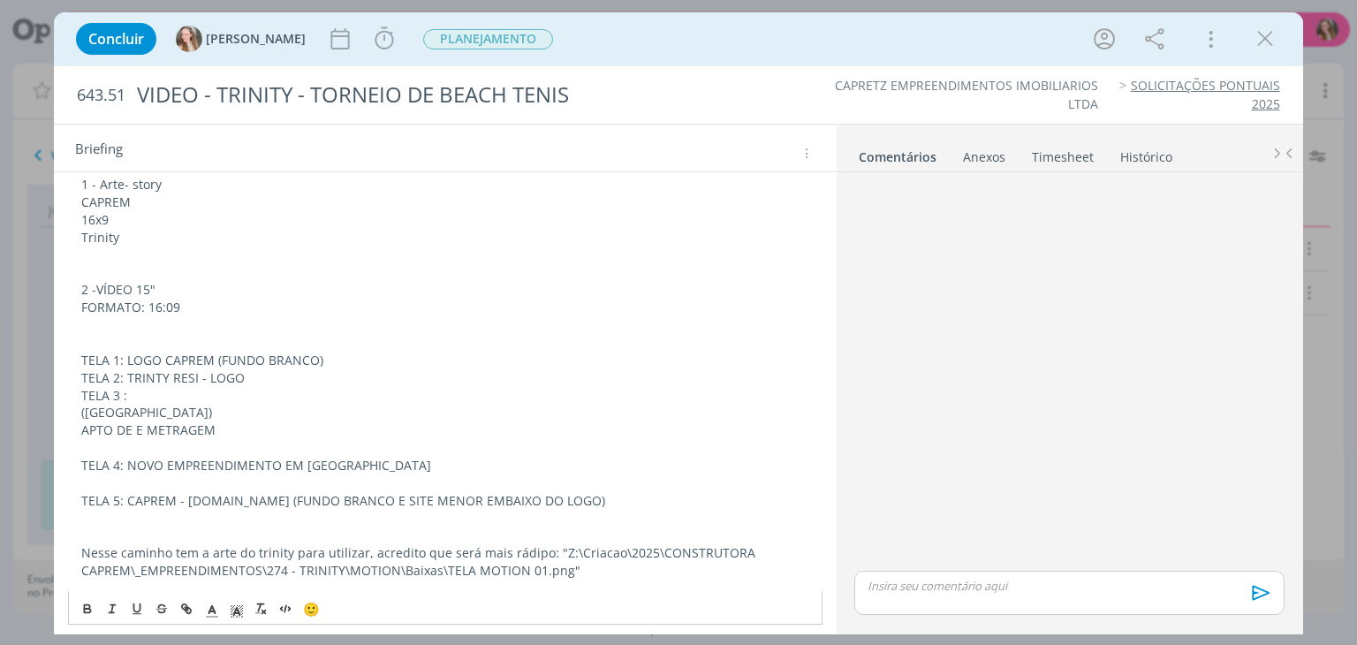
click at [512, 563] on p "Nesse caminho tem a arte do trinity para utilizar, acredito que será mais rádip…" at bounding box center [444, 561] width 727 height 35
click at [512, 555] on p "Nesse caminho tem a arte do trinity para utilizar, acredito que será mais rádip…" at bounding box center [444, 561] width 727 height 35
drag, startPoint x: 353, startPoint y: 541, endPoint x: 327, endPoint y: 556, distance: 30.0
click at [74, 548] on div "CRIAÇÃO Pabls, CAPREM é patrocinadora de um evento de beach tenis e precisam de…" at bounding box center [444, 342] width 753 height 556
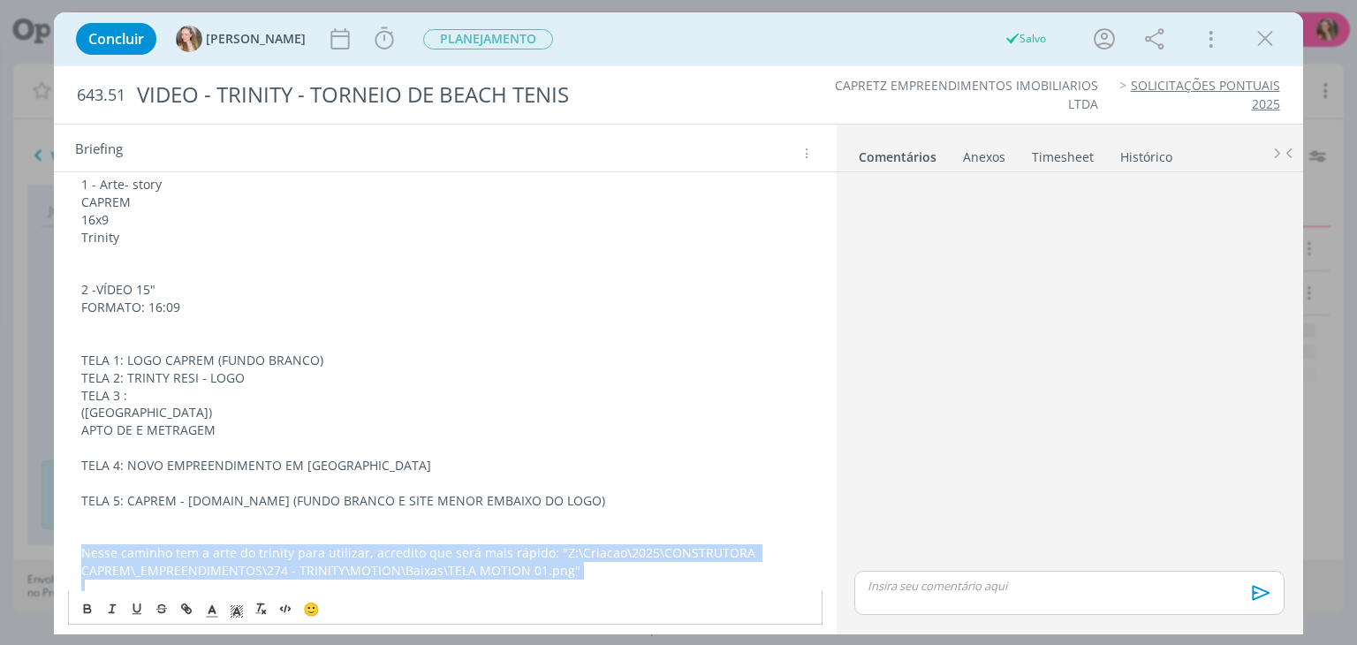
scroll to position [272, 0]
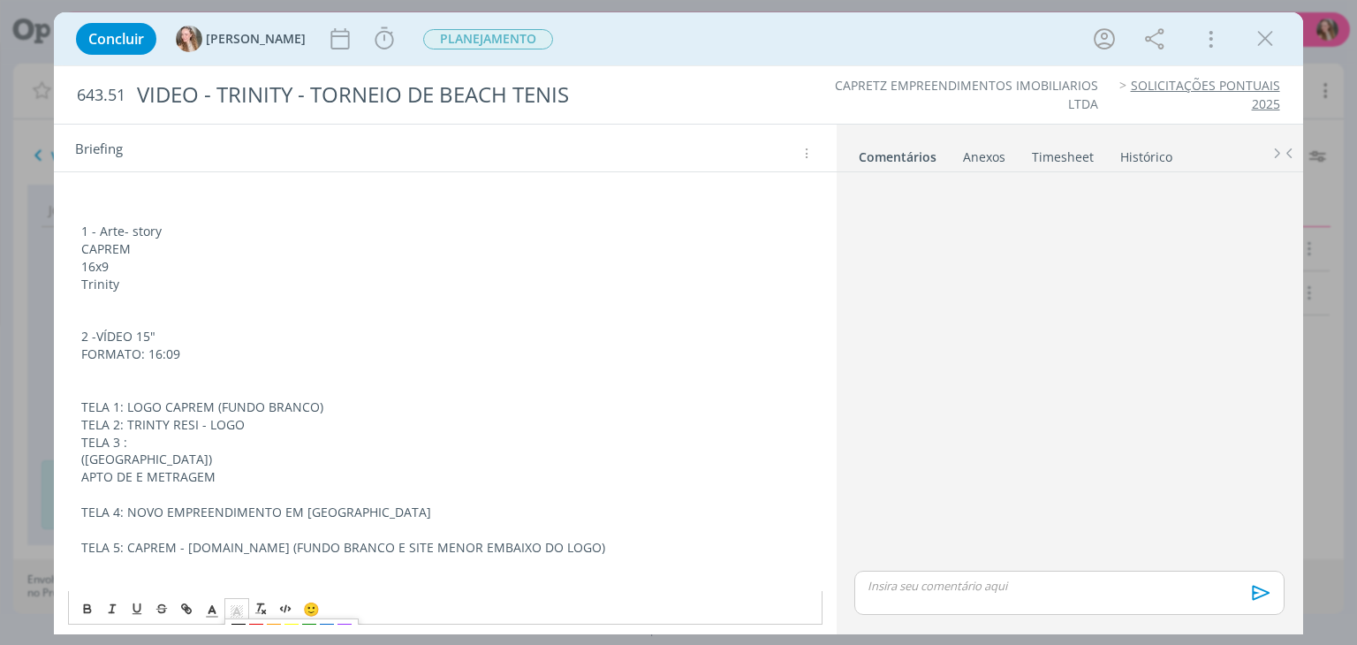
click at [232, 603] on icon "dialog" at bounding box center [237, 611] width 16 height 16
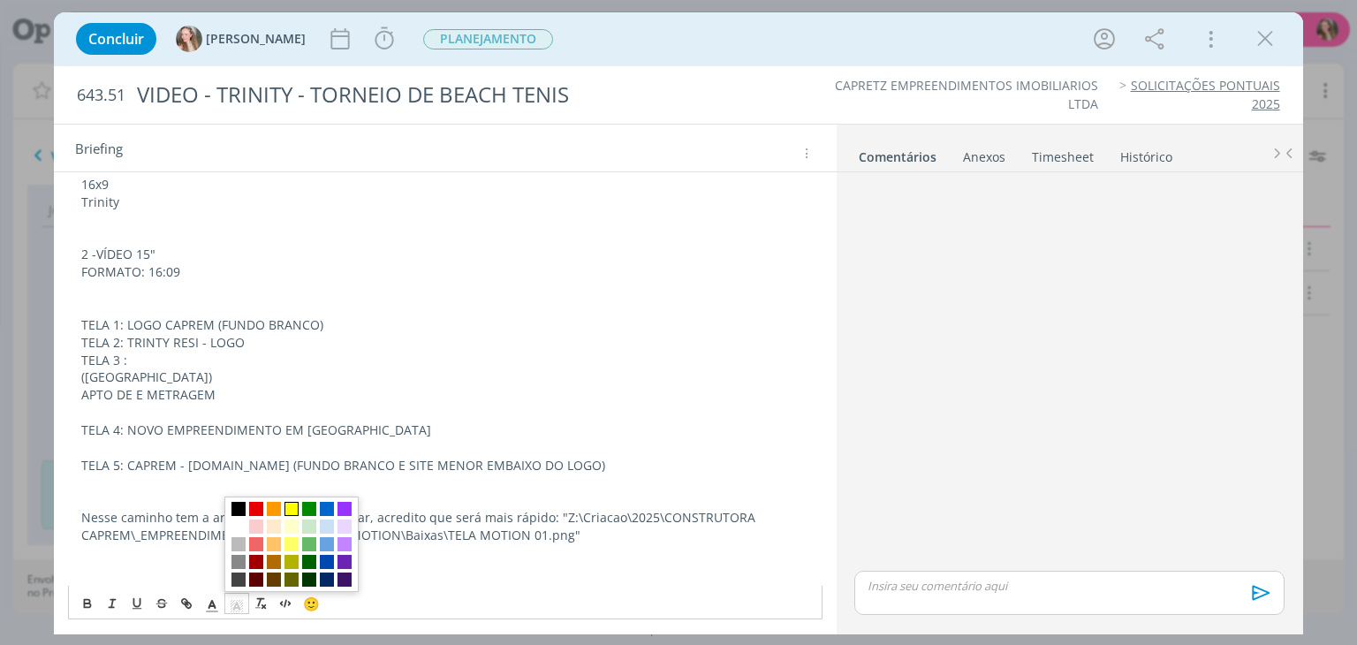
click at [289, 511] on span "dialog" at bounding box center [291, 509] width 14 height 14
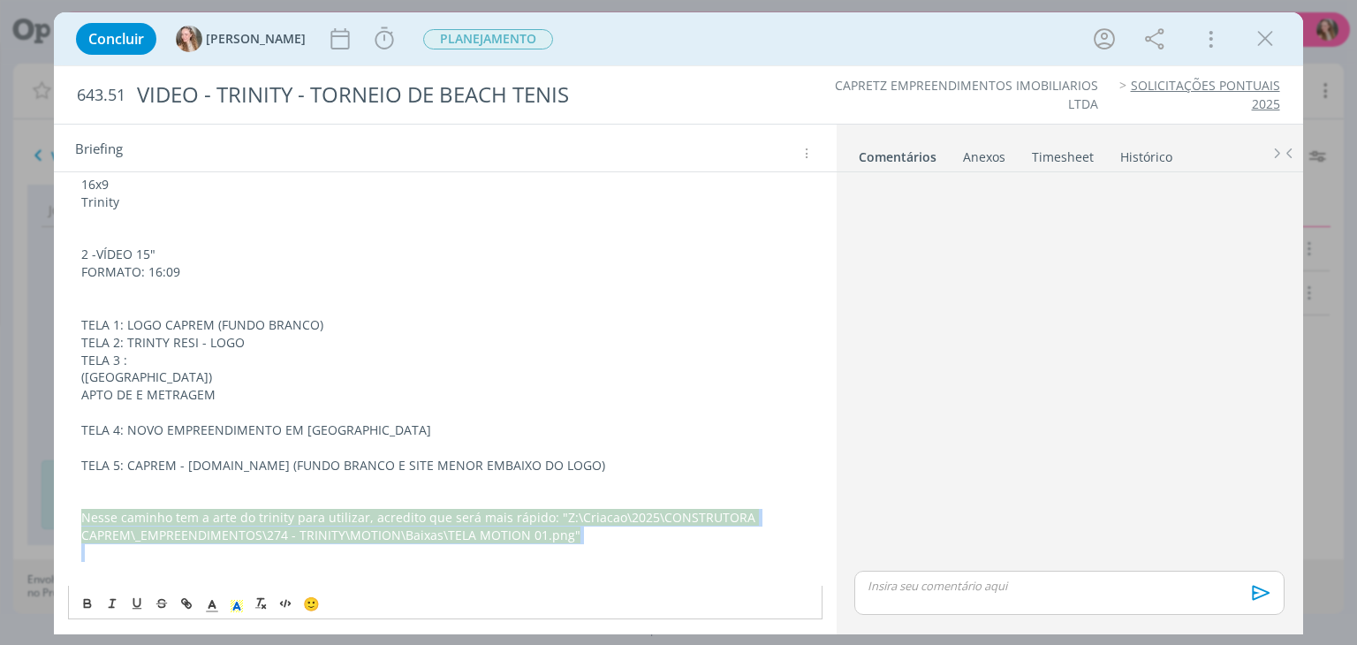
click at [329, 526] on span "Nesse caminho tem a arte do trinity para utilizar, acredito que será mais rápid…" at bounding box center [419, 526] width 677 height 34
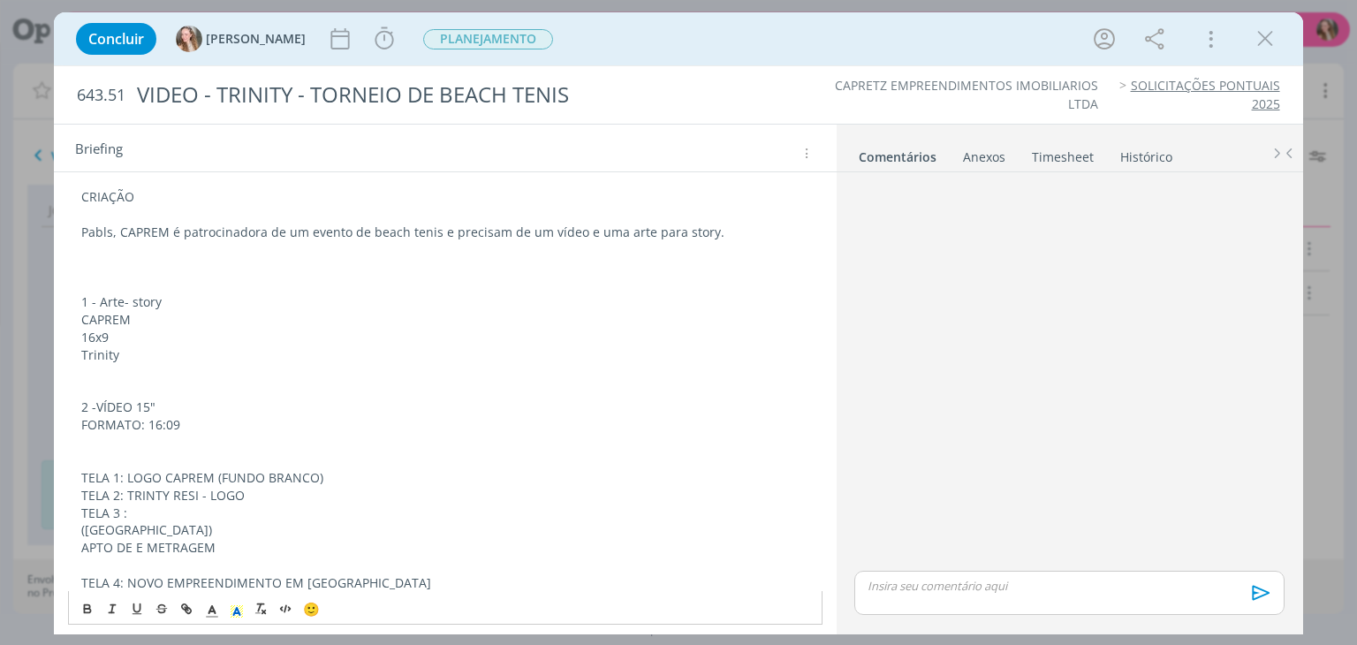
scroll to position [117, 0]
click at [102, 302] on p "1 - Arte- story" at bounding box center [444, 304] width 727 height 18
click at [147, 314] on p "CAPREM" at bounding box center [444, 322] width 727 height 18
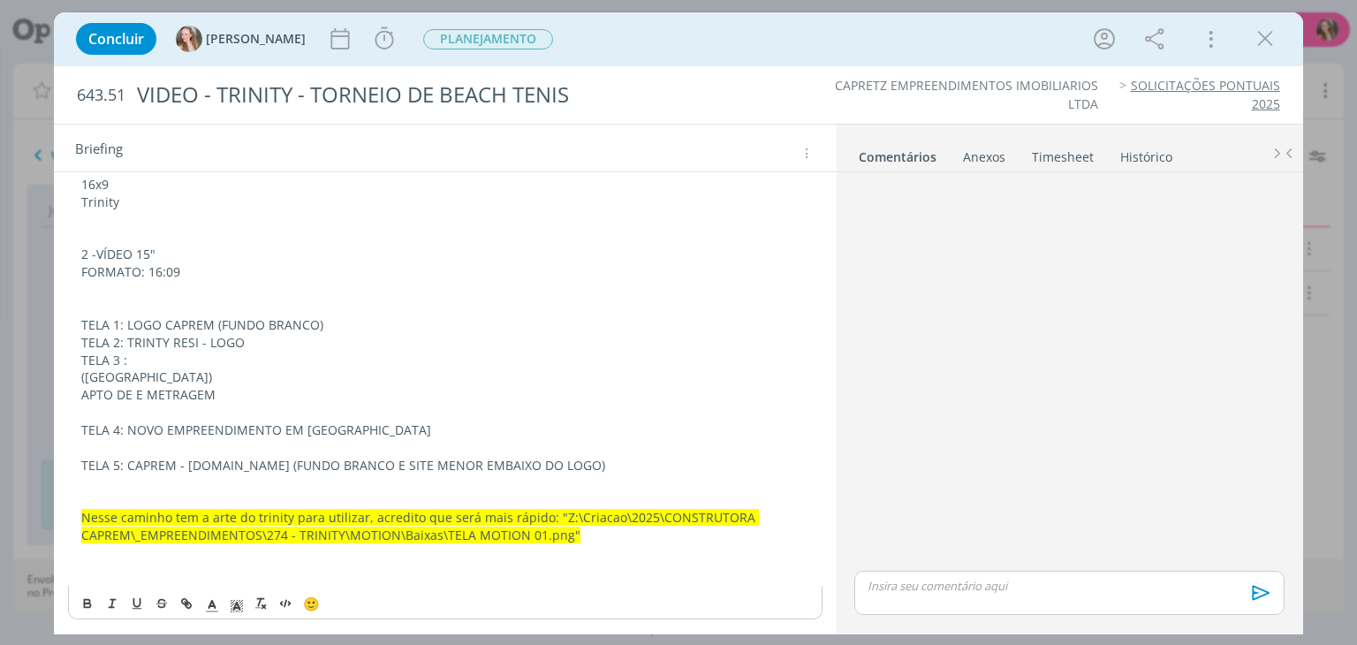
scroll to position [0, 0]
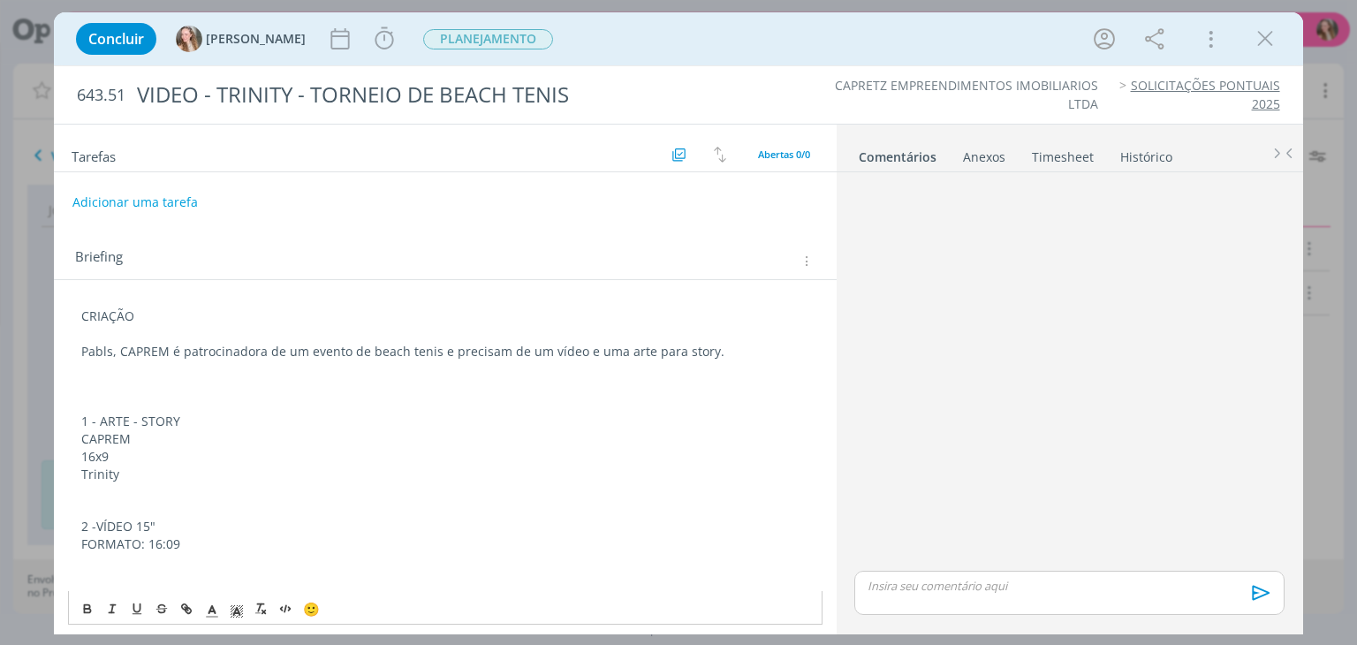
drag, startPoint x: 142, startPoint y: 442, endPoint x: 125, endPoint y: 471, distance: 33.6
click at [125, 471] on div "CRIAÇÃO Pabls, CAPREM é patrocinadora de um evento de beach tenis e precisam de…" at bounding box center [444, 579] width 753 height 556
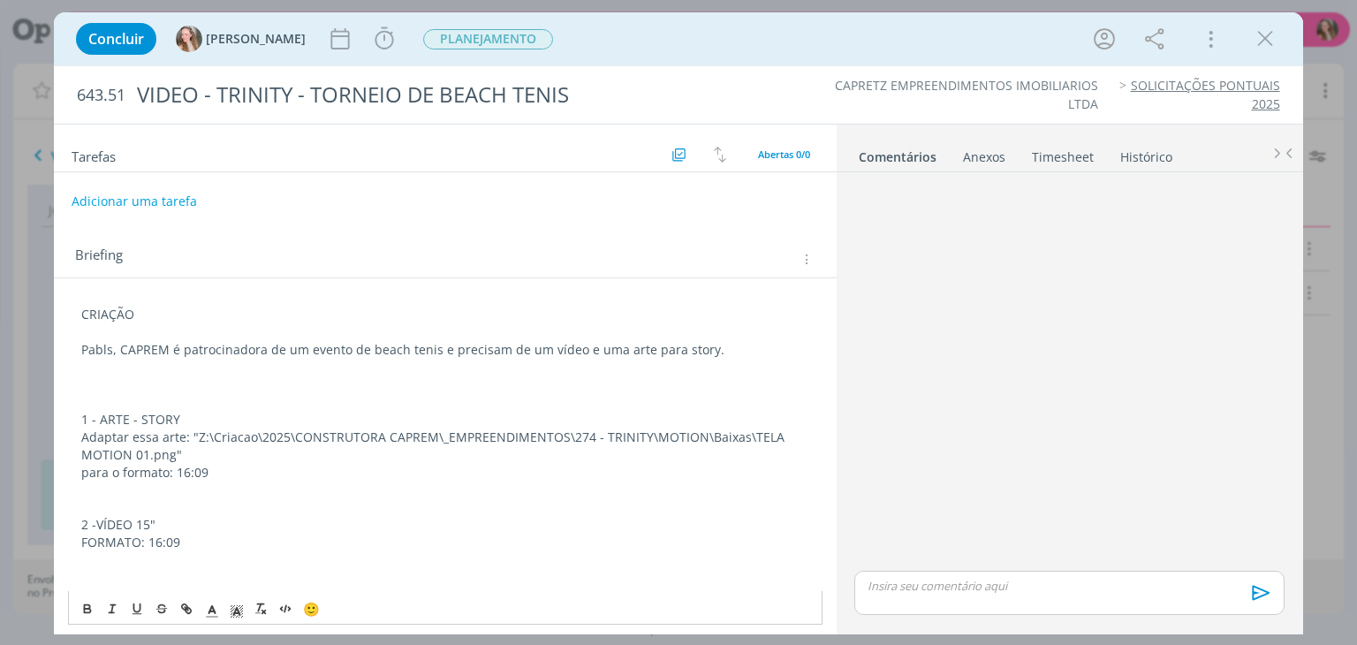
click at [131, 198] on button "Adicionar uma tarefa" at bounding box center [134, 201] width 125 height 30
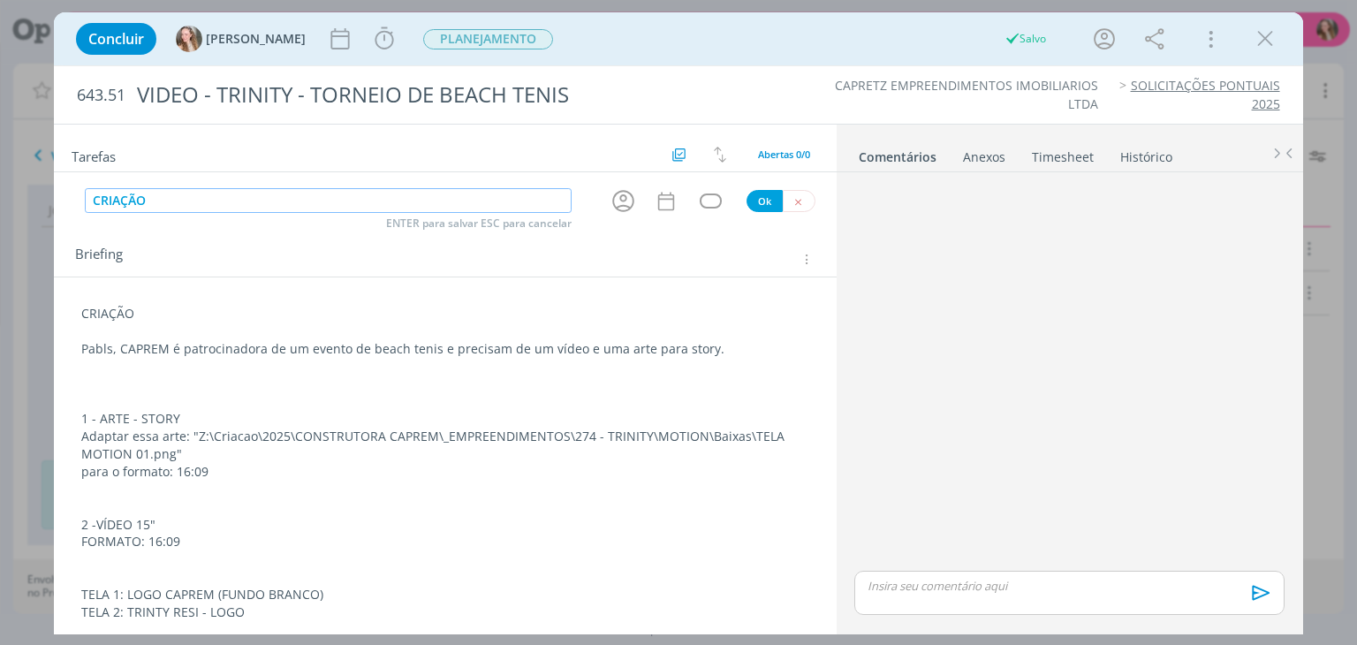
click at [622, 198] on icon "dialog" at bounding box center [622, 200] width 27 height 27
type input "CRIAÇÃO"
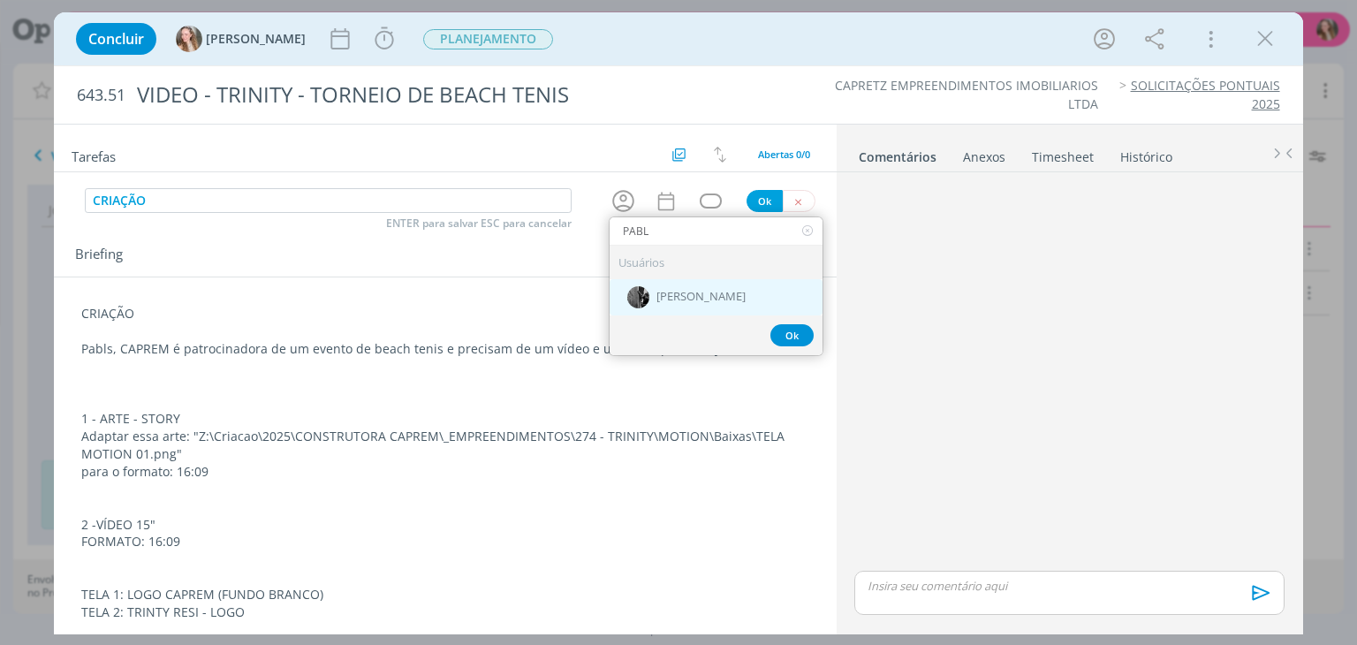
type input "PABL"
click at [680, 304] on div "[PERSON_NAME]" at bounding box center [715, 297] width 213 height 36
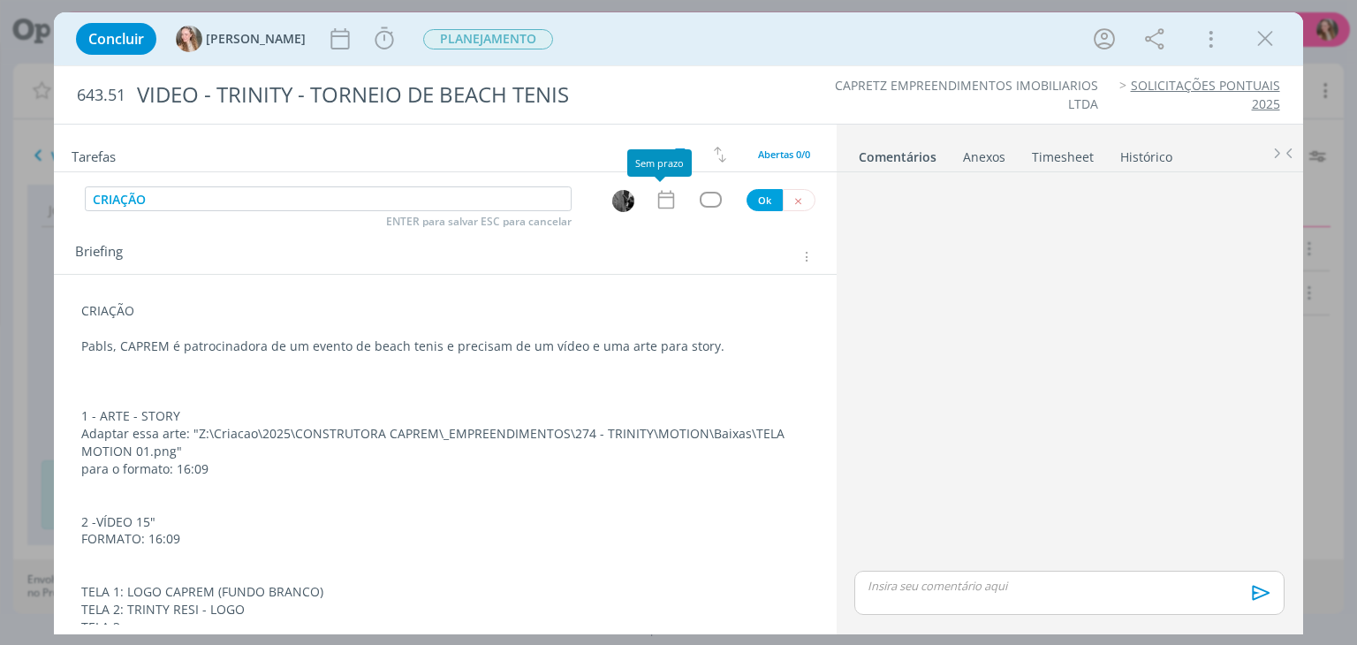
click at [654, 201] on icon "dialog" at bounding box center [665, 199] width 23 height 23
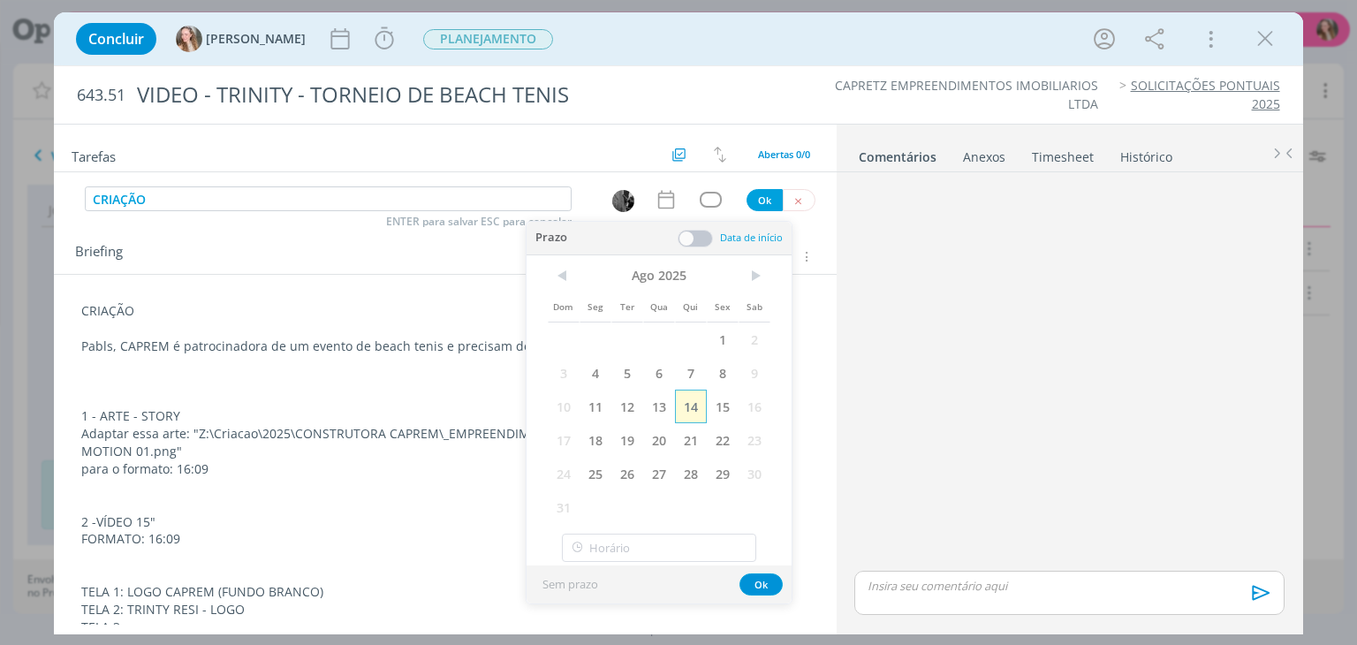
click at [702, 404] on span "14" at bounding box center [691, 407] width 32 height 34
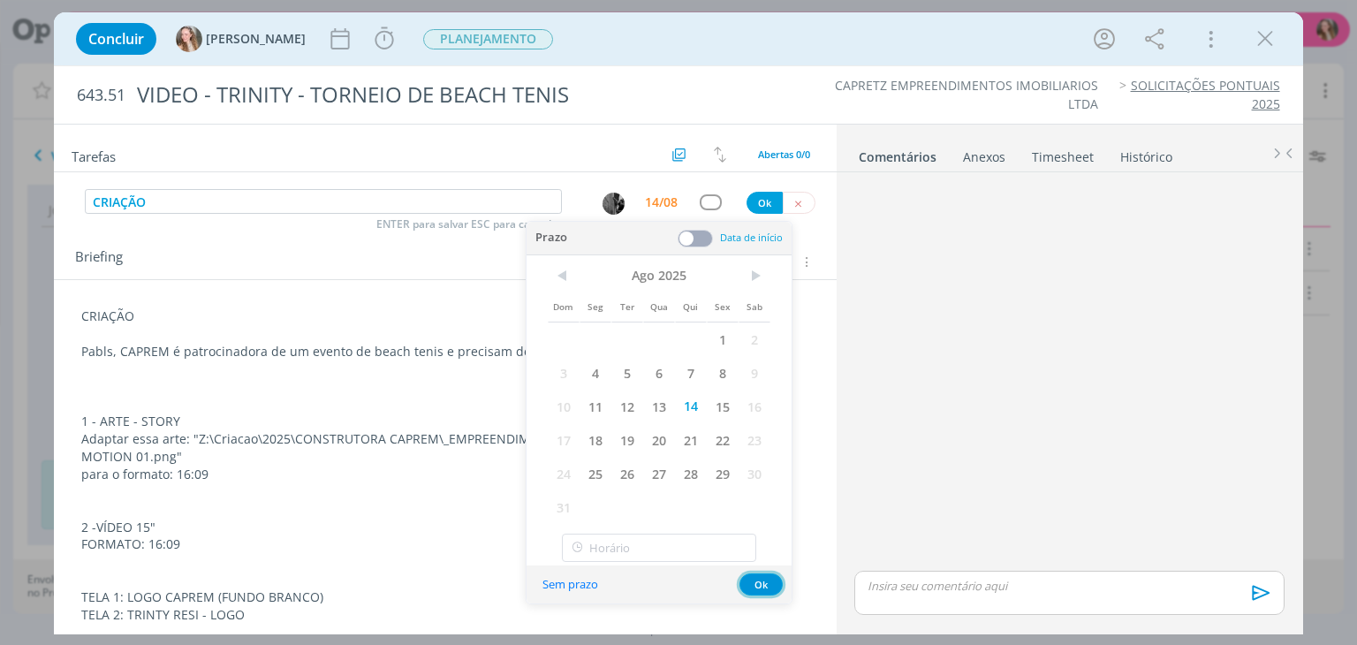
click at [767, 583] on button "Ok" at bounding box center [760, 584] width 43 height 22
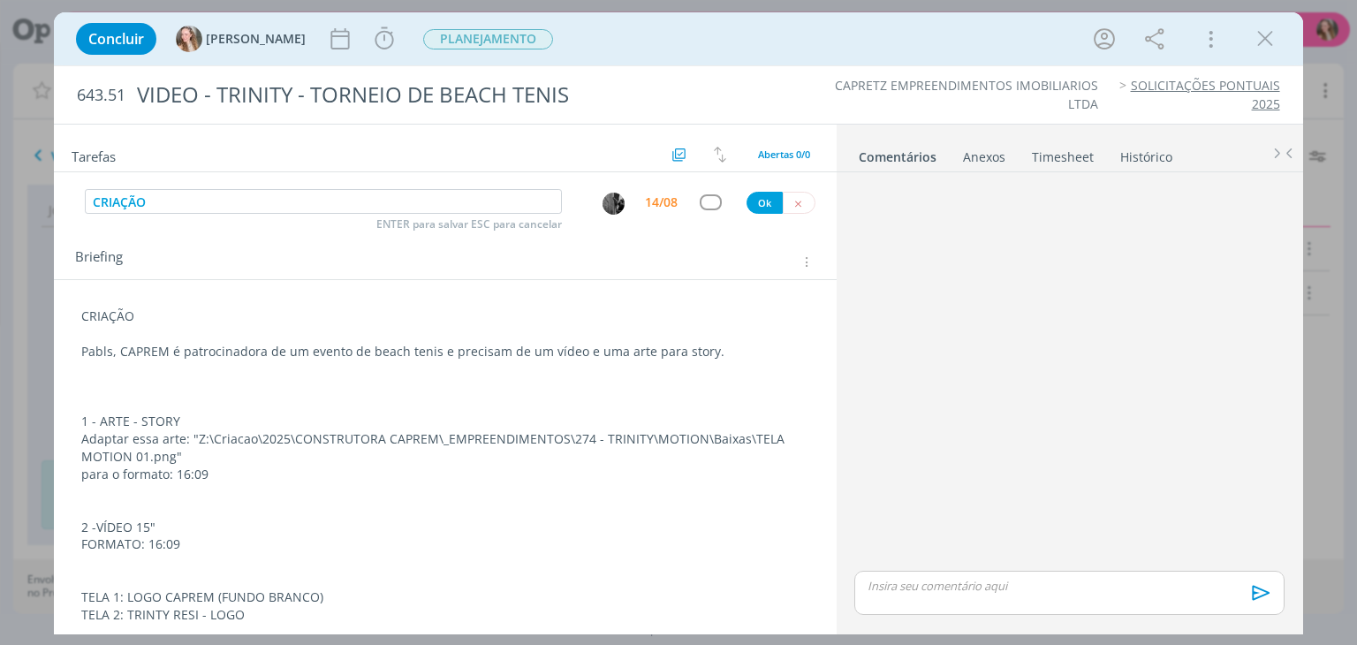
click at [429, 20] on div "Concluir [PERSON_NAME] Iniciar Apontar Data * [DATE] Horas * 00:00 Tarefa Selec…" at bounding box center [678, 39] width 1222 height 42
click at [427, 39] on span "PLANEJAMENTO" at bounding box center [488, 39] width 130 height 20
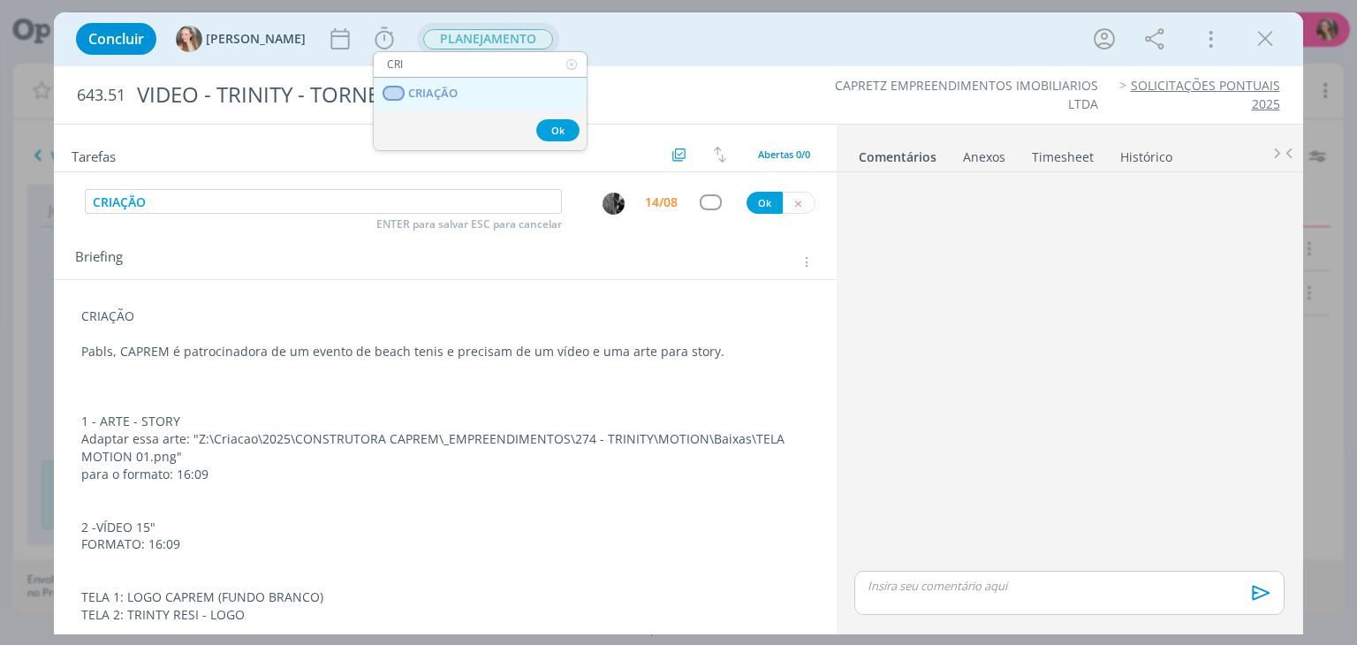
type input "CRI"
click at [428, 96] on span "CRIAÇÃO" at bounding box center [433, 94] width 49 height 14
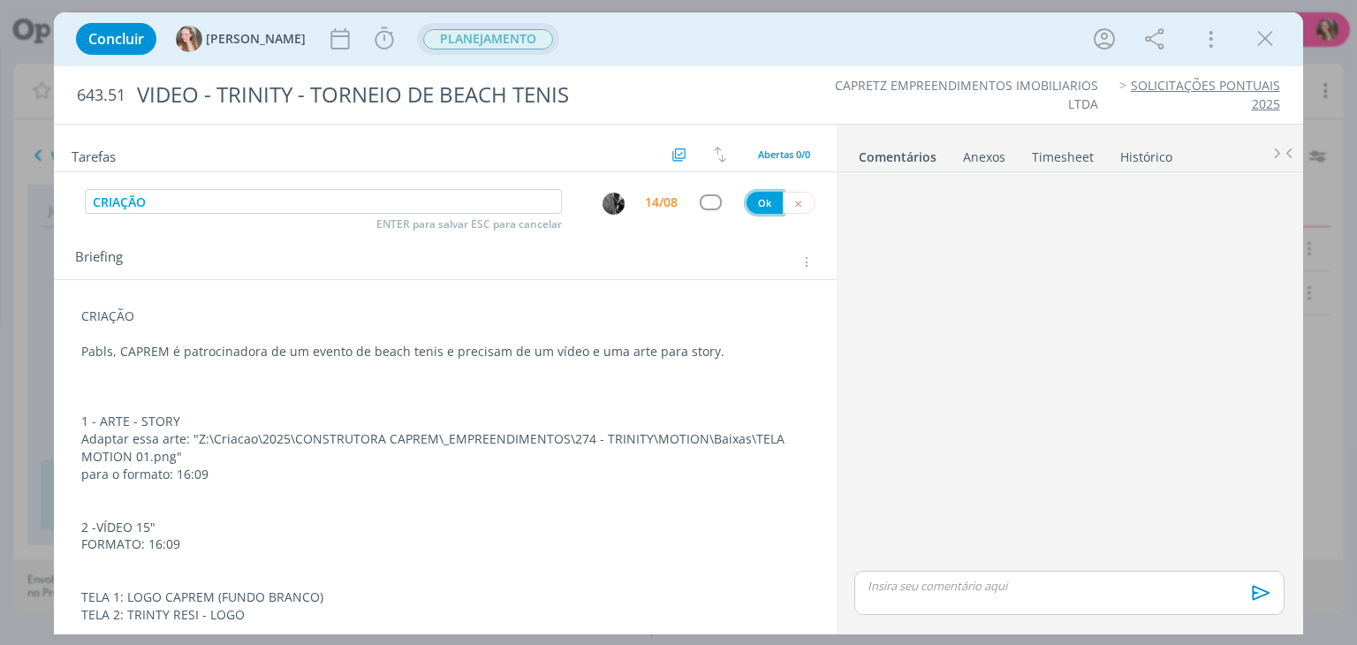
click at [760, 202] on button "Ok" at bounding box center [764, 203] width 36 height 22
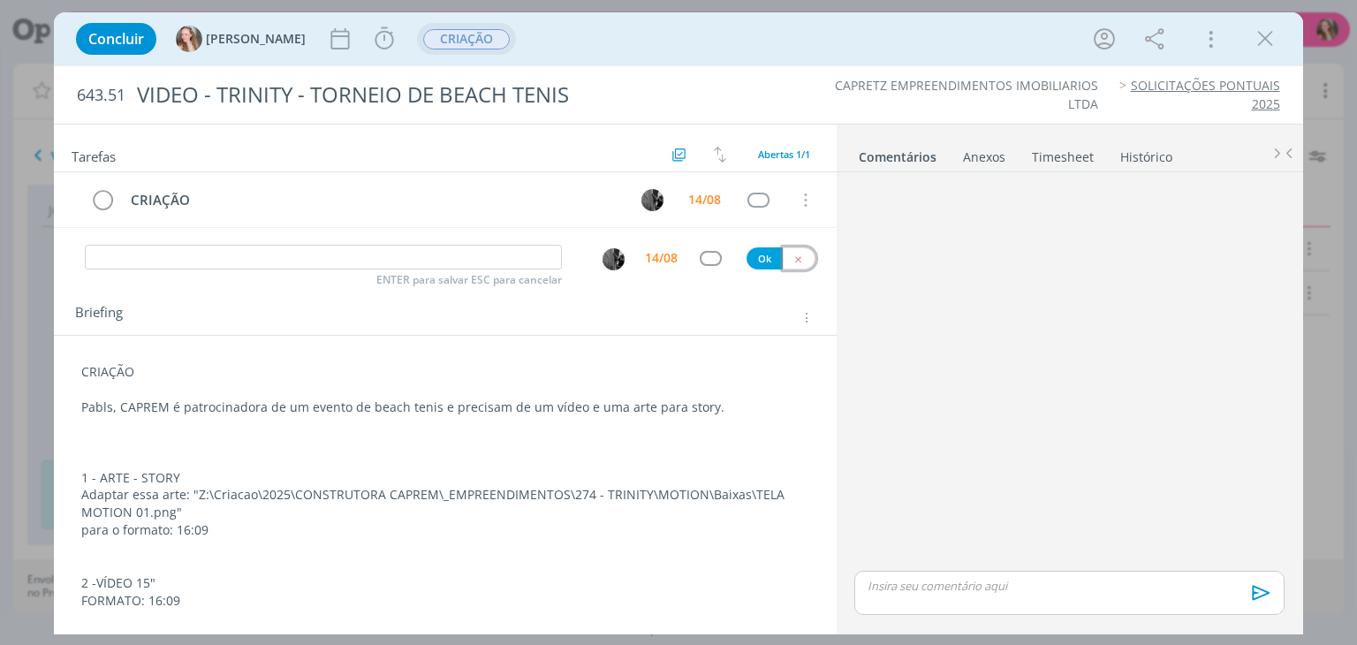
click at [792, 255] on icon "dialog" at bounding box center [797, 258] width 11 height 11
click at [1266, 38] on icon "dialog" at bounding box center [1265, 39] width 26 height 26
